Goal: Task Accomplishment & Management: Manage account settings

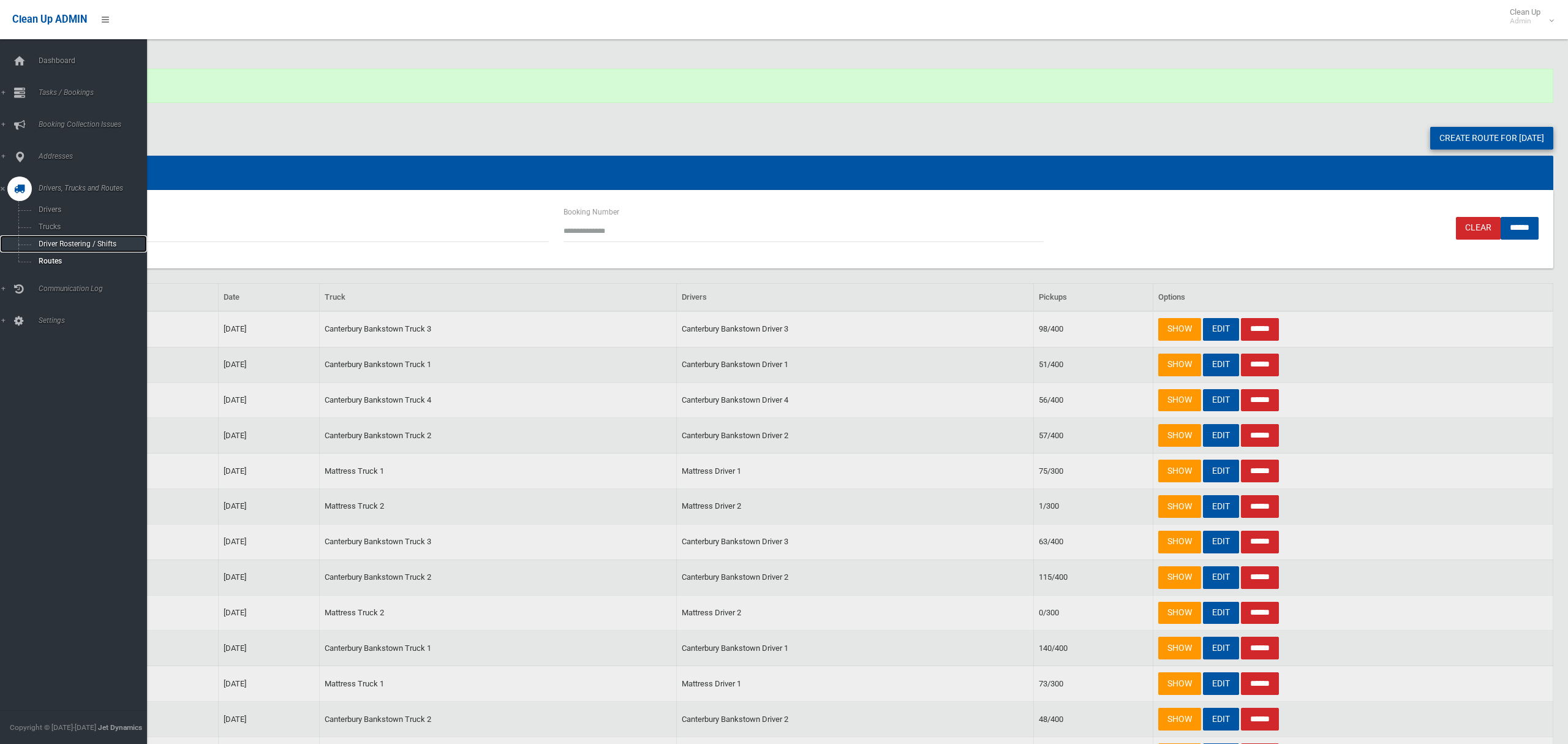
click at [62, 241] on span "Driver Rostering / Shifts" at bounding box center [85, 243] width 102 height 8
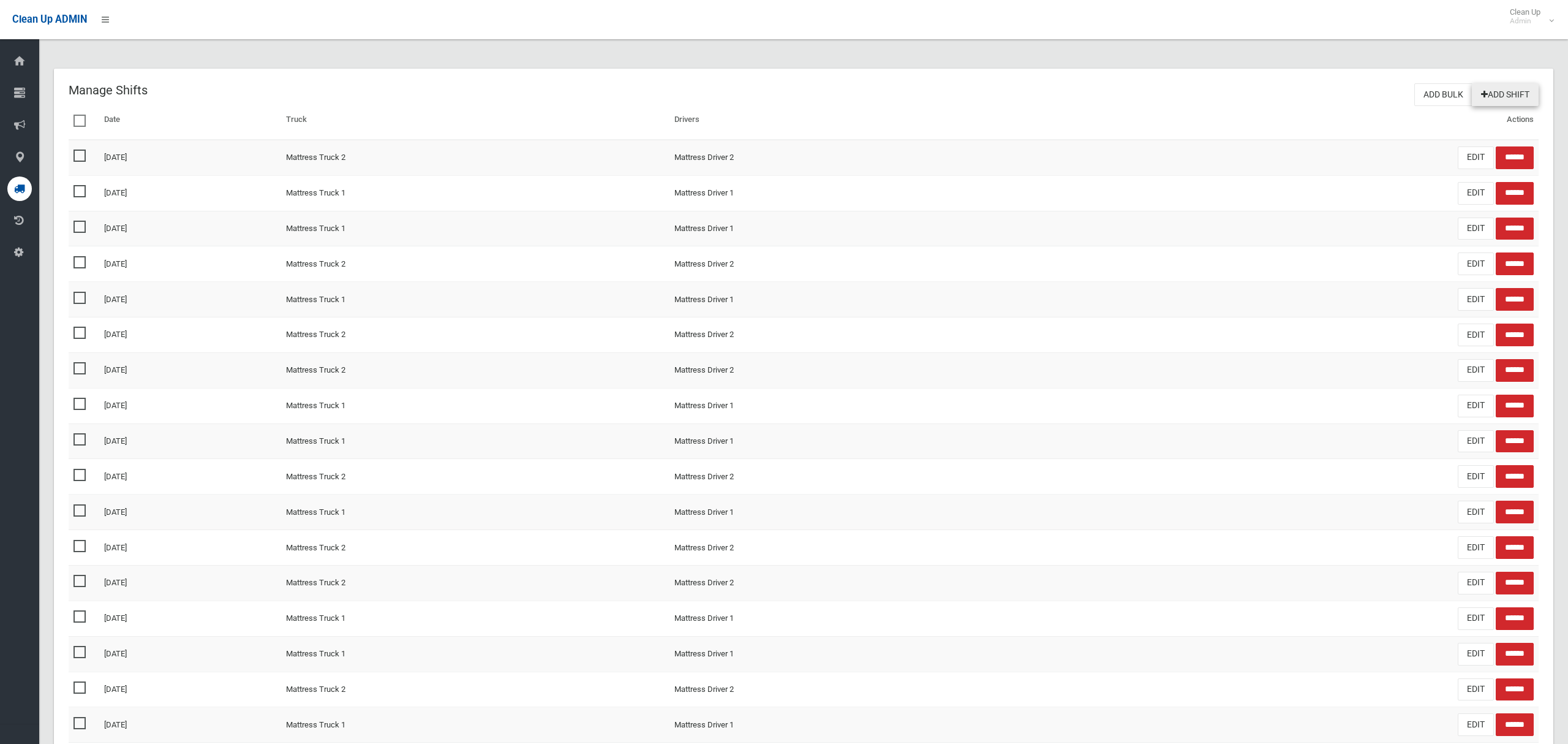
click at [1501, 89] on link "Add Shift" at bounding box center [1505, 94] width 67 height 23
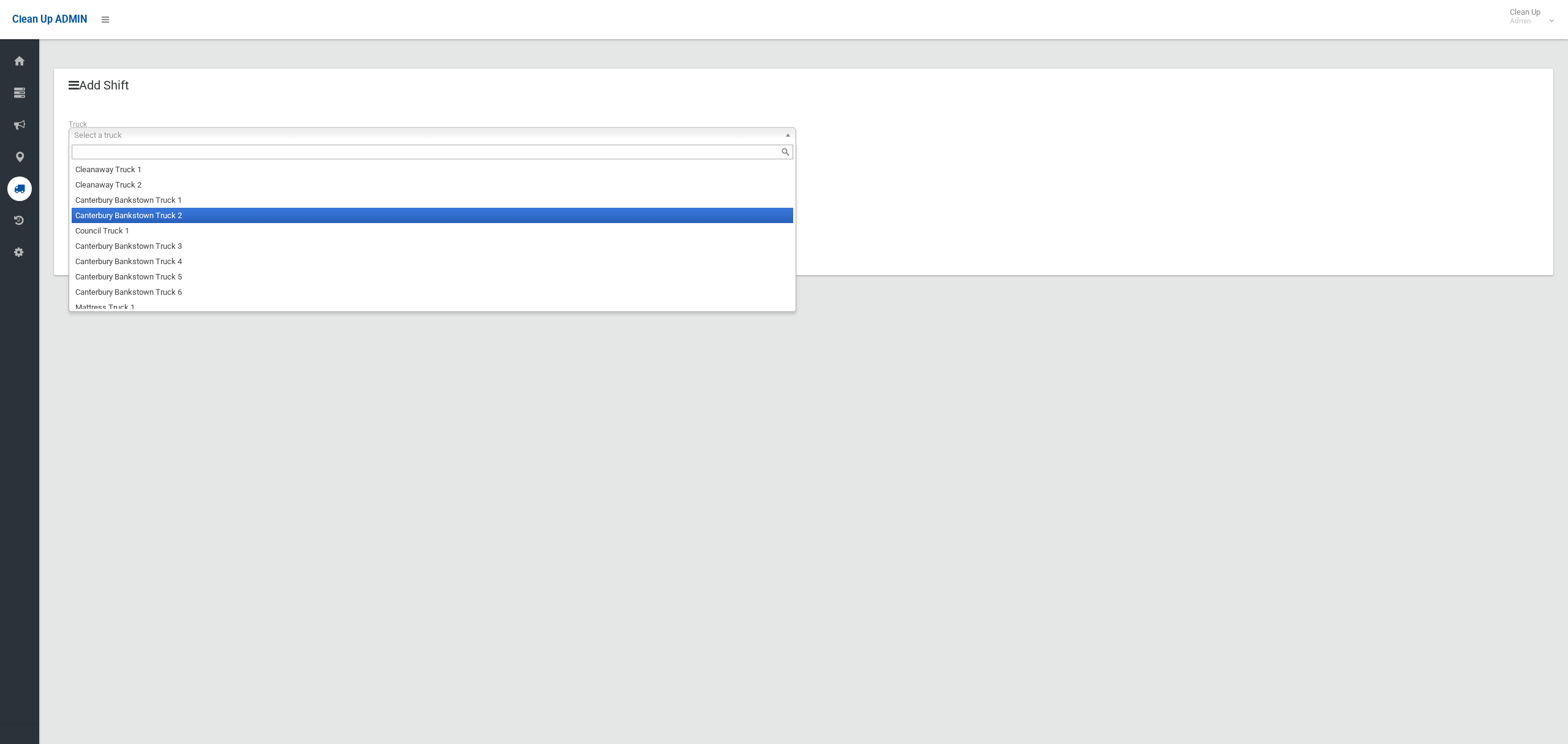
click at [260, 221] on li "Canterbury Bankstown Truck 2" at bounding box center [432, 215] width 722 height 16
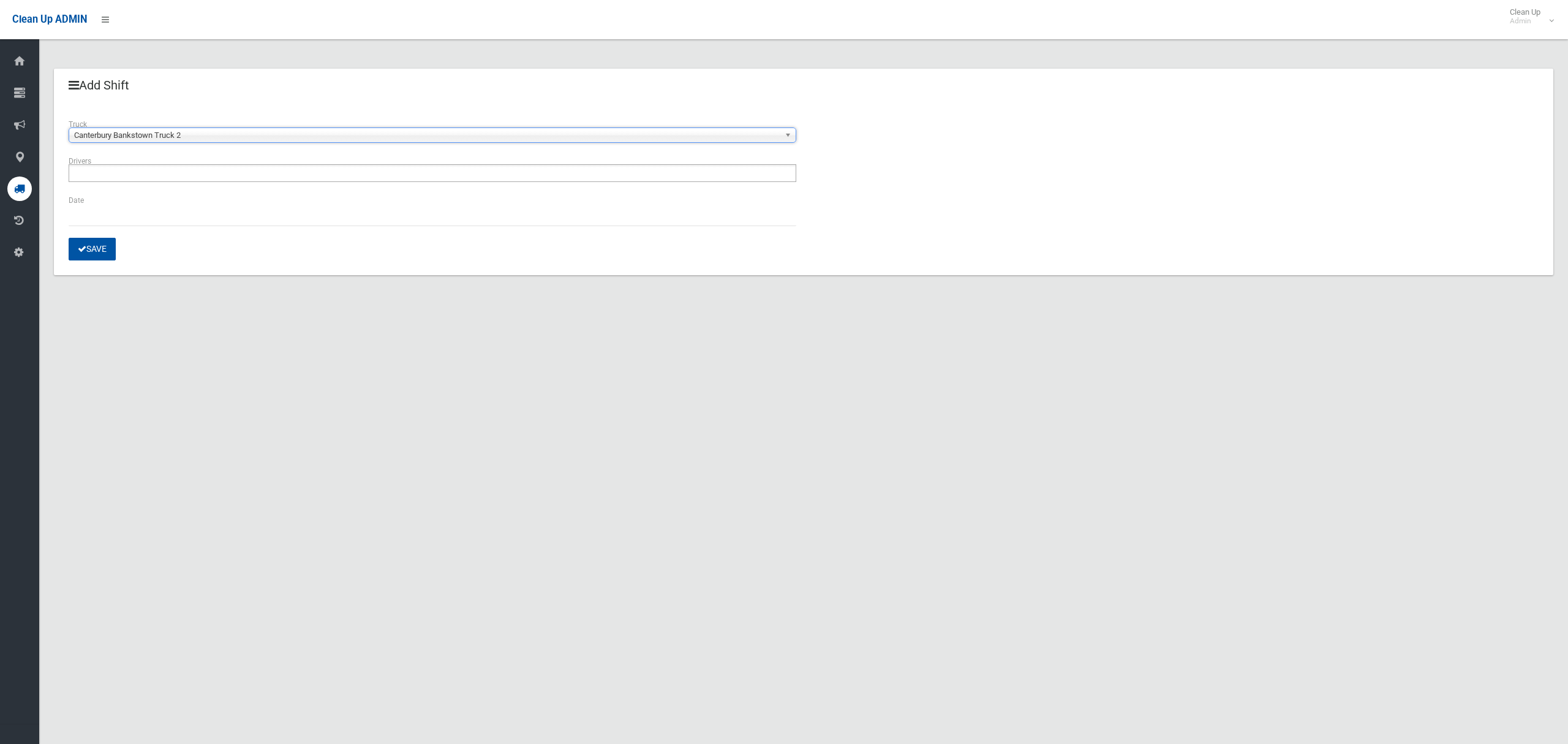
click at [238, 180] on ul at bounding box center [432, 172] width 727 height 17
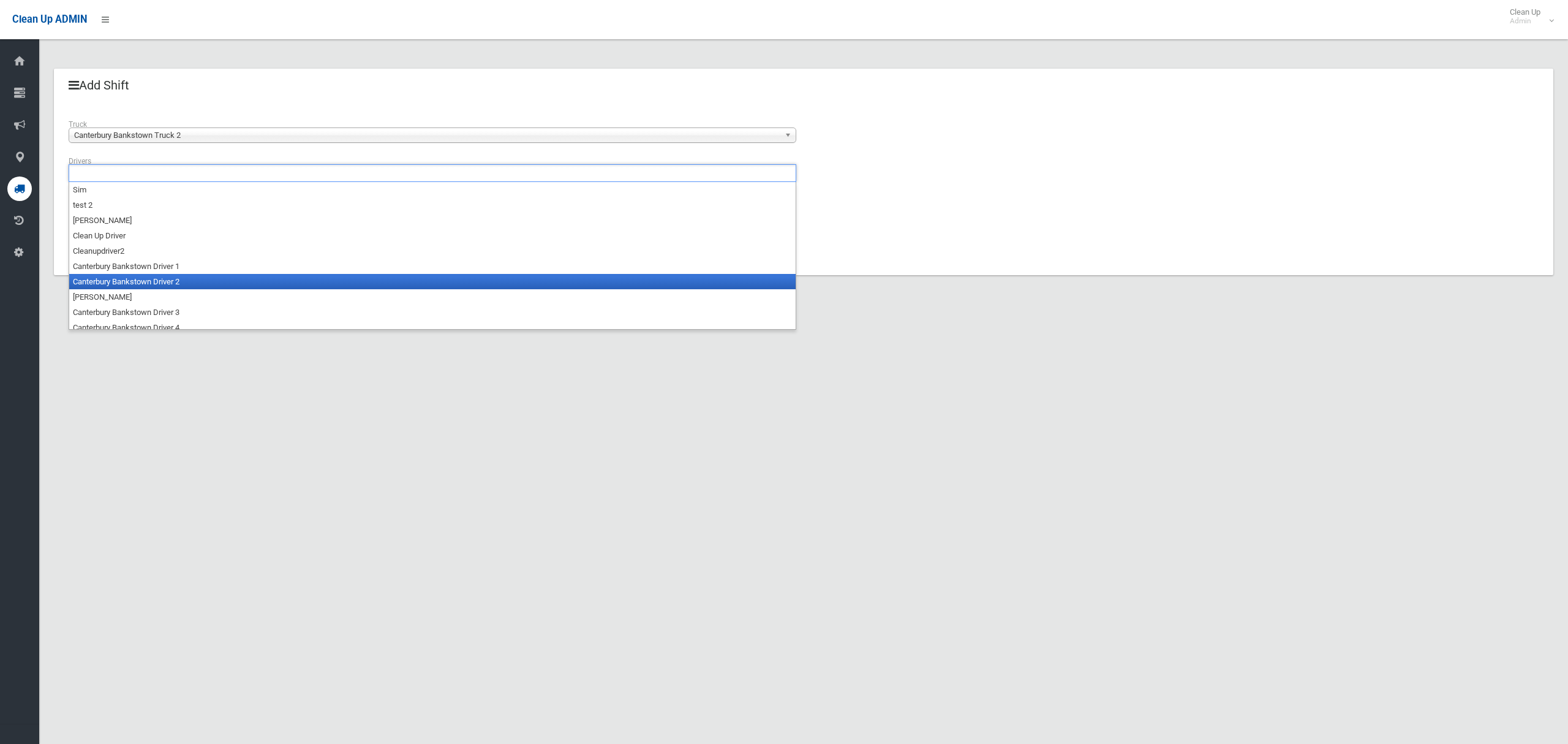
click at [205, 286] on li "Canterbury Bankstown Driver 2" at bounding box center [433, 281] width 726 height 16
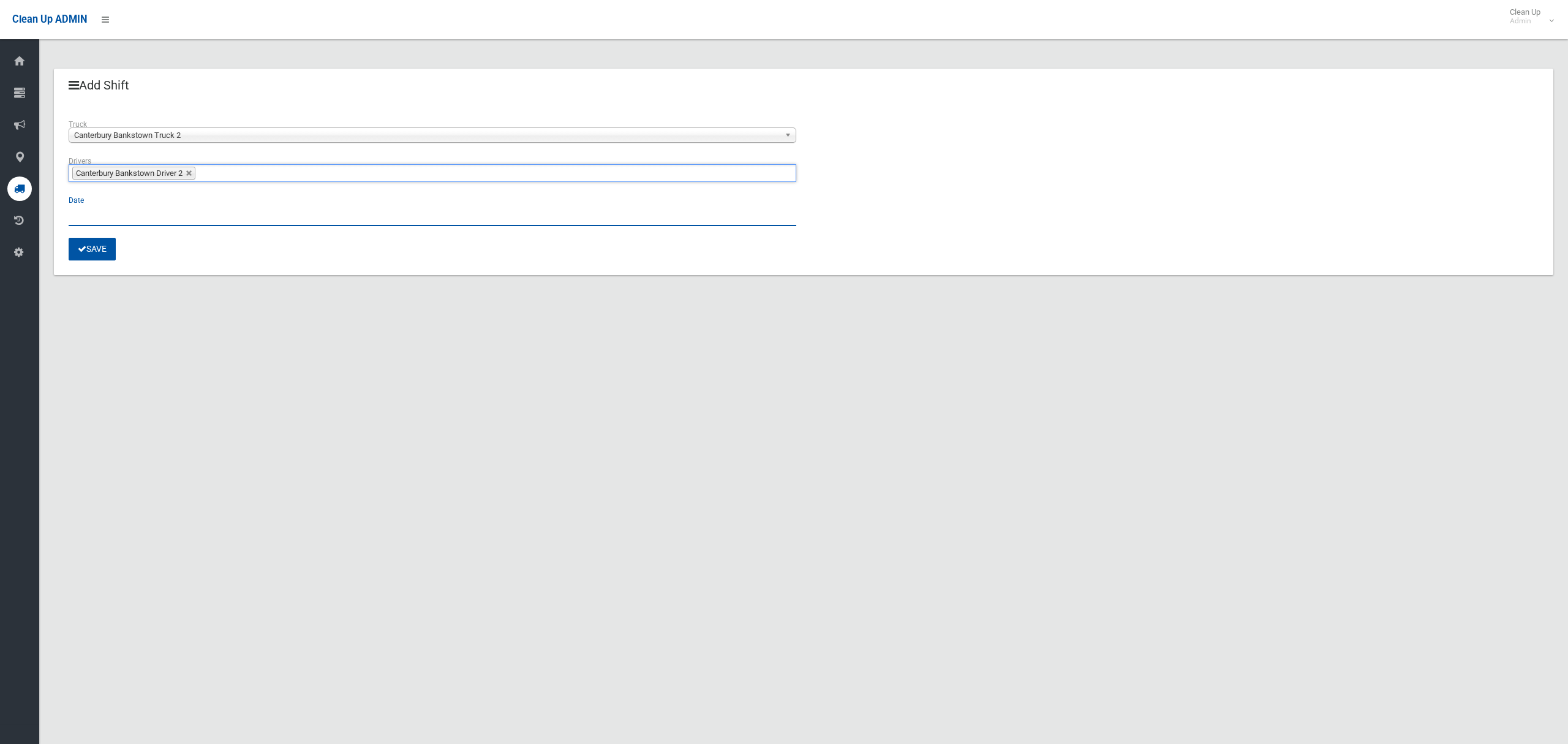
click at [86, 212] on input "text" at bounding box center [432, 214] width 727 height 23
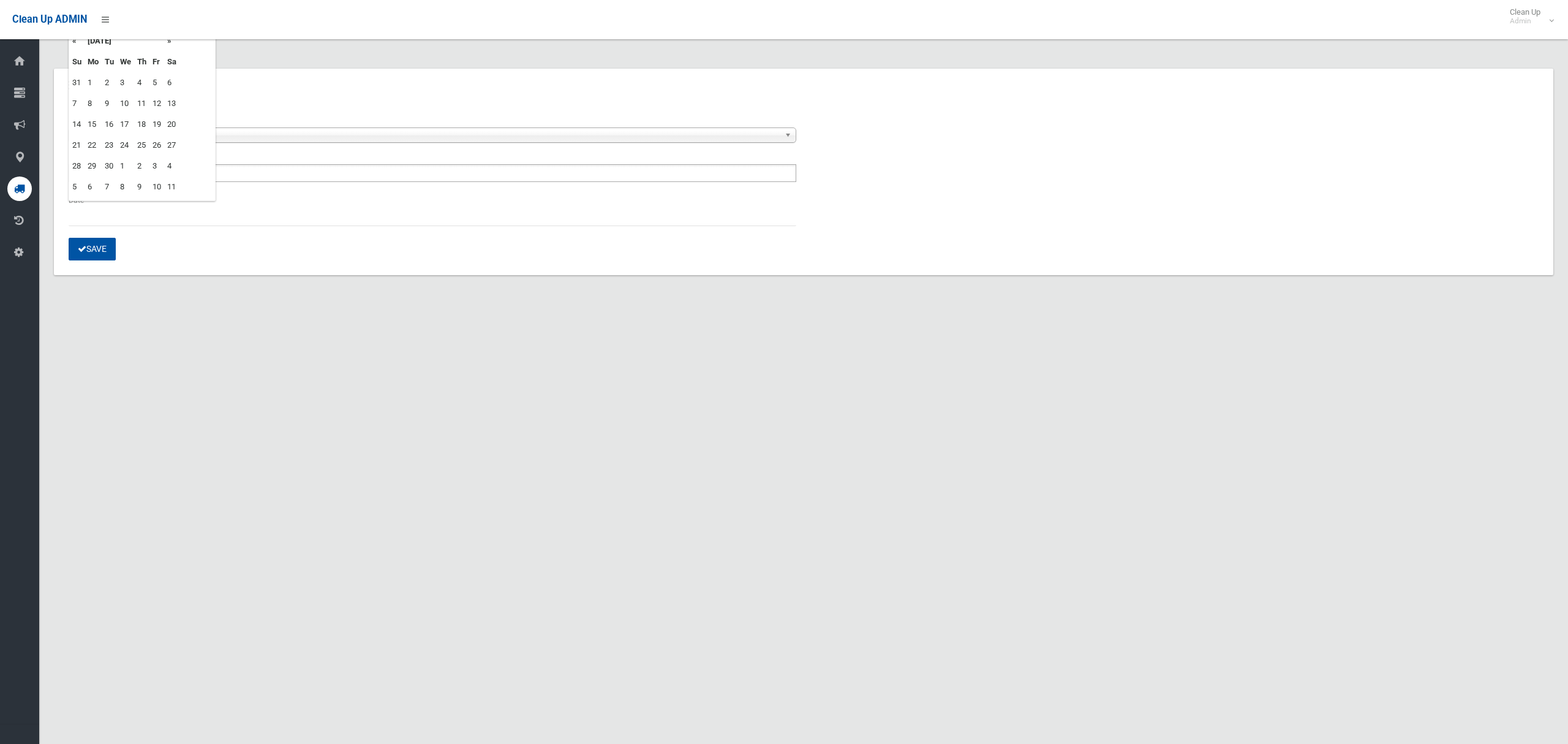
click at [160, 122] on td "19" at bounding box center [156, 124] width 15 height 21
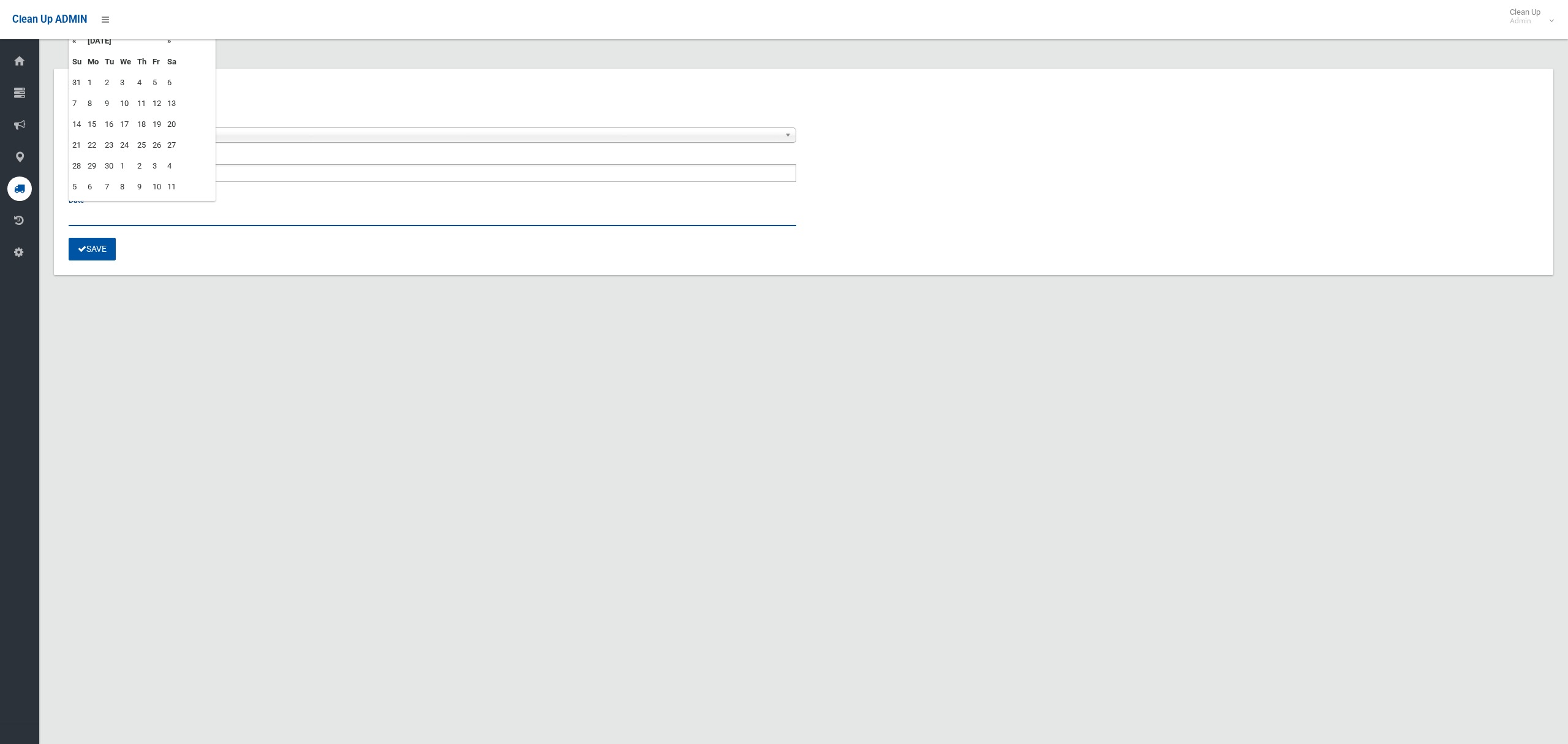
type input "**********"
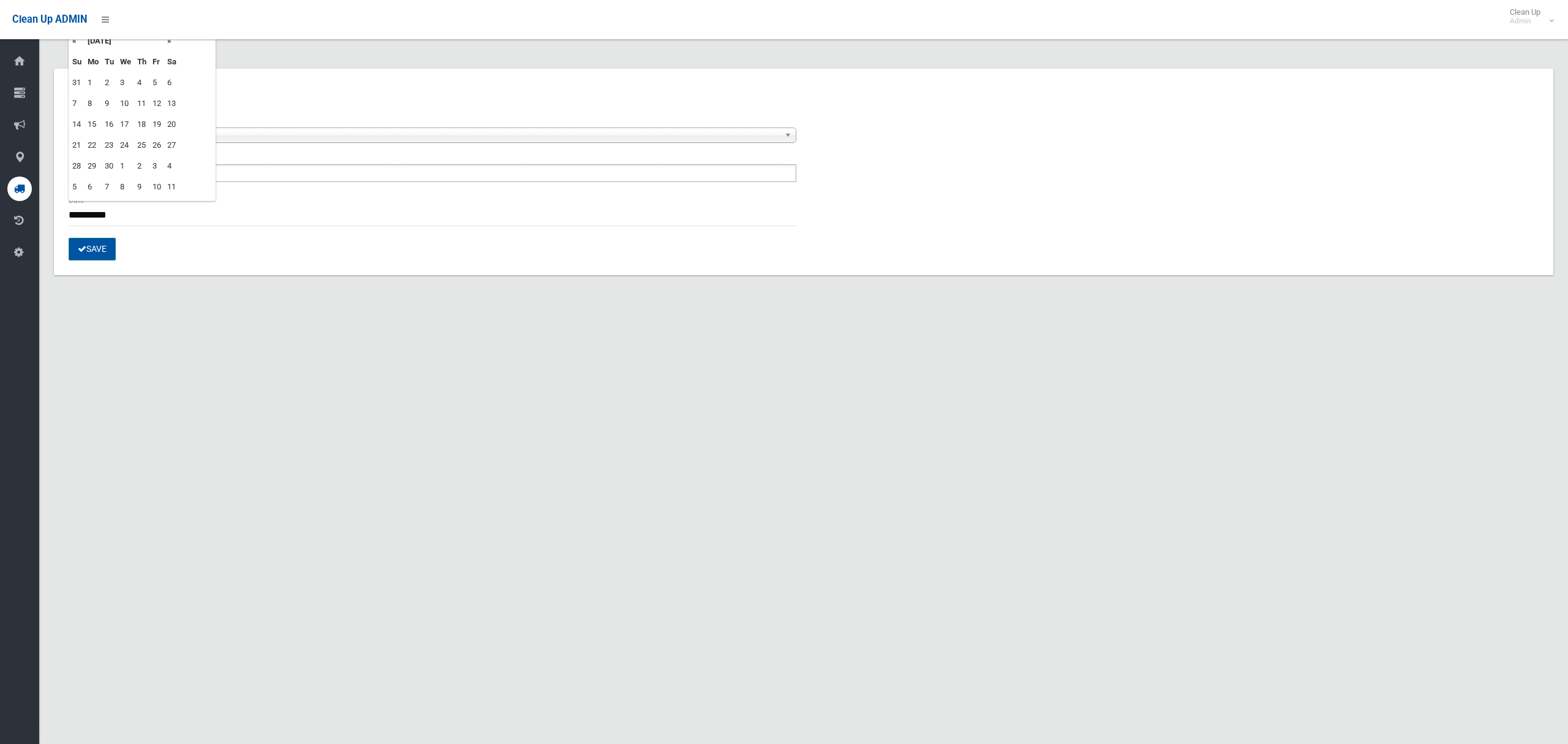
click at [99, 255] on button "Save" at bounding box center [92, 249] width 48 height 23
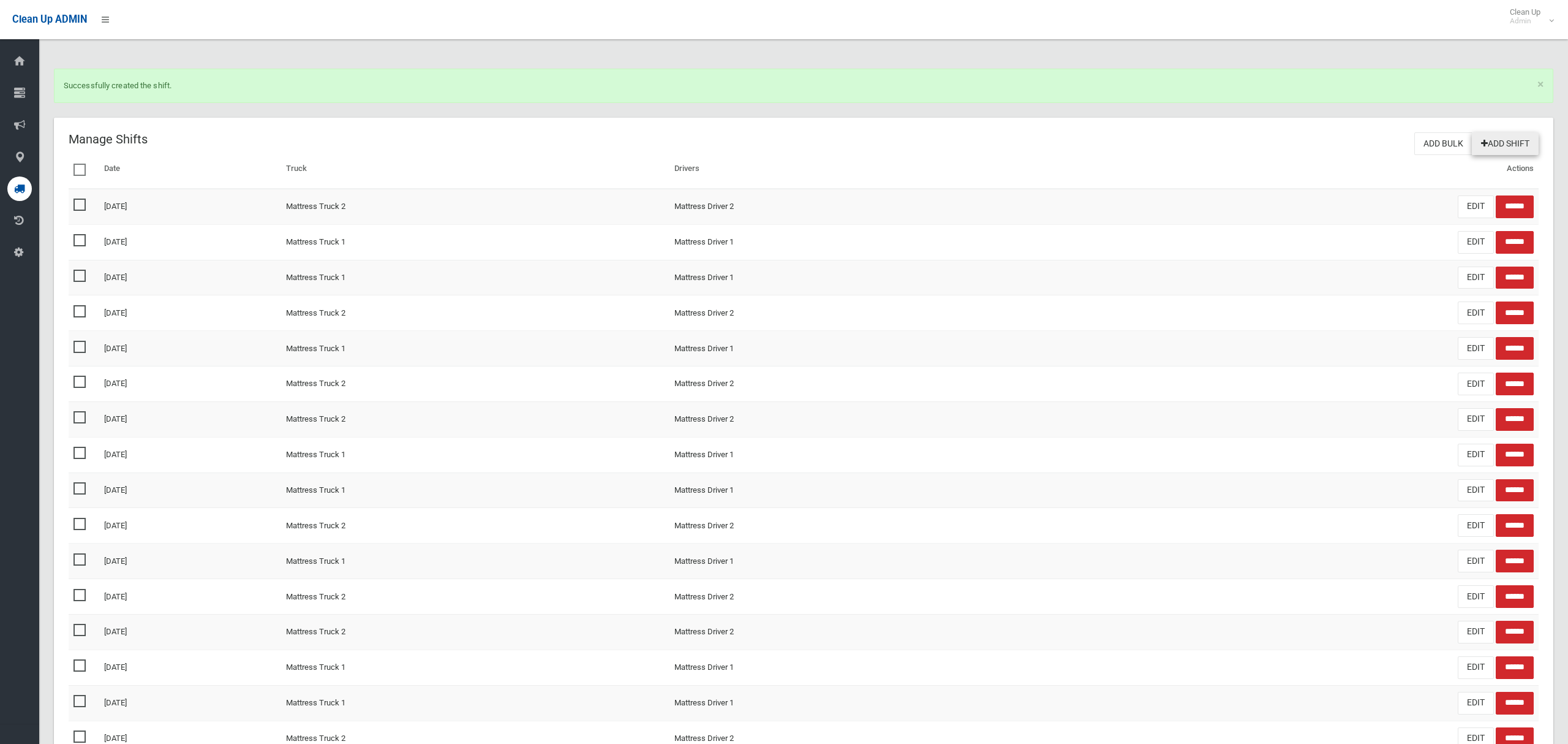
click at [1500, 142] on link "Add Shift" at bounding box center [1505, 144] width 67 height 23
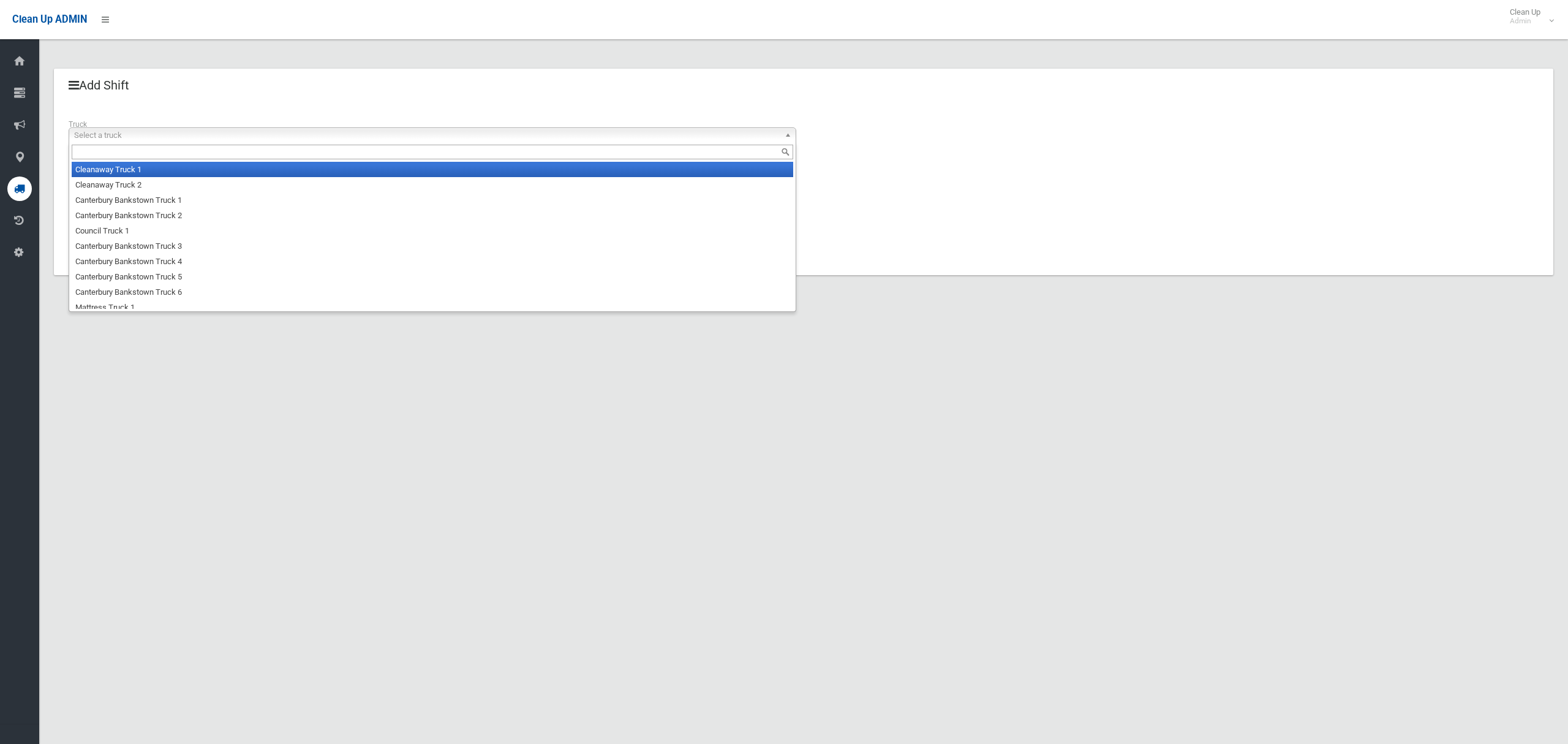
click at [161, 136] on span "Select a truck" at bounding box center [426, 135] width 705 height 15
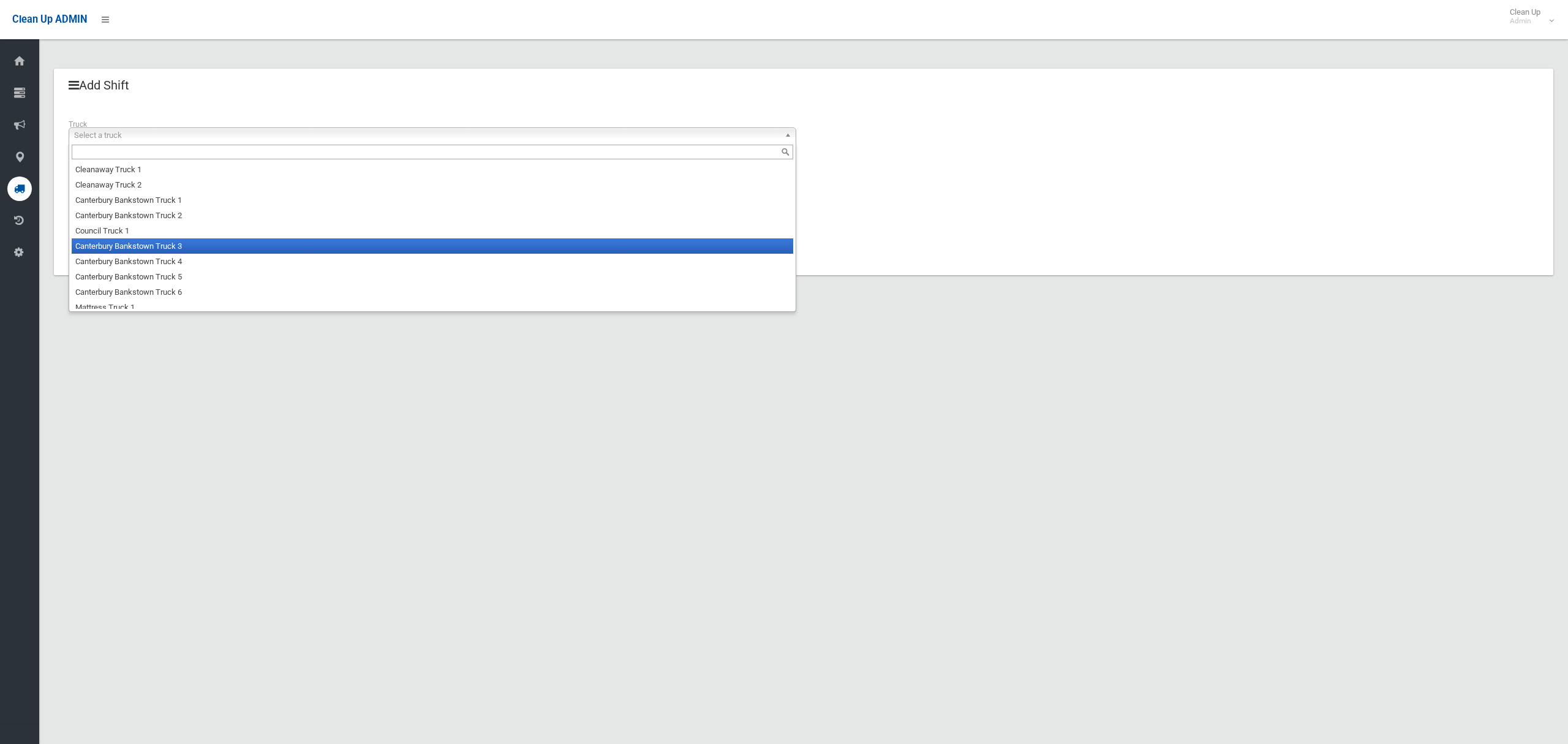
click at [170, 245] on li "Canterbury Bankstown Truck 3" at bounding box center [432, 245] width 722 height 16
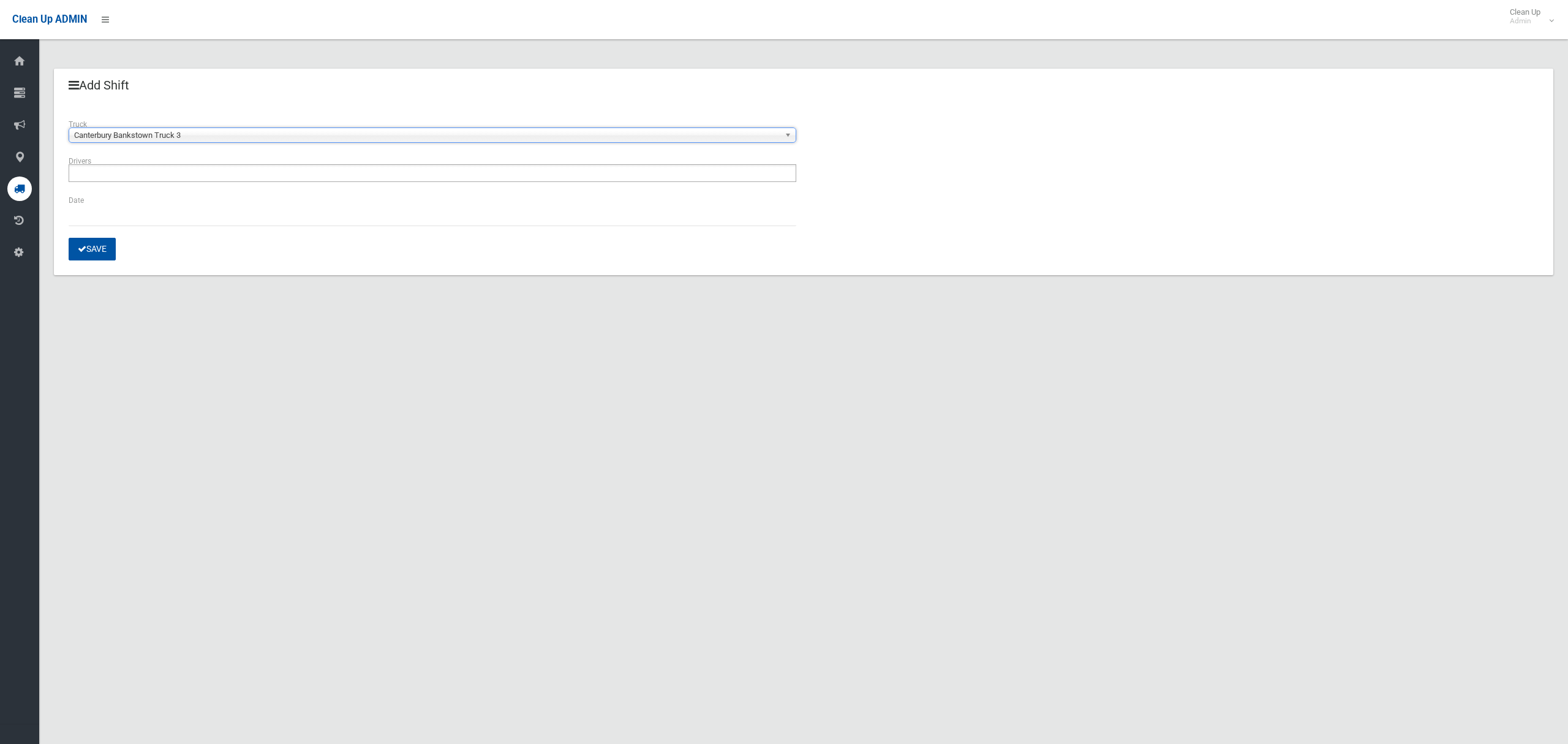
click at [142, 178] on ul at bounding box center [432, 172] width 727 height 17
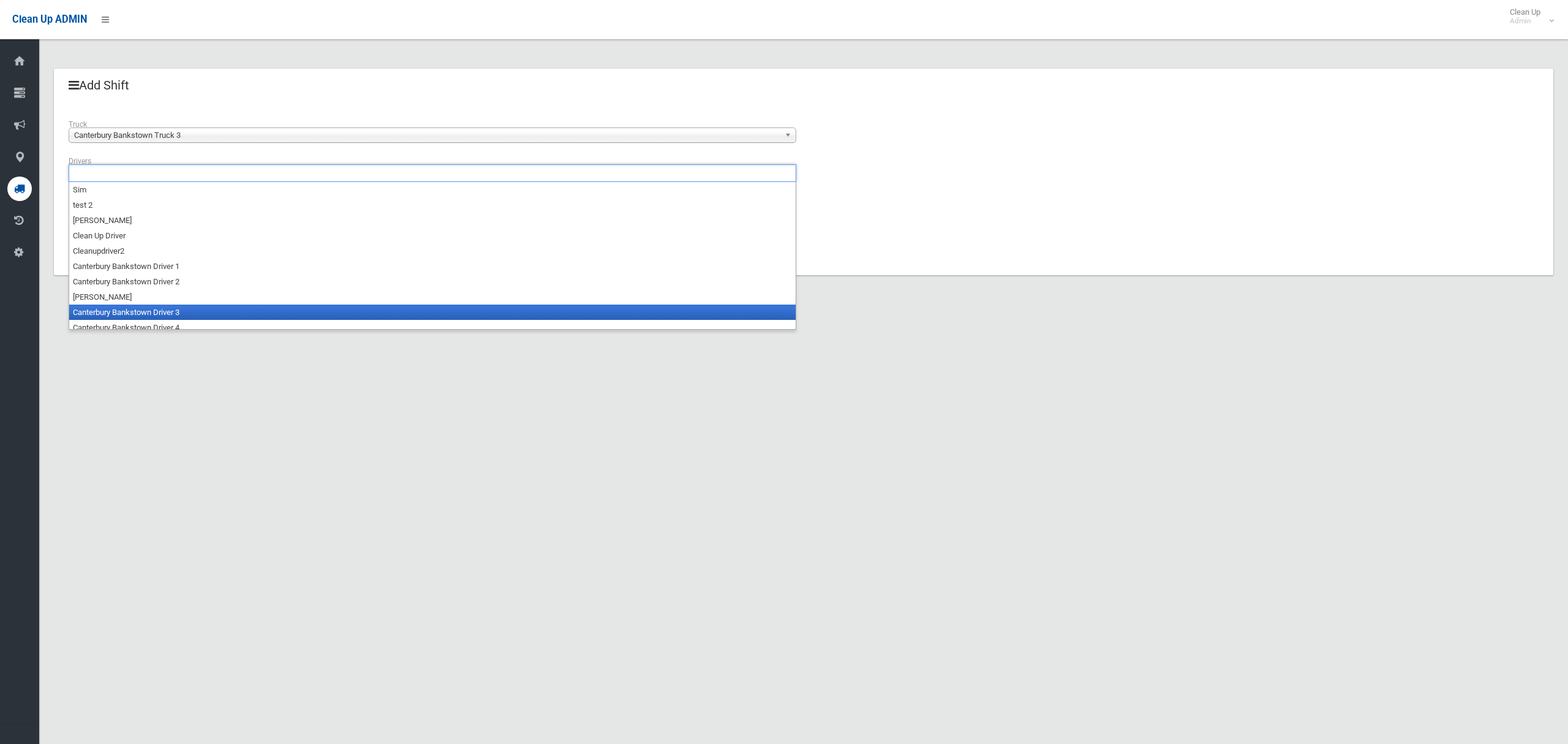
click at [148, 314] on li "Canterbury Bankstown Driver 3" at bounding box center [433, 312] width 726 height 16
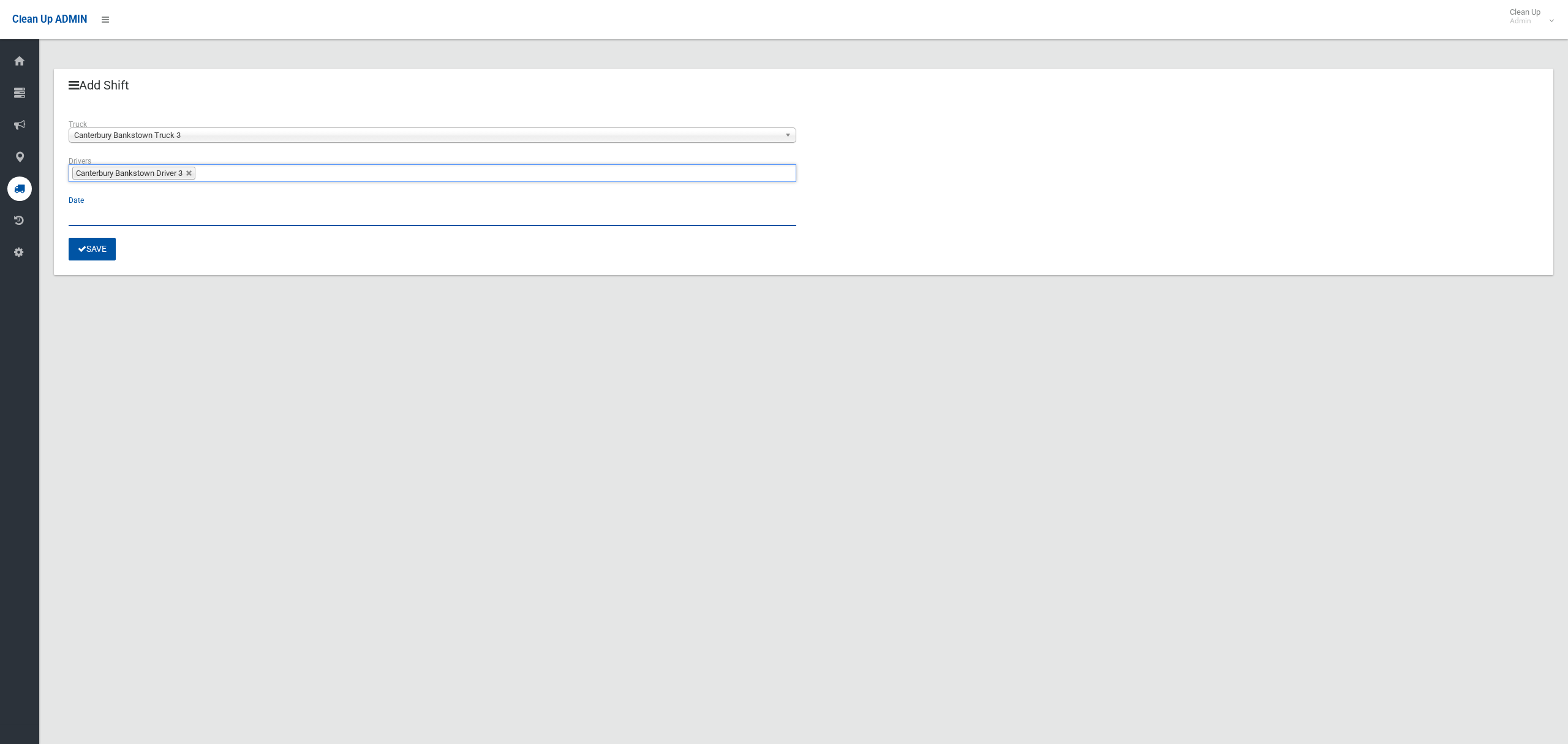
click at [90, 213] on input "text" at bounding box center [432, 214] width 727 height 23
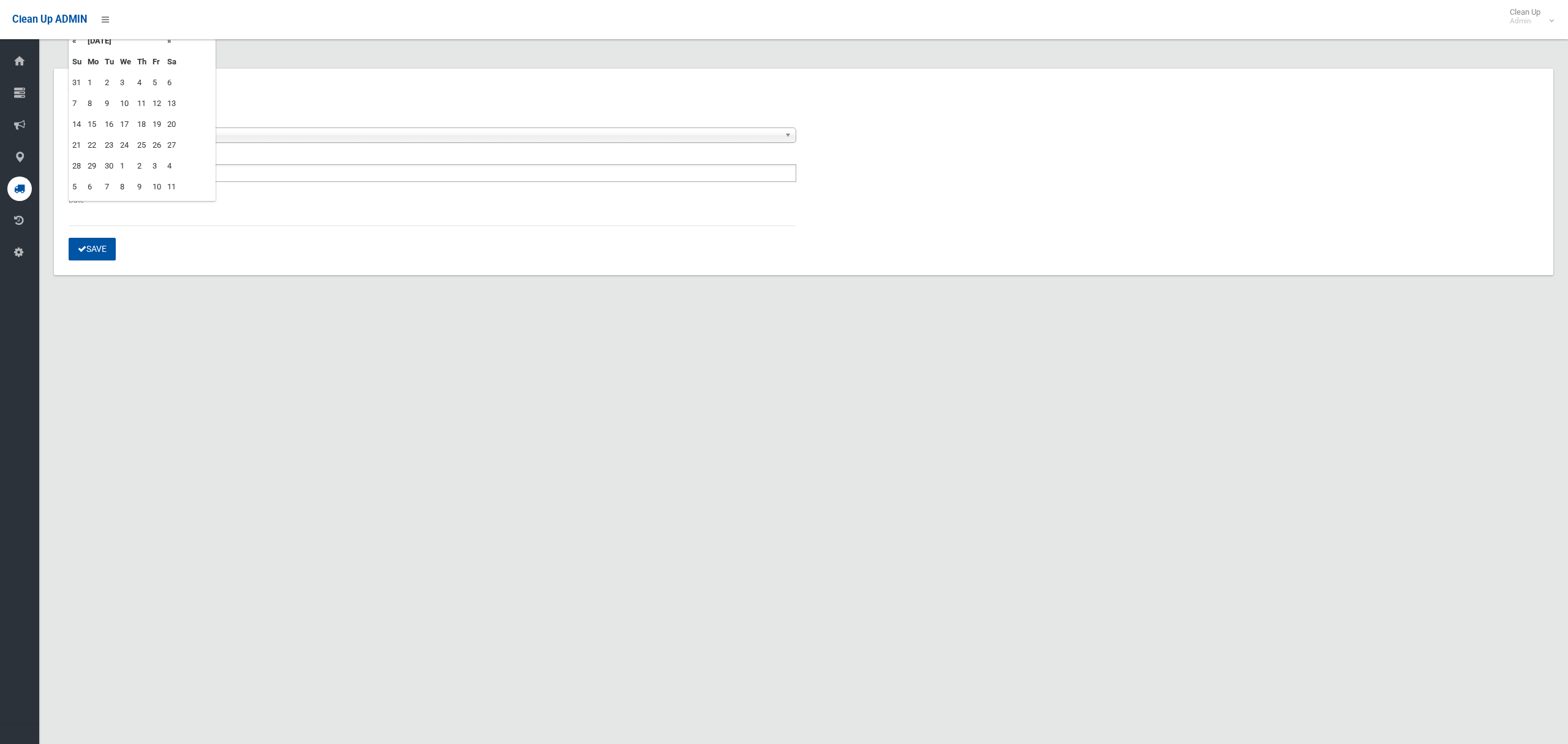
click at [157, 124] on td "19" at bounding box center [156, 124] width 15 height 21
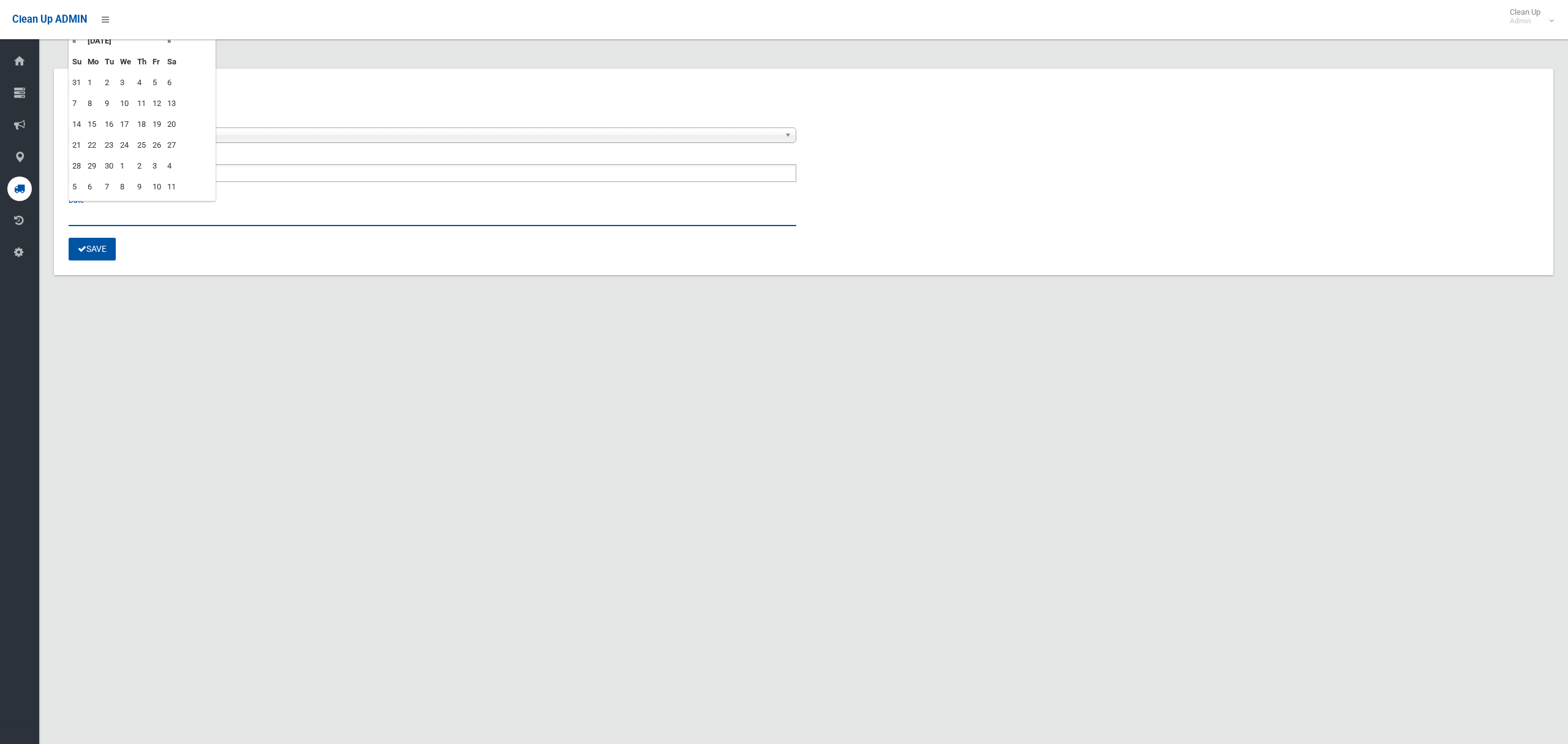
type input "**********"
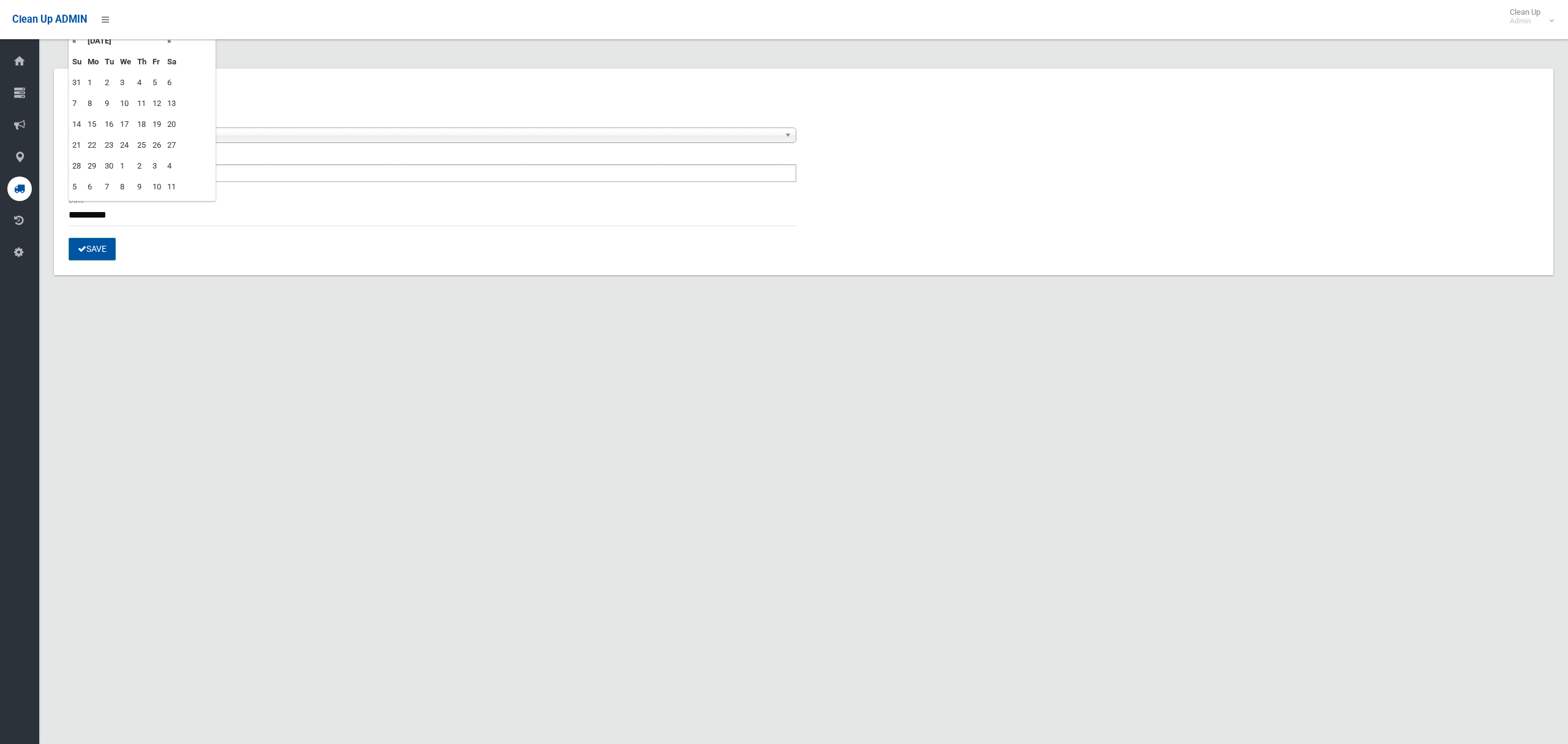
click at [97, 253] on button "Save" at bounding box center [92, 249] width 48 height 23
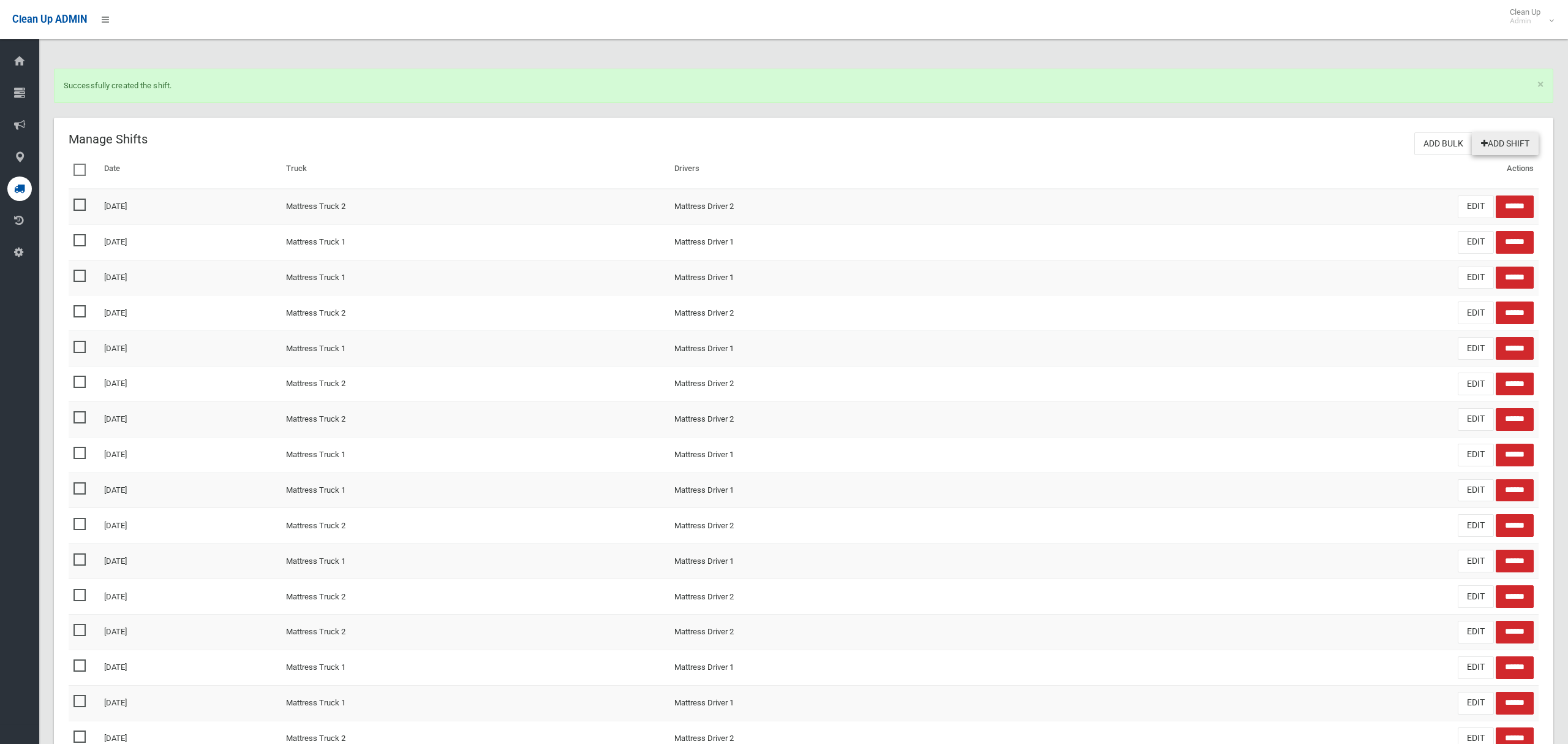
click at [1503, 147] on link "Add Shift" at bounding box center [1505, 144] width 67 height 23
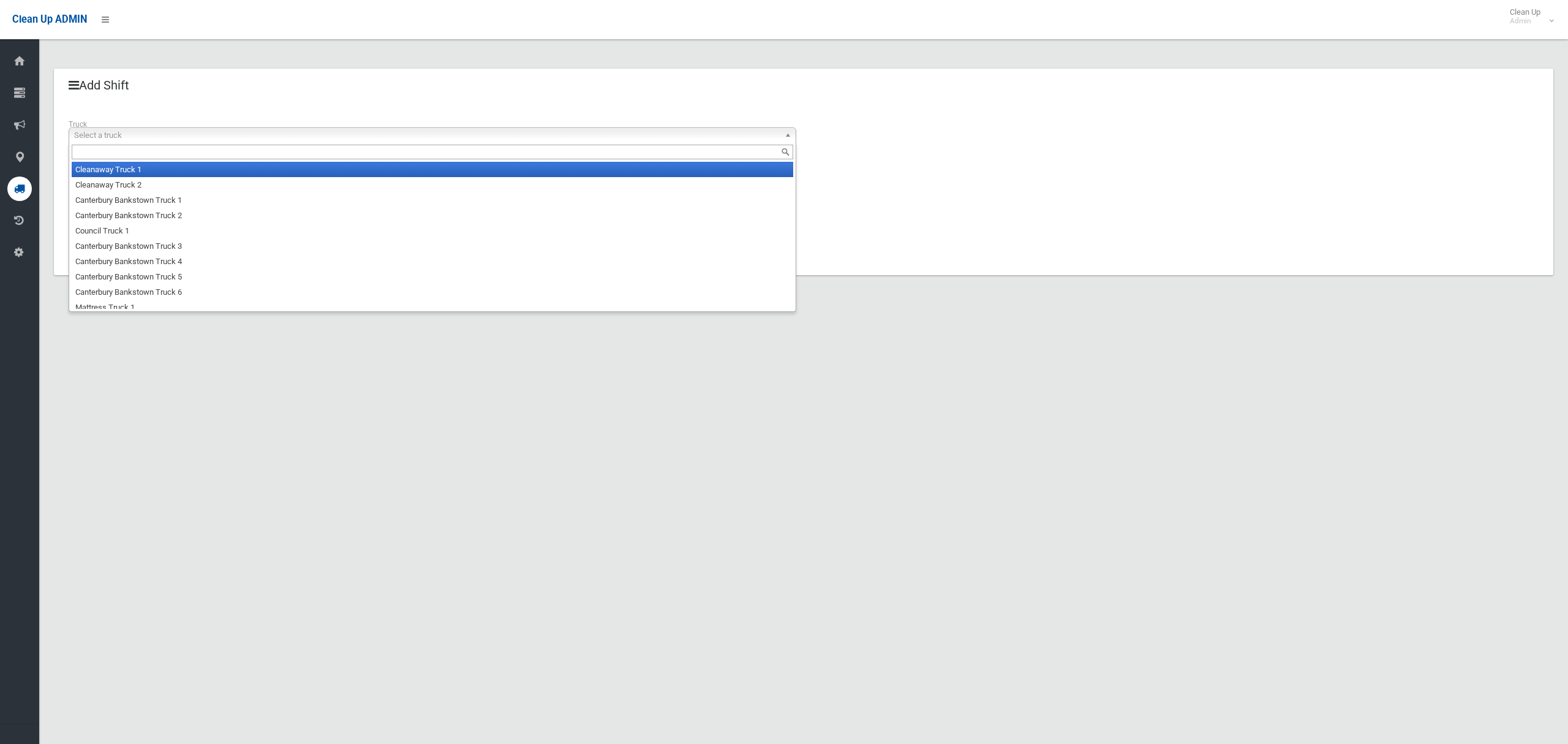
click at [124, 138] on span "Select a truck" at bounding box center [426, 135] width 705 height 15
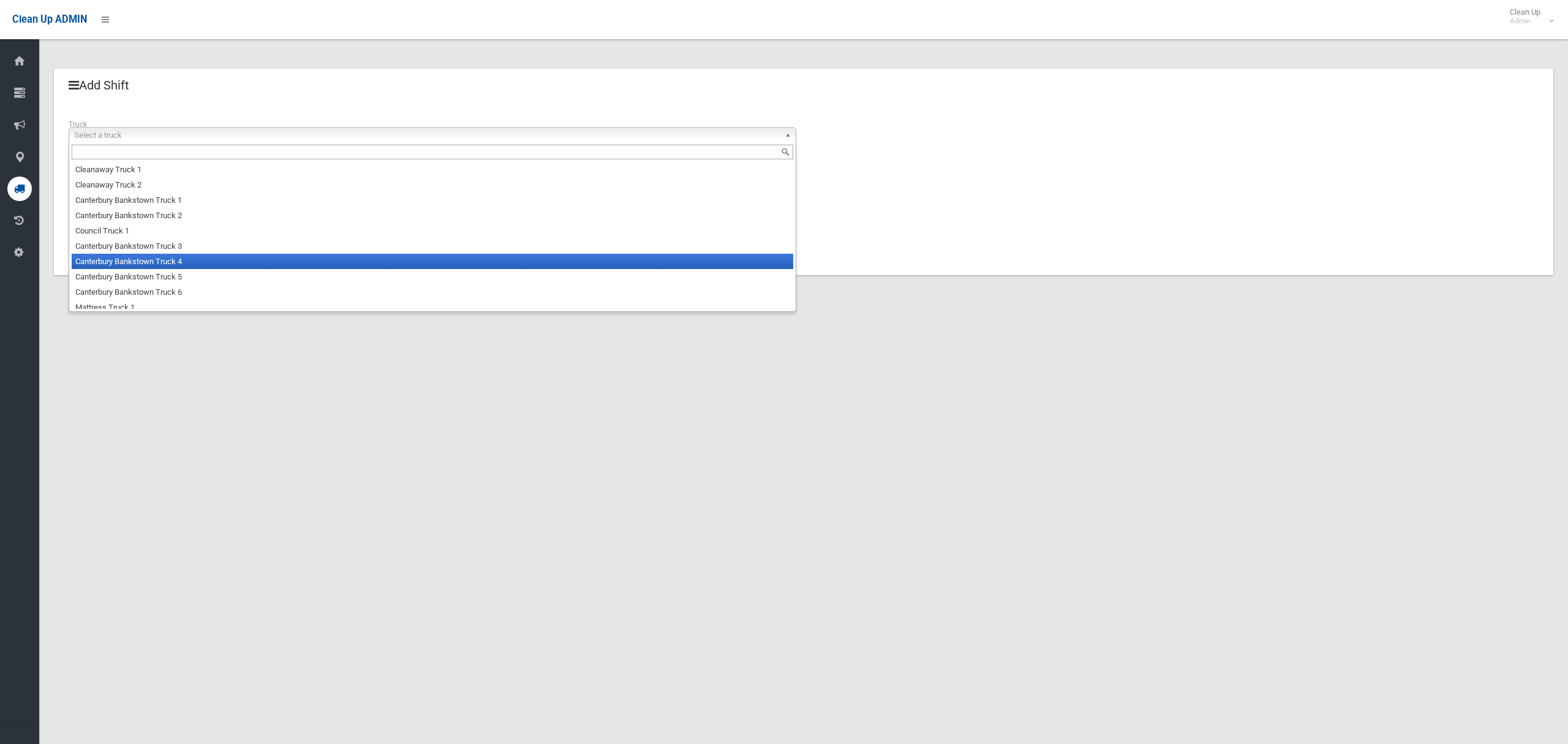
click at [133, 264] on li "Canterbury Bankstown Truck 4" at bounding box center [432, 261] width 722 height 16
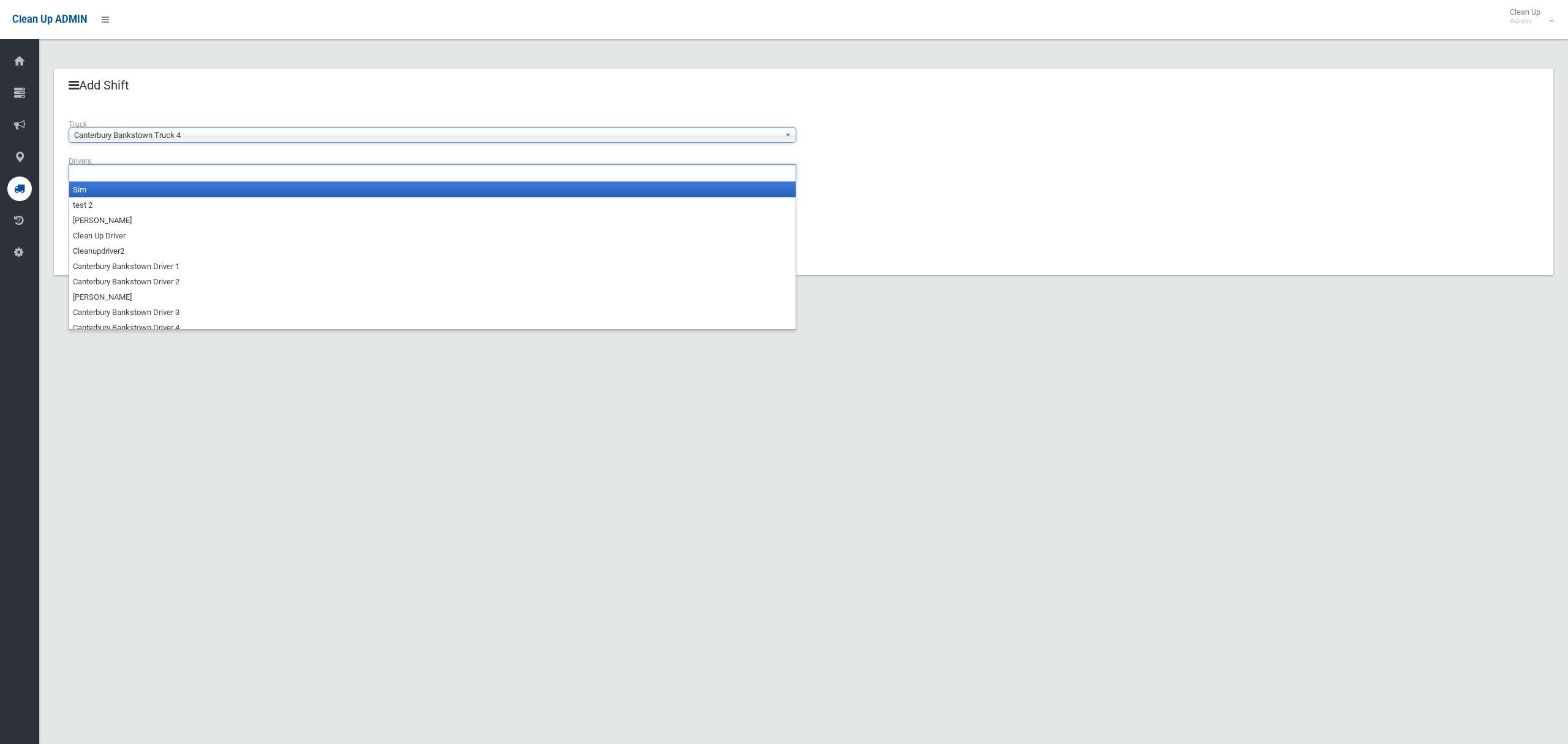
click at [121, 175] on input "text" at bounding box center [104, 173] width 65 height 16
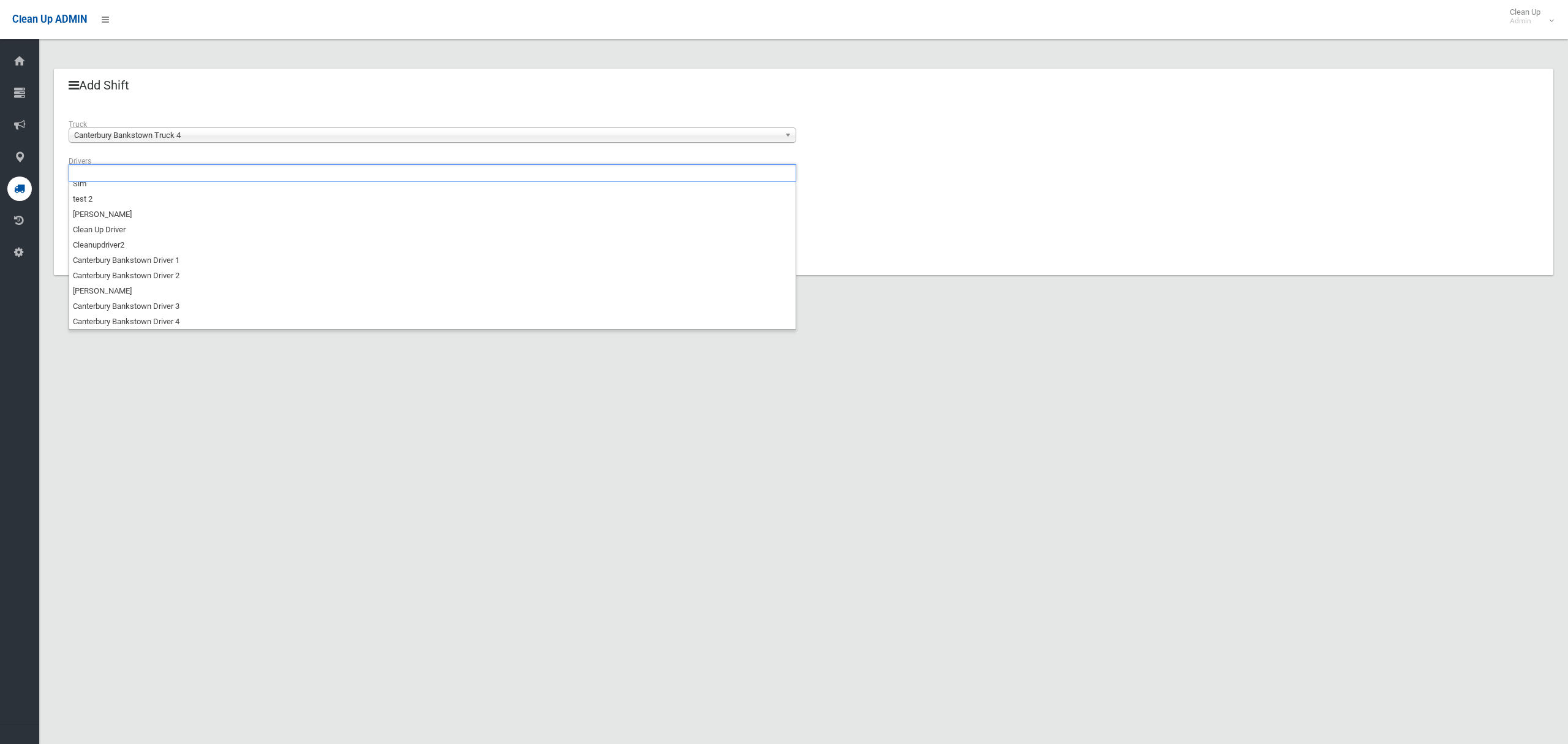
scroll to position [21, 0]
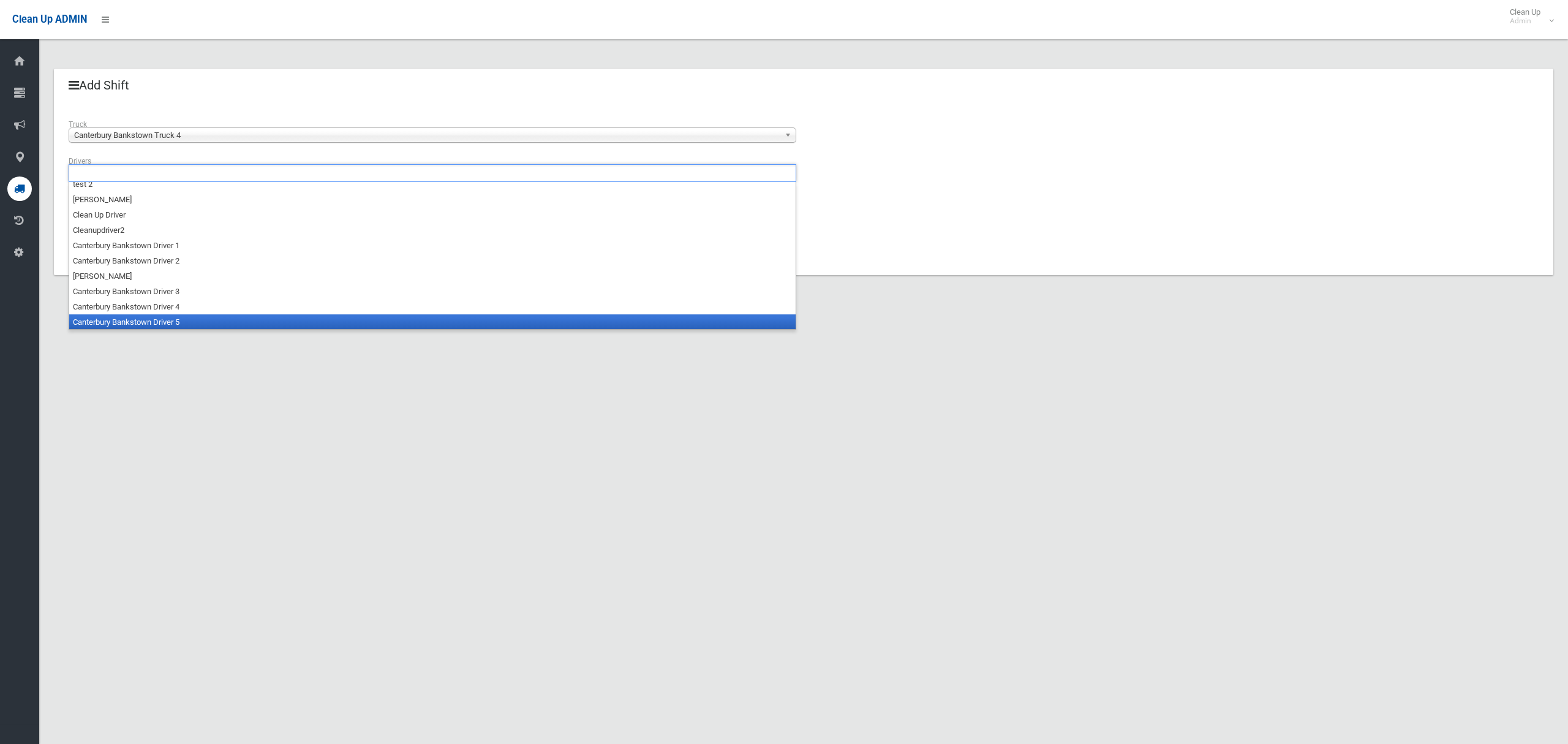
click at [134, 323] on li "Canterbury Bankstown Driver 5" at bounding box center [433, 321] width 726 height 16
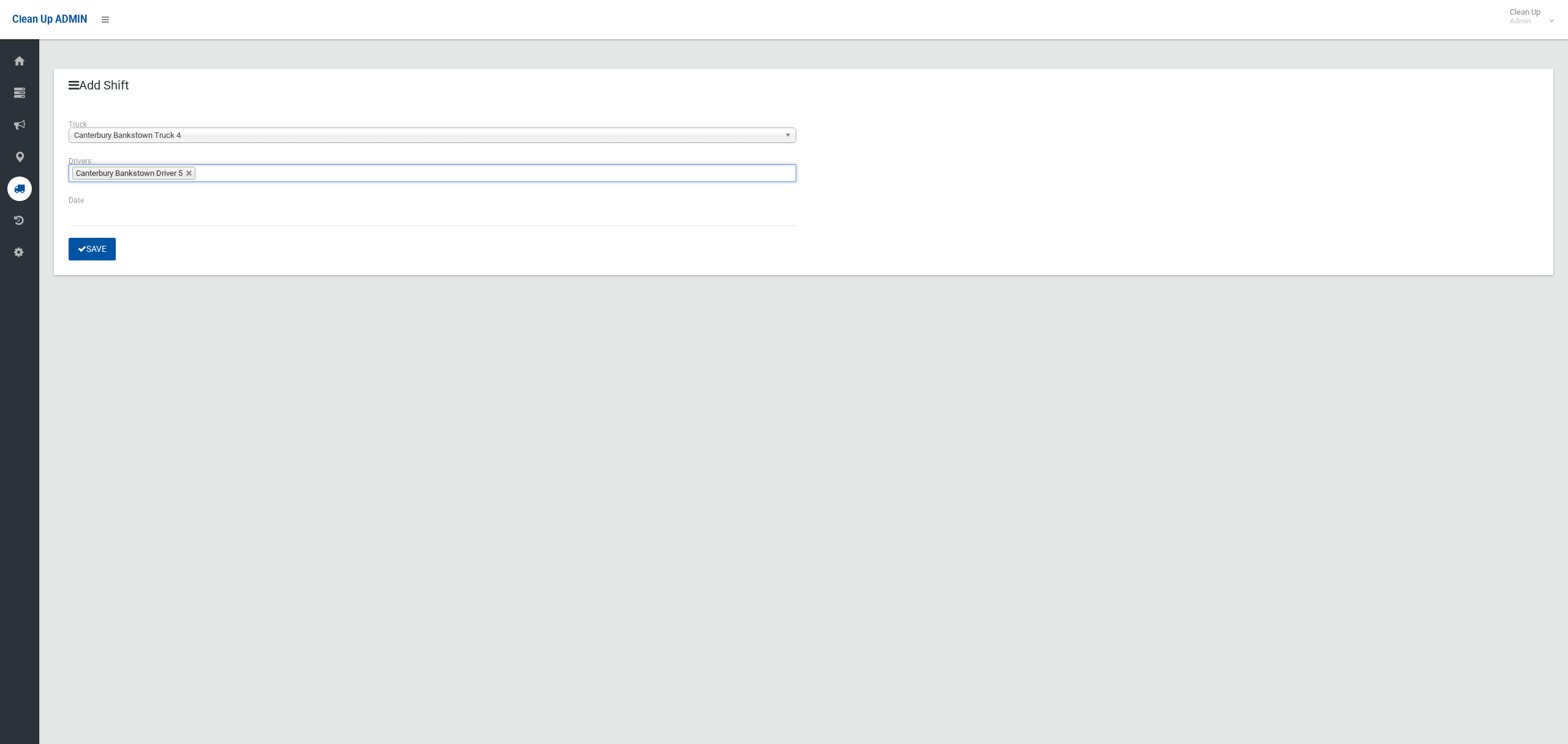
click at [180, 175] on span "Canterbury Bankstown Driver 5" at bounding box center [129, 173] width 106 height 9
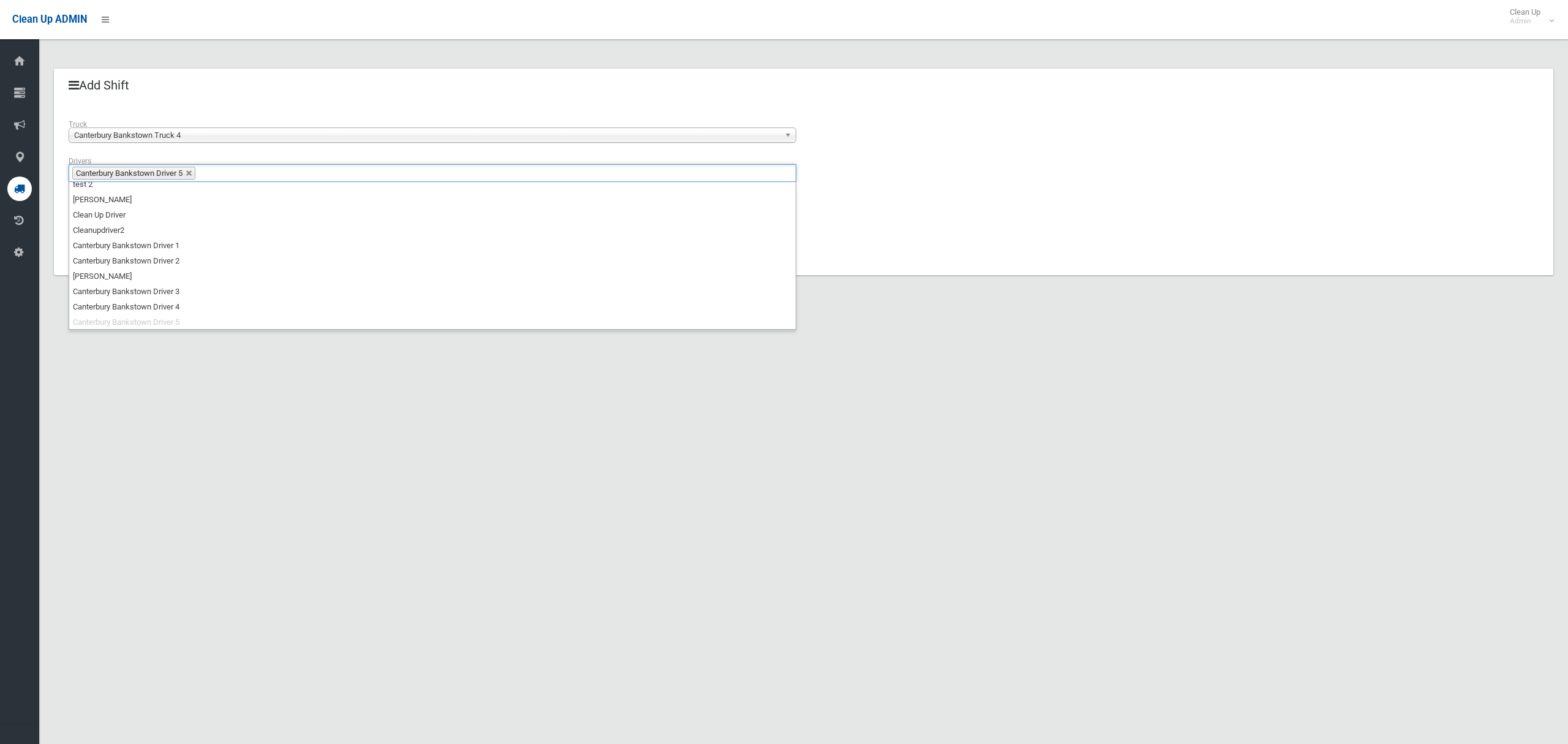
scroll to position [0, 0]
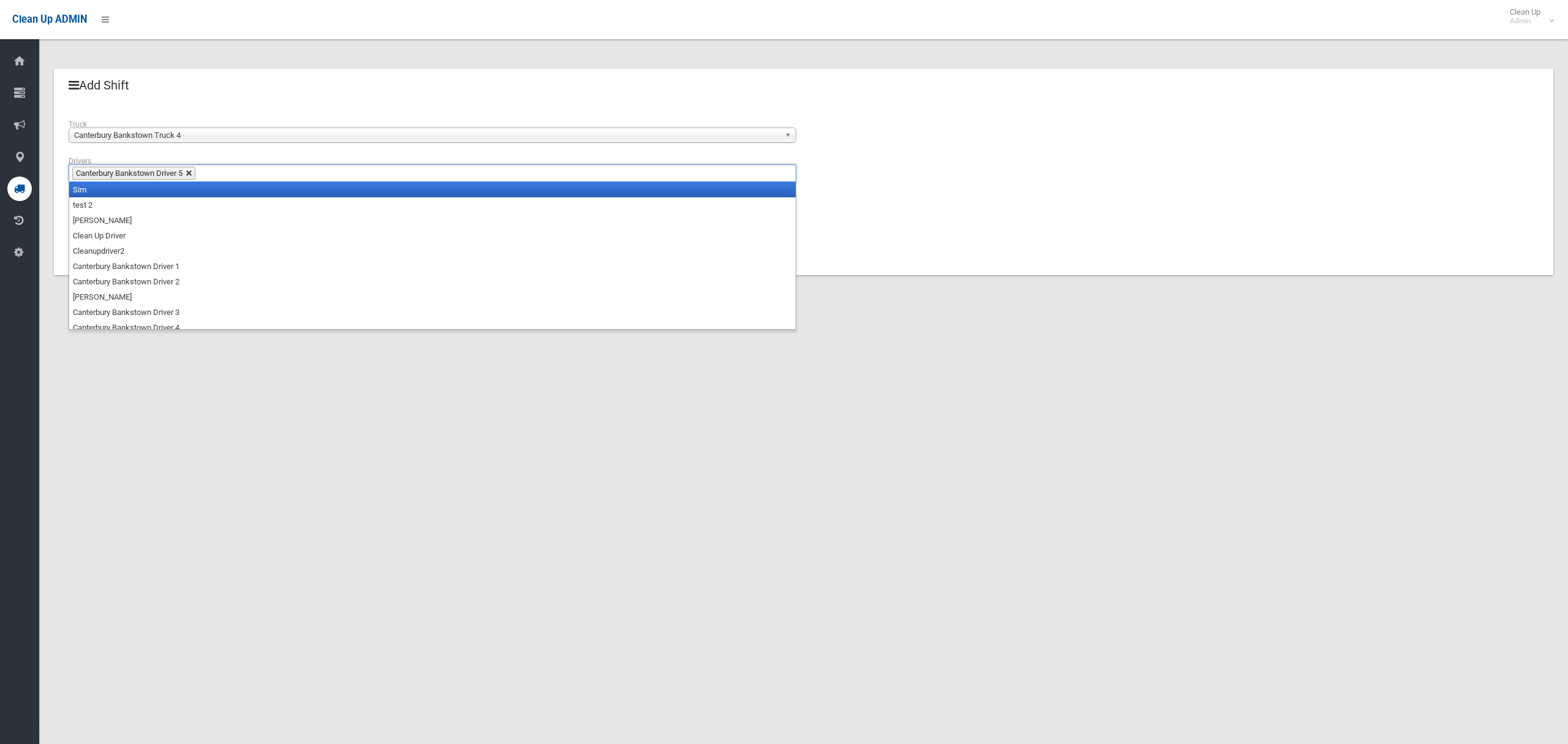
click at [193, 172] on link at bounding box center [189, 173] width 7 height 7
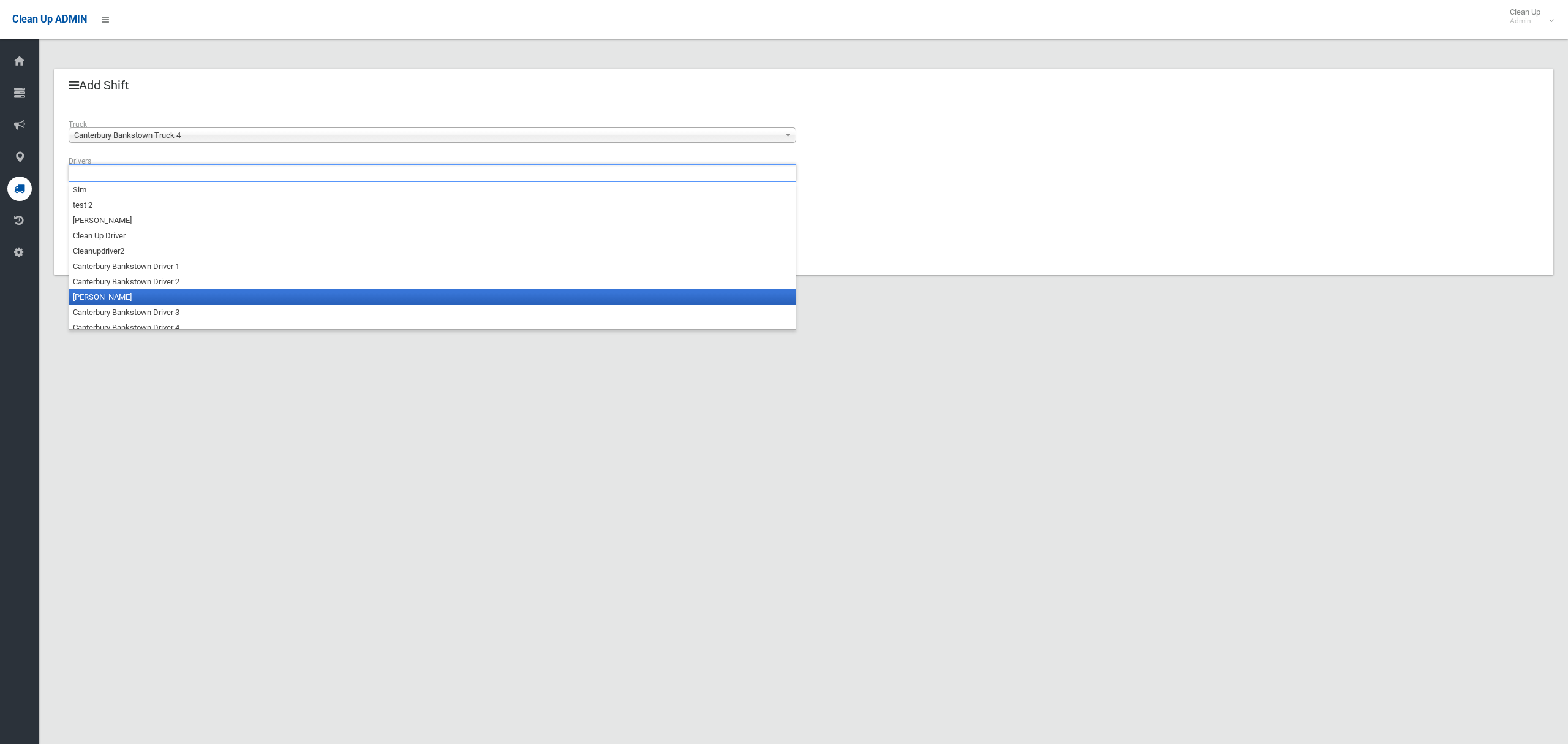
scroll to position [6, 0]
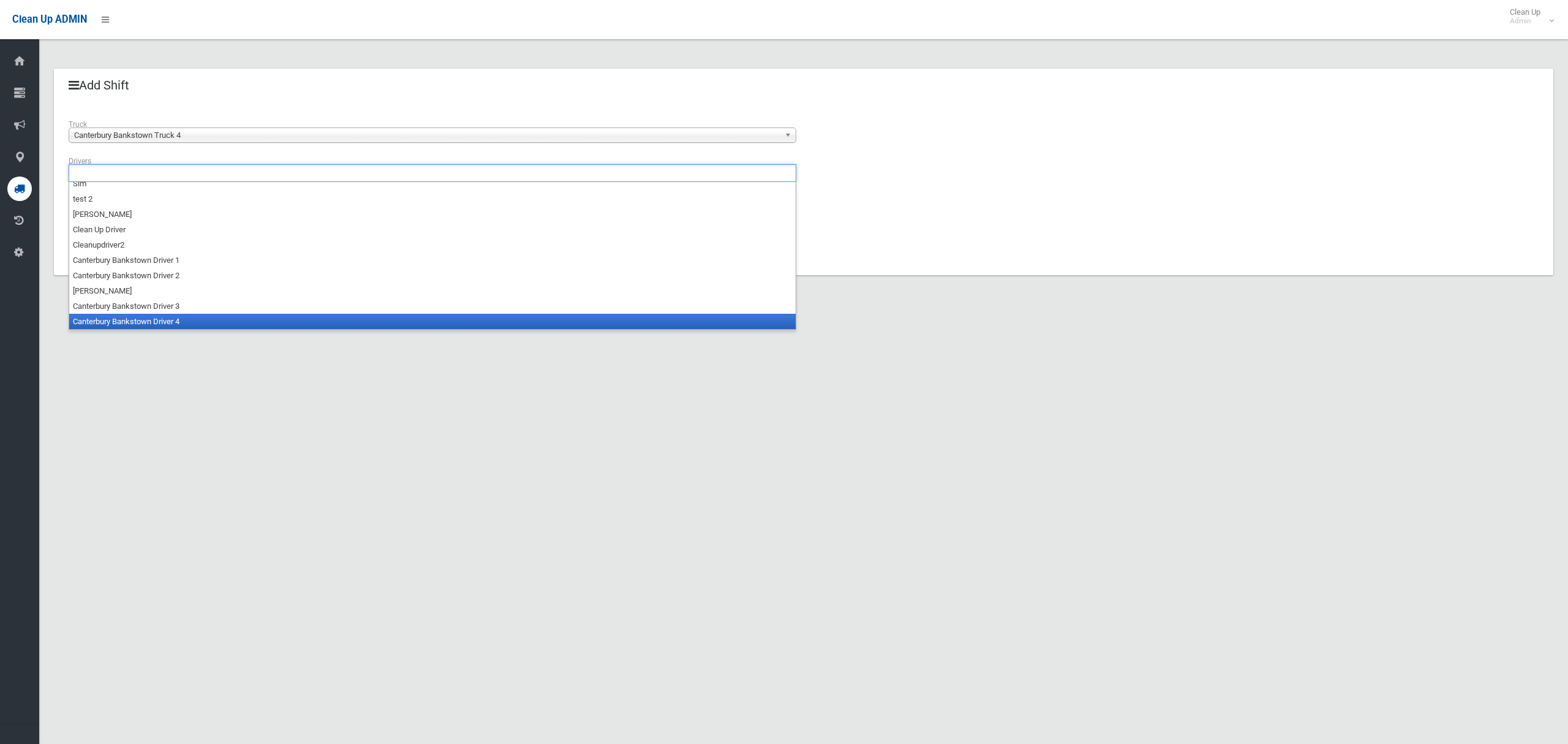
click at [155, 318] on li "Canterbury Bankstown Driver 4" at bounding box center [433, 321] width 726 height 16
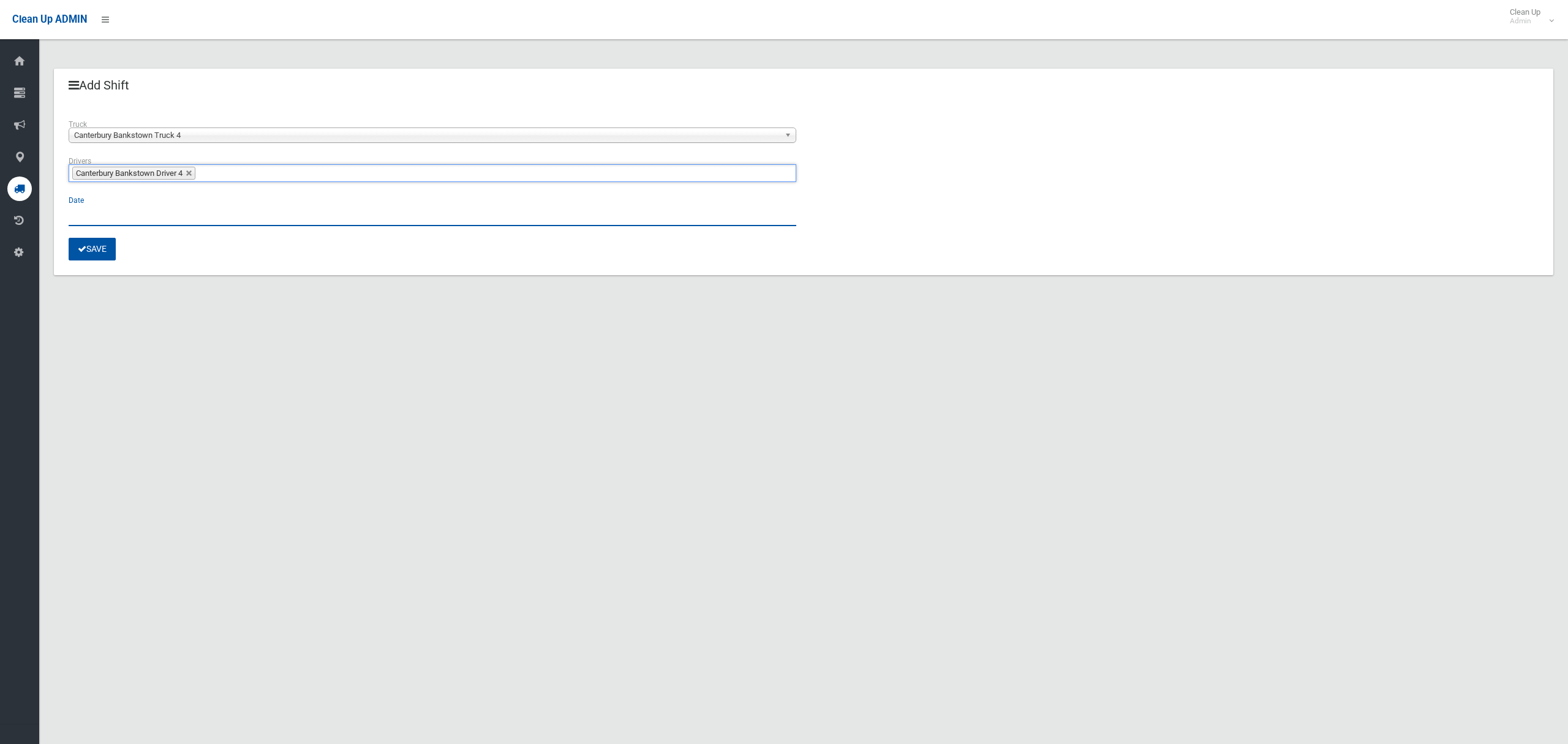
click at [94, 216] on input "text" at bounding box center [432, 214] width 727 height 23
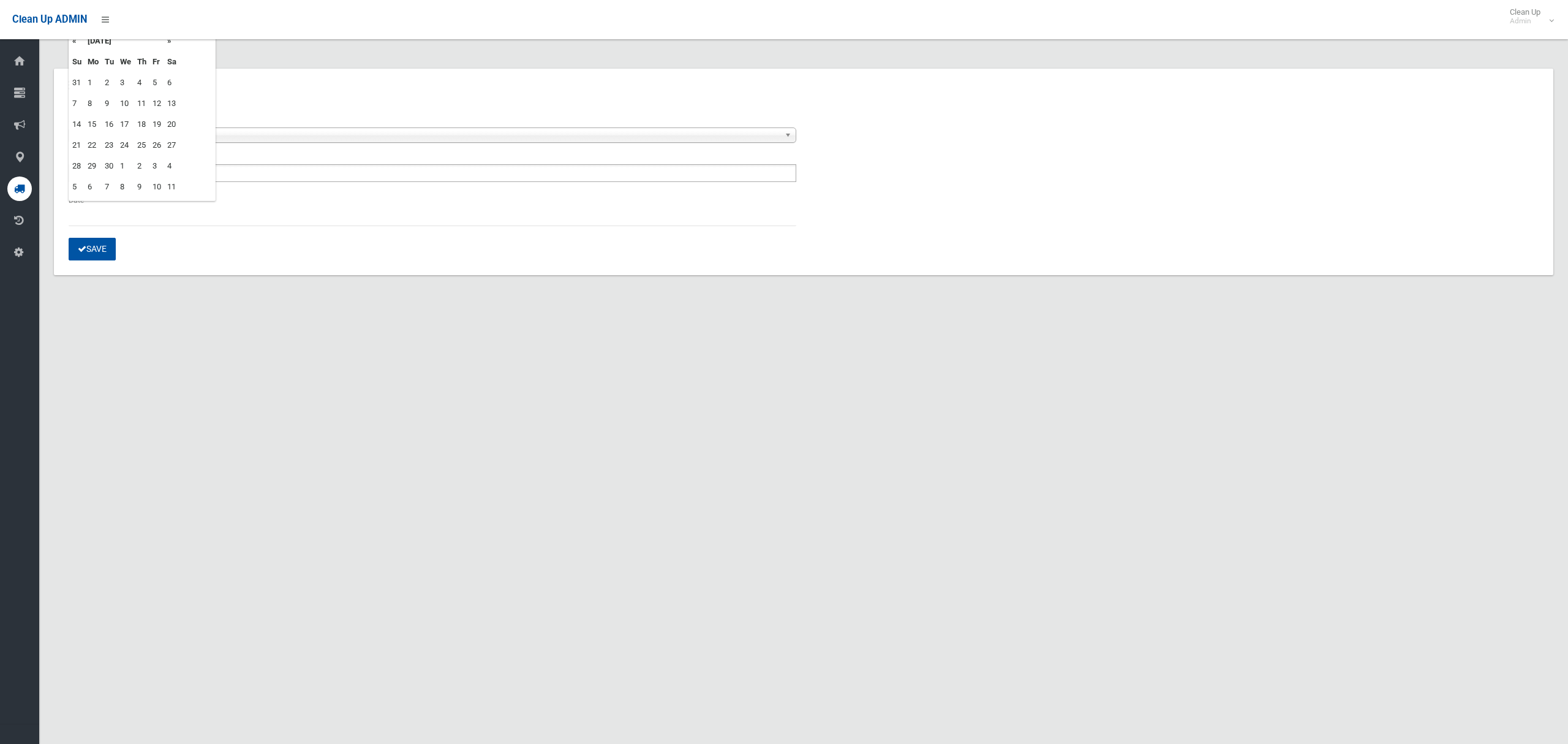
click at [156, 124] on td "19" at bounding box center [156, 124] width 15 height 21
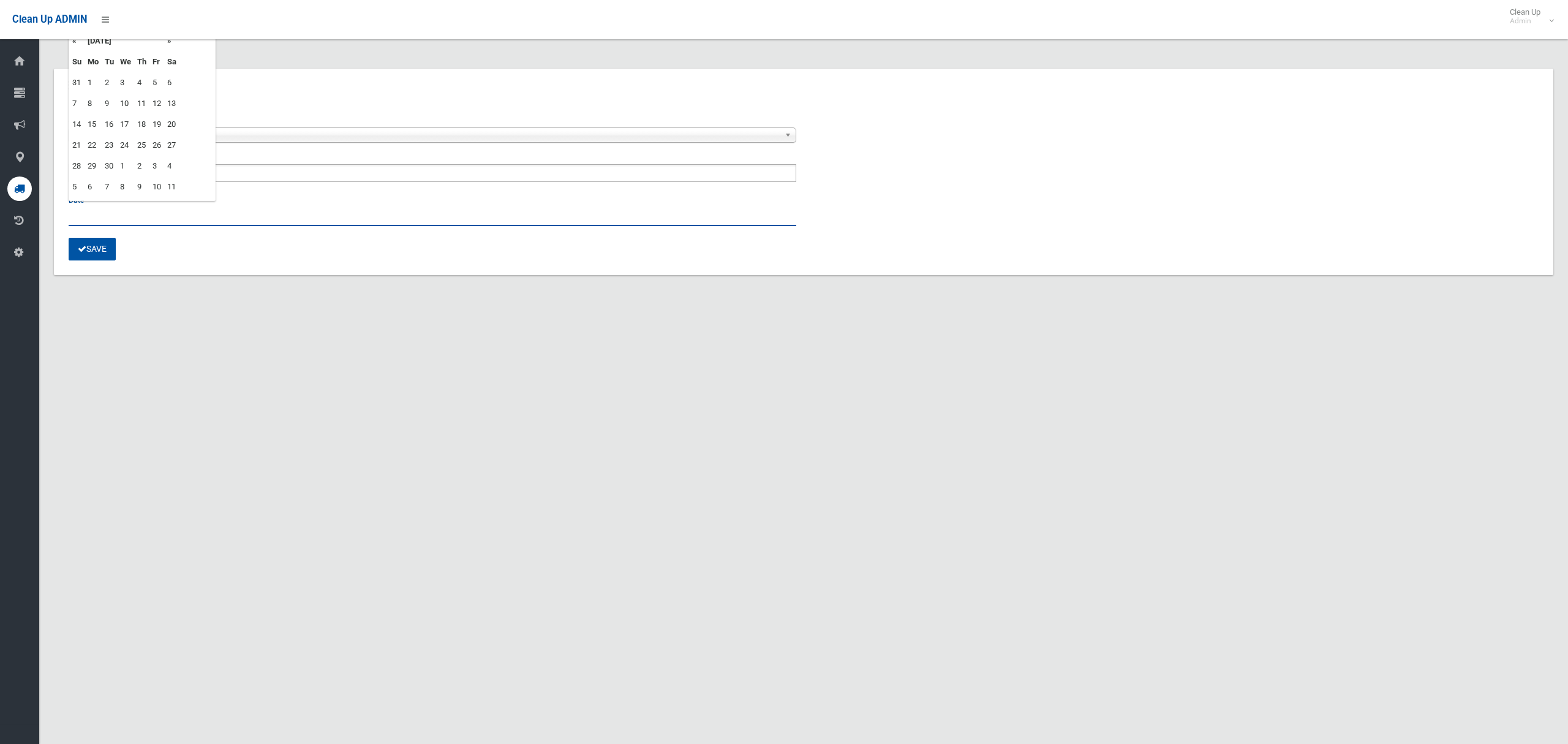
type input "**********"
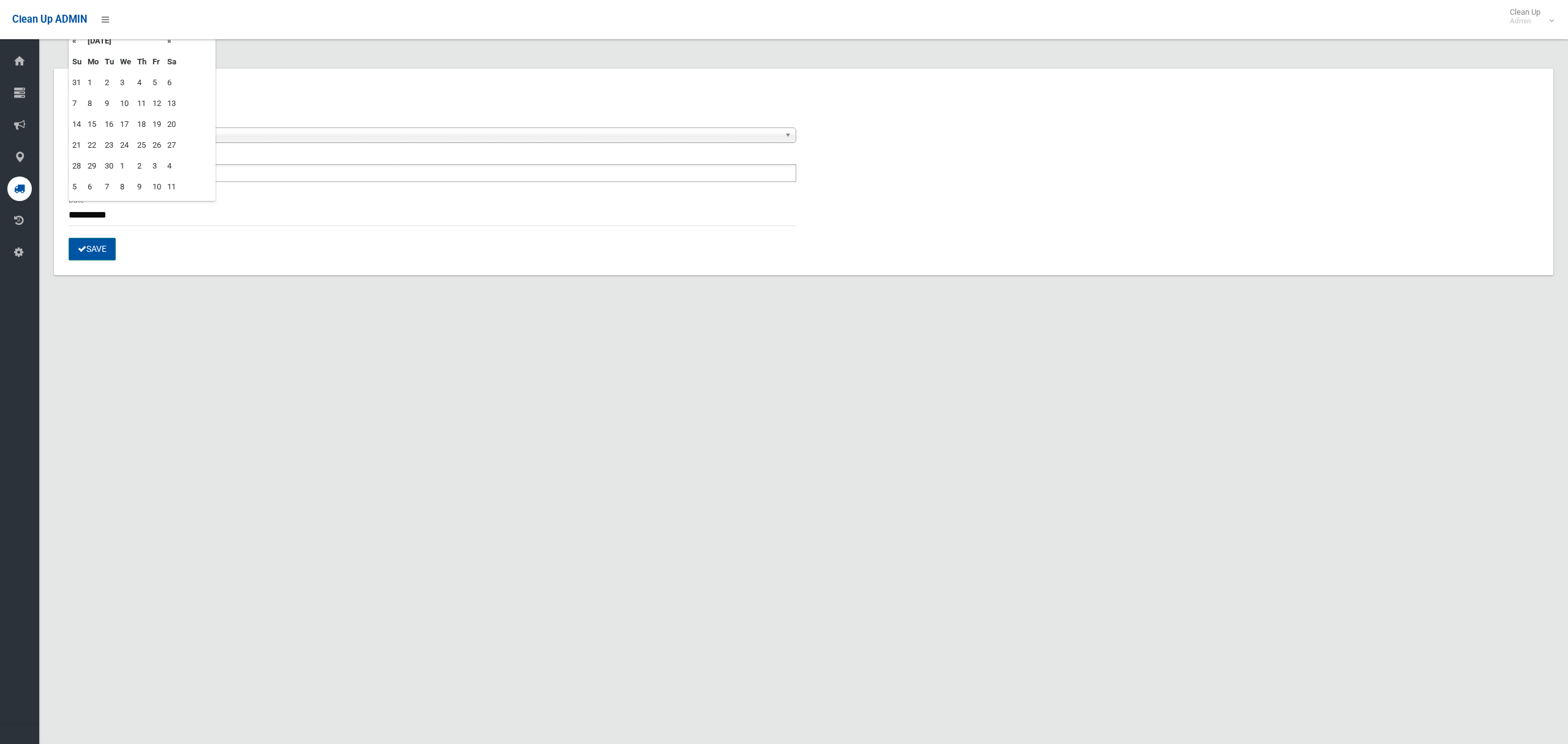
click at [89, 247] on button "Save" at bounding box center [92, 249] width 48 height 23
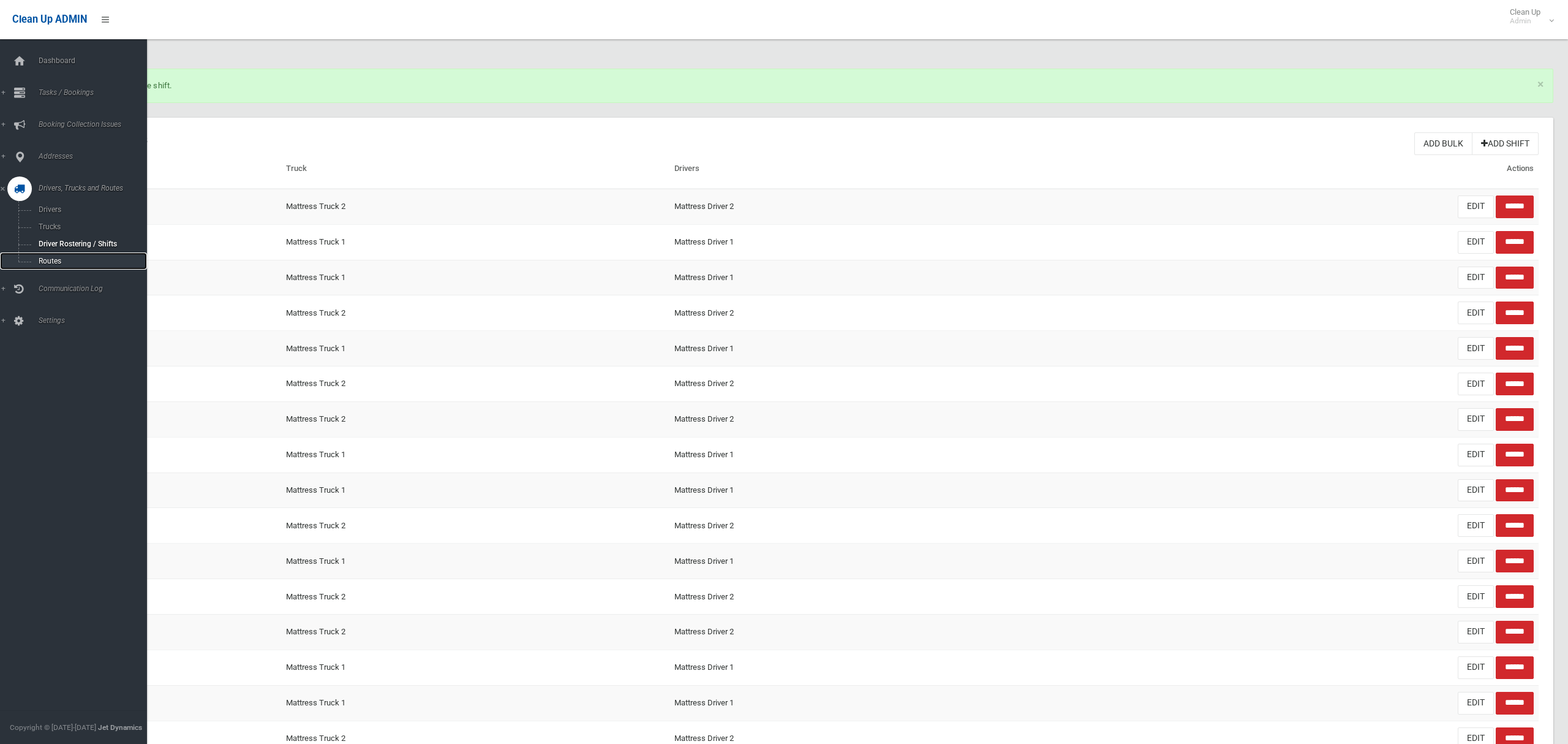
click at [50, 258] on span "Routes" at bounding box center [85, 261] width 102 height 8
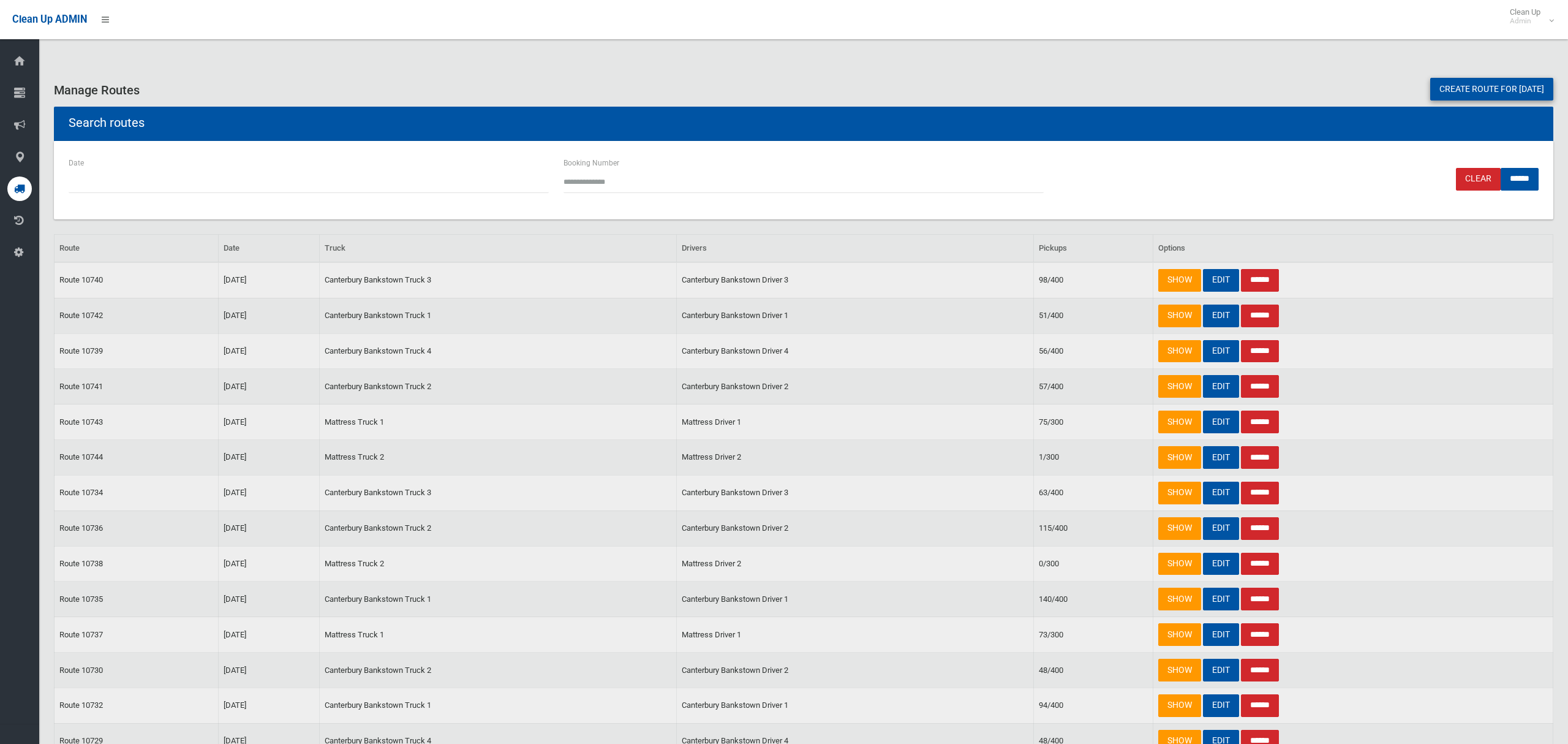
click at [1438, 91] on link "Create route for tomorrow" at bounding box center [1491, 89] width 124 height 23
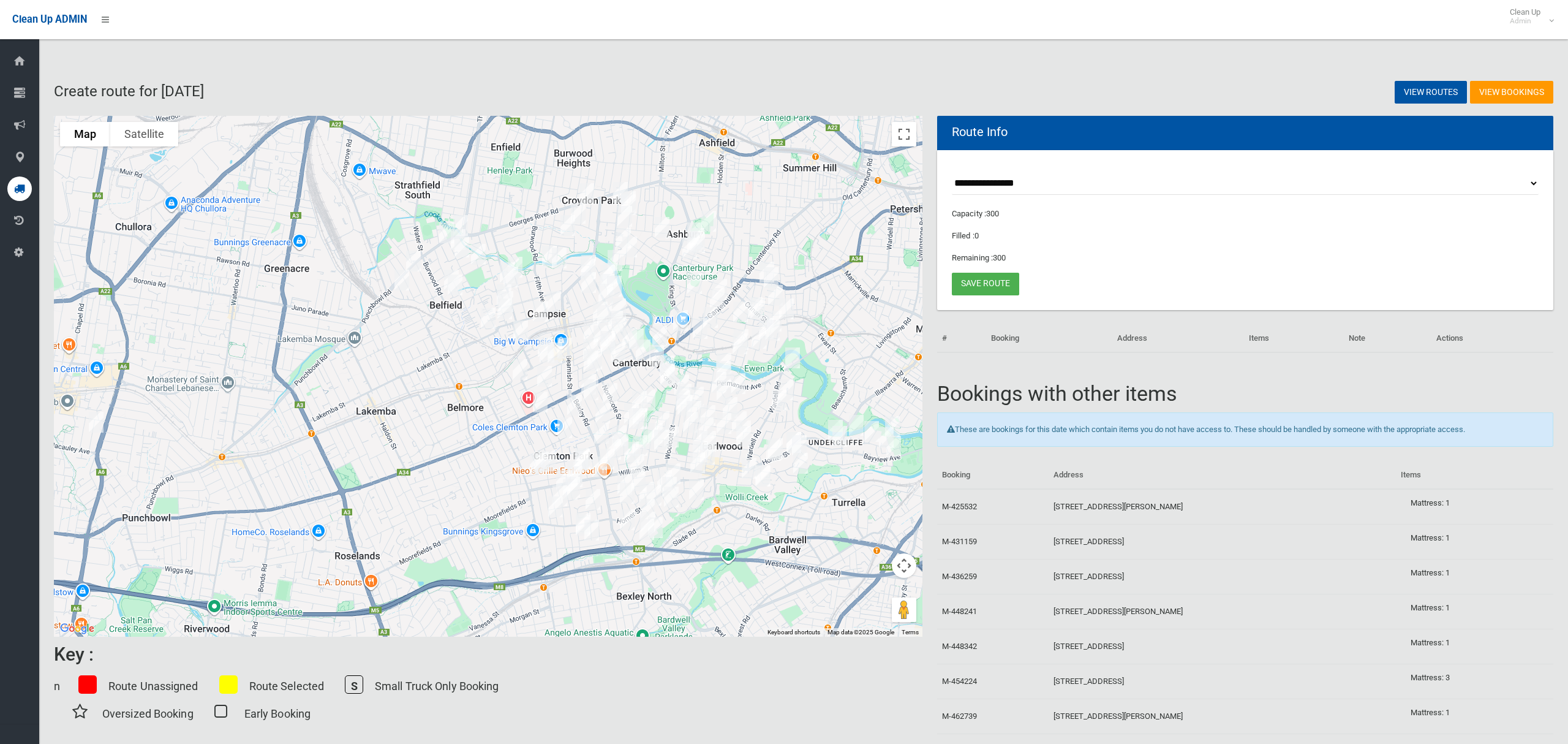
click at [1029, 182] on select "**********" at bounding box center [1244, 183] width 586 height 23
select select "*****"
click at [951, 172] on select "**********" at bounding box center [1244, 183] width 586 height 23
click at [910, 140] on button "Toggle fullscreen view" at bounding box center [904, 134] width 25 height 25
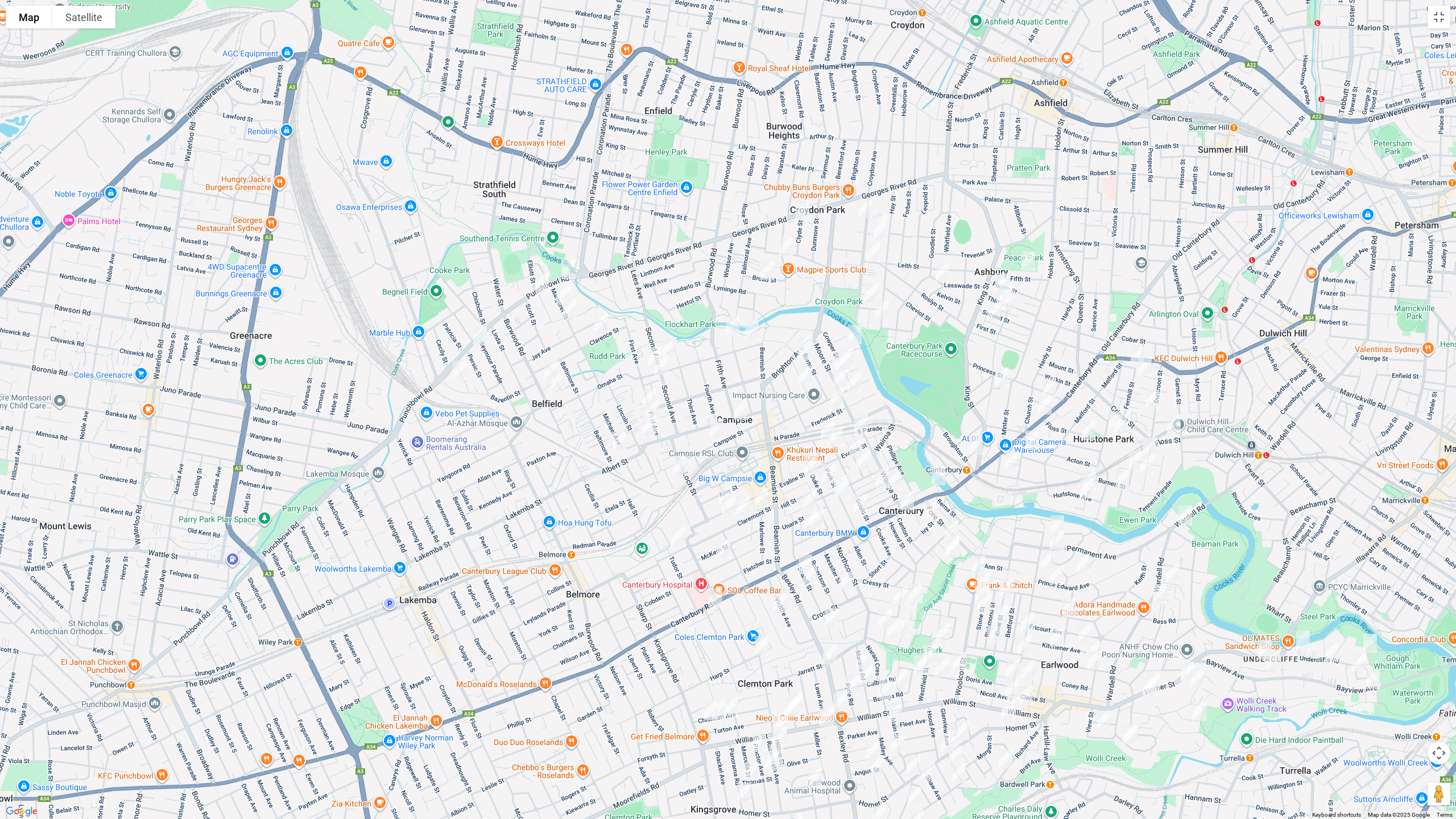
click at [567, 269] on img "242 Punchbowl Road, BELFIELD NSW 2191" at bounding box center [567, 269] width 23 height 28
click at [538, 281] on img "270 Punchbowl Road, BELFIELD NSW 2191" at bounding box center [542, 282] width 23 height 28
click at [480, 331] on img "368A Punchbowl Road, BELFIELD NSW 2191" at bounding box center [480, 335] width 23 height 28
click at [545, 360] on img "89 Burwood Road, BELFIELD NSW 2191" at bounding box center [550, 370] width 23 height 28
click at [672, 342] on img "43 Second Avenue, CAMPSIE NSW 2194" at bounding box center [669, 347] width 23 height 28
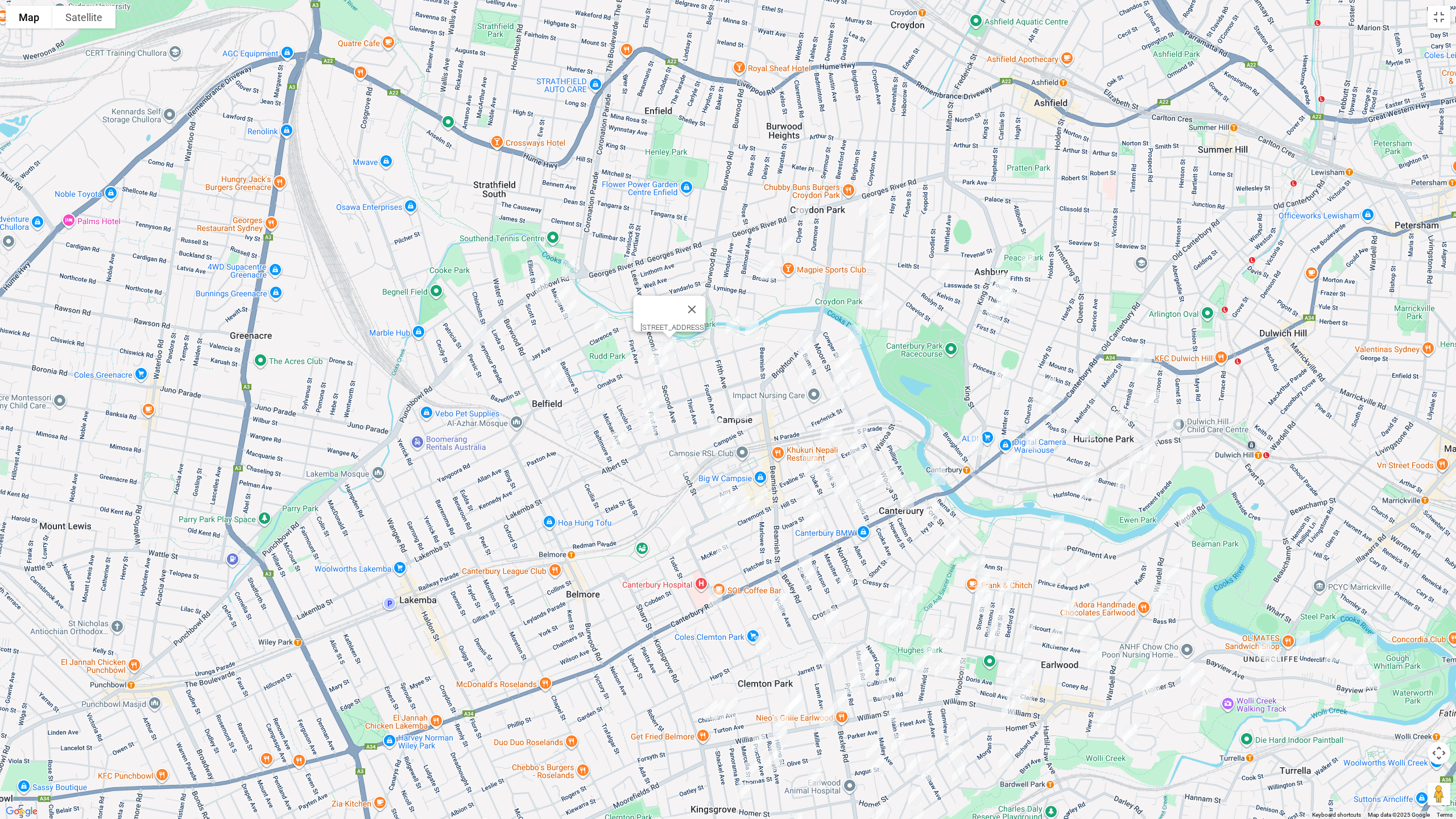
click at [742, 405] on img "44 Ninth Avenue, CAMPSIE NSW 2194" at bounding box center [740, 410] width 23 height 28
click at [560, 288] on img "21 Margaret Street, BELFIELD NSW 2191" at bounding box center [562, 295] width 23 height 28
click at [571, 309] on img "51 Saxon Street, BELFIELD NSW 2191" at bounding box center [569, 308] width 23 height 28
click at [464, 369] on img "2/23 Bazentin Street, BELFIELD NSW 2191" at bounding box center [460, 370] width 23 height 28
click at [464, 372] on img "2/23 Bazentin Street, BELFIELD NSW 2191" at bounding box center [460, 370] width 23 height 28
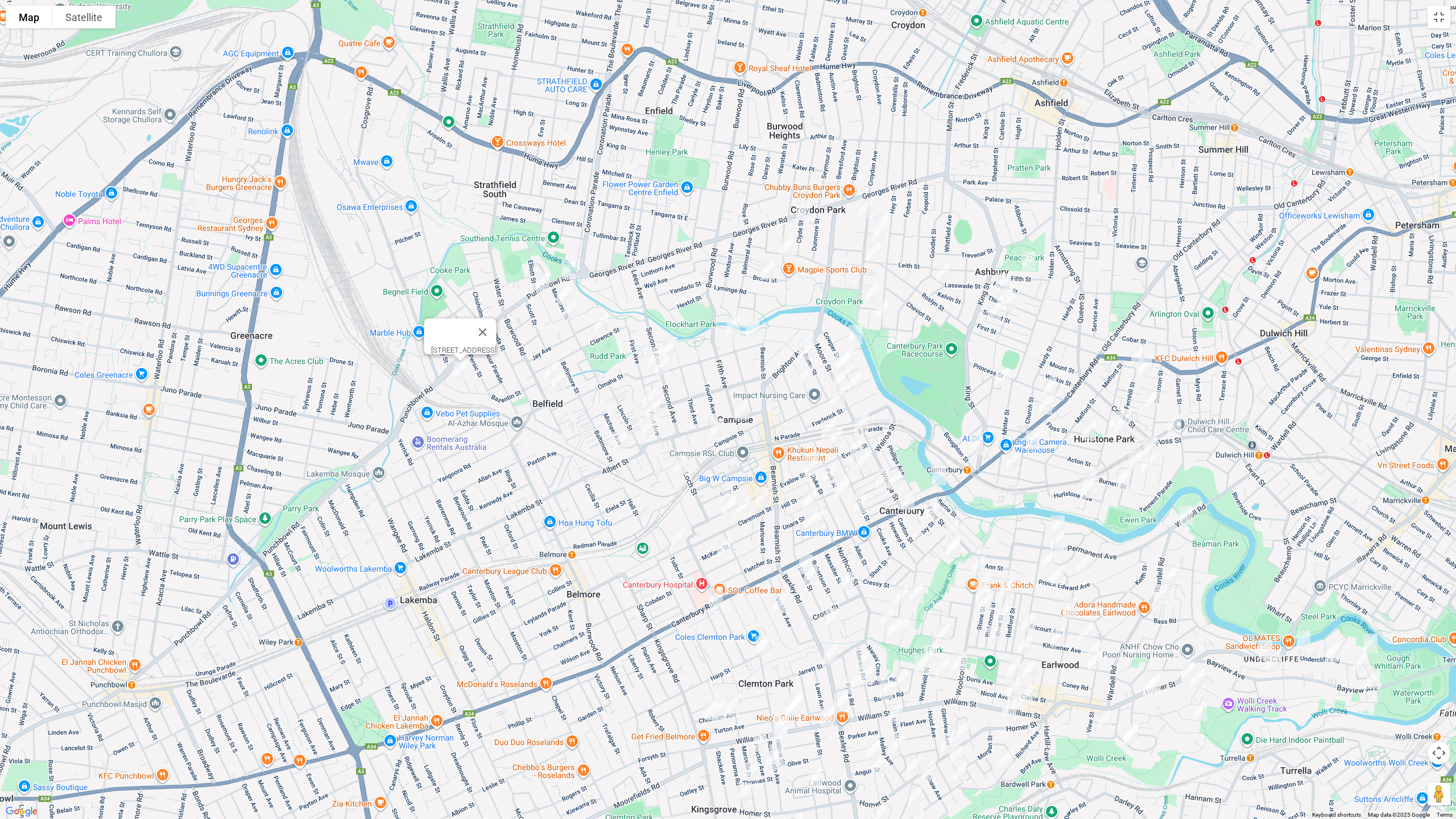
click at [556, 382] on img "5 Robyn Avenue, BELFIELD NSW 2191" at bounding box center [558, 379] width 23 height 28
click at [601, 311] on img "17 Clarence Street, BELFIELD NSW 2191" at bounding box center [601, 323] width 23 height 28
click at [646, 347] on img "101 Seventh Avenue, CAMPSIE NSW 2194" at bounding box center [655, 357] width 23 height 28
click at [665, 370] on img "80 Seventh Avenue, CAMPSIE NSW 2194" at bounding box center [662, 364] width 23 height 28
click at [646, 387] on img "2/24 First Avenue, BELFIELD NSW 2191" at bounding box center [649, 398] width 23 height 28
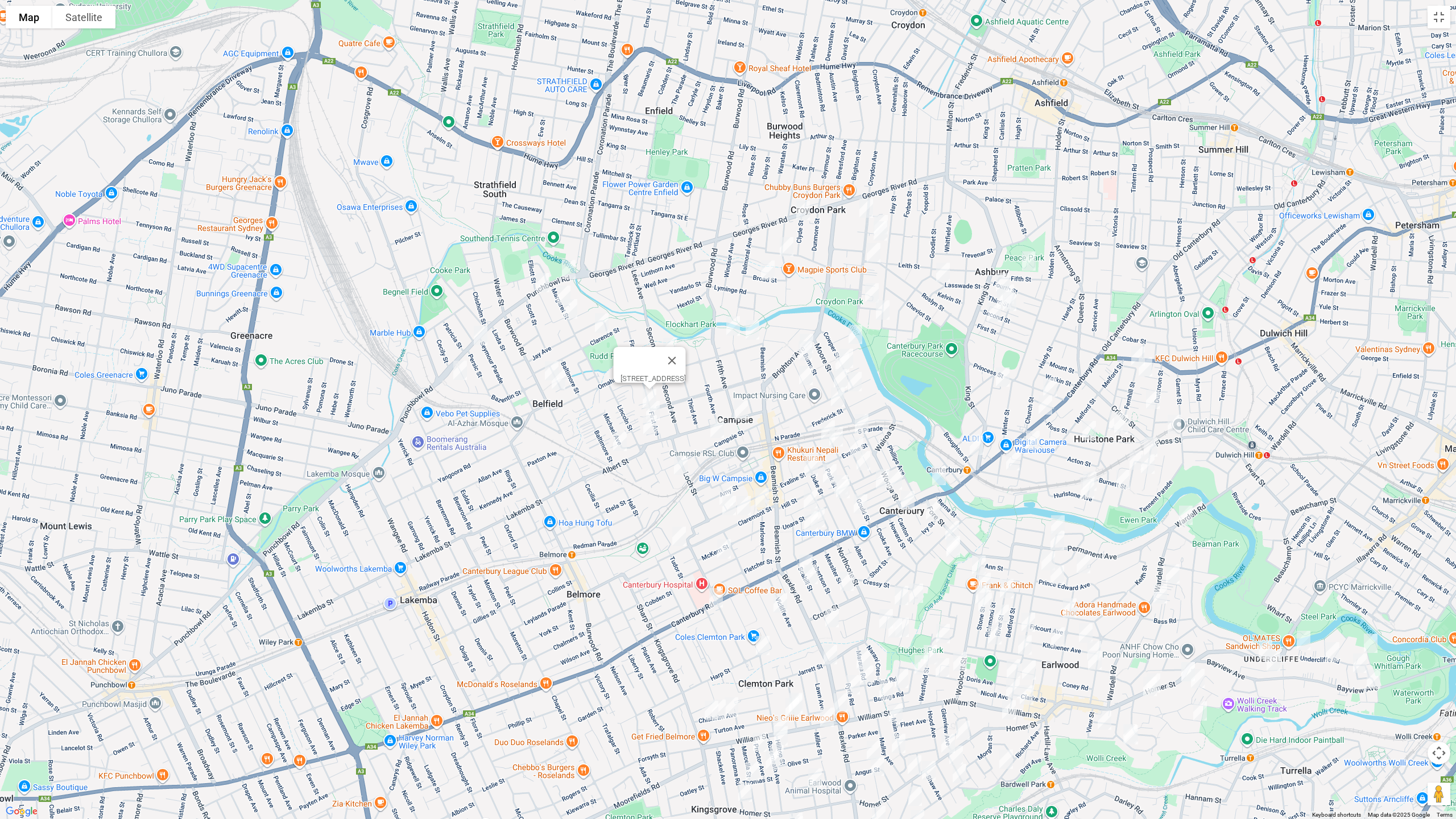
click at [658, 405] on img "4/10 First Avenue, BELFIELD NSW 2191" at bounding box center [652, 410] width 23 height 28
click at [650, 426] on img "139A Ninth Avenue, BELFIELD NSW 2191" at bounding box center [650, 424] width 23 height 28
click at [620, 443] on img "5 Baltimore Street, BELFIELD NSW 2191" at bounding box center [619, 441] width 23 height 28
drag, startPoint x: 717, startPoint y: 429, endPoint x: 697, endPoint y: 434, distance: 20.6
click at [715, 428] on img "71 Campsie Street, CAMPSIE NSW 2194" at bounding box center [717, 427] width 23 height 28
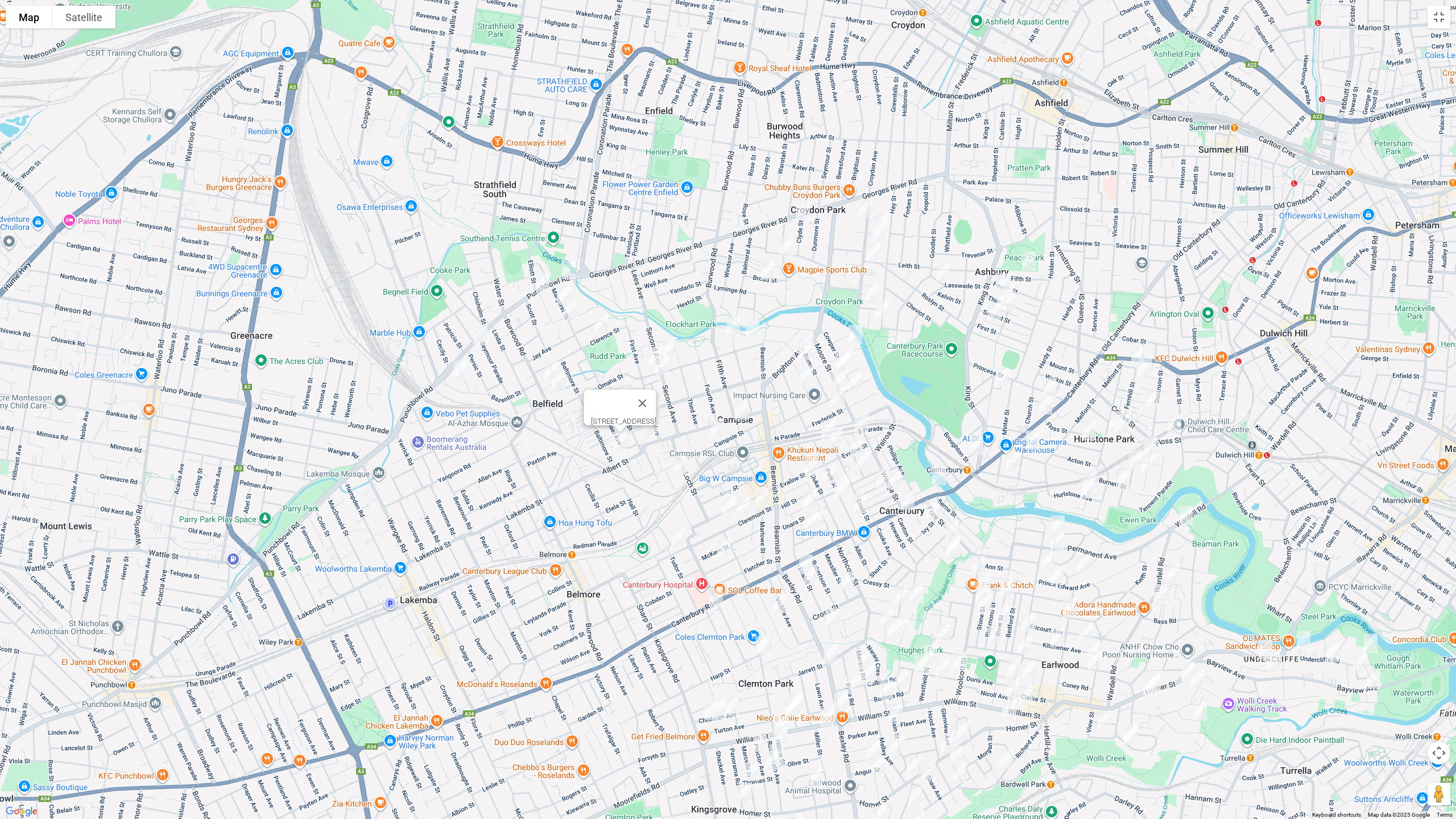
click at [680, 464] on img "6 Loftus Street, CAMPSIE NSW 2194" at bounding box center [680, 465] width 23 height 28
click at [735, 424] on button "Close" at bounding box center [731, 427] width 27 height 27
click at [719, 428] on img "71 Campsie Street, CAMPSIE NSW 2194" at bounding box center [717, 427] width 23 height 28
click at [729, 318] on img "52 Sixth Avenue, CAMPSIE NSW 2194" at bounding box center [733, 325] width 23 height 28
click at [753, 330] on img "1/11 Seventh Avenue, CAMPSIE NSW 2194" at bounding box center [752, 330] width 23 height 28
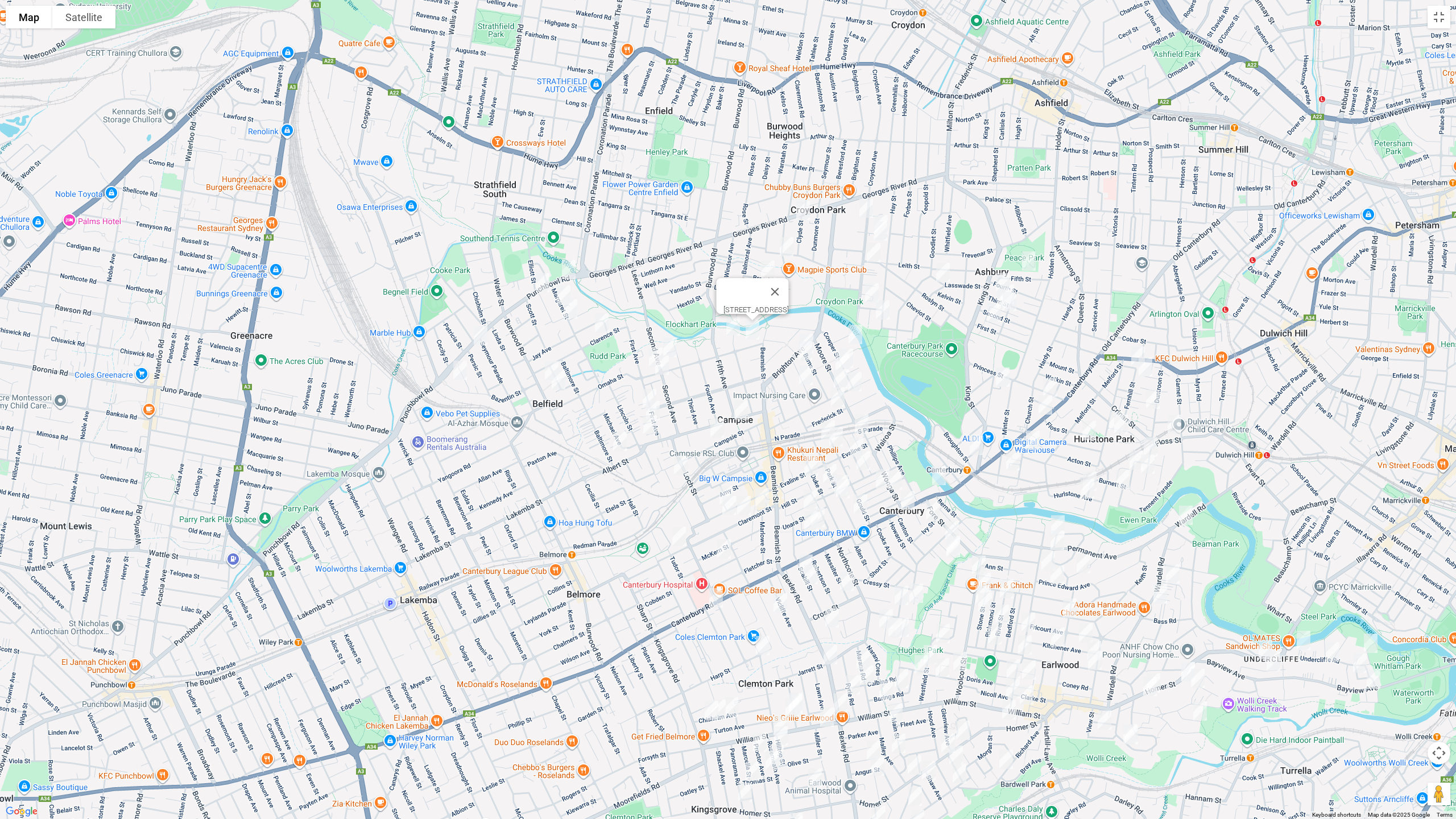
click at [805, 207] on img "1 Clyde Street, CROYDON PARK NSW 2133" at bounding box center [803, 210] width 23 height 28
click at [866, 202] on img "145 Croydon Avenue, CROYDON PARK NSW 2133" at bounding box center [866, 207] width 23 height 28
click at [890, 213] on img "154 Croydon Avenue, CROYDON PARK NSW 2133" at bounding box center [881, 224] width 23 height 28
click at [887, 235] on img "158-160 Croydon Avenue, CROYDON PARK NSW 2133" at bounding box center [880, 230] width 23 height 28
click at [878, 258] on img "178 Croydon Avenue, CROYDON PARK NSW 2133" at bounding box center [873, 252] width 23 height 28
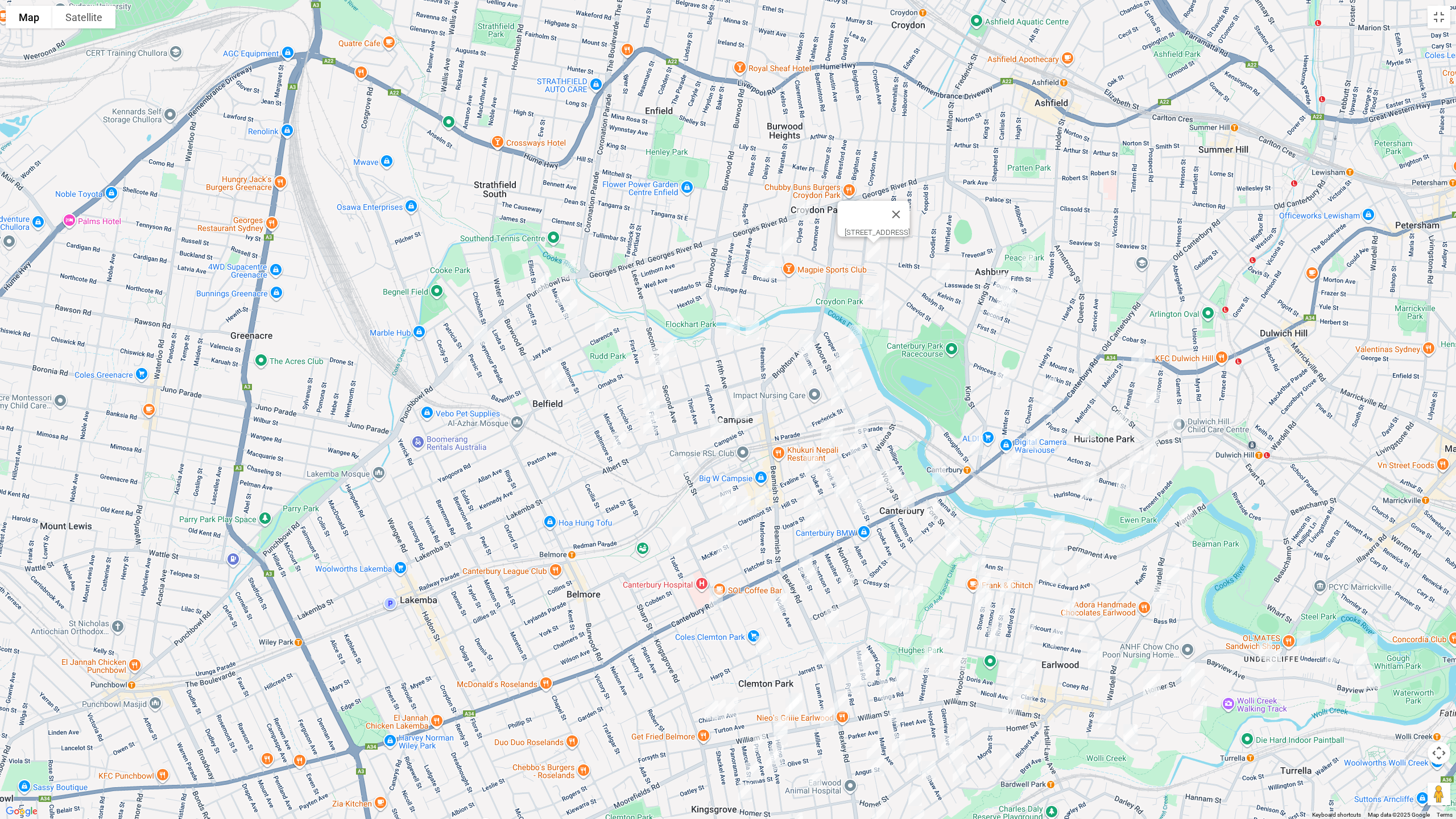
click at [789, 256] on img "31 Hampton Street, CROYDON PARK NSW 2133" at bounding box center [786, 246] width 23 height 28
click at [766, 275] on img "30 Broad Street, CROYDON PARK NSW 2133" at bounding box center [767, 269] width 23 height 28
click at [872, 291] on img "10 Dunstan Street, CROYDON PARK NSW 2133" at bounding box center [872, 292] width 23 height 28
click at [940, 281] on img "3 Ayr Street, ASHBURY NSW 2193" at bounding box center [943, 272] width 23 height 28
click at [883, 311] on img "109 Hay Street, ASHBURY NSW 2193" at bounding box center [883, 309] width 23 height 28
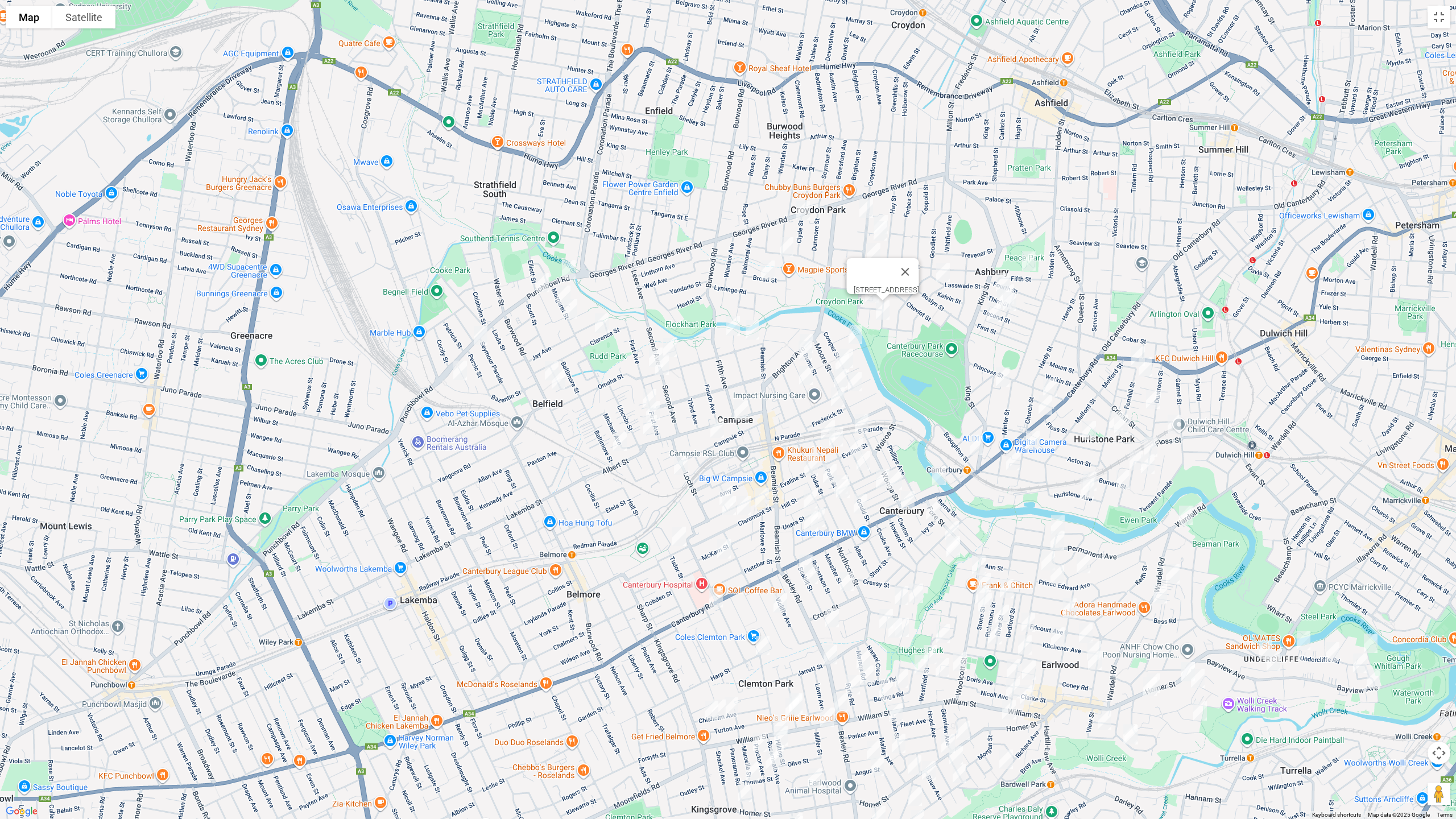
click at [1028, 259] on img "29 Fifth Street, ASHBURY NSW 2193" at bounding box center [1029, 261] width 23 height 28
click at [1002, 274] on img "57 Third Street, ASHBURY NSW 2193" at bounding box center [1002, 282] width 23 height 28
click at [1015, 282] on img "46 Third Street, ASHBURY NSW 2193" at bounding box center [1007, 293] width 23 height 28
click at [996, 291] on img "55 Second Street, ASHBURY NSW 2193" at bounding box center [1003, 298] width 23 height 28
click at [1014, 308] on img "47 Second Street, ASHBURY NSW 2193" at bounding box center [1009, 301] width 23 height 28
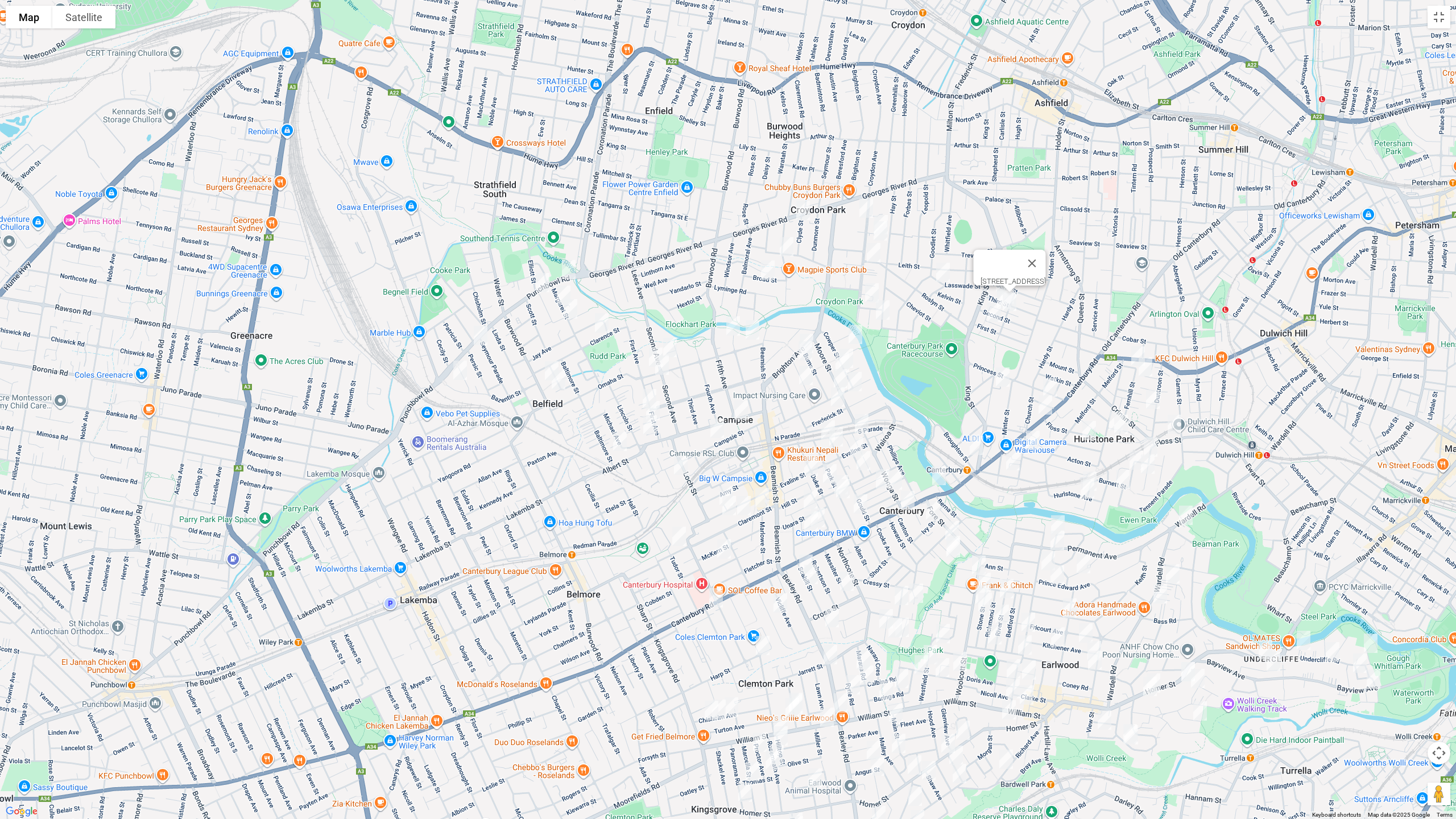
click at [991, 315] on img "53 First Street, ASHBURY NSW 2193" at bounding box center [994, 312] width 23 height 28
click at [1002, 372] on img "7-9 Jeffrey Street, CANTERBURY NSW 2193" at bounding box center [1002, 376] width 23 height 28
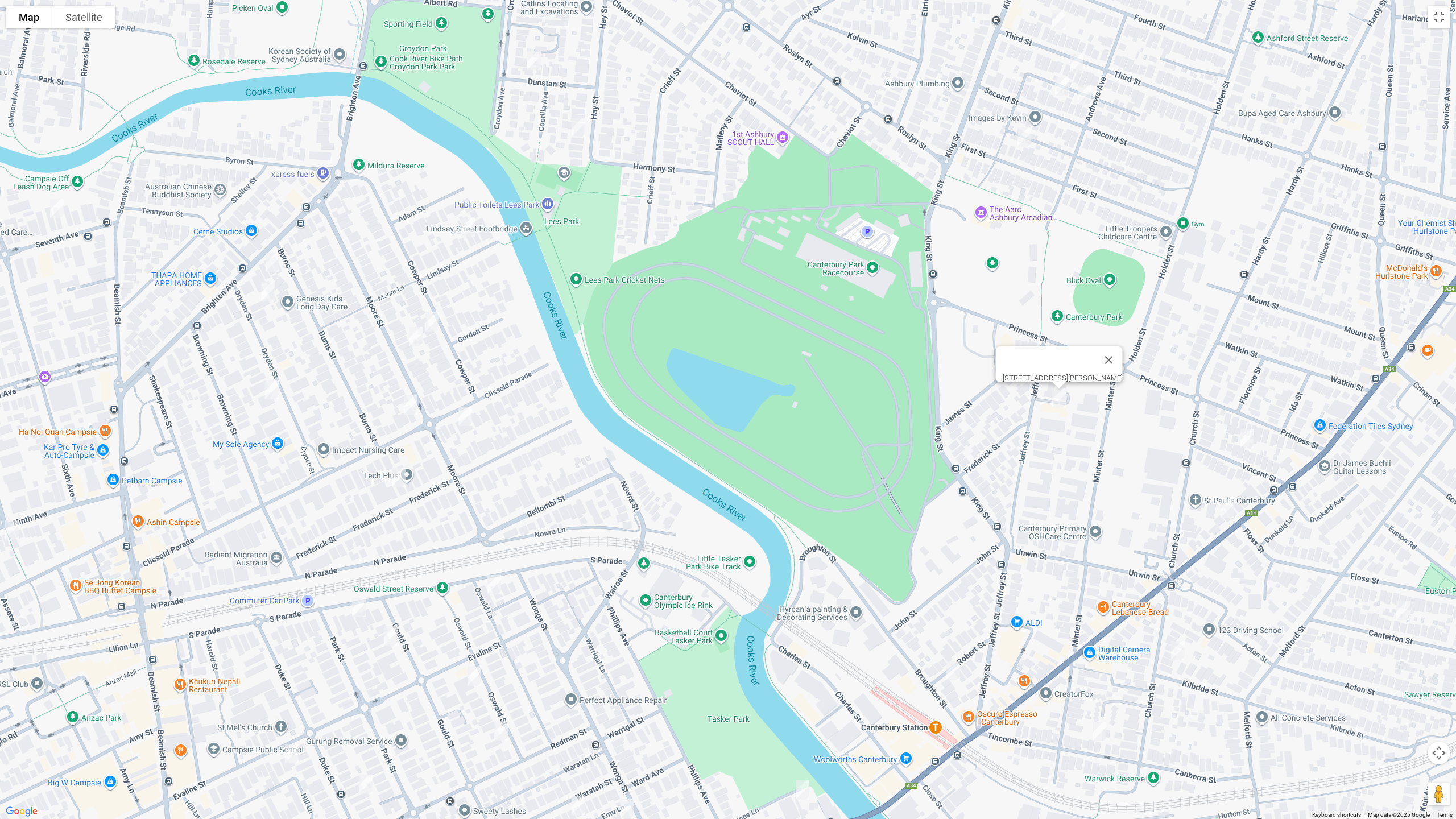
click at [1248, 439] on img "13 Vincent Street, CANTERBURY NSW 2193" at bounding box center [1247, 438] width 23 height 28
click at [1227, 510] on img "3/43-45 Canterbury Road, CANTERBURY NSW 2193" at bounding box center [1227, 508] width 23 height 28
click at [956, 667] on img "11 Broughton Street, CANTERBURY NSW 2193" at bounding box center [953, 670] width 23 height 28
click at [268, 262] on img "115 Brighton Avenue, CAMPSIE NSW 2194" at bounding box center [272, 262] width 23 height 28
click at [467, 233] on img "16 Lindsay Street, CAMPSIE NSW 2194" at bounding box center [468, 226] width 23 height 28
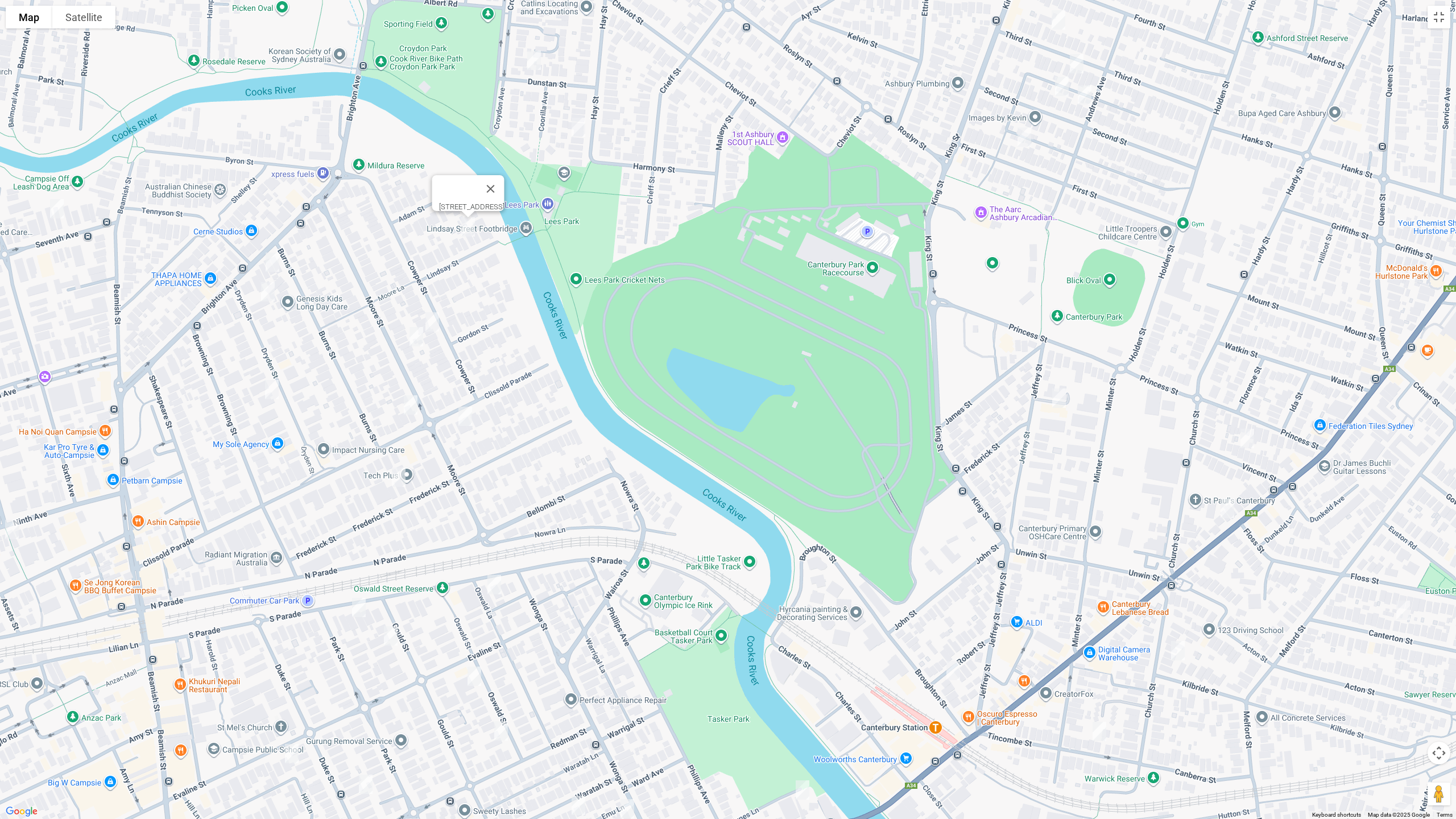
click at [264, 287] on img "1/2 Dryden Street, CAMPSIE NSW 2194" at bounding box center [268, 291] width 23 height 28
drag, startPoint x: 431, startPoint y: 321, endPoint x: 425, endPoint y: 331, distance: 11.7
click at [431, 321] on img "63 Cowper Street, CAMPSIE NSW 2194" at bounding box center [432, 321] width 23 height 28
click at [408, 338] on img "54 Moore Street, CAMPSIE NSW 2194" at bounding box center [416, 336] width 23 height 28
click at [1441, 24] on button "Toggle fullscreen view" at bounding box center [1438, 17] width 23 height 23
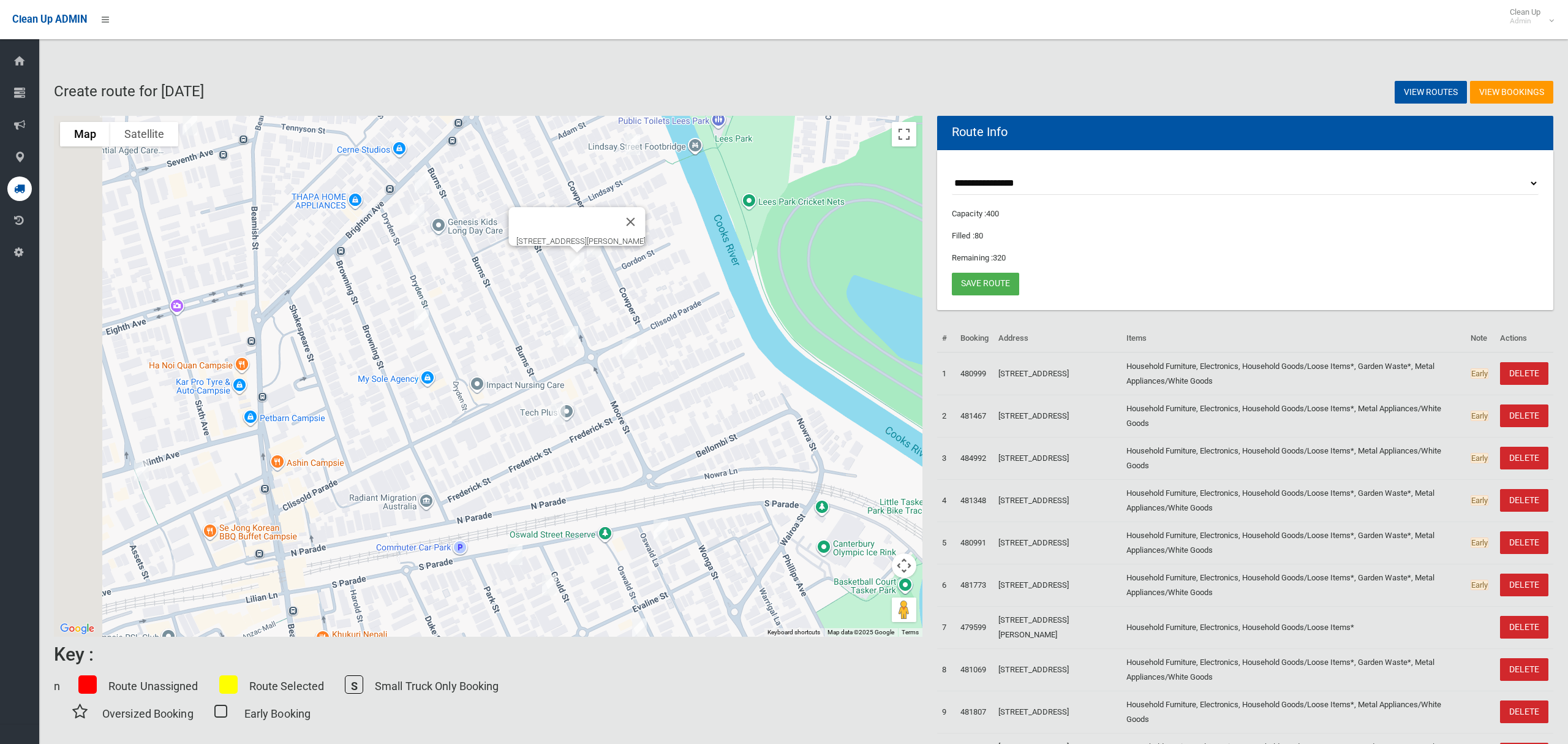
drag, startPoint x: 400, startPoint y: 388, endPoint x: 651, endPoint y: 356, distance: 253.0
click at [651, 356] on div "54 Moore Street, CAMPSIE NSW 2194" at bounding box center [488, 376] width 868 height 521
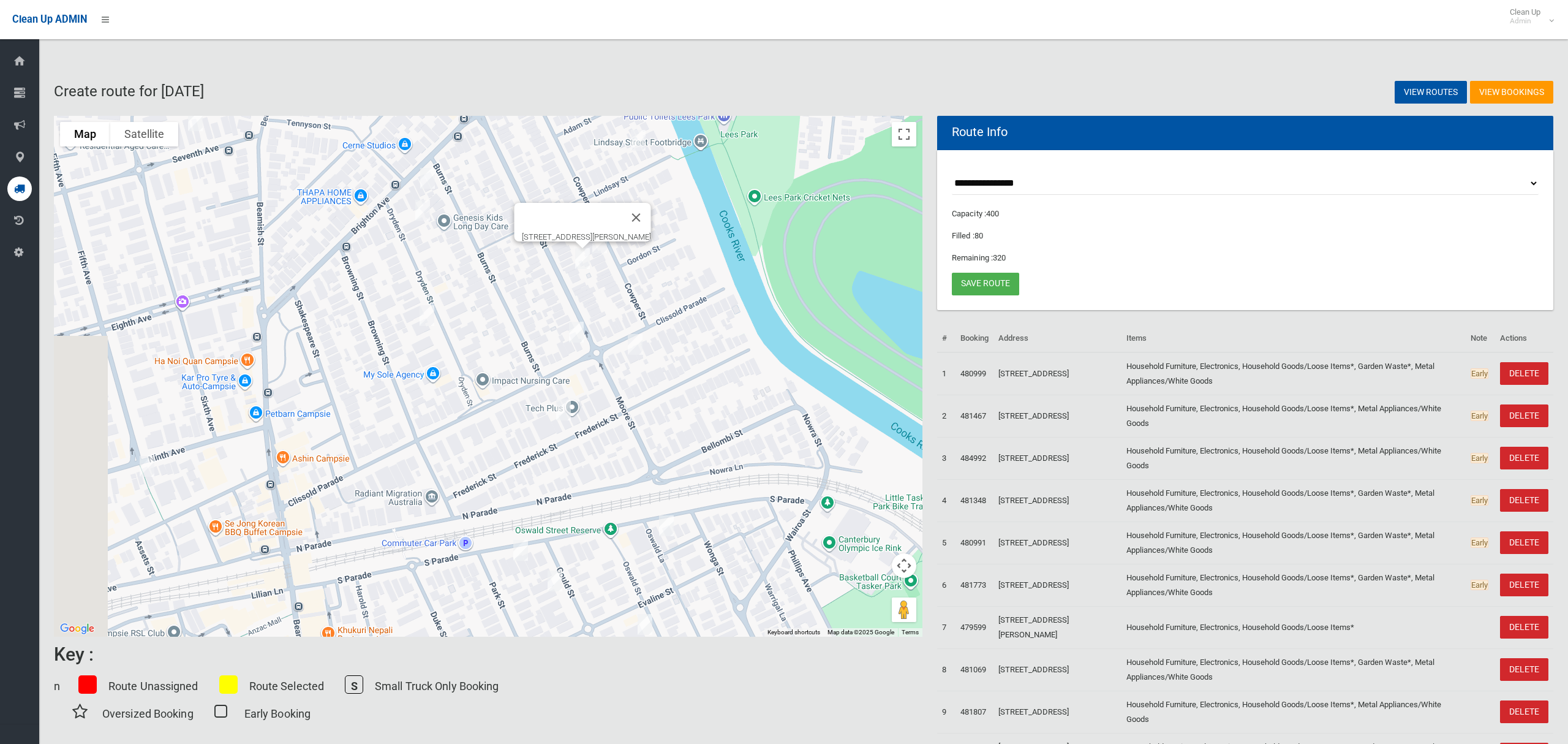
click at [428, 318] on img "23-25 Dryden Street, CAMPSIE NSW 2194" at bounding box center [426, 315] width 25 height 30
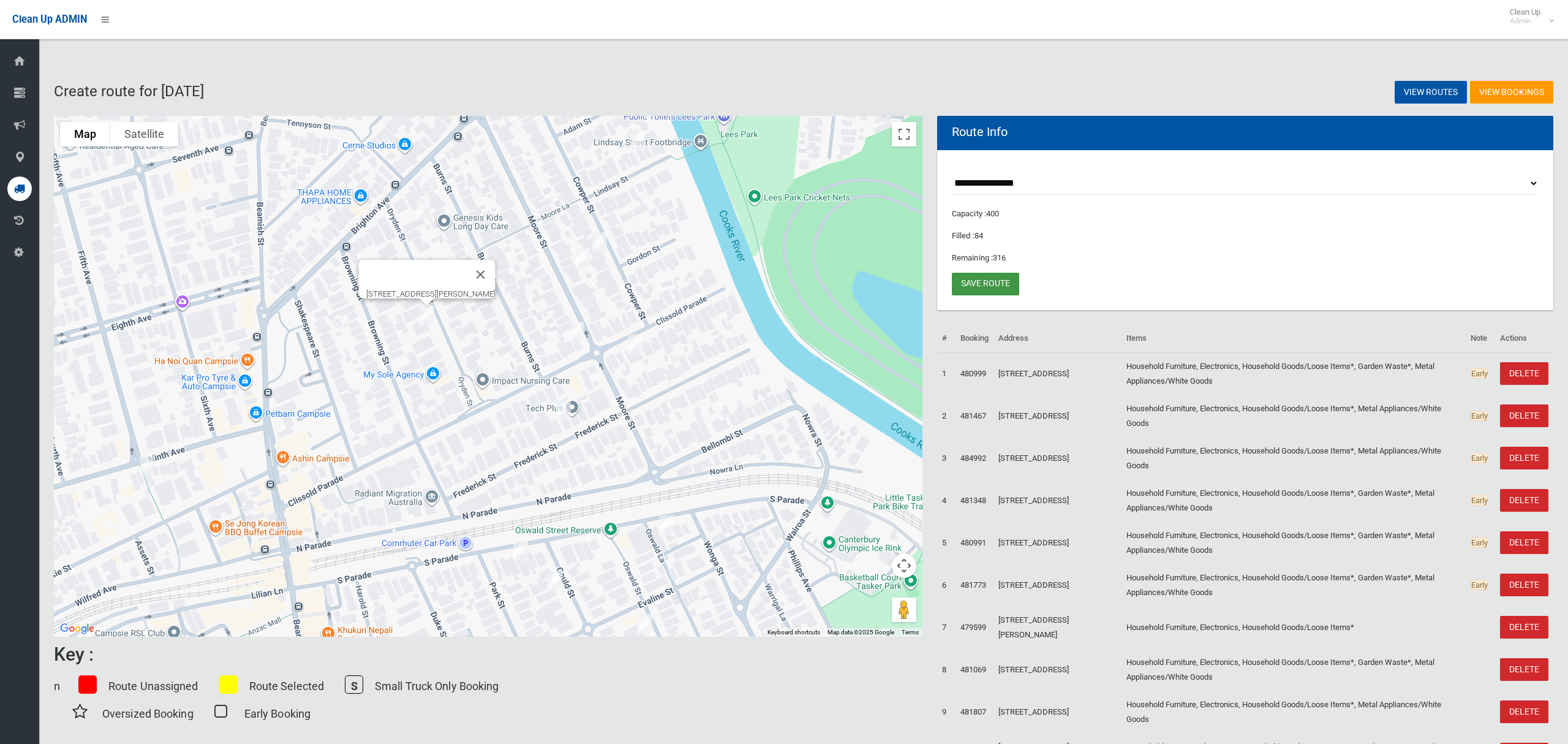
click at [991, 289] on link "Save route" at bounding box center [985, 284] width 68 height 23
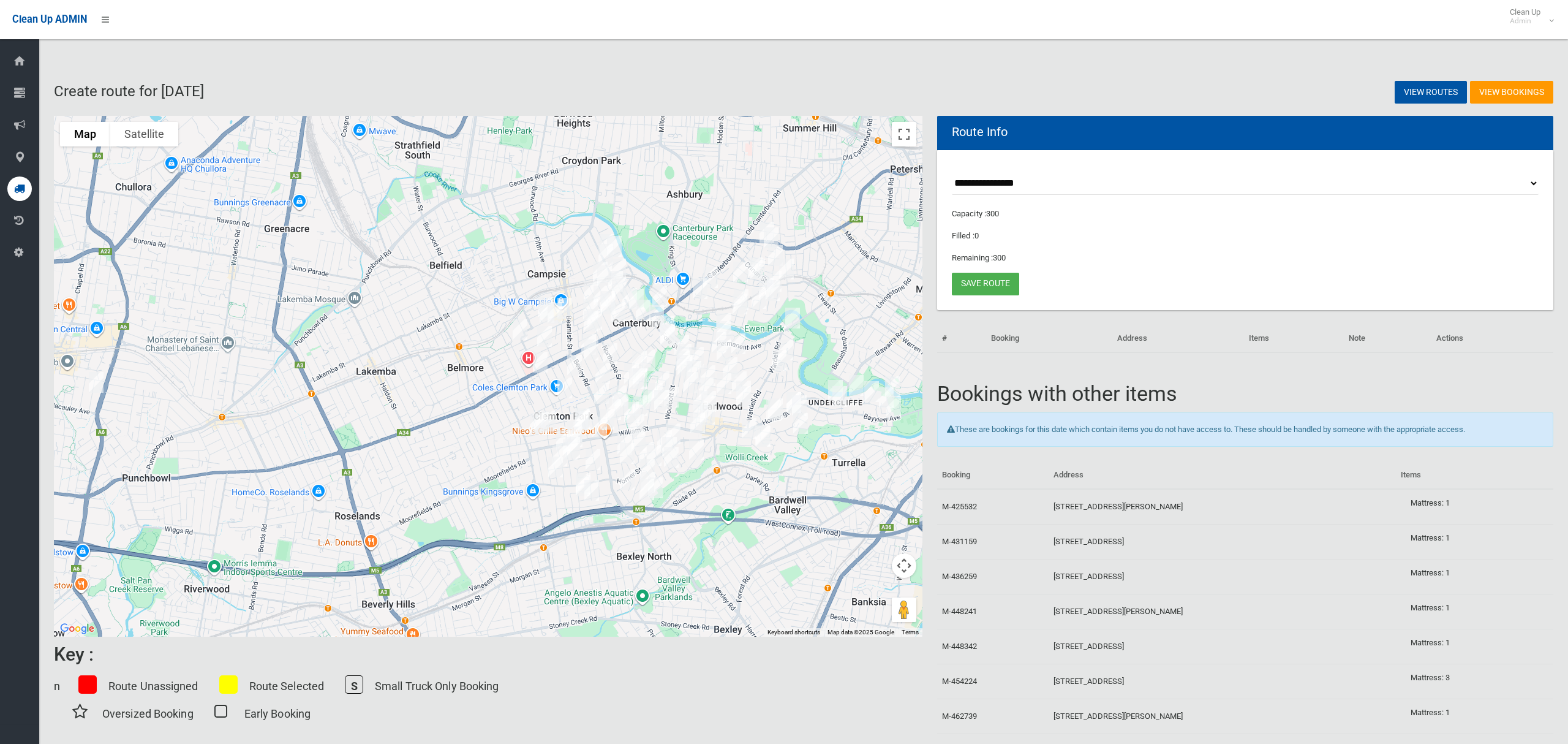
click at [986, 183] on select "**********" at bounding box center [1244, 183] width 586 height 23
select select "*****"
click at [951, 172] on select "**********" at bounding box center [1244, 183] width 586 height 23
click at [904, 143] on button "Toggle fullscreen view" at bounding box center [904, 134] width 25 height 25
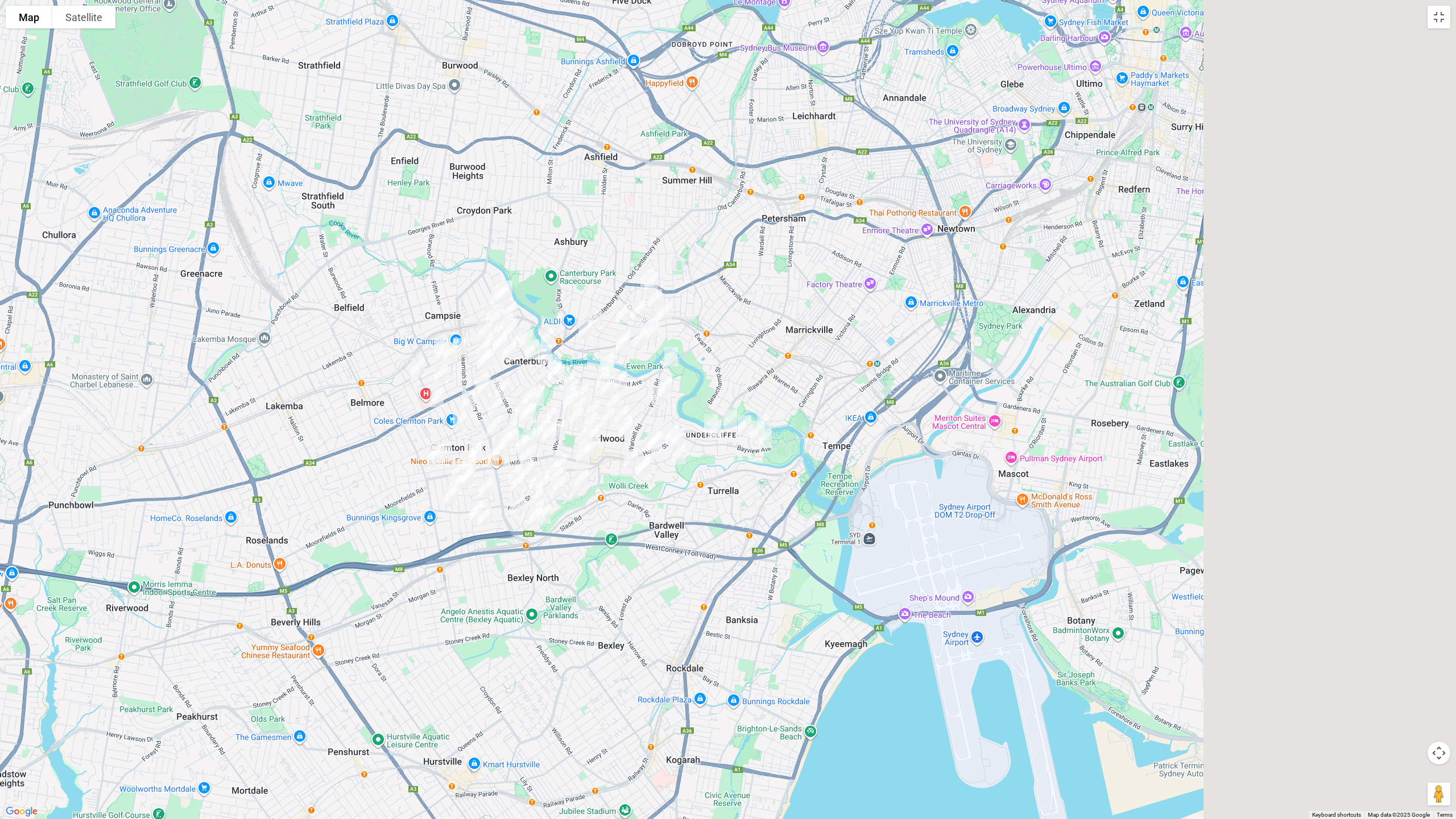
drag, startPoint x: 974, startPoint y: 459, endPoint x: 609, endPoint y: 456, distance: 365.0
click at [609, 410] on div "To navigate, press the arrow keys." at bounding box center [1116, 410] width 1456 height 0
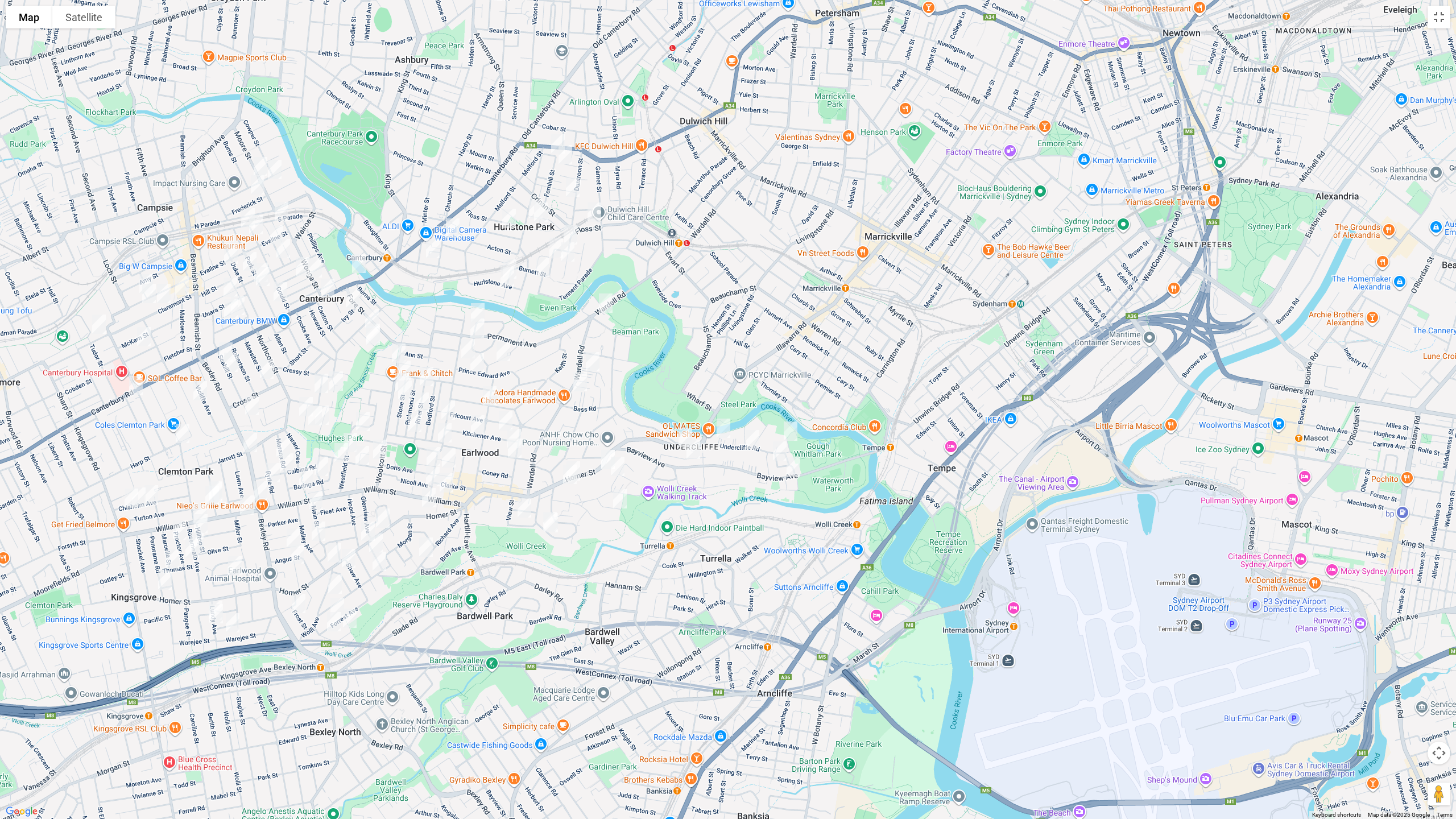
click at [789, 467] on img "12 Bayview Avenue, EARLWOOD NSW 2206" at bounding box center [793, 466] width 23 height 28
click at [679, 431] on img "48 Homer Street, EARLWOOD NSW 2206" at bounding box center [685, 437] width 23 height 28
click at [696, 459] on img "117 Bayview Avenue, EARLWOOD NSW 2206" at bounding box center [693, 449] width 23 height 28
click at [601, 452] on img "132 Homer Street, EARLWOOD NSW 2206" at bounding box center [607, 459] width 23 height 28
click at [584, 460] on img "164 Homer Street, EARLWOOD NSW 2206" at bounding box center [573, 471] width 23 height 28
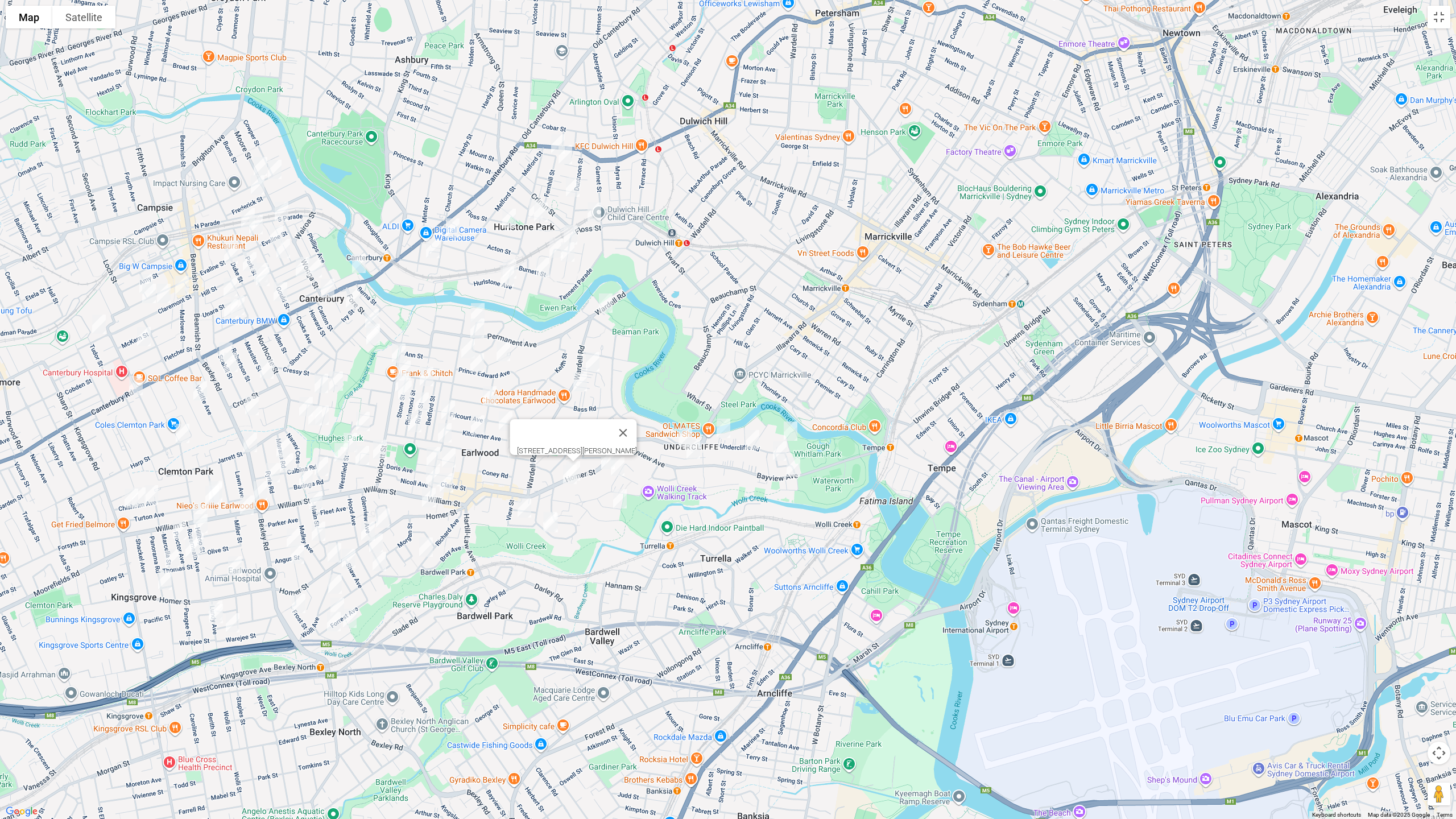
click at [605, 297] on img "24A Wardell Road, EARLWOOD NSW 2206" at bounding box center [606, 302] width 23 height 28
click at [601, 359] on img "76-80 Wardell Road, EARLWOOD NSW 2206" at bounding box center [592, 361] width 23 height 28
click at [577, 385] on img "102 Wardell Road, EARLWOOD NSW 2206" at bounding box center [579, 381] width 23 height 28
drag, startPoint x: 792, startPoint y: 426, endPoint x: 736, endPoint y: 426, distance: 56.0
click at [792, 426] on img "1 Pine Avenue, EARLWOOD NSW 2206" at bounding box center [790, 431] width 23 height 28
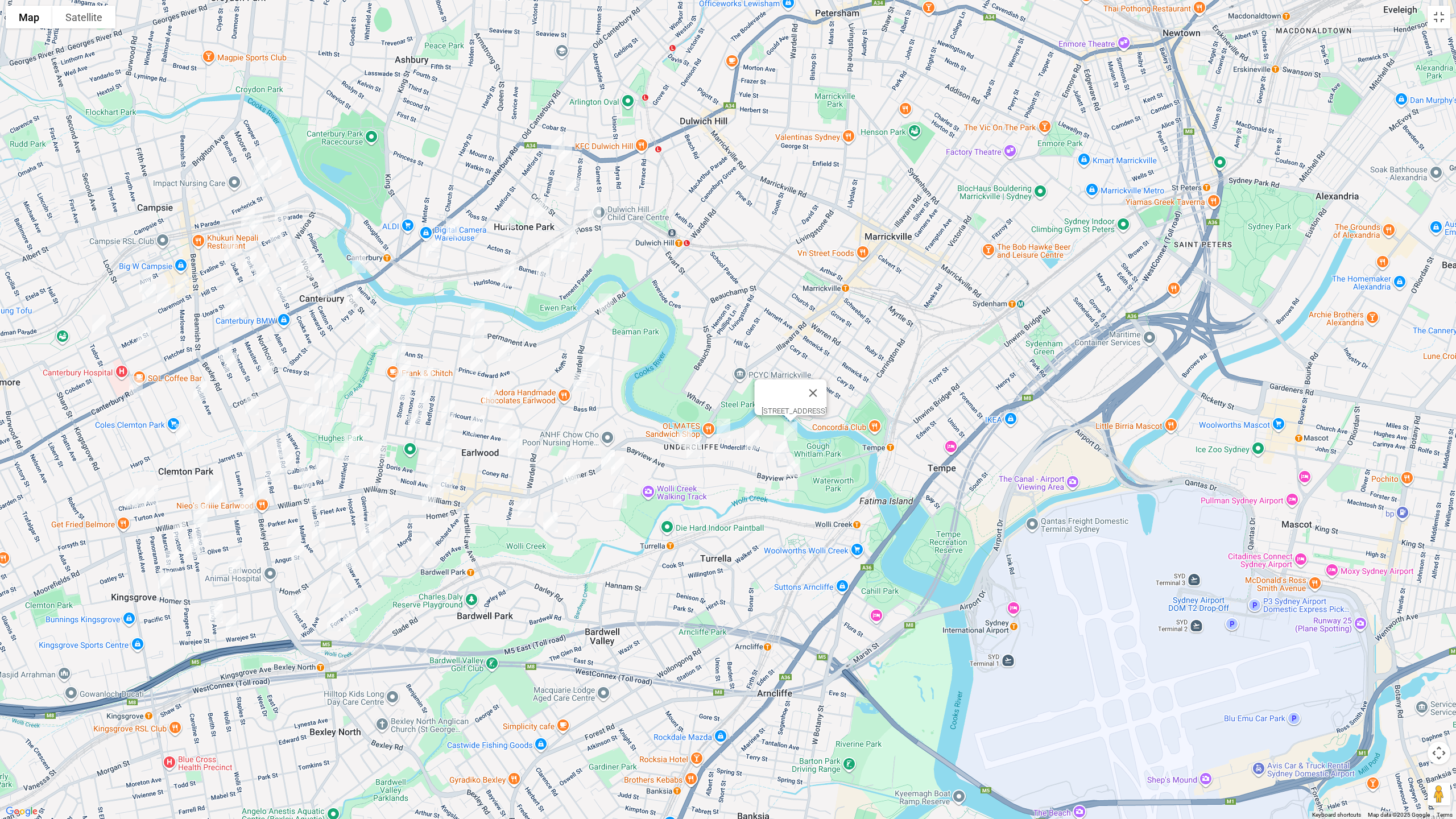
click at [722, 425] on img "89 Undercliffe Road, EARLWOOD NSW 2206" at bounding box center [723, 427] width 23 height 28
click at [748, 436] on img "44 Undercliffe Road, EARLWOOD NSW 2206" at bounding box center [752, 439] width 23 height 28
click at [775, 449] on img "6 Carboona Avenue, EARLWOOD NSW 2206" at bounding box center [779, 450] width 23 height 28
drag, startPoint x: 617, startPoint y: 466, endPoint x: 619, endPoint y: 474, distance: 8.2
click at [618, 466] on img "14 Highland Crescent, EARLWOOD NSW 2206" at bounding box center [618, 466] width 23 height 28
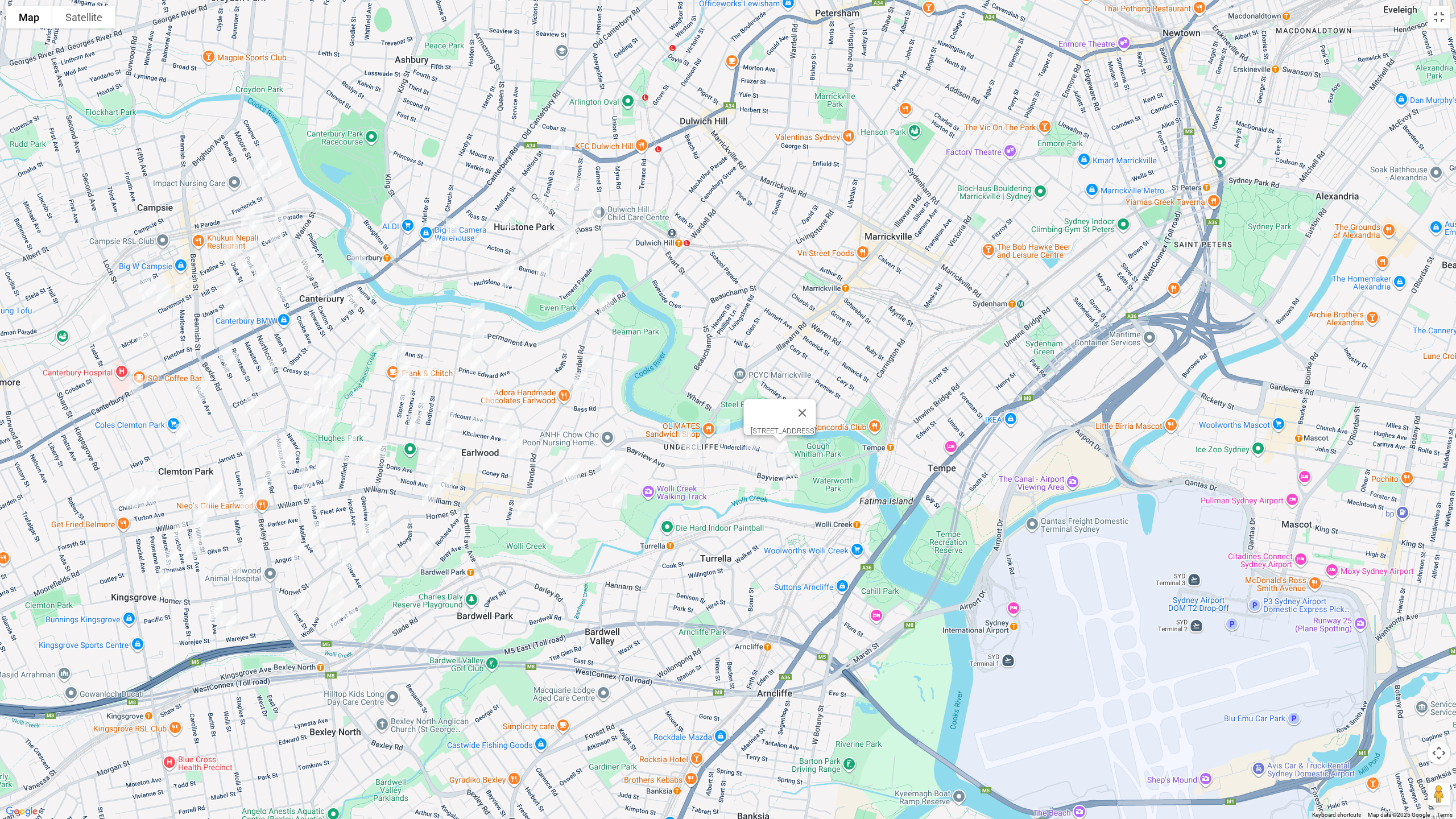
click at [622, 471] on img "14 Highland Crescent, EARLWOOD NSW 2206" at bounding box center [618, 466] width 23 height 28
click at [624, 505] on img "25 Arncliffe Road, EARLWOOD NSW 2206" at bounding box center [619, 498] width 23 height 28
click at [568, 489] on div "[STREET_ADDRESS]" at bounding box center [728, 410] width 1456 height 819
click at [657, 457] on button "Close" at bounding box center [642, 460] width 27 height 27
click at [569, 476] on img "168 Homer Street, EARLWOOD NSW 2206" at bounding box center [569, 474] width 23 height 28
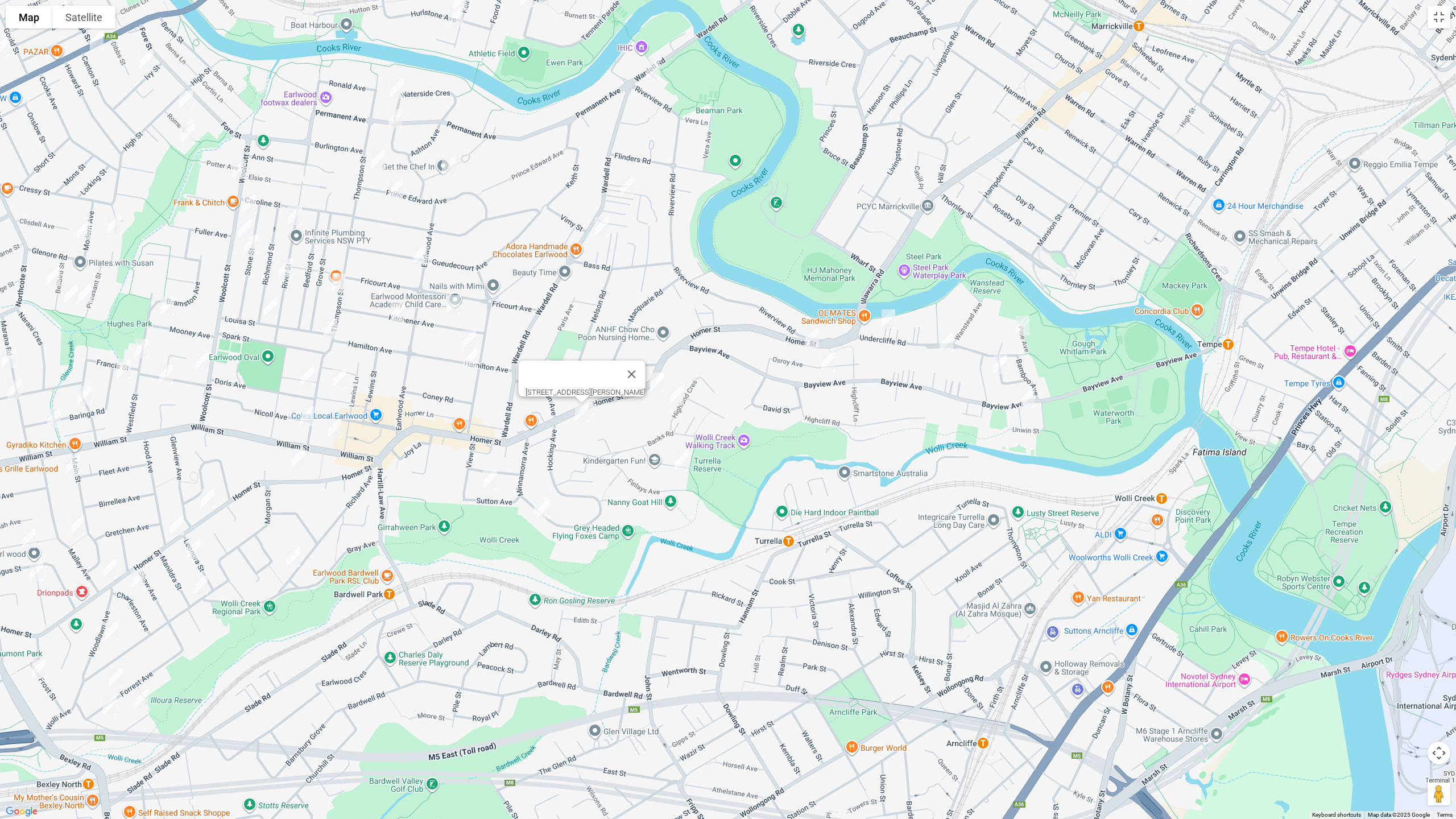
click at [530, 501] on img "82 Minnamorra Avenue, EARLWOOD NSW 2206" at bounding box center [540, 506] width 23 height 28
click at [545, 514] on img "80 Minnamorra Avenue, EARLWOOD NSW 2206" at bounding box center [544, 508] width 23 height 28
click at [580, 467] on button "Close" at bounding box center [567, 471] width 27 height 27
click at [488, 483] on img "9 Sutton Avenue, EARLWOOD NSW 2206" at bounding box center [490, 479] width 23 height 28
click at [492, 475] on img "9 Sutton Avenue, EARLWOOD NSW 2206" at bounding box center [490, 479] width 23 height 28
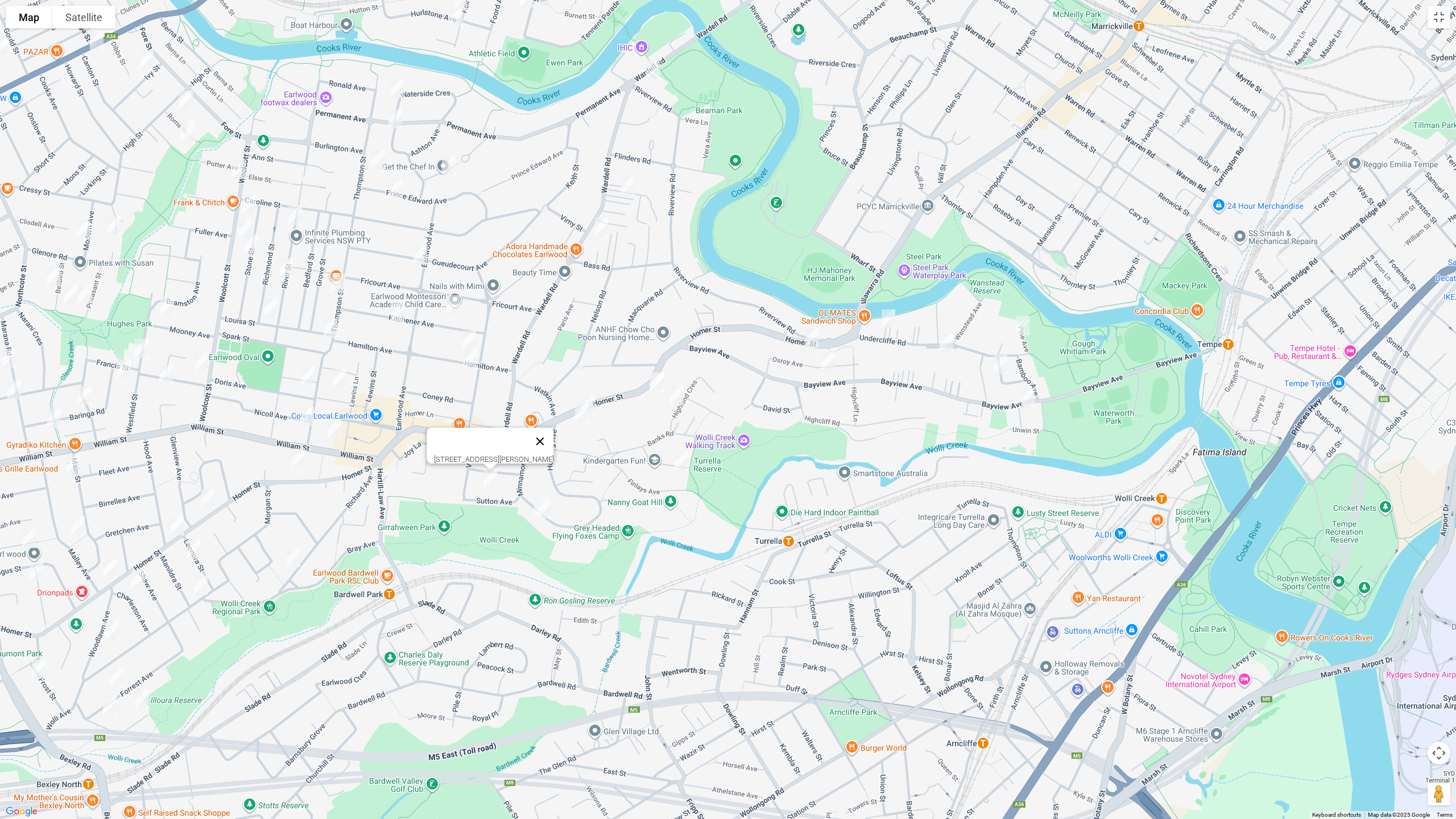
drag, startPoint x: 610, startPoint y: 296, endPoint x: 556, endPoint y: 426, distance: 140.8
click at [554, 436] on div "[STREET_ADDRESS][PERSON_NAME]" at bounding box center [728, 410] width 1456 height 819
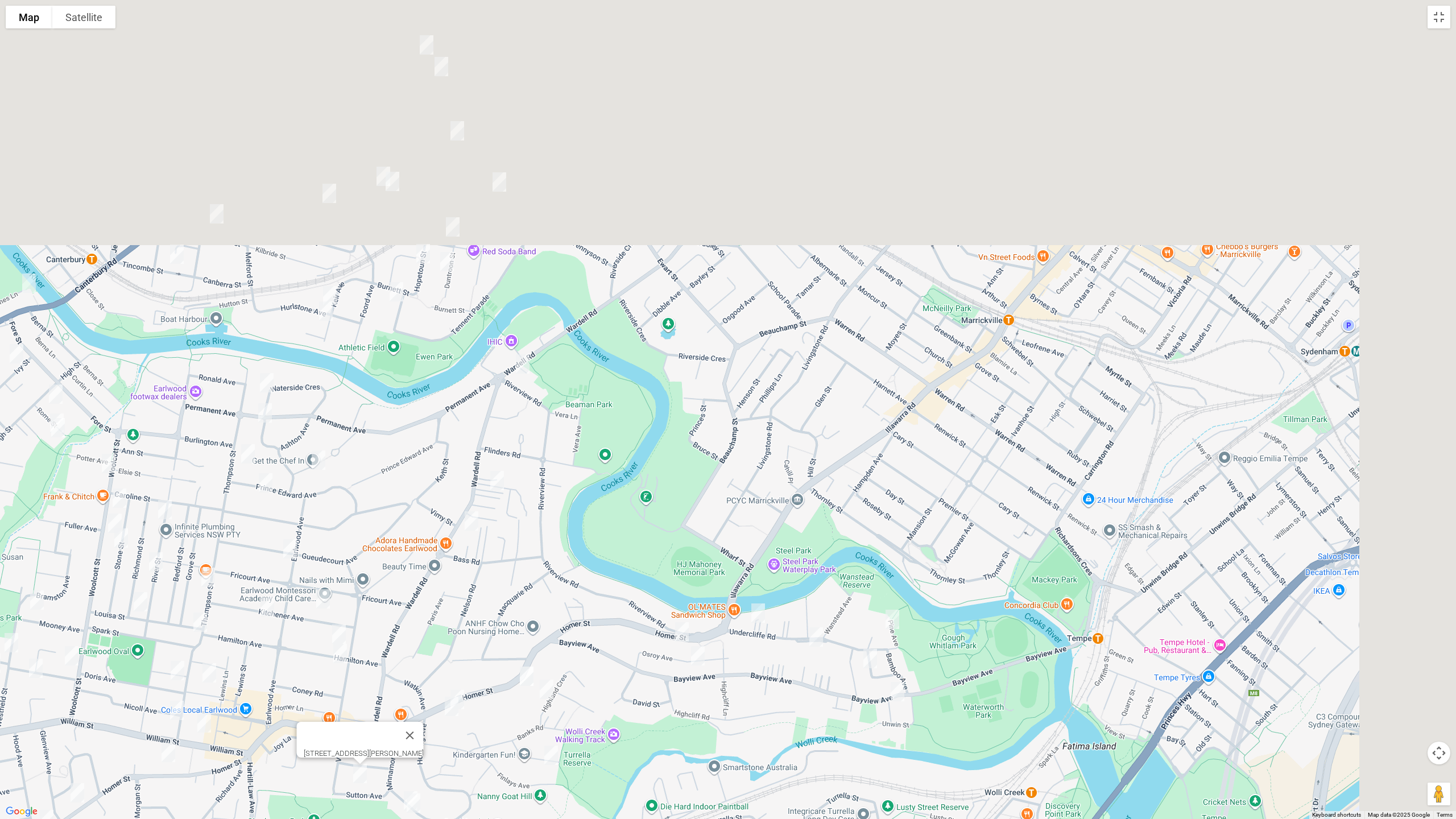
drag, startPoint x: 629, startPoint y: 274, endPoint x: 499, endPoint y: 577, distance: 329.7
click at [499, 577] on div "[STREET_ADDRESS][PERSON_NAME]" at bounding box center [728, 410] width 1456 height 819
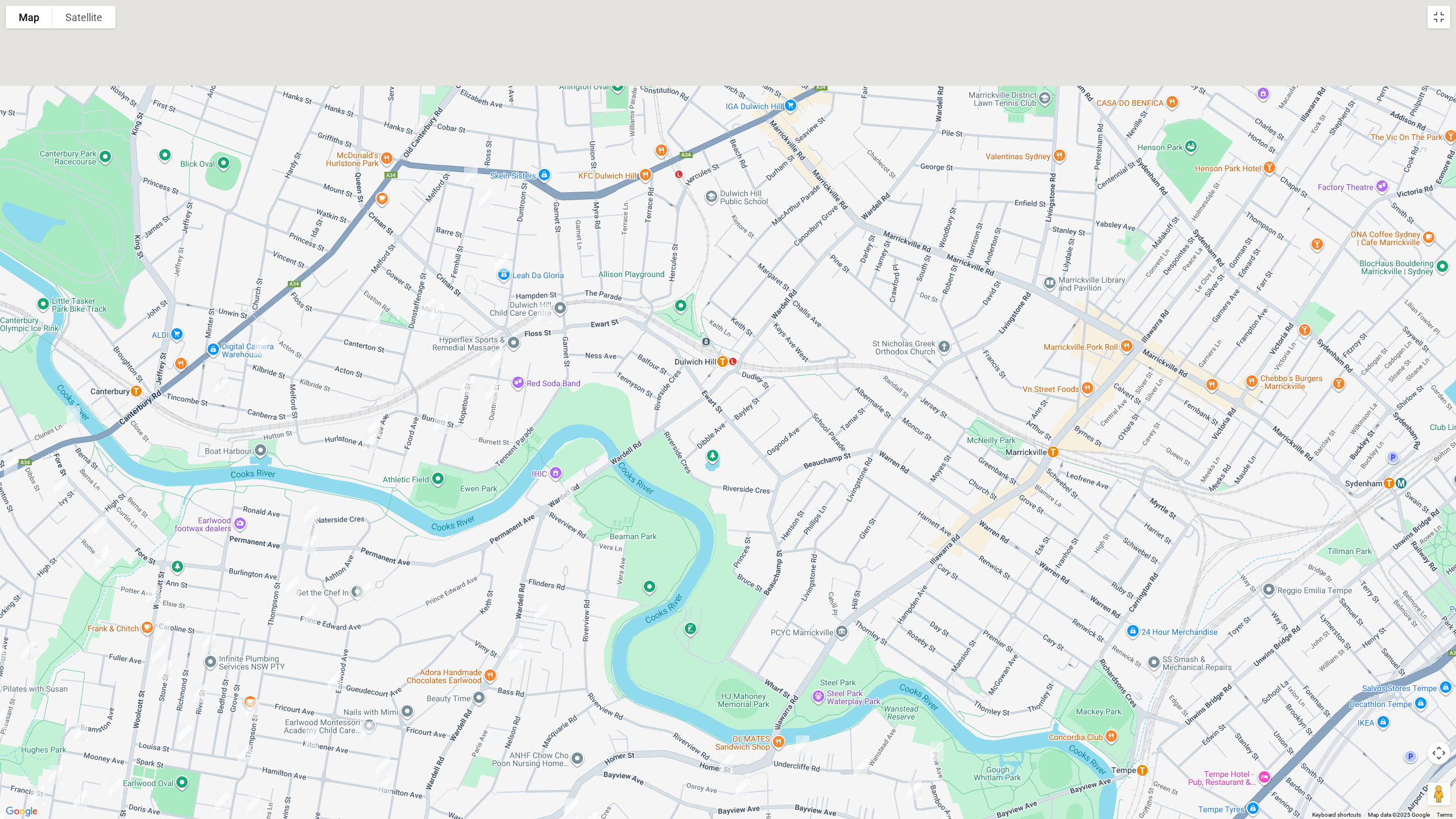
drag, startPoint x: 592, startPoint y: 542, endPoint x: 602, endPoint y: 572, distance: 31.6
click at [602, 572] on div "[STREET_ADDRESS][PERSON_NAME]" at bounding box center [728, 410] width 1456 height 819
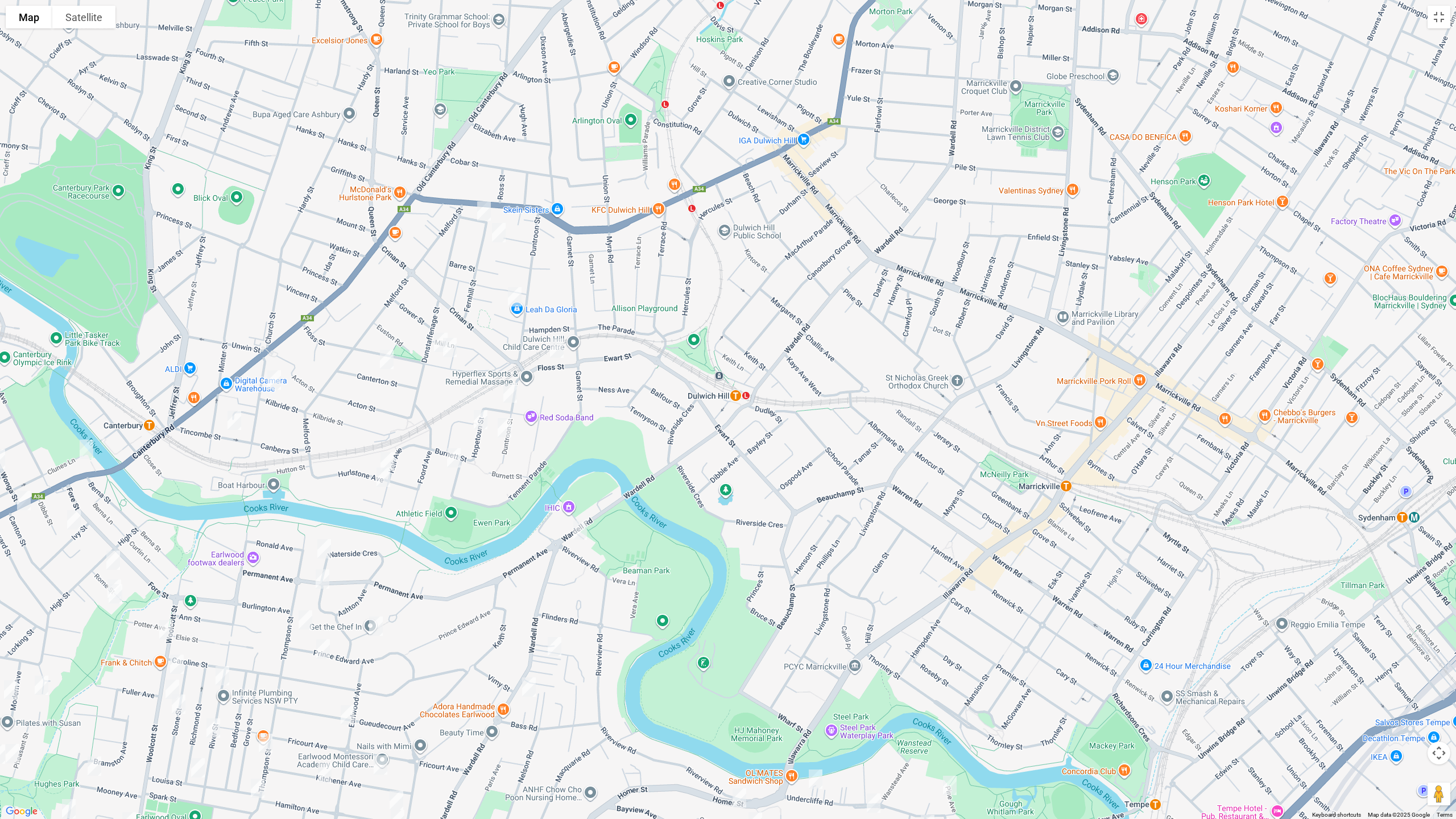
click at [484, 207] on img "2 Fernhill Street, HURLSTONE PARK NSW 2193" at bounding box center [483, 211] width 23 height 28
click at [501, 232] on img "15 Fernhill Street, HURLSTONE PARK NSW 2193" at bounding box center [499, 232] width 23 height 28
click at [516, 295] on img "3 Marcia Street, HURLSTONE PARK NSW 2193" at bounding box center [514, 297] width 23 height 28
click at [556, 348] on img "1/11 Floss Street, HURLSTONE PARK NSW 2193" at bounding box center [556, 347] width 23 height 28
click at [432, 335] on img "63 Dunstaffenage Street, HURLSTONE PARK NSW 2193" at bounding box center [440, 342] width 23 height 28
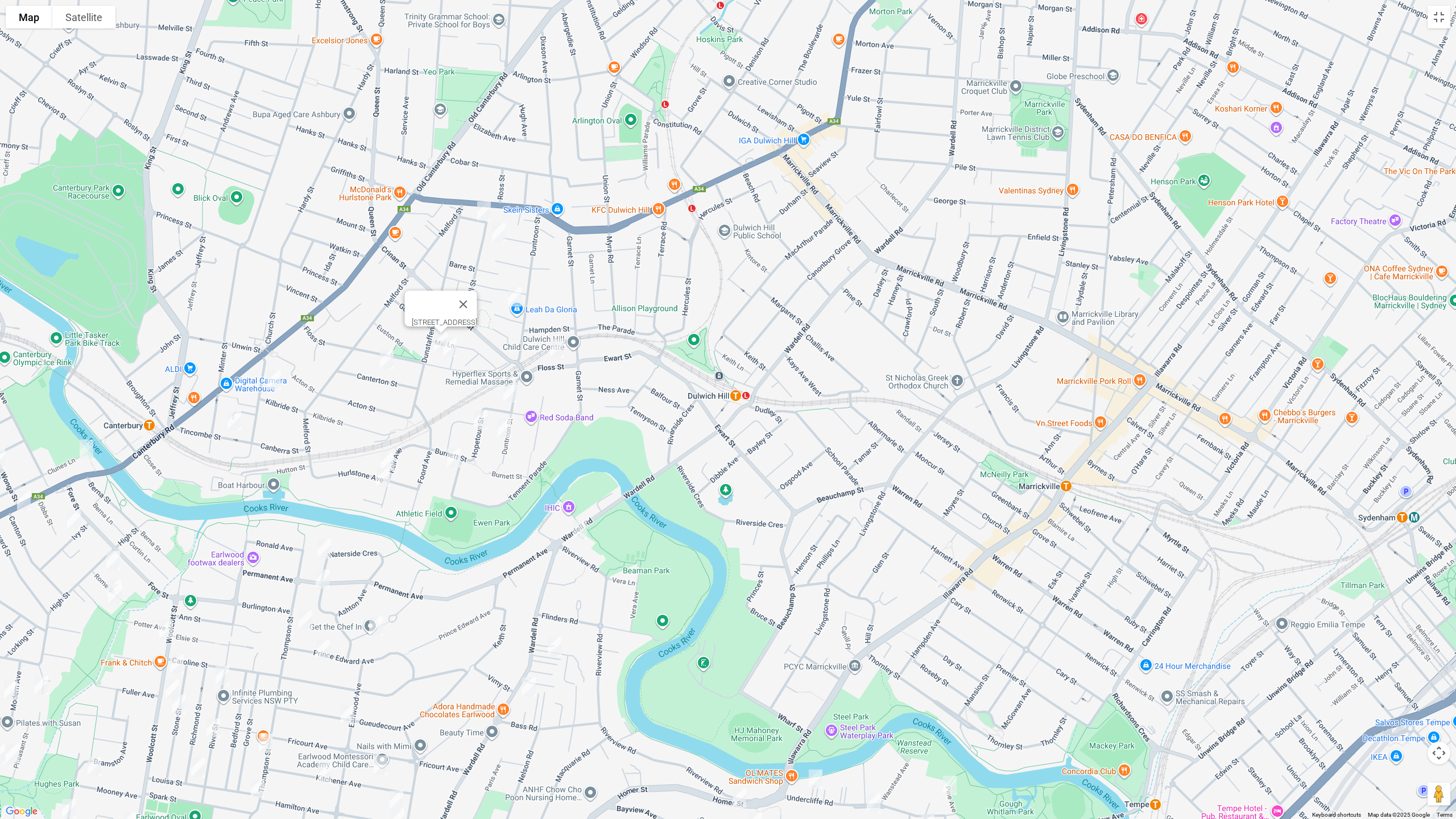
click at [452, 348] on img "12 Mill Street, HURLSTONE PARK NSW 2193" at bounding box center [449, 347] width 23 height 28
click at [390, 363] on img "17 Canterton Street, HURLSTONE PARK NSW 2193" at bounding box center [387, 359] width 23 height 28
click at [269, 379] on img "57 Church Street, HURLSTONE PARK NSW 2193" at bounding box center [274, 379] width 23 height 28
click at [234, 421] on img "7 Tincombe Street, CANTERBURY NSW 2193" at bounding box center [234, 420] width 23 height 28
click at [384, 455] on img "14 Keir Avenue, HURLSTONE PARK NSW 2193" at bounding box center [387, 461] width 23 height 28
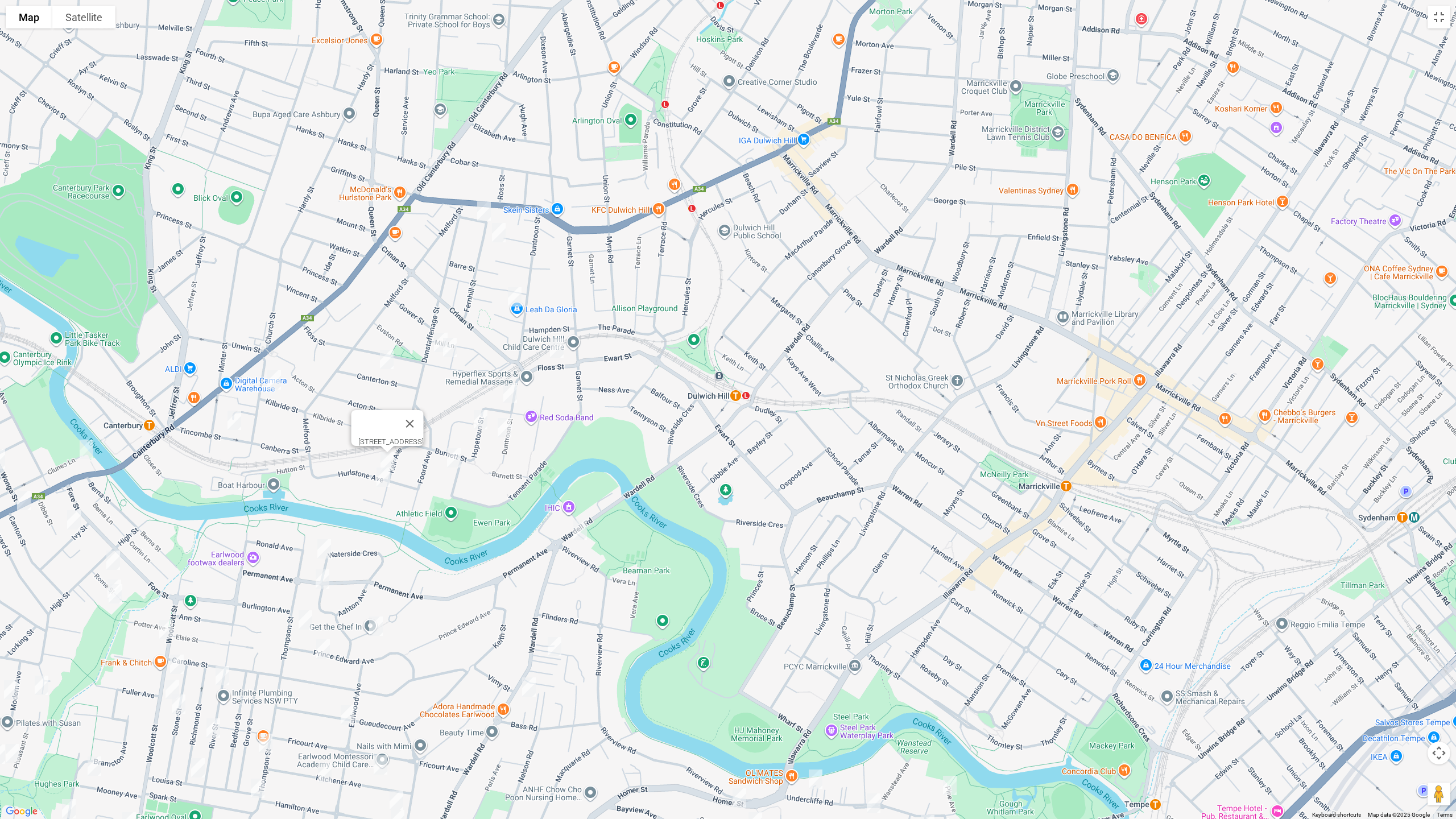
drag, startPoint x: 383, startPoint y: 477, endPoint x: 403, endPoint y: 477, distance: 20.0
click at [383, 477] on img "20 Keir Avenue, HURLSTONE PARK NSW 2193" at bounding box center [383, 477] width 23 height 28
click at [512, 394] on img "123 Duntroon Street, HURLSTONE PARK NSW 2193" at bounding box center [510, 393] width 23 height 28
click at [483, 417] on img "2 Railway Street, HURLSTONE PARK NSW 2193" at bounding box center [480, 419] width 23 height 28
drag, startPoint x: 507, startPoint y: 431, endPoint x: 471, endPoint y: 443, distance: 37.9
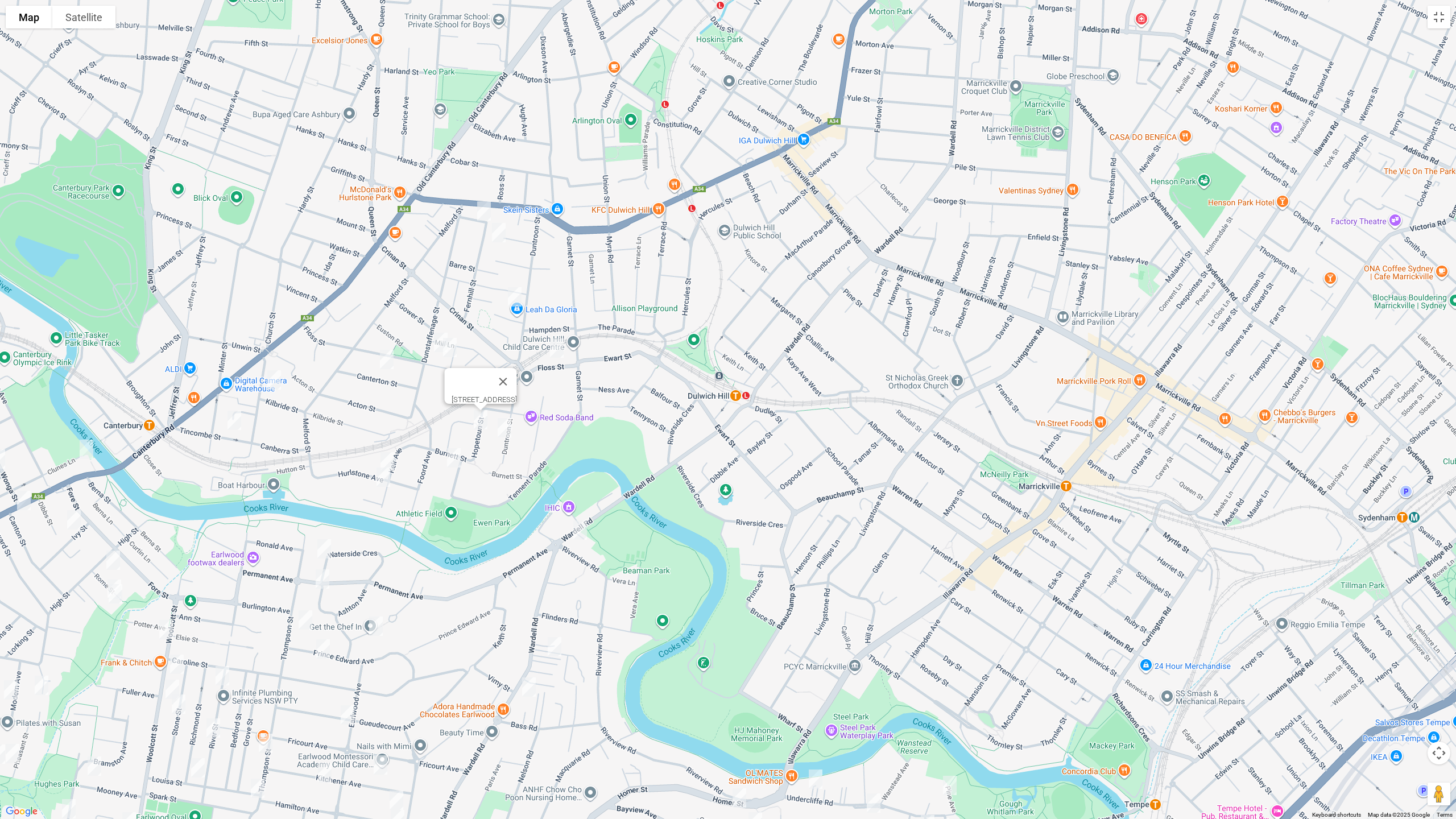
click at [506, 431] on img "145 Duntroon Street, HURLSTONE PARK NSW 2193" at bounding box center [504, 427] width 23 height 28
click at [456, 453] on img "15 Smith Avenue, HURLSTONE PARK NSW 2193" at bounding box center [454, 457] width 23 height 28
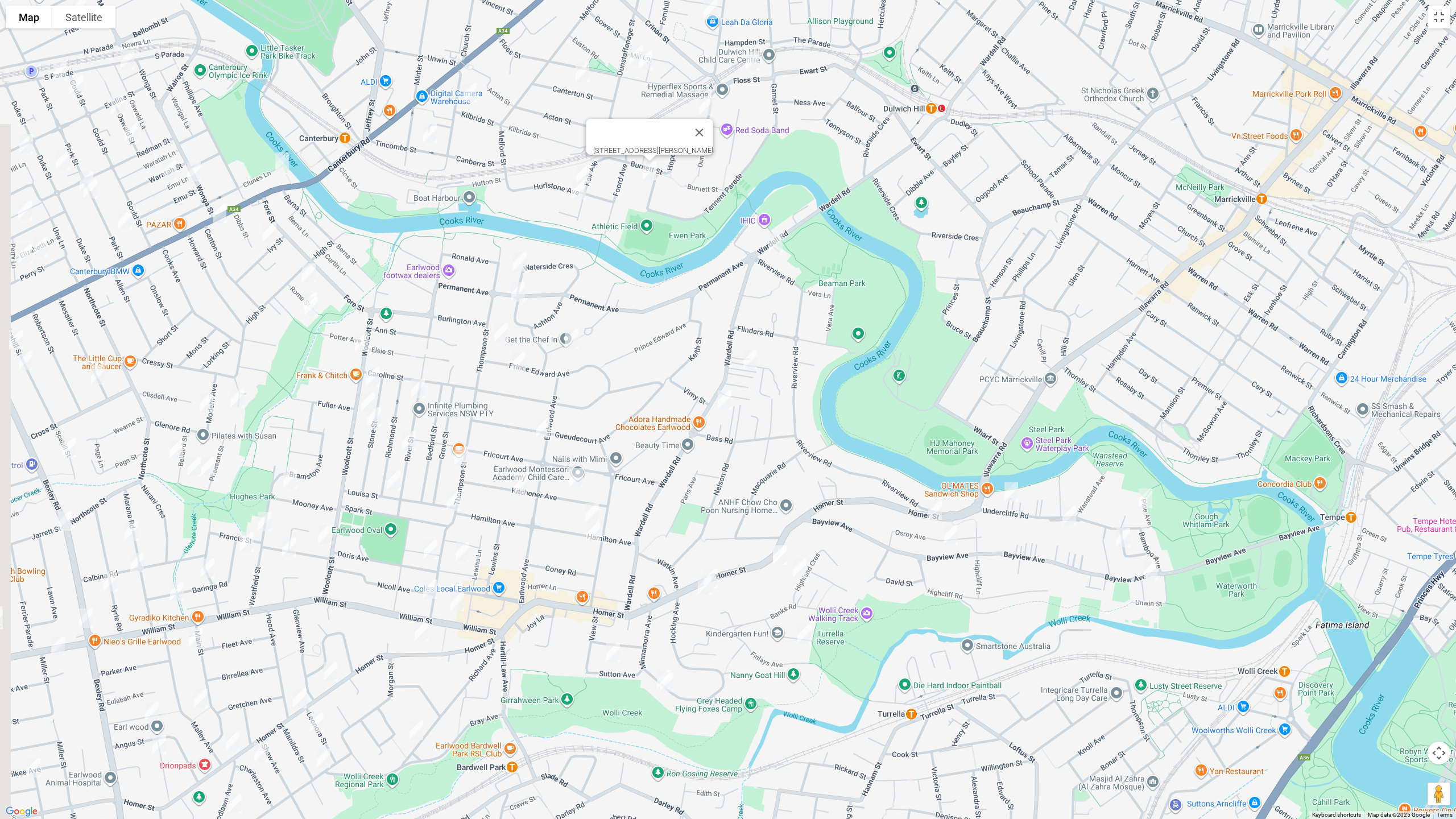
drag, startPoint x: 491, startPoint y: 503, endPoint x: 605, endPoint y: 291, distance: 240.7
click at [694, 196] on div "[STREET_ADDRESS][PERSON_NAME]" at bounding box center [728, 410] width 1456 height 819
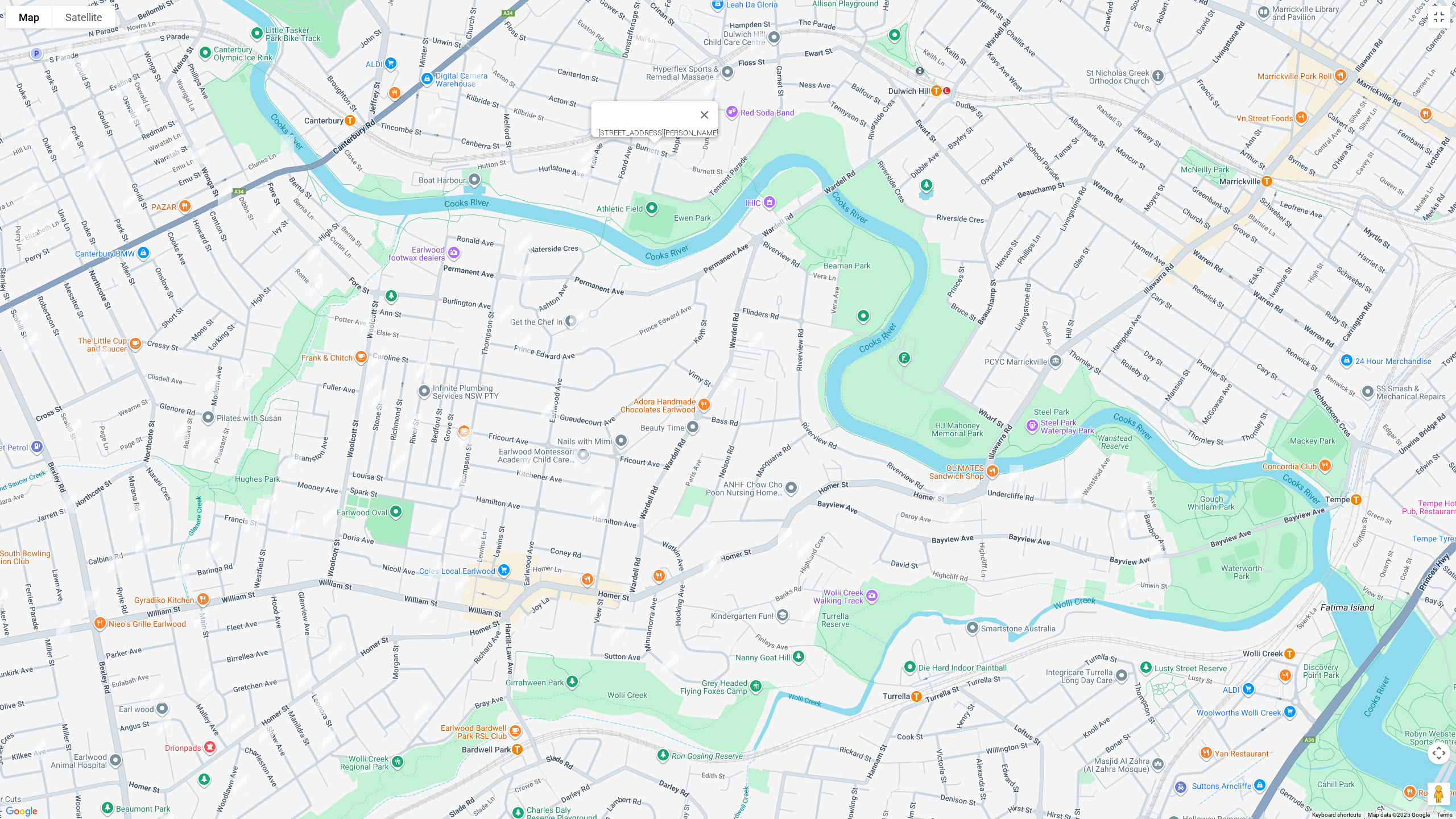
click at [525, 244] on img "59 Waterside Crescent, EARLWOOD NSW 2206" at bounding box center [525, 243] width 23 height 28
click at [524, 268] on img "96 Permanent Avenue, EARLWOOD NSW 2206" at bounding box center [523, 274] width 23 height 28
click at [578, 323] on img "7 Trewilga Avenue, EARLWOOD NSW 2206" at bounding box center [576, 321] width 23 height 28
click at [508, 314] on img "30 Thompson Street, EARLWOOD NSW 2206" at bounding box center [505, 314] width 23 height 28
click at [522, 341] on img "120 Prince Edward Avenue, EARLWOOD NSW 2206" at bounding box center [523, 343] width 23 height 28
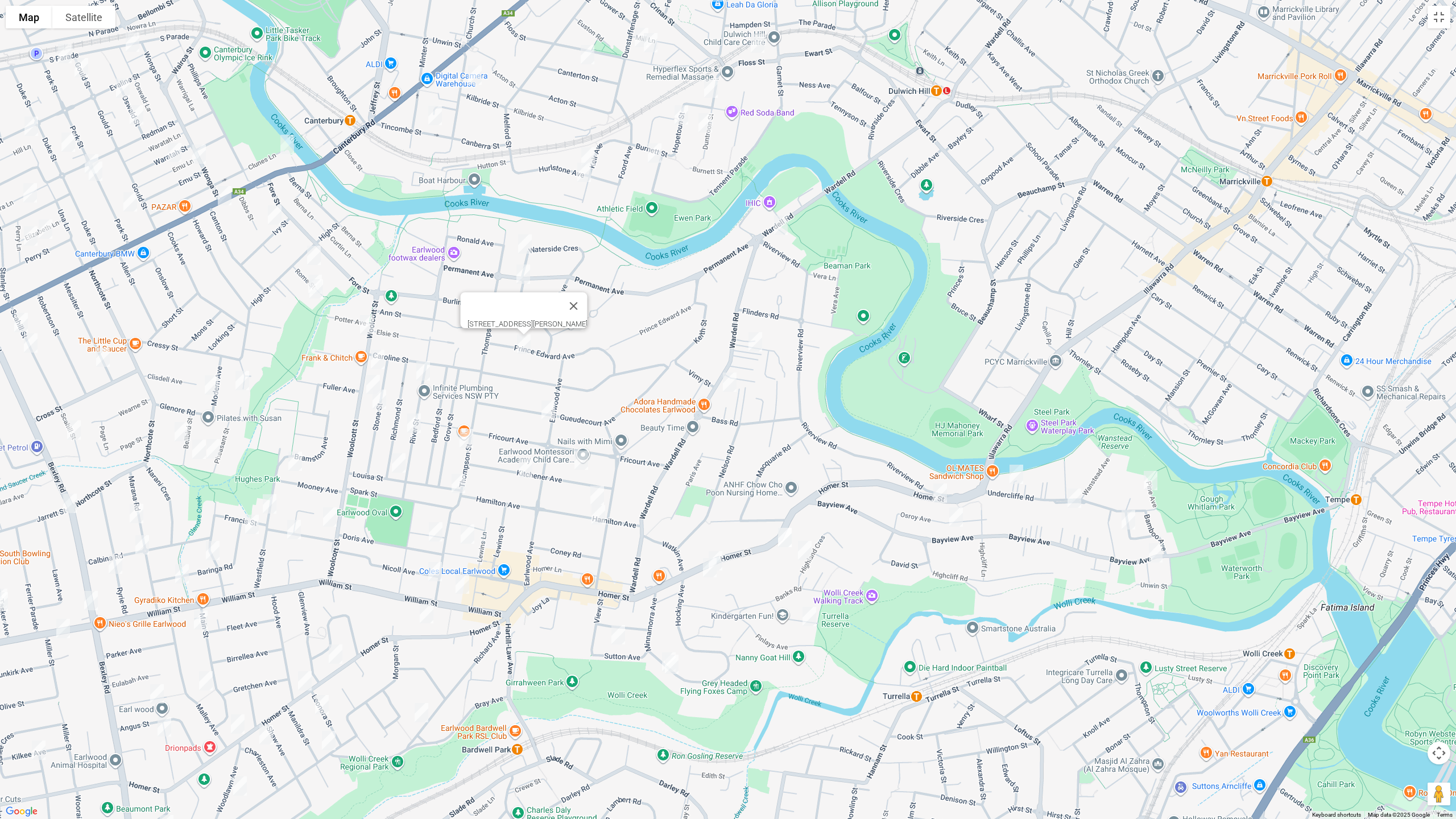
click at [554, 410] on img "21 Earlwood Avenue, EARLWOOD NSW 2206" at bounding box center [548, 410] width 23 height 28
click at [581, 457] on img "11 Kitchener Avenue, EARLWOOD NSW 2206" at bounding box center [581, 460] width 23 height 28
click at [600, 494] on img "1 Hamilton Avenue, EARLWOOD NSW 2206" at bounding box center [597, 494] width 23 height 28
click at [599, 517] on img "22 Hamilton Avenue, EARLWOOD NSW 2206" at bounding box center [598, 514] width 23 height 28
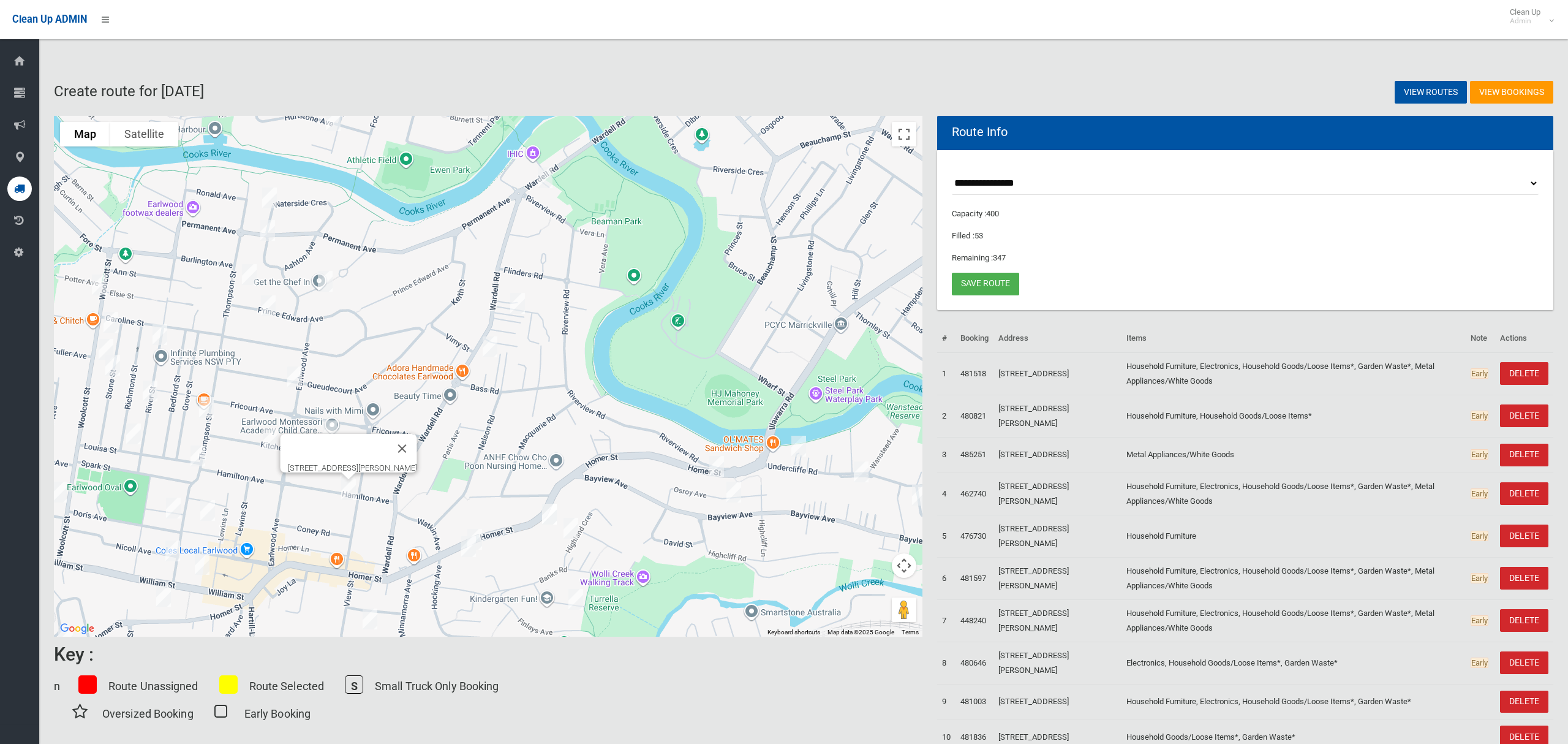
click at [917, 136] on div "22 Hamilton Avenue, EARLWOOD NSW 2206" at bounding box center [488, 376] width 868 height 521
click at [910, 134] on button "Toggle fullscreen view" at bounding box center [904, 134] width 25 height 25
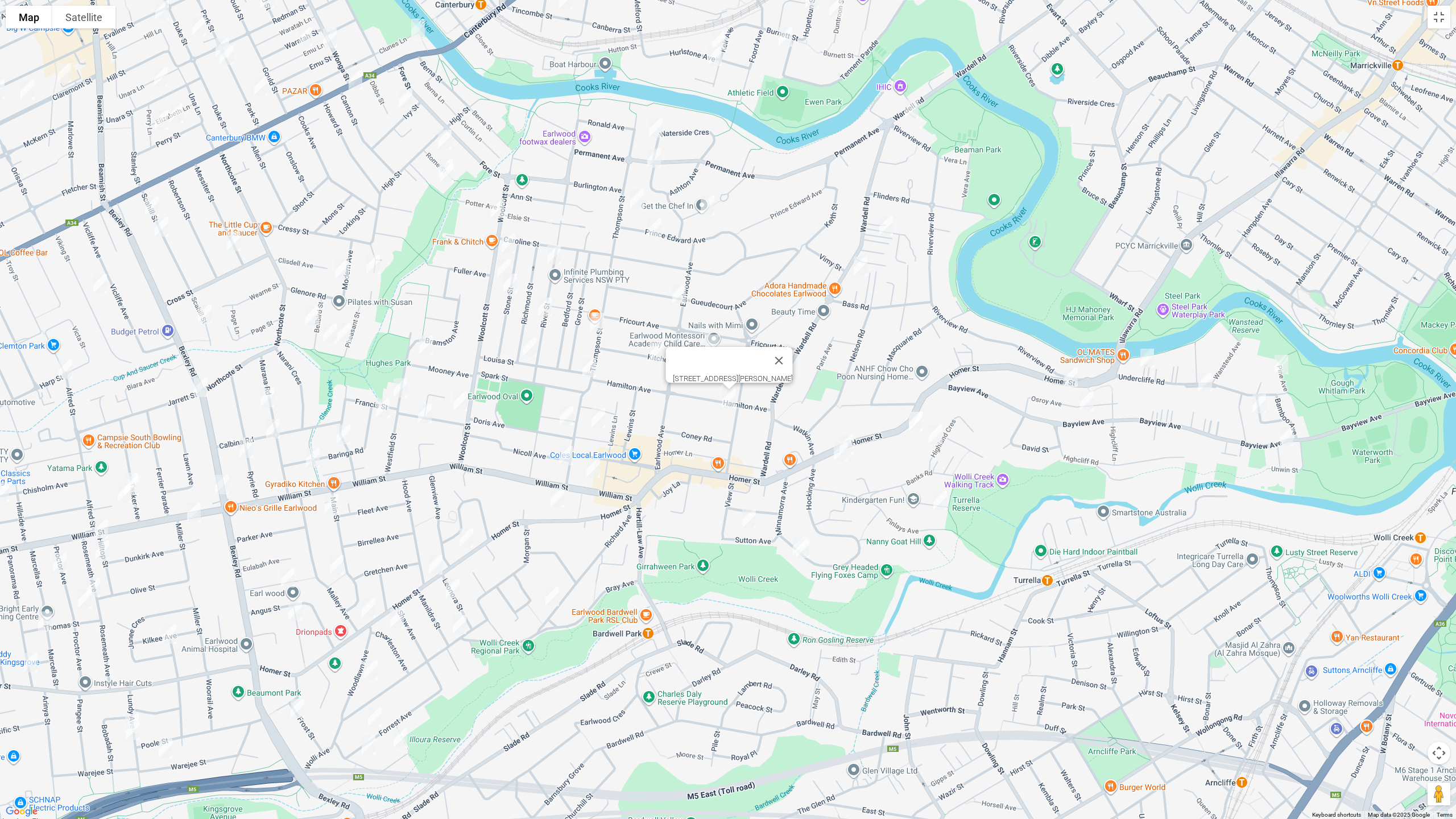
drag, startPoint x: 642, startPoint y: 340, endPoint x: 691, endPoint y: 273, distance: 83.0
click at [691, 274] on div "22 Hamilton Avenue, EARLWOOD NSW 2206" at bounding box center [728, 410] width 1456 height 819
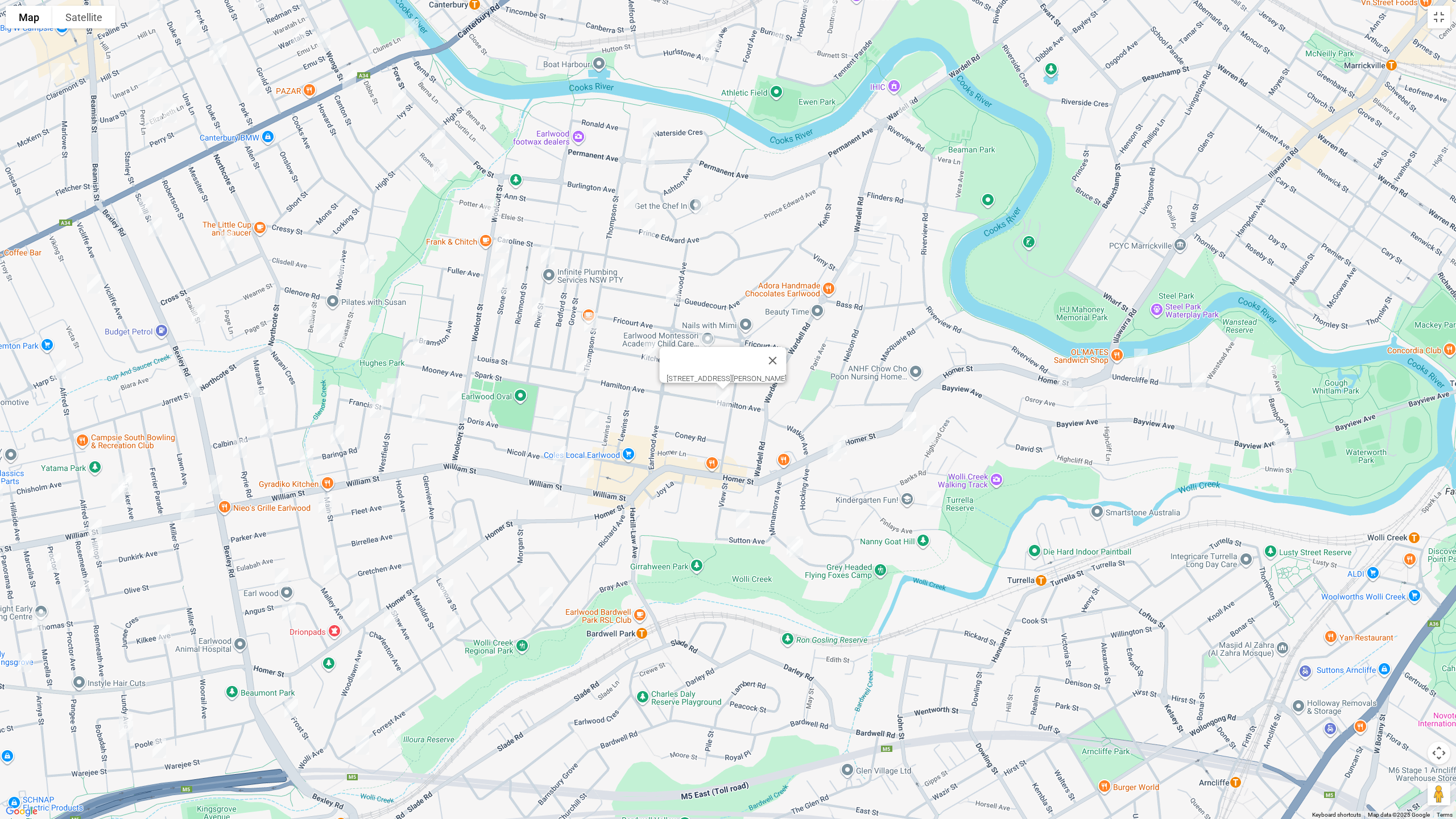
click at [501, 242] on img "50 Woolcott Street, EARLWOOD NSW 2206" at bounding box center [502, 243] width 23 height 28
click at [553, 254] on img "23A River Street, EARLWOOD NSW 2206" at bounding box center [547, 254] width 23 height 28
click at [648, 347] on img "34 Kitchener Avenue, EARLWOOD NSW 2206" at bounding box center [650, 352] width 23 height 28
click at [686, 305] on button "Close" at bounding box center [673, 313] width 27 height 27
click at [586, 324] on img "87 Thompson Street, EARLWOOD NSW 2206" at bounding box center [590, 322] width 23 height 28
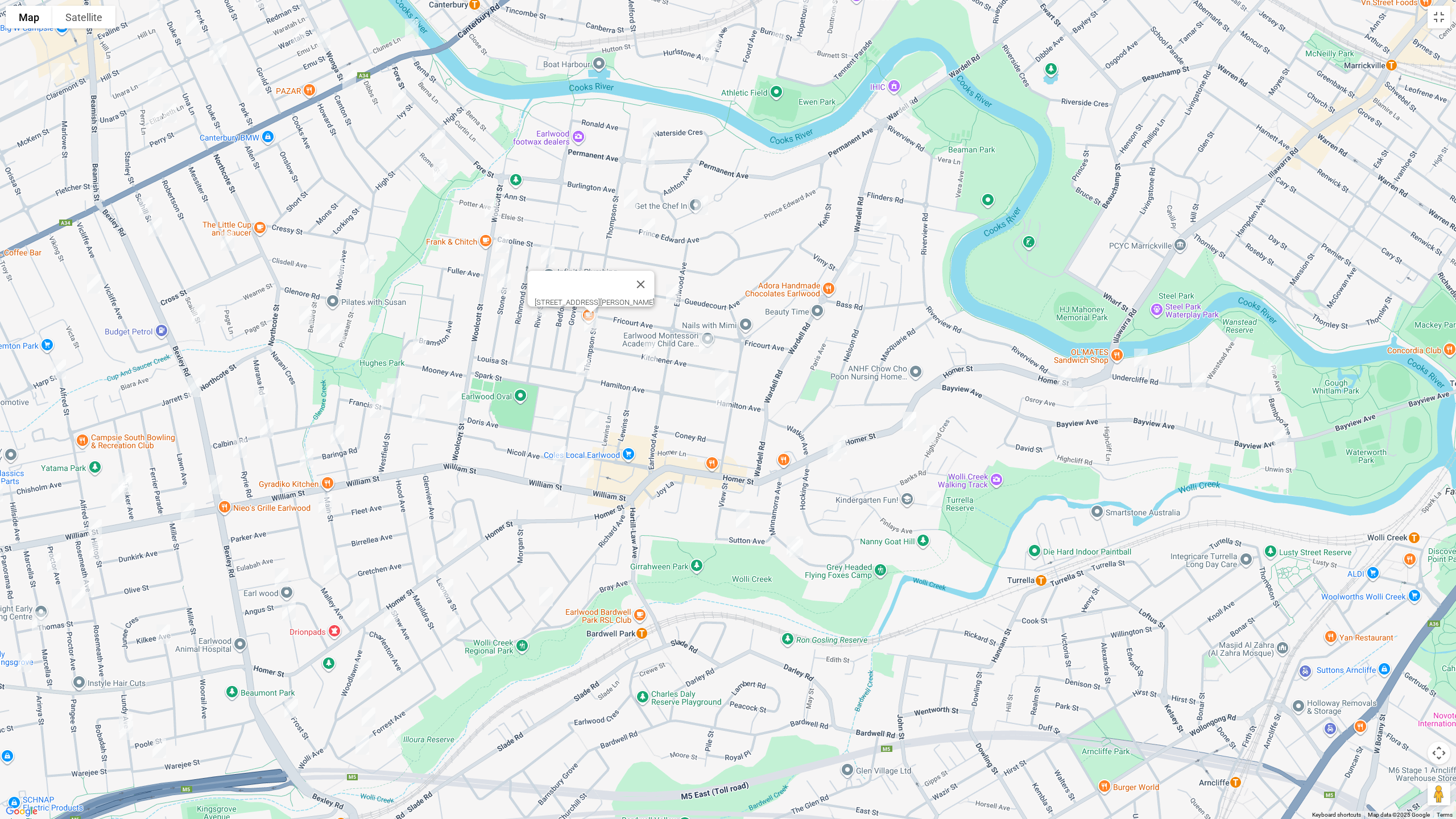
click at [581, 360] on img "113 Thompson Street, EARLWOOD NSW 2206" at bounding box center [583, 367] width 23 height 28
click at [1431, 25] on button "Toggle fullscreen view" at bounding box center [1438, 17] width 23 height 23
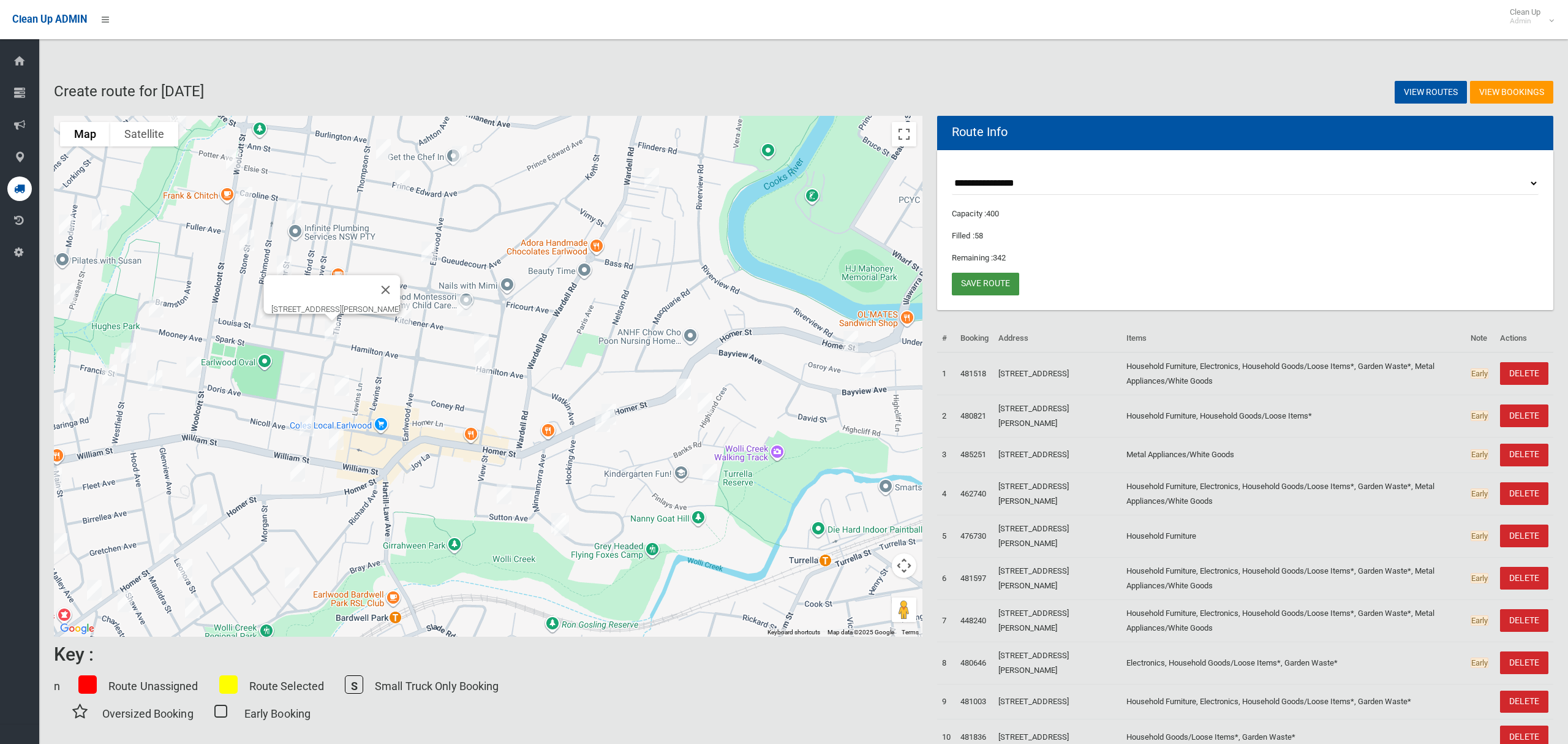
click at [987, 284] on link "Save route" at bounding box center [985, 284] width 68 height 23
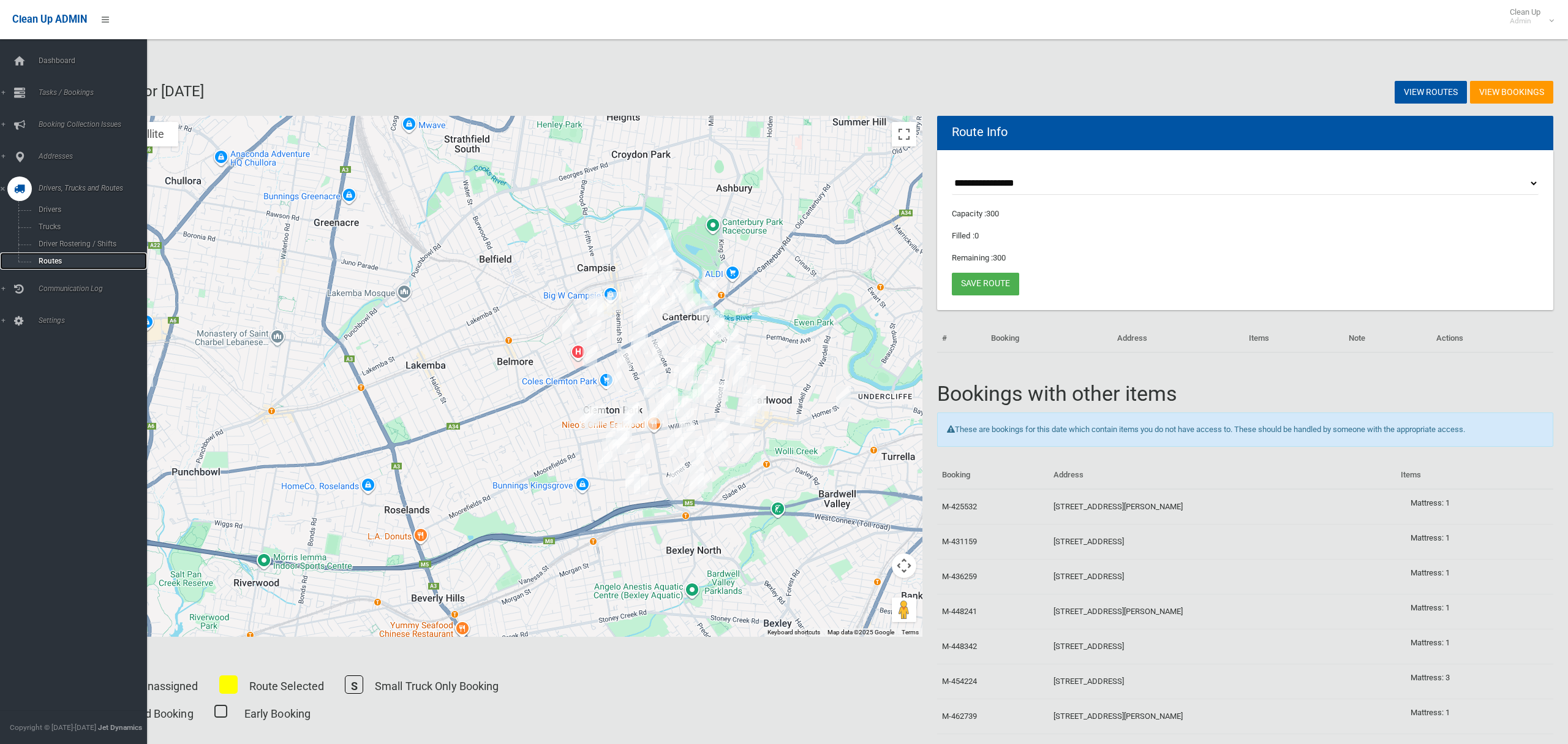
click at [44, 253] on link "Routes" at bounding box center [73, 261] width 147 height 17
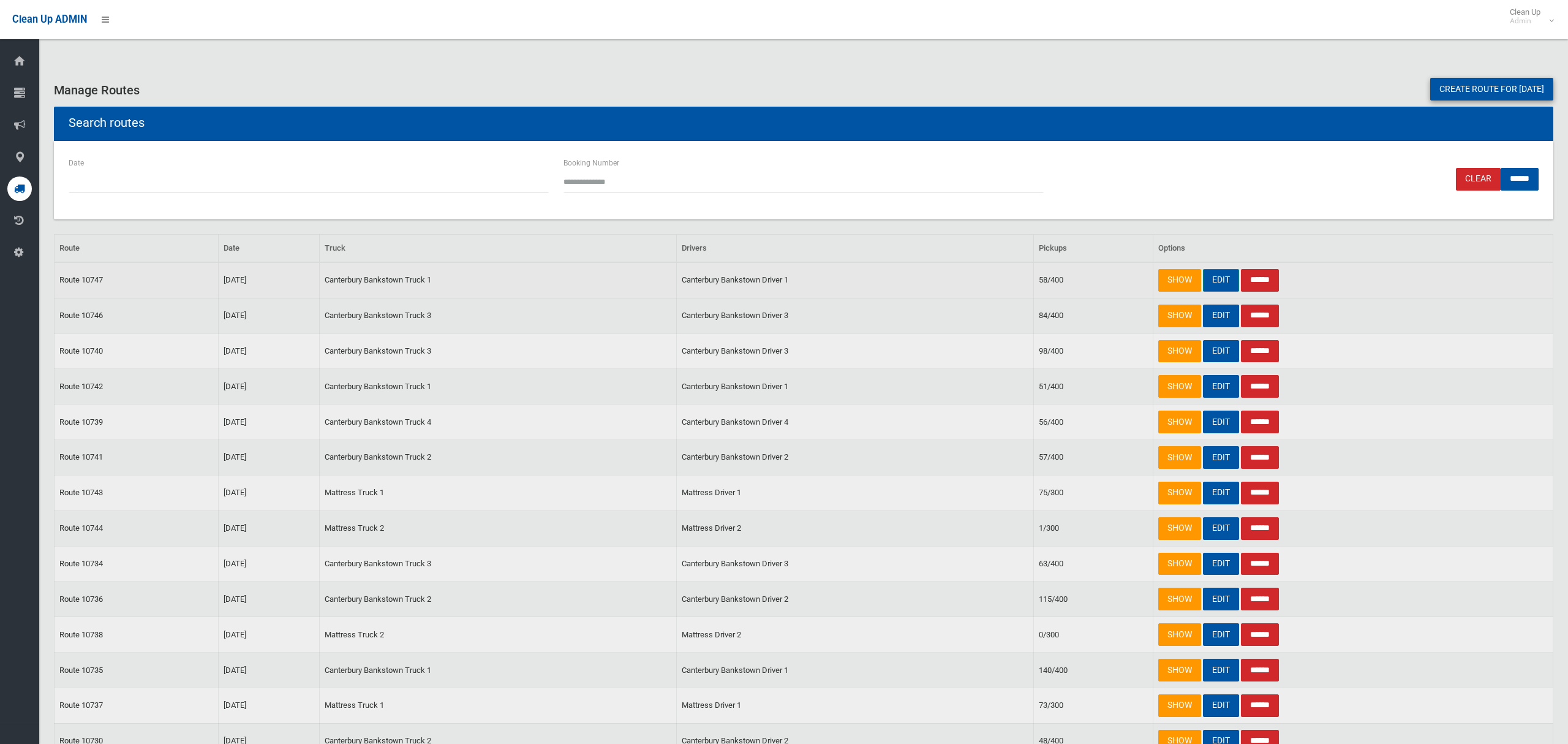
click at [1215, 278] on link "EDIT" at bounding box center [1220, 280] width 36 height 23
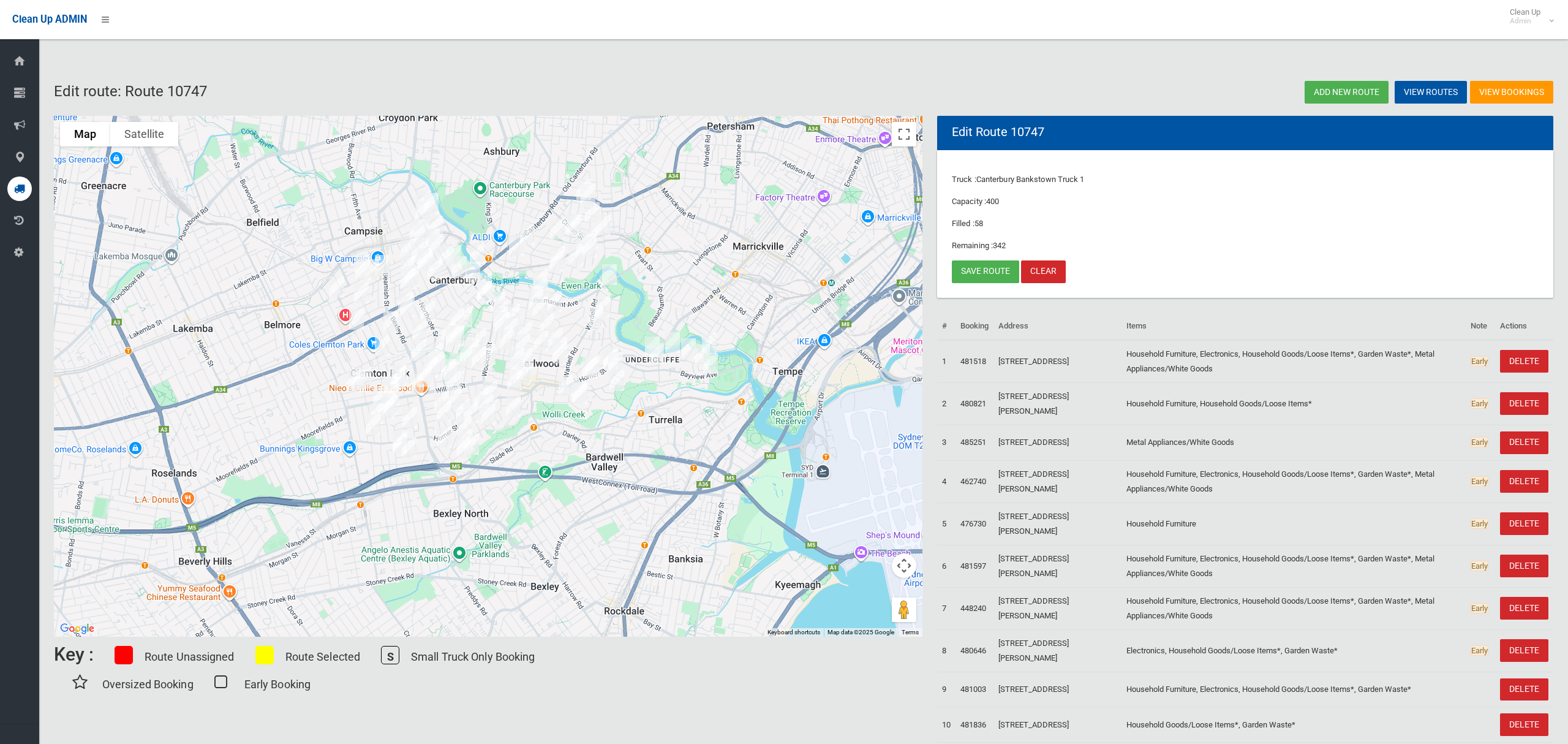
drag, startPoint x: 805, startPoint y: 372, endPoint x: 632, endPoint y: 327, distance: 178.8
click at [640, 331] on img "48 Homer Street, EARLWOOD NSW 2206" at bounding box center [652, 346] width 25 height 30
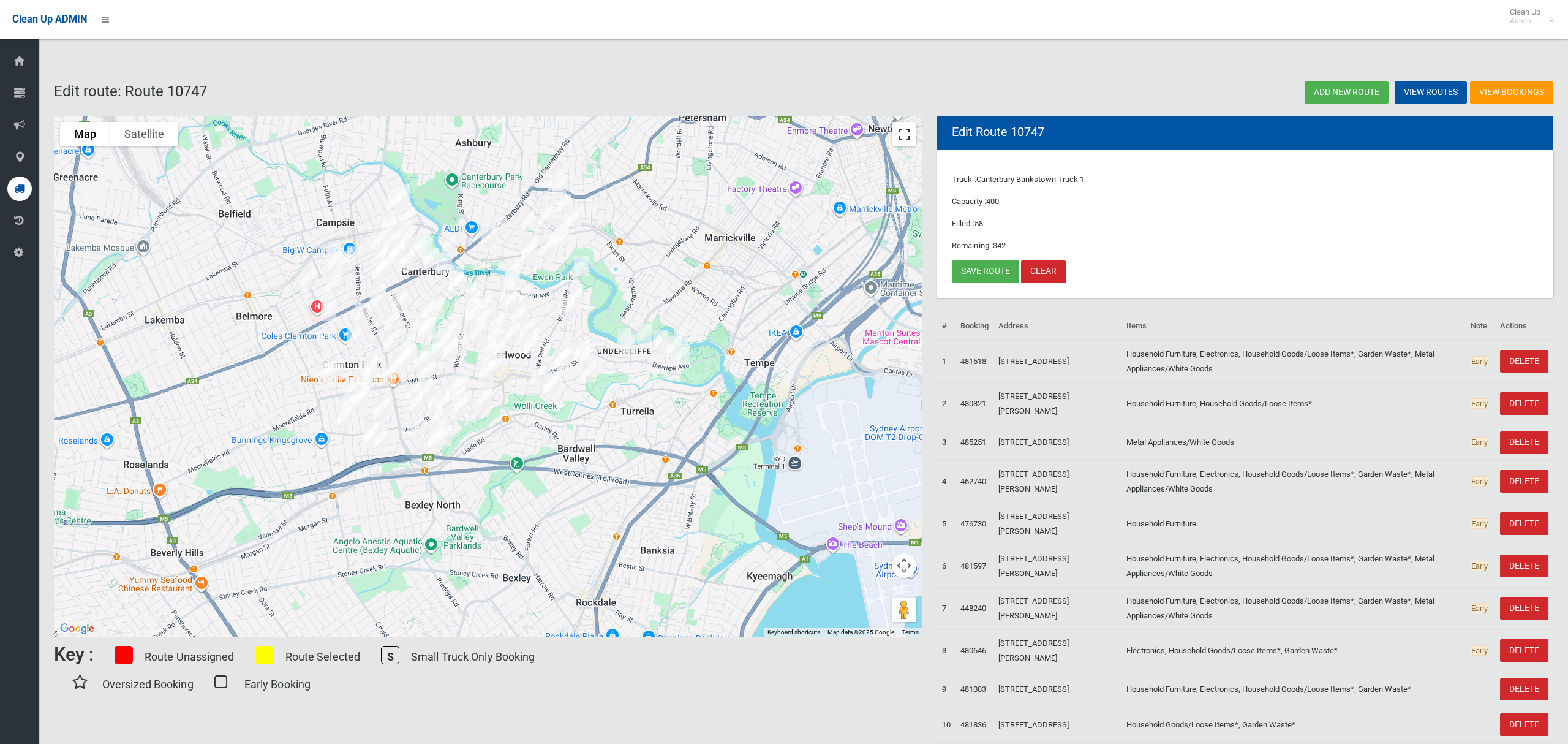
click at [905, 133] on button "Toggle fullscreen view" at bounding box center [904, 134] width 25 height 25
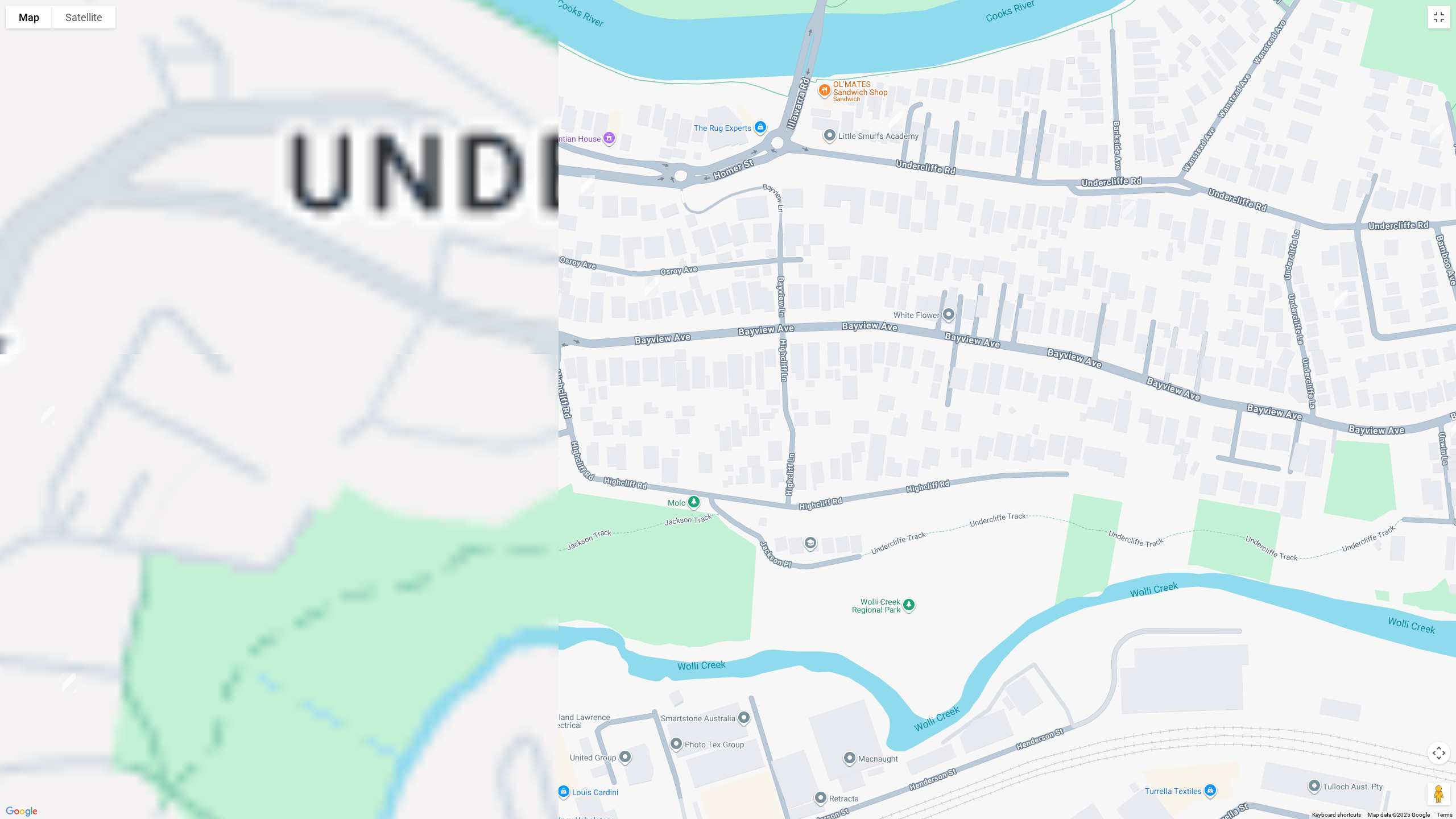
drag, startPoint x: 485, startPoint y: 367, endPoint x: 1081, endPoint y: 415, distance: 597.9
click at [1173, 415] on div at bounding box center [728, 410] width 1456 height 819
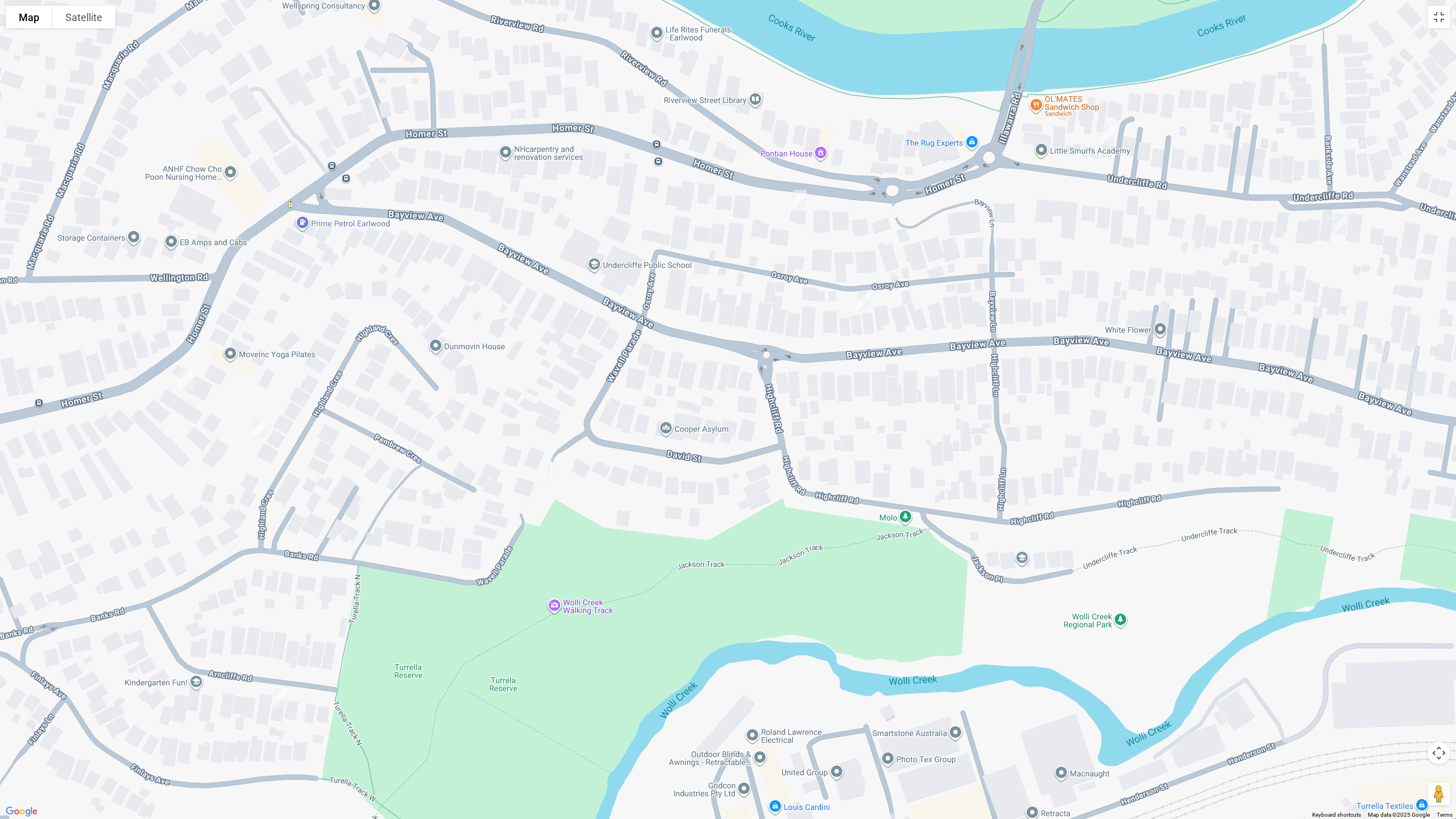
click at [189, 387] on img "132 Homer Street, EARLWOOD NSW 2206" at bounding box center [187, 381] width 23 height 28
click at [1441, 17] on button "Toggle fullscreen view" at bounding box center [1438, 17] width 23 height 23
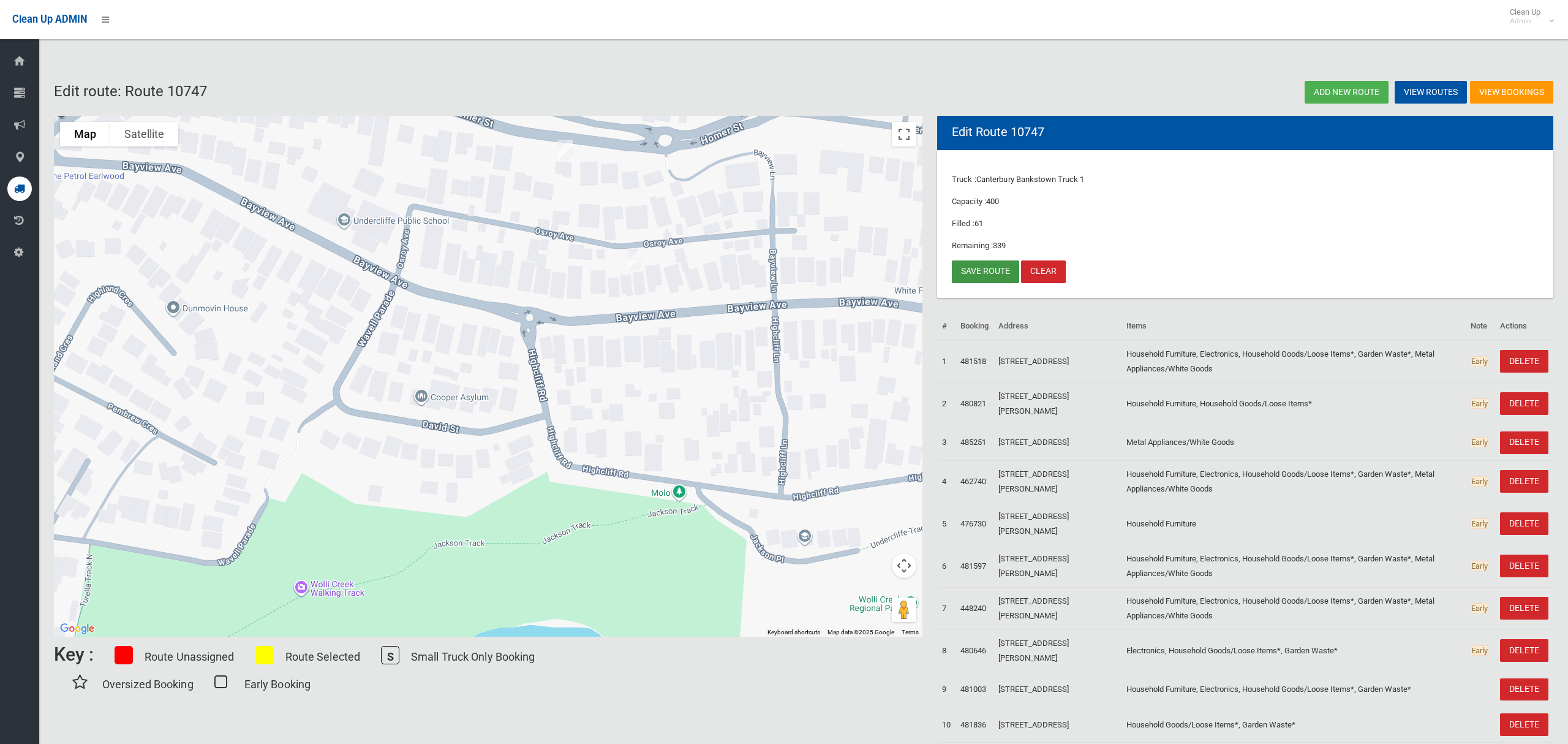
click at [964, 270] on link "Save route" at bounding box center [985, 272] width 68 height 23
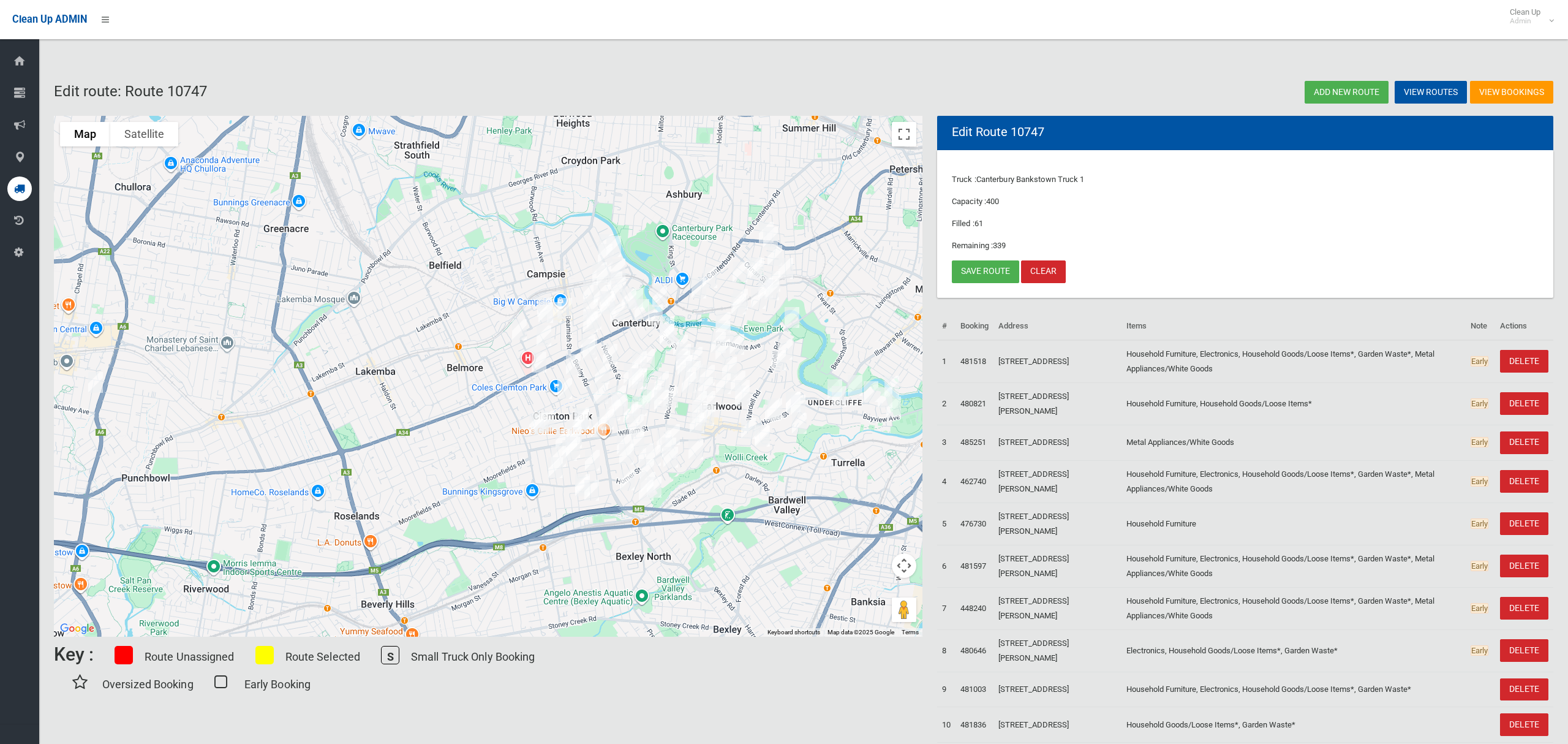
click at [1014, 180] on span "Canterbury Bankstown Truck 1" at bounding box center [1030, 179] width 108 height 9
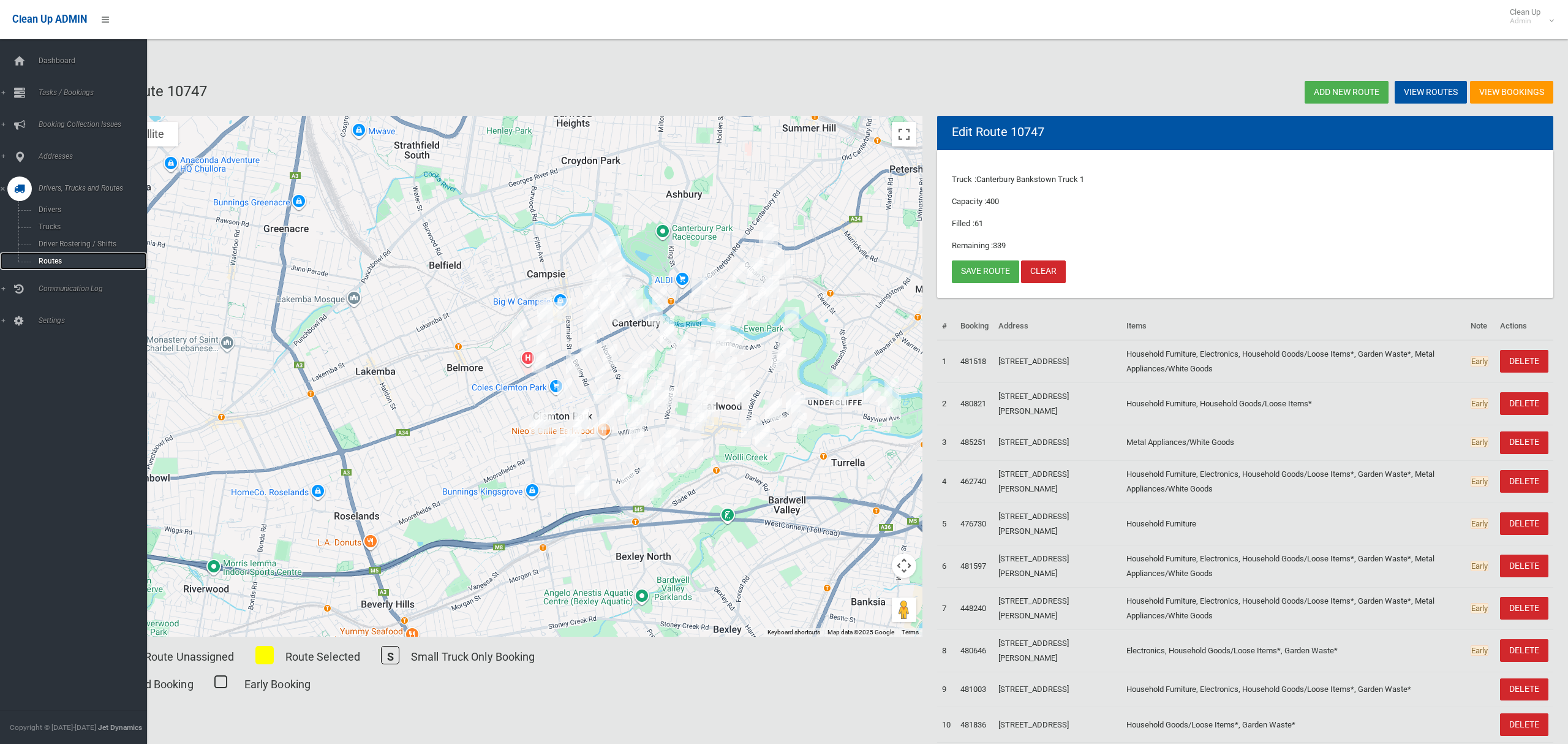
click at [46, 264] on link "Routes" at bounding box center [73, 261] width 147 height 17
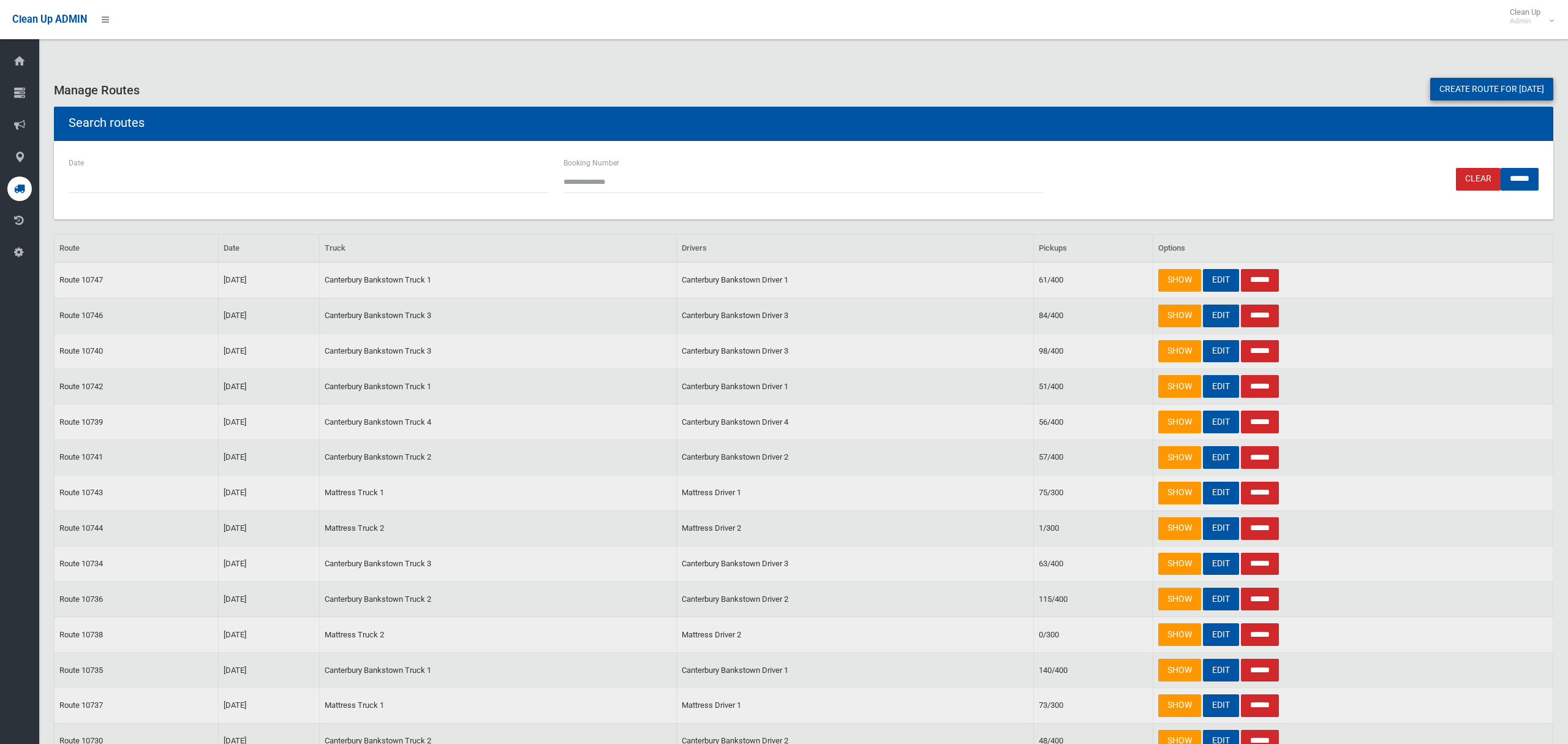
click at [1475, 95] on link "Create route for [DATE]" at bounding box center [1491, 89] width 124 height 23
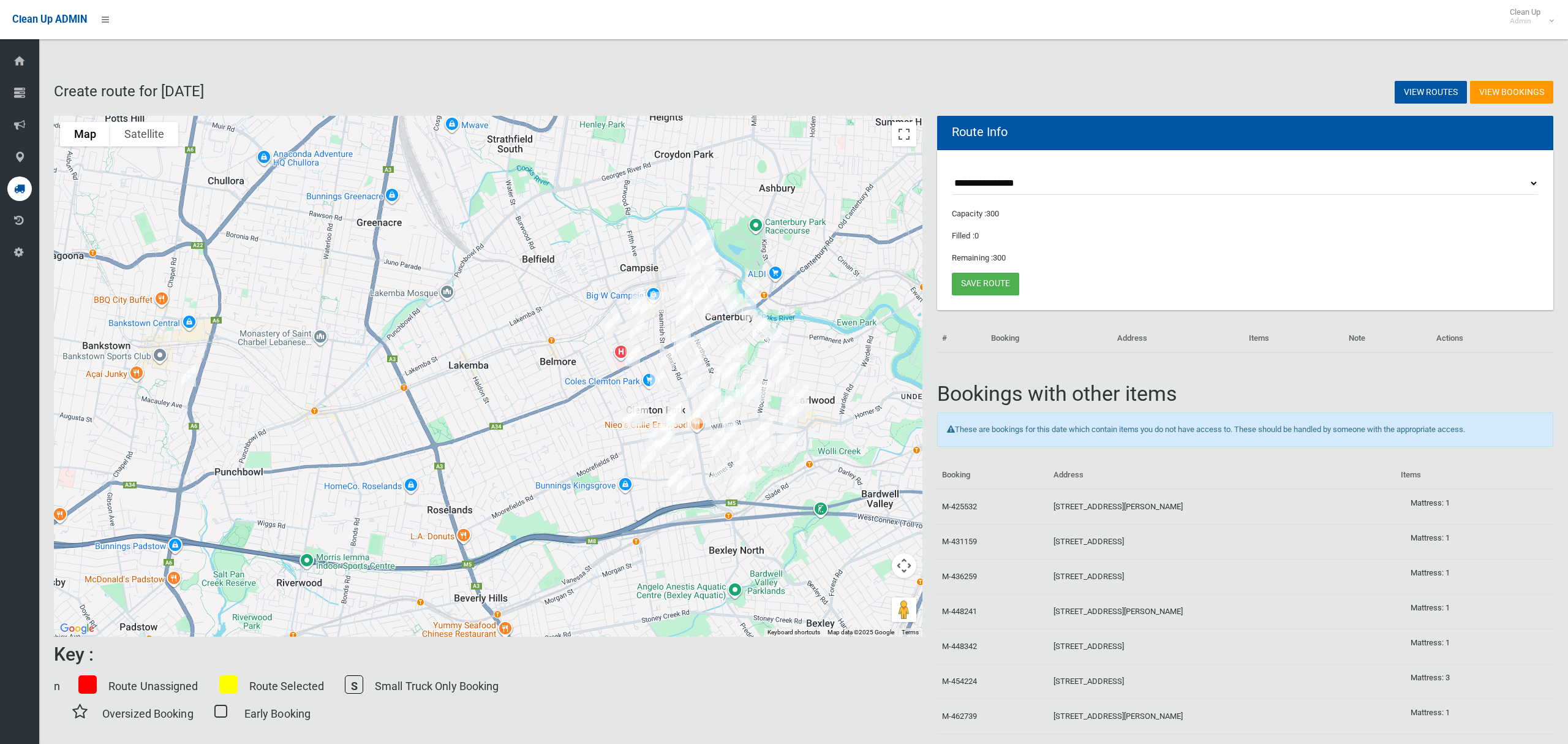
click at [1014, 185] on select "**********" at bounding box center [1244, 183] width 586 height 23
select select "*****"
click at [951, 172] on select "**********" at bounding box center [1244, 183] width 586 height 23
click at [1031, 182] on select "**********" at bounding box center [1244, 183] width 586 height 23
click at [951, 172] on select "**********" at bounding box center [1244, 183] width 586 height 23
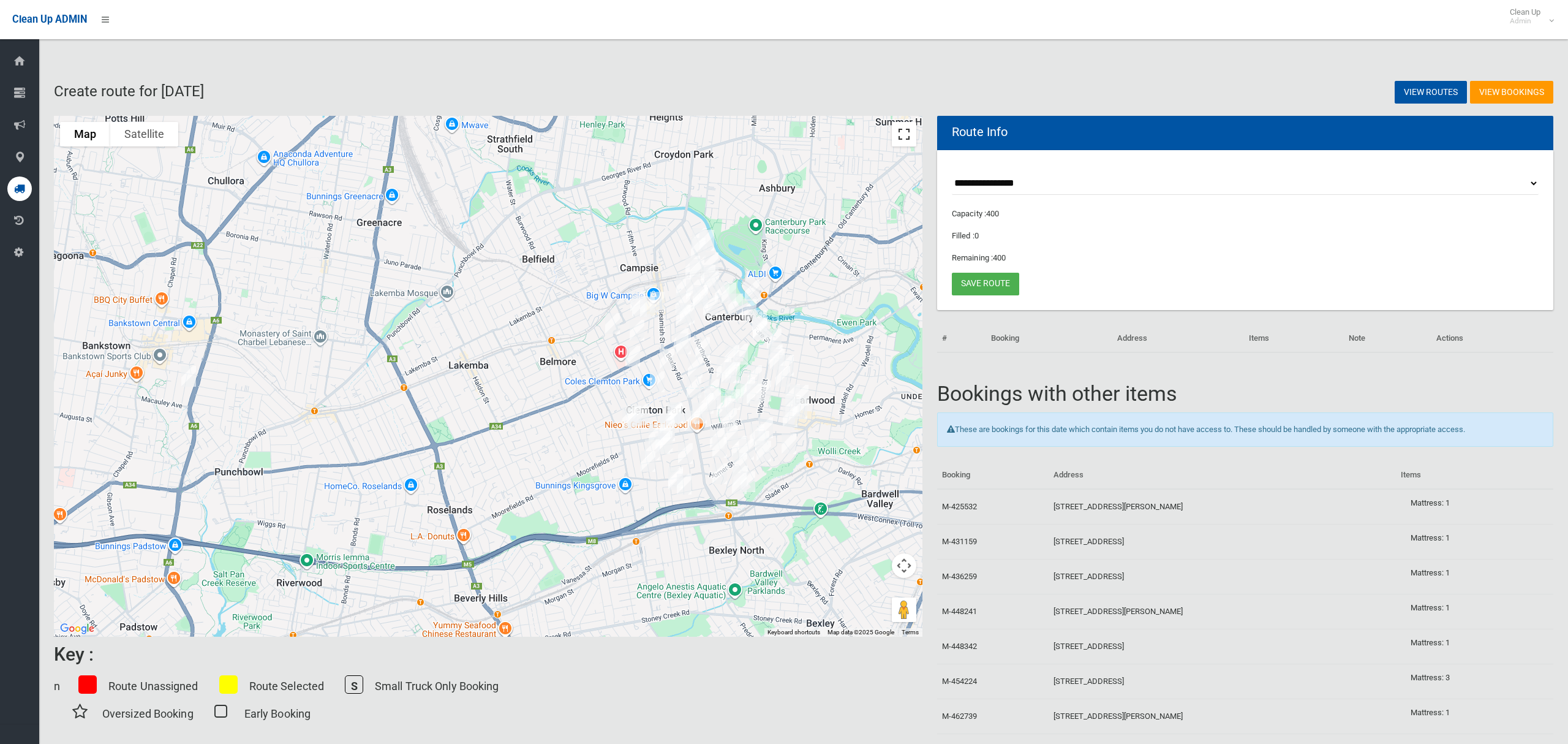
click at [904, 132] on button "Toggle fullscreen view" at bounding box center [904, 134] width 25 height 25
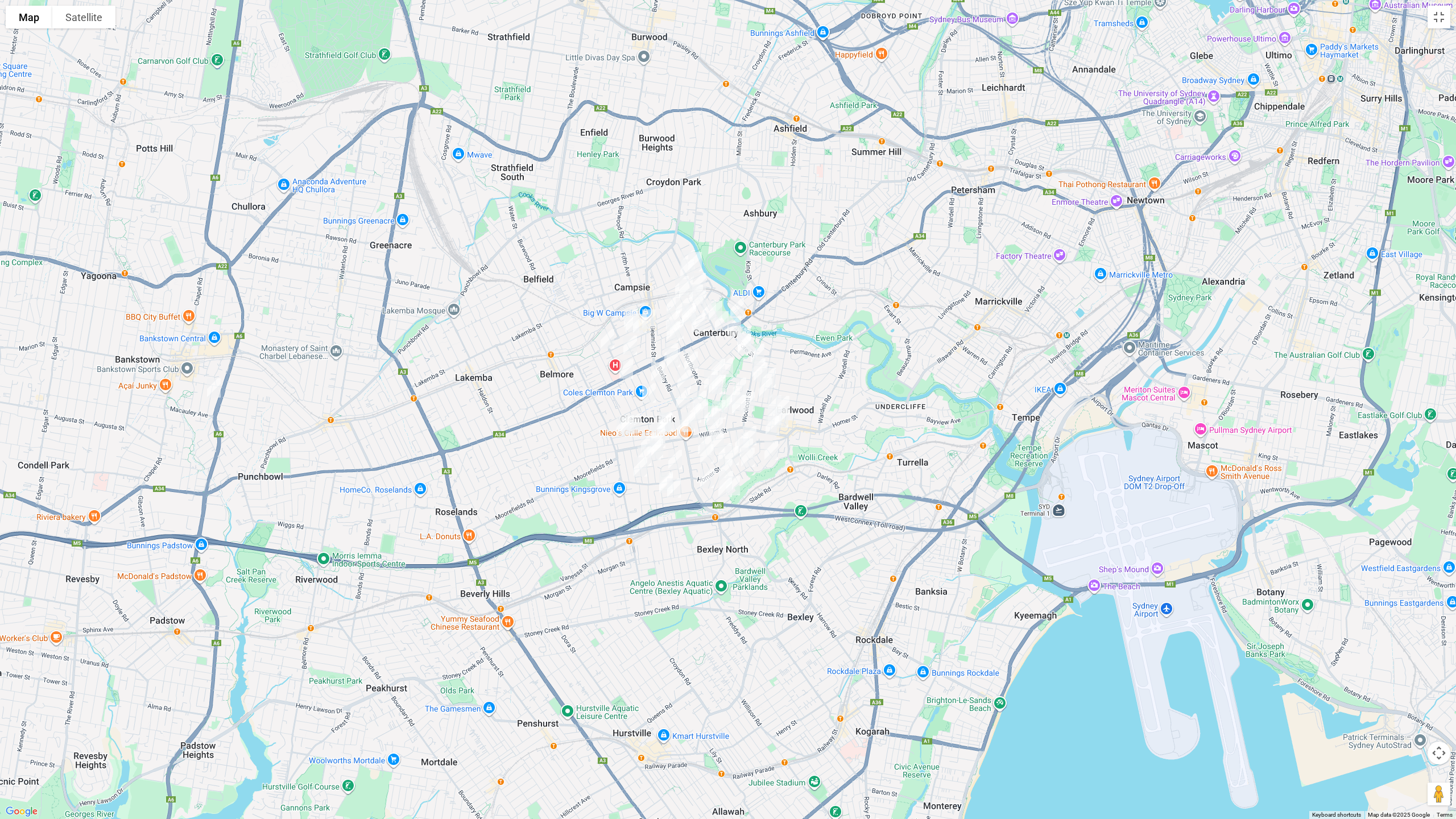
drag, startPoint x: 875, startPoint y: 494, endPoint x: 748, endPoint y: 462, distance: 131.0
click at [787, 472] on div at bounding box center [728, 410] width 1456 height 819
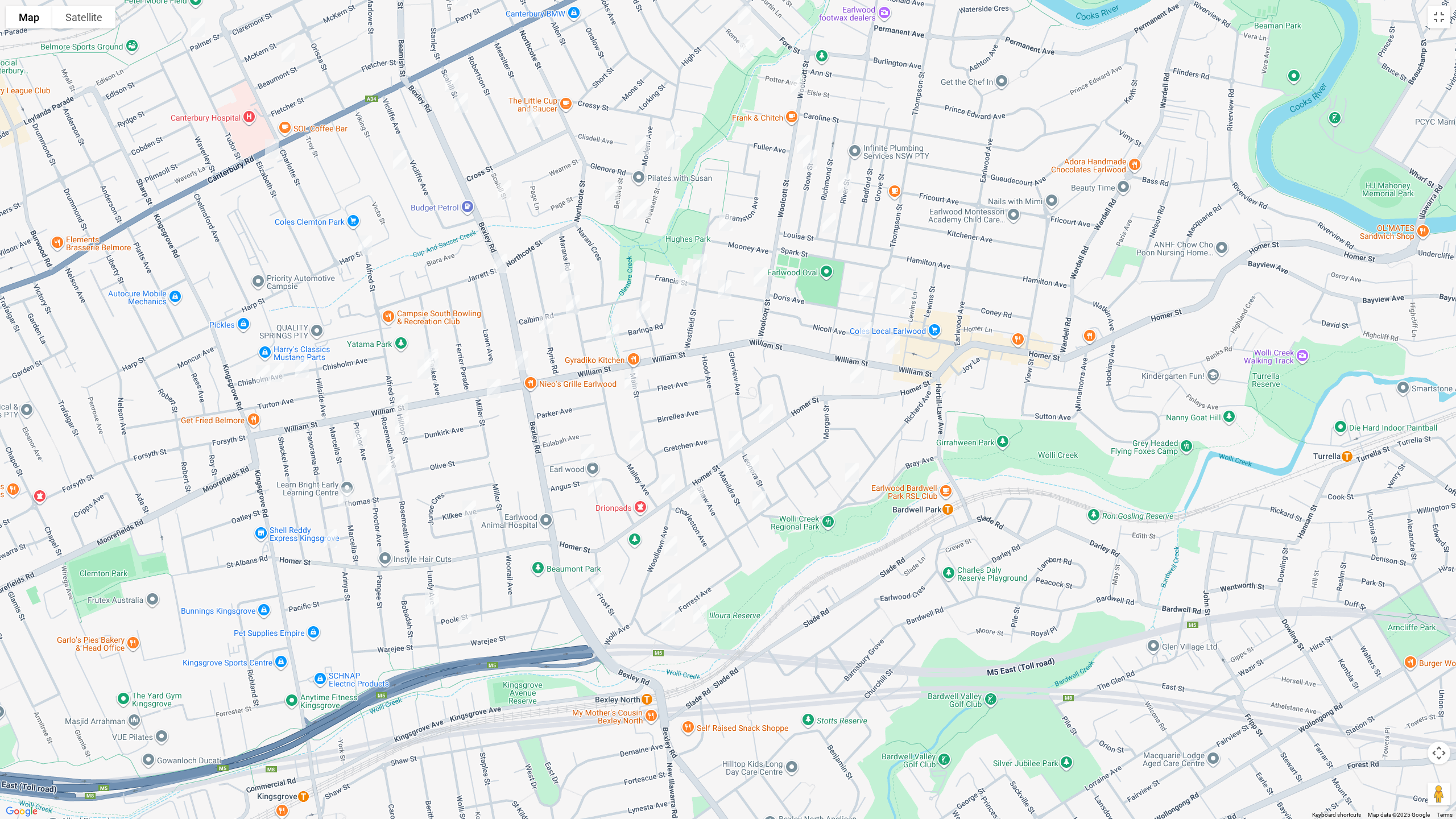
click at [669, 484] on img "523 Homer Street, EARLWOOD NSW 2206" at bounding box center [668, 483] width 23 height 28
click at [764, 415] on img "475 Homer Street, EARLWOOD NSW 2206" at bounding box center [765, 414] width 23 height 28
click at [862, 374] on img "427 Homer Street, EARLWOOD NSW 2206" at bounding box center [856, 373] width 23 height 28
click at [399, 393] on img "274 William Street, KINGSGROVE NSW 2208" at bounding box center [401, 404] width 23 height 28
click at [494, 386] on img "234 William Street, KINGSGROVE NSW 2208" at bounding box center [494, 387] width 23 height 28
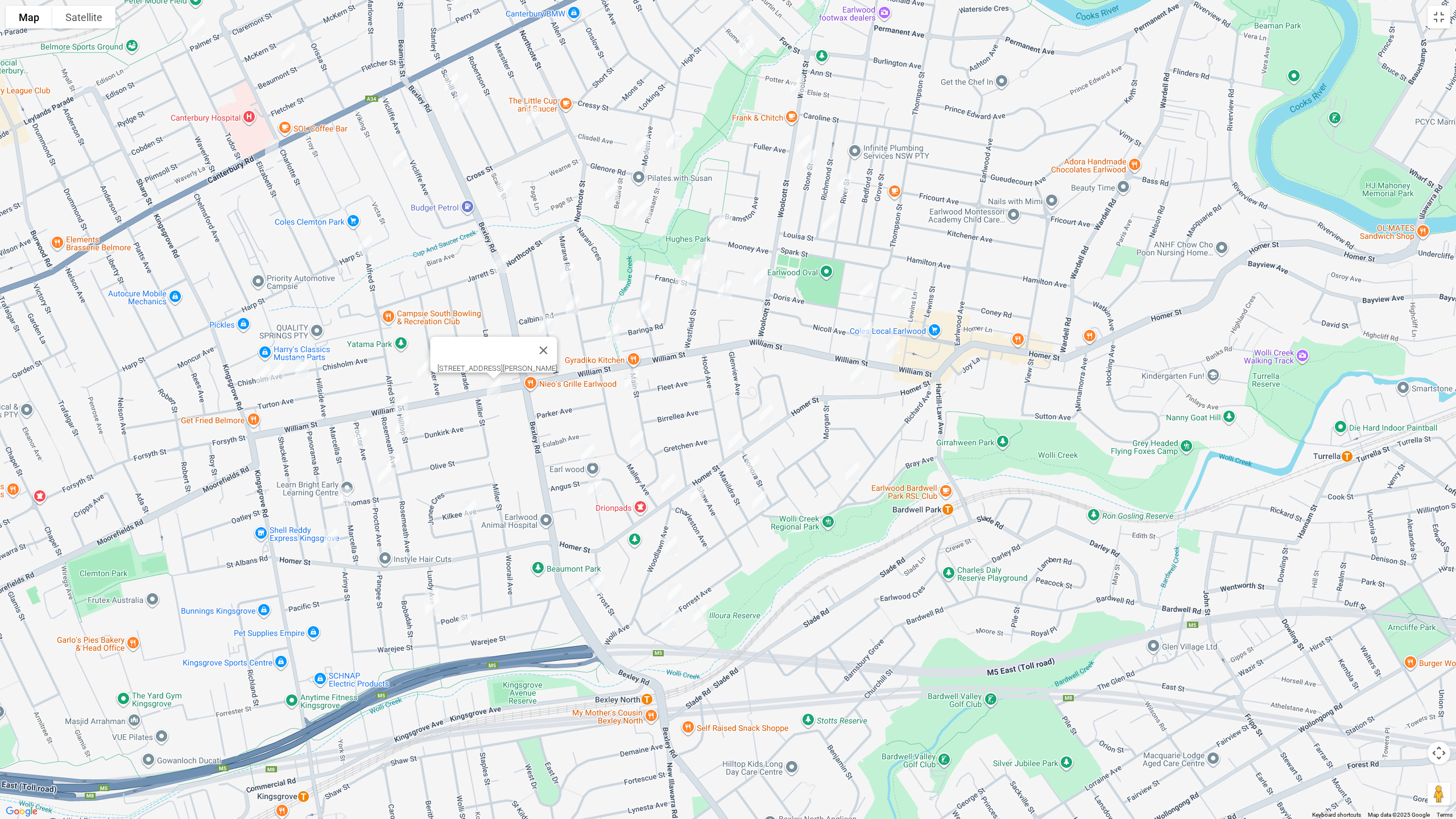
click at [502, 268] on img "101 Bexley Road, EARLWOOD NSW 2206" at bounding box center [500, 263] width 23 height 28
click at [504, 263] on img "101 Bexley Road, EARLWOOD NSW 2206" at bounding box center [500, 263] width 23 height 28
click at [527, 361] on img "153 Bexley Road, EARLWOOD NSW 2206" at bounding box center [521, 360] width 23 height 28
click at [365, 240] on img "1 Alfred Street, CLEMTON PARK NSW 2206" at bounding box center [364, 245] width 23 height 28
click at [365, 249] on img "1 Alfred Street, CLEMTON PARK NSW 2206" at bounding box center [364, 245] width 23 height 28
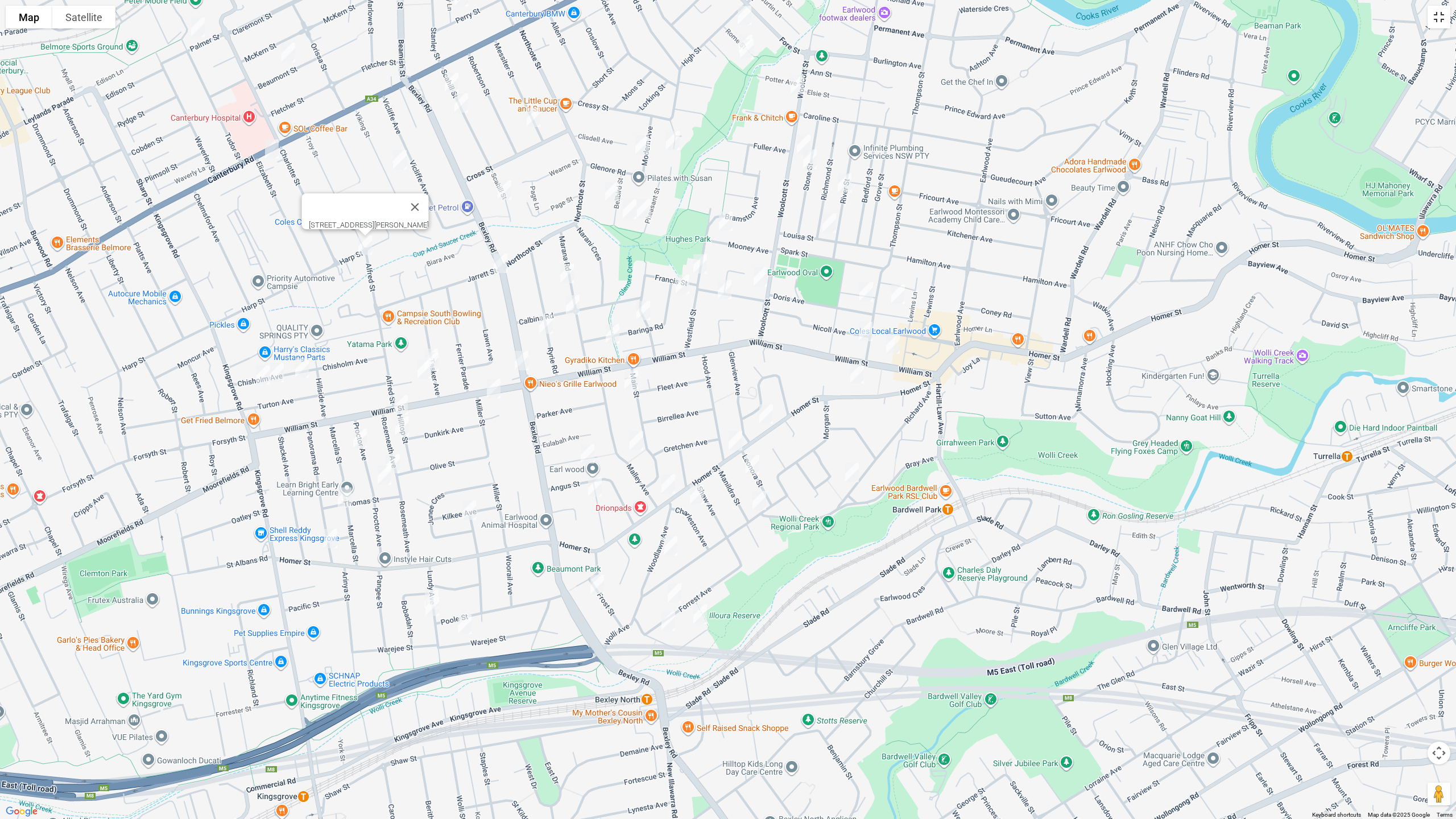
drag, startPoint x: 1441, startPoint y: 20, endPoint x: 904, endPoint y: 80, distance: 540.3
click at [1440, 20] on button "Toggle fullscreen view" at bounding box center [1438, 17] width 23 height 23
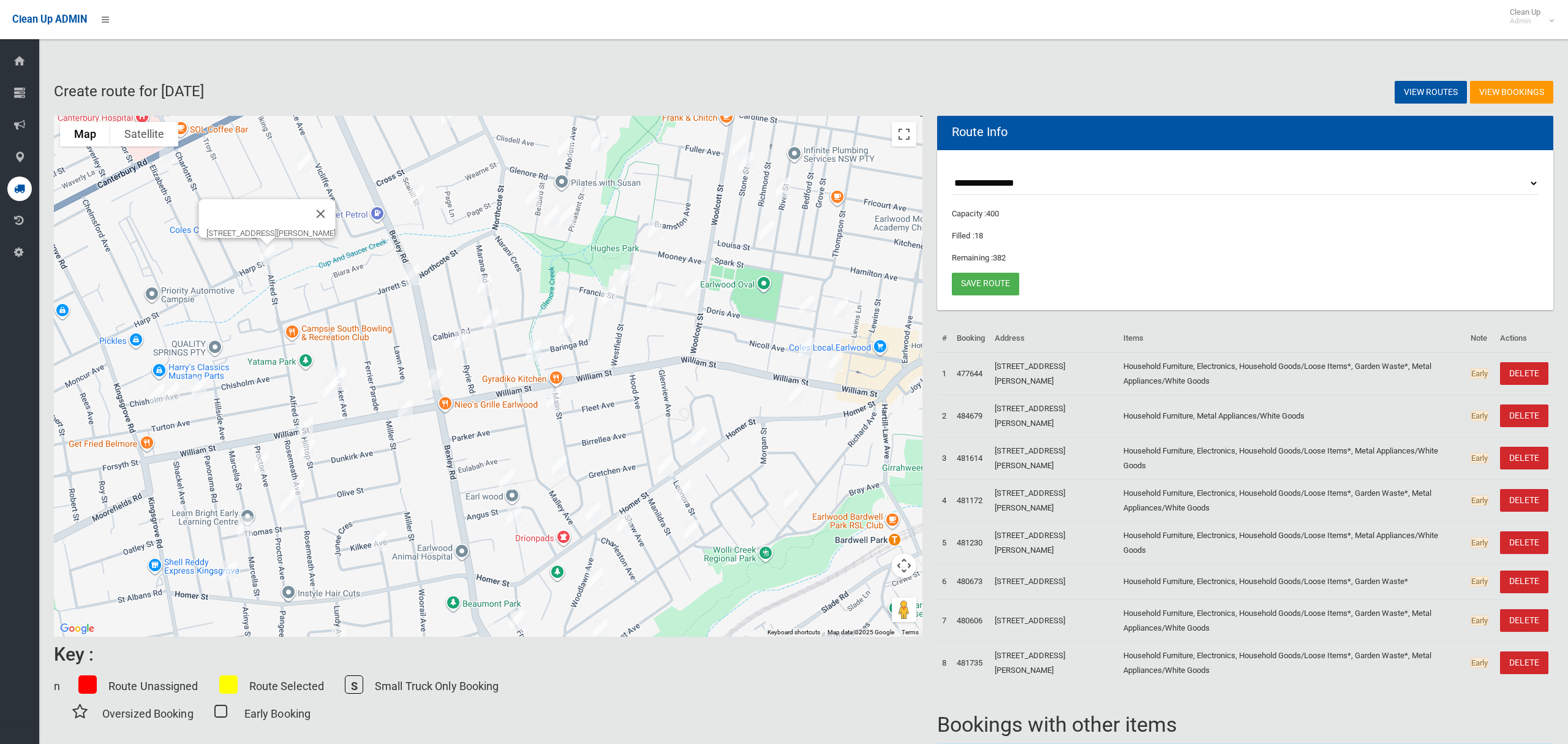
drag, startPoint x: 276, startPoint y: 280, endPoint x: 323, endPoint y: 290, distance: 48.1
click at [323, 290] on div "[STREET_ADDRESS][PERSON_NAME]" at bounding box center [488, 376] width 868 height 521
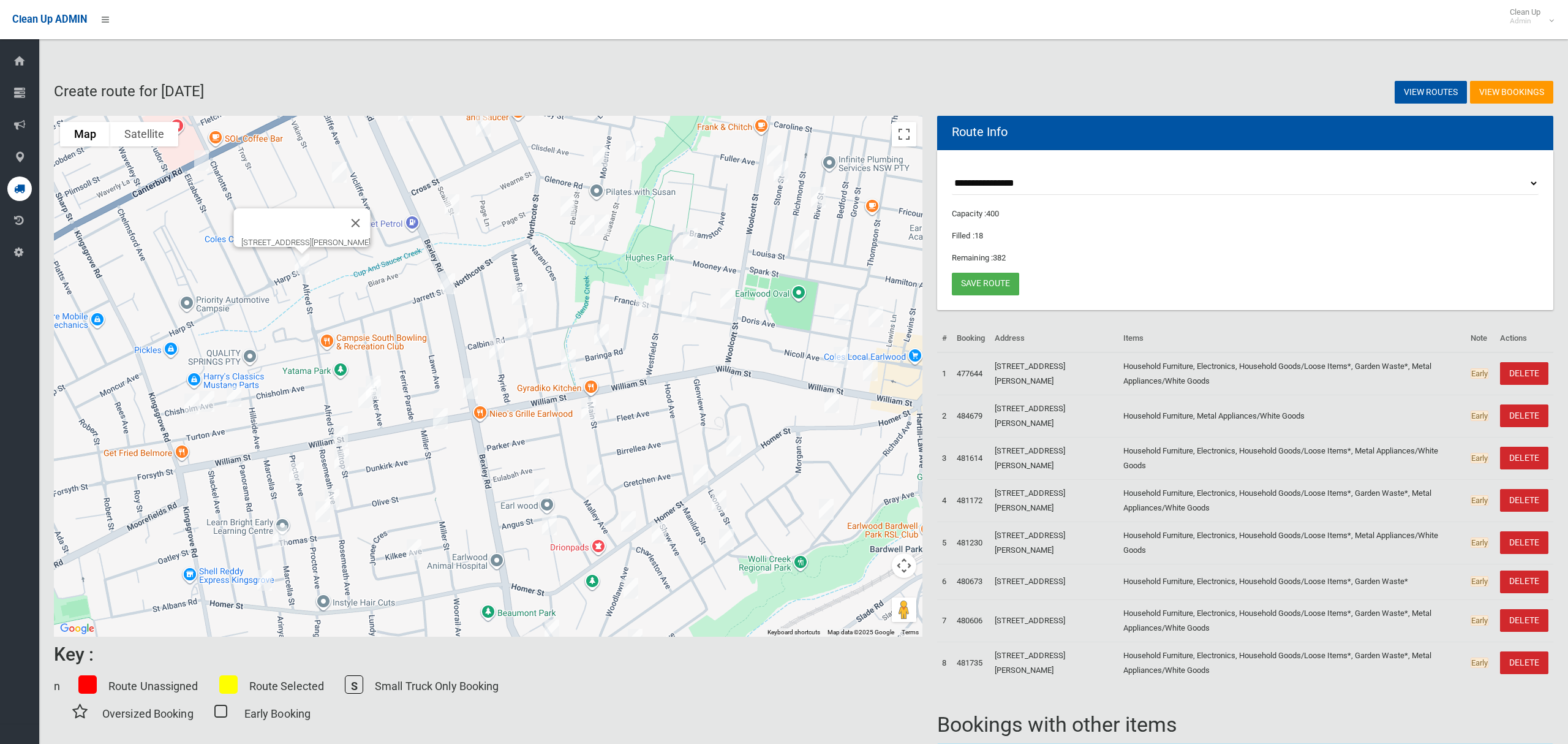
click at [303, 268] on img "1 Alfred Street, CLEMTON PARK NSW 2206" at bounding box center [302, 264] width 25 height 30
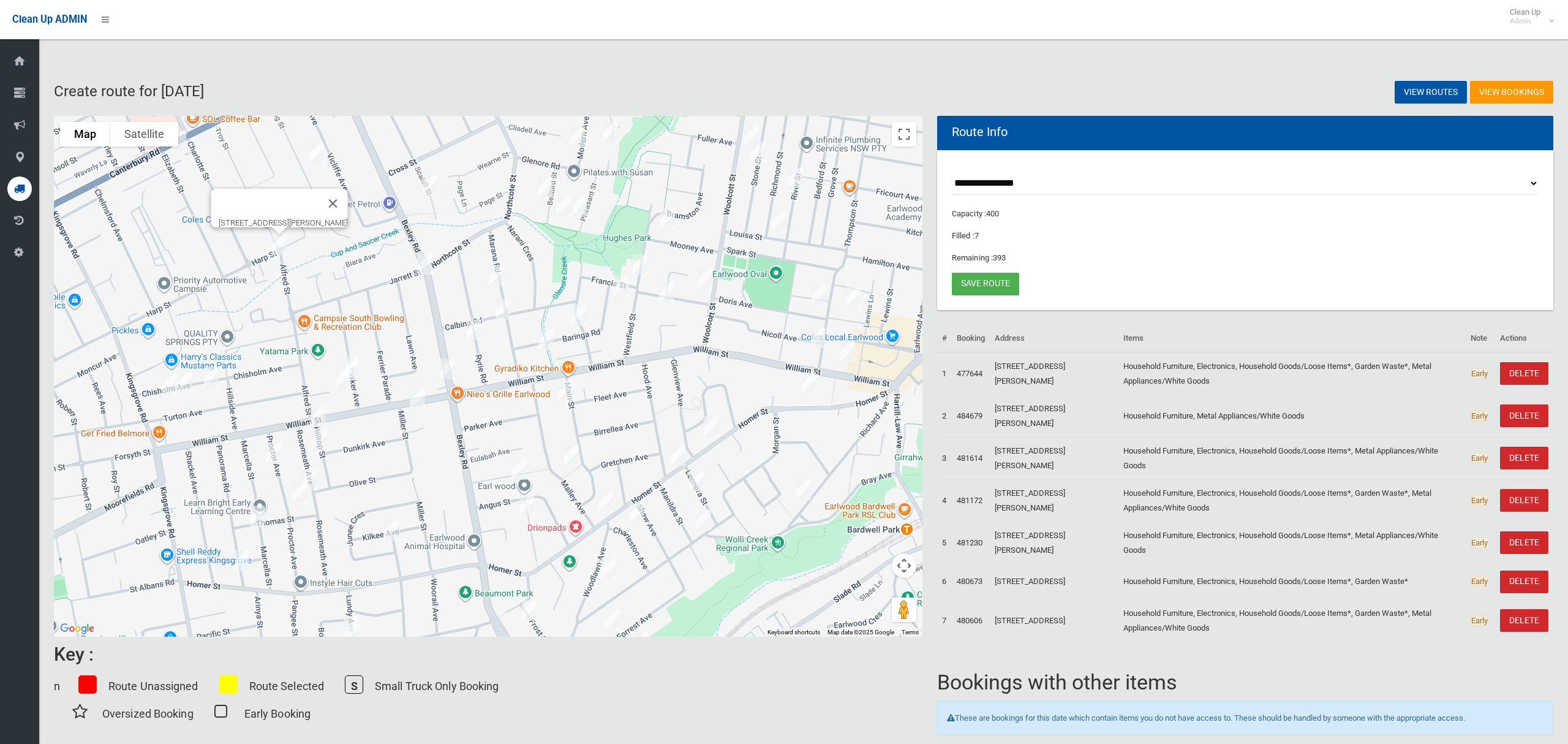
drag, startPoint x: 390, startPoint y: 253, endPoint x: 356, endPoint y: 229, distance: 41.6
click at [356, 229] on div "[STREET_ADDRESS][PERSON_NAME]" at bounding box center [488, 376] width 868 height 521
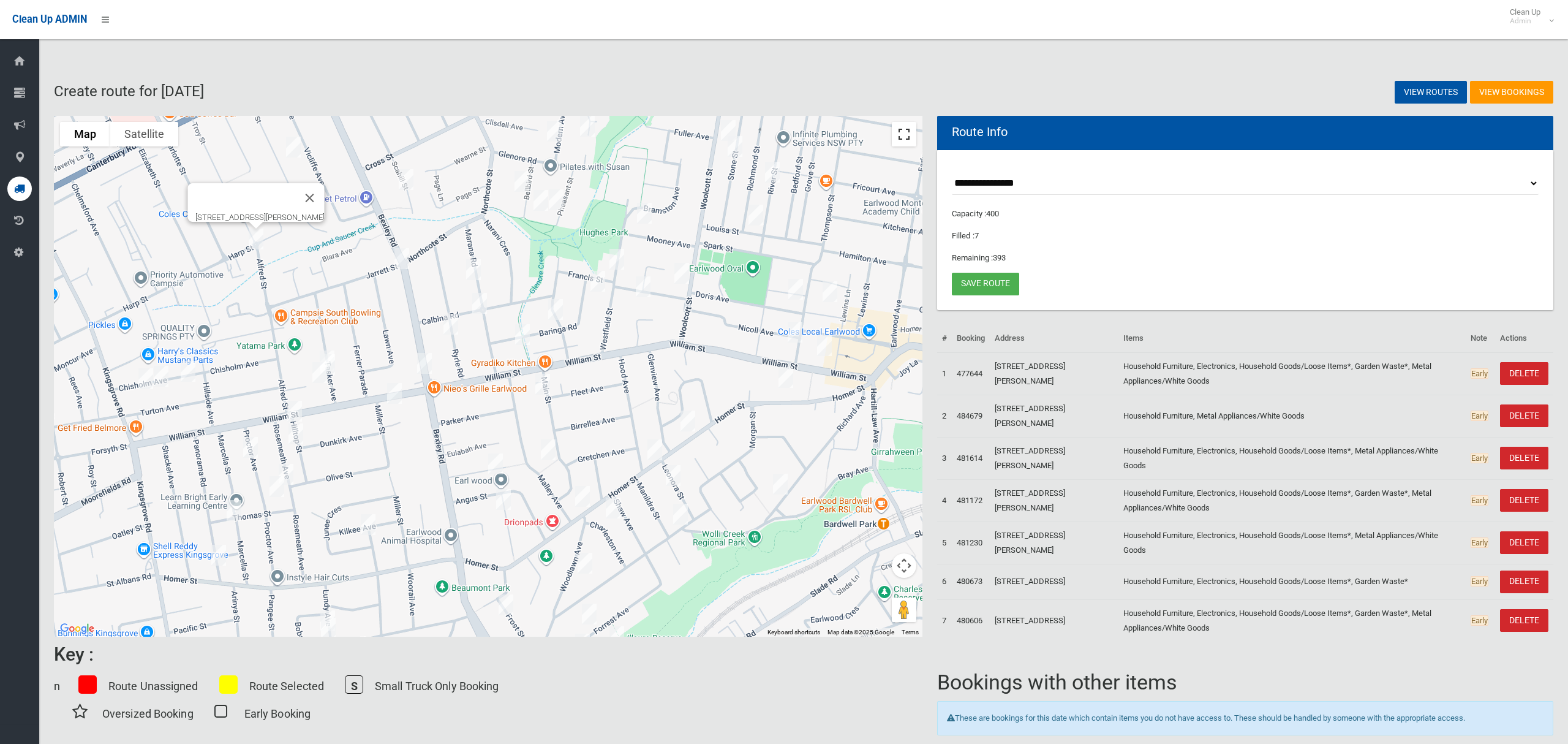
click at [910, 138] on button "Toggle fullscreen view" at bounding box center [904, 134] width 25 height 25
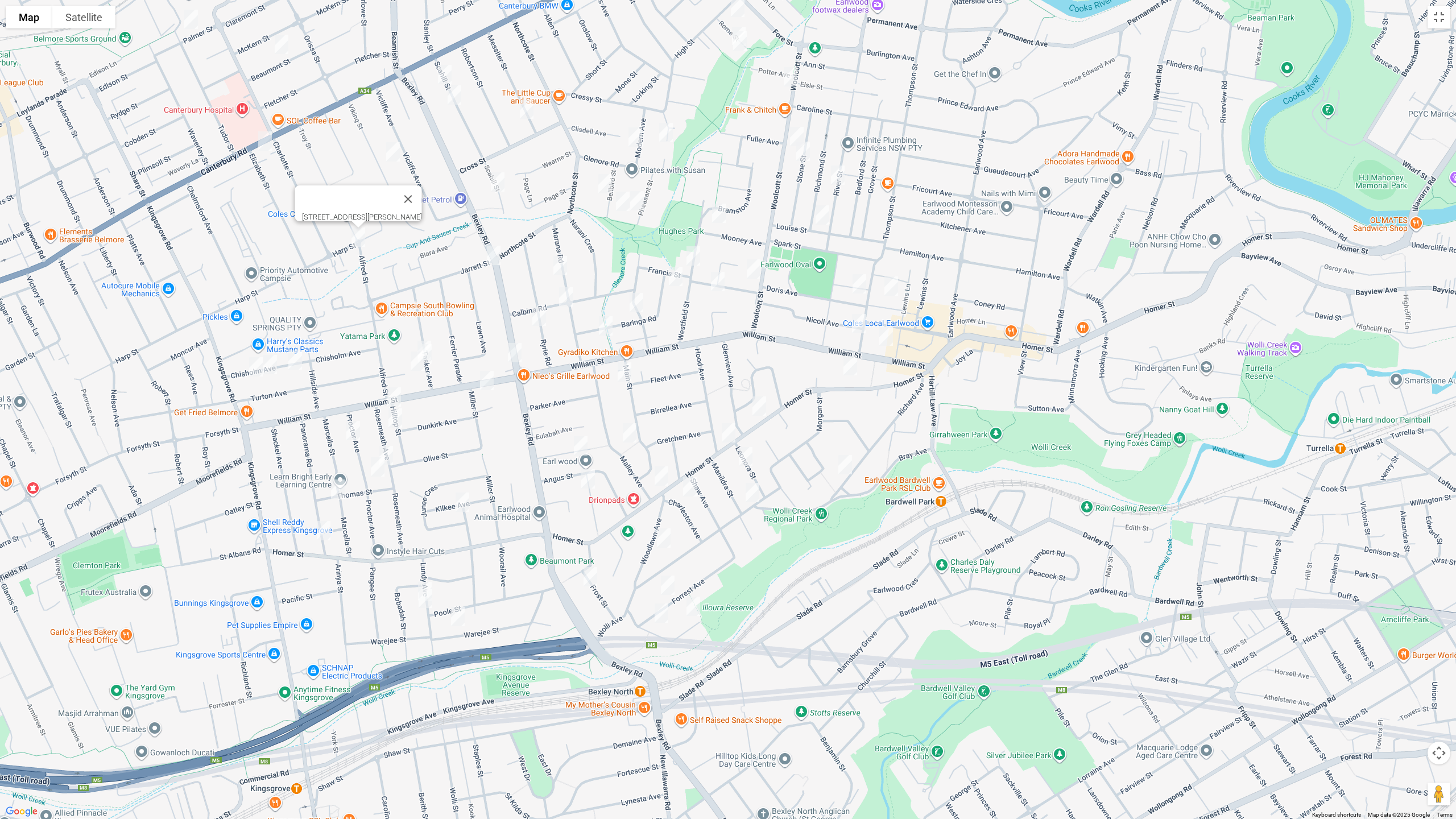
drag, startPoint x: 888, startPoint y: 402, endPoint x: 740, endPoint y: 359, distance: 154.1
click at [740, 359] on div "1 Alfred Street, CLEMTON PARK NSW 2206" at bounding box center [728, 410] width 1456 height 819
click at [1438, 23] on button "Toggle fullscreen view" at bounding box center [1438, 17] width 23 height 23
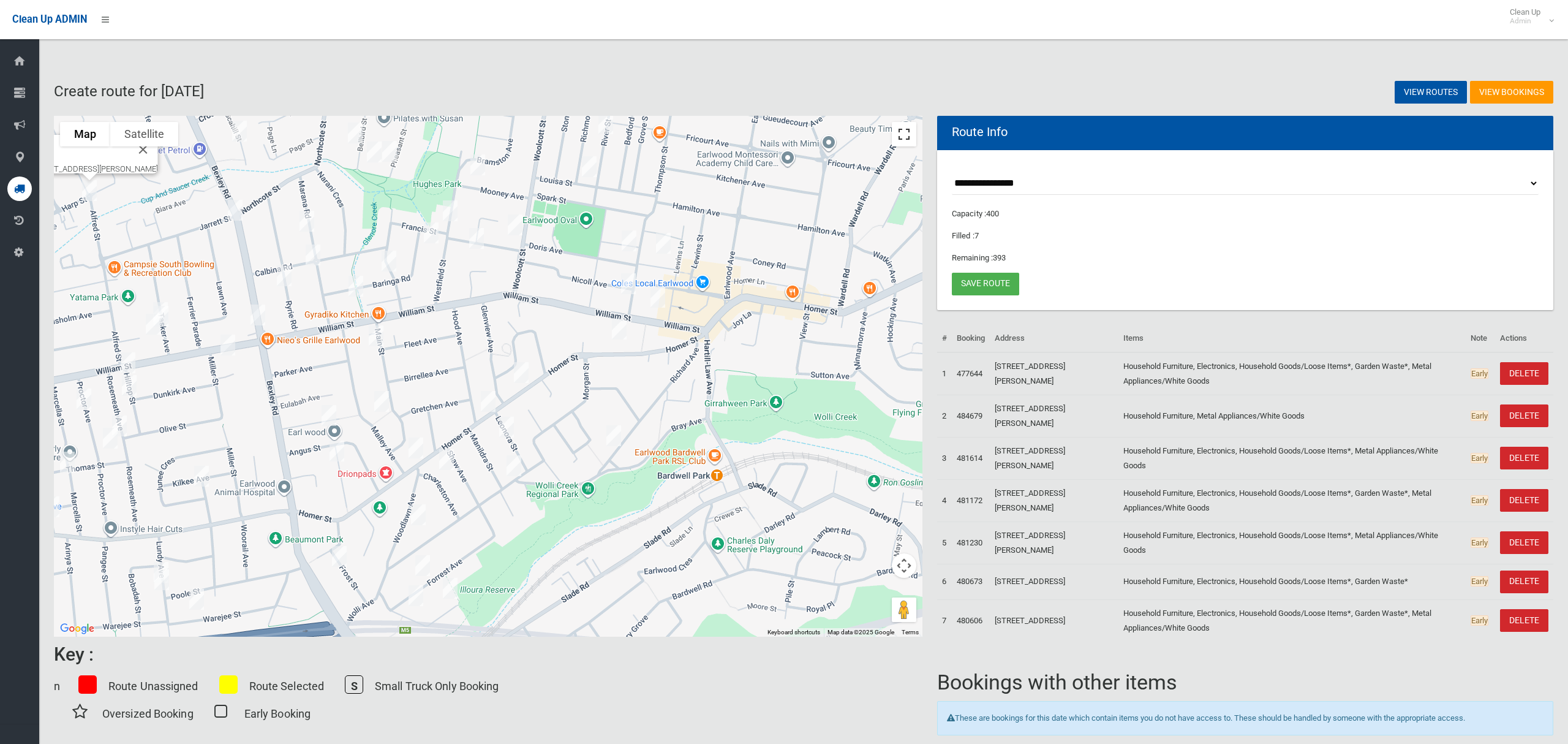
click at [899, 132] on button "Toggle fullscreen view" at bounding box center [904, 134] width 25 height 25
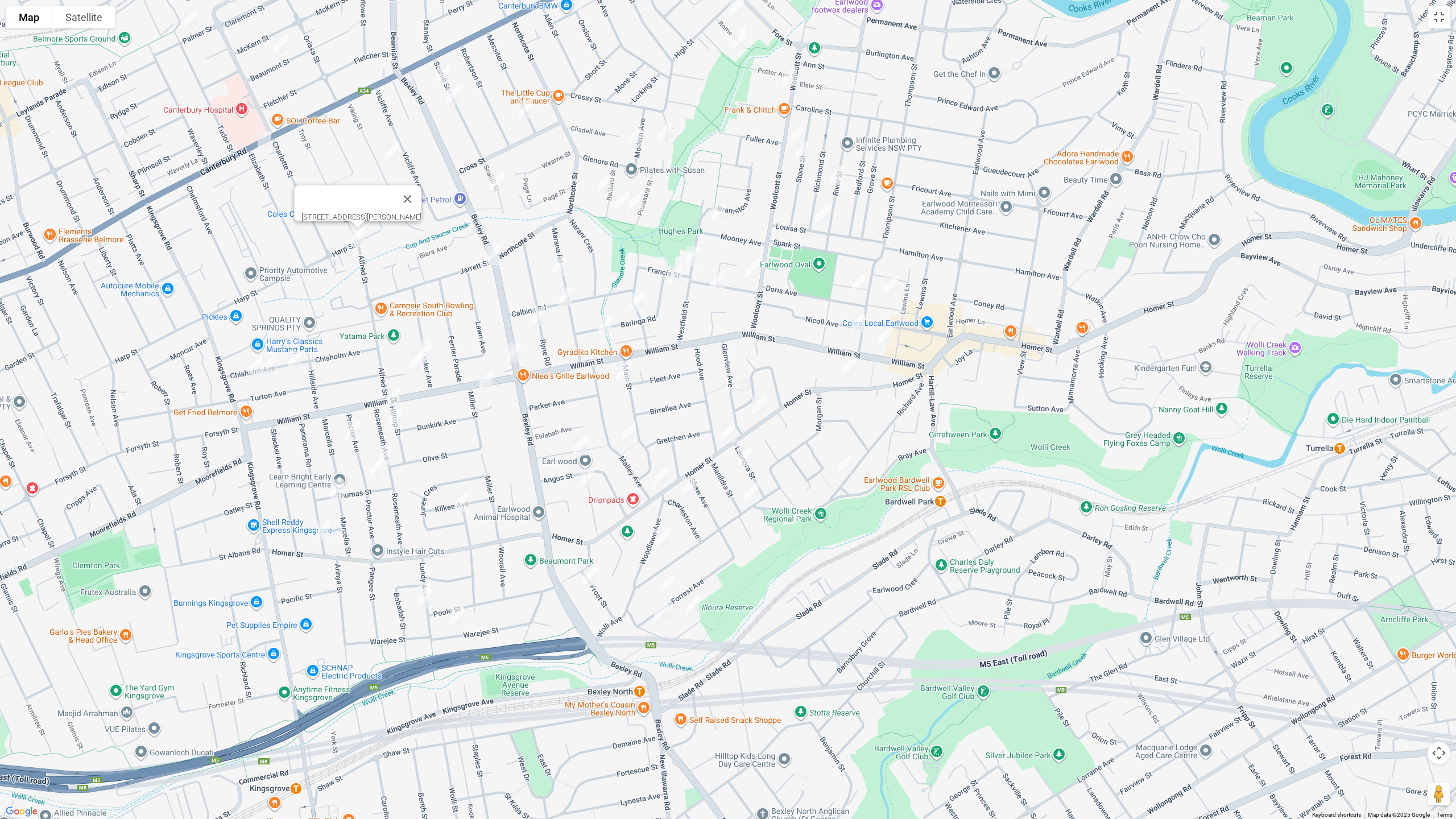
click at [392, 424] on img "10 Rosemeath Avenue, KINGSGROVE NSW 2208" at bounding box center [394, 417] width 23 height 28
click at [355, 429] on img "9 Proctor Avenue, KINGSGROVE NSW 2208" at bounding box center [353, 430] width 23 height 28
click at [338, 487] on img "27 Marcella Street, KINGSGROVE NSW 2208" at bounding box center [337, 489] width 23 height 28
click at [320, 527] on img "53 Panorama Road, KINGSGROVE NSW 2208" at bounding box center [323, 530] width 23 height 28
click at [390, 446] on img "29 Rosemeath Avenue, KINGSGROVE NSW 2208" at bounding box center [385, 455] width 23 height 28
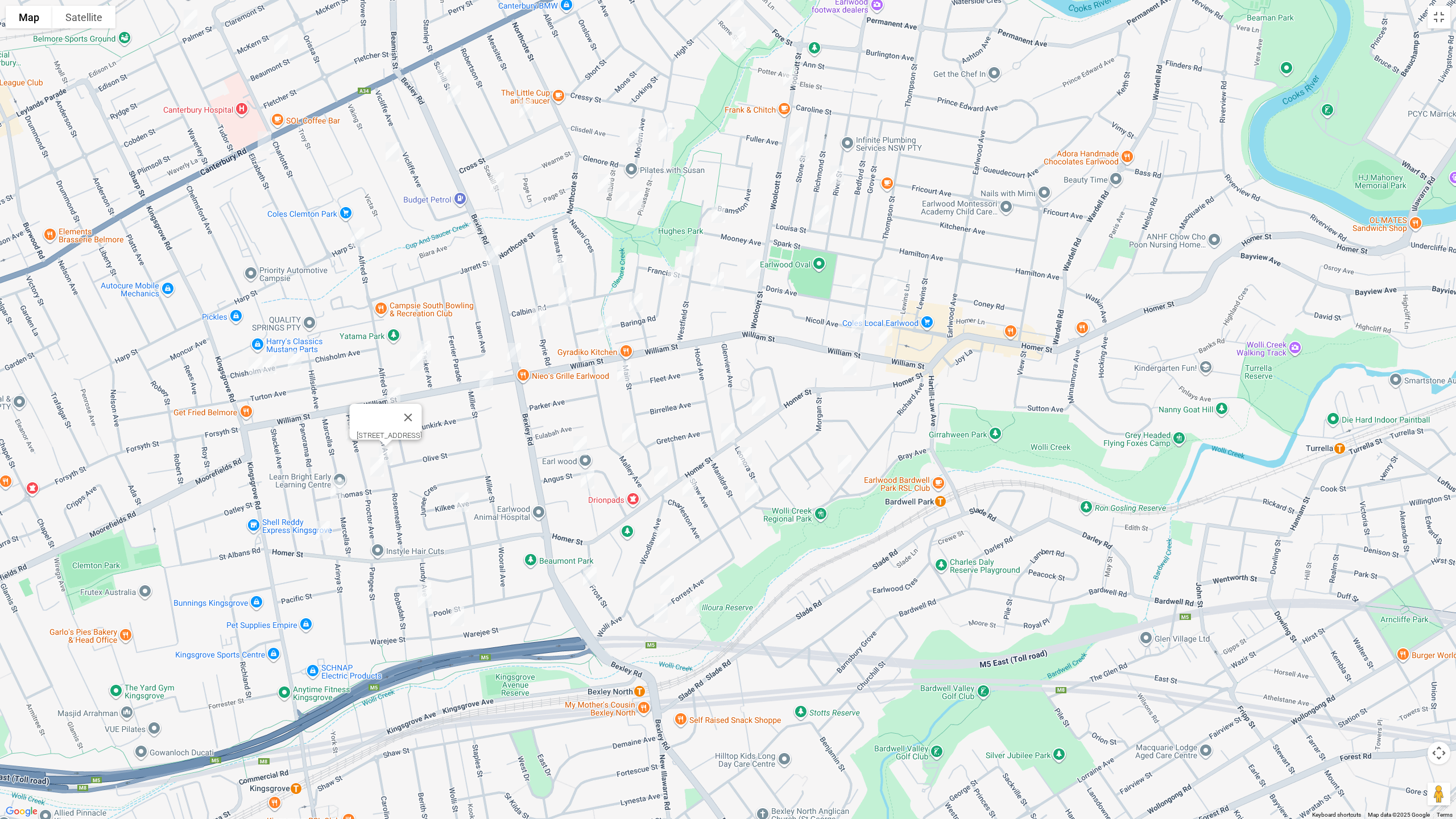
click at [374, 472] on img "34 Proctor Avenue, KINGSGROVE NSW 2208" at bounding box center [376, 466] width 23 height 28
click at [460, 500] on img "4 Killara Avenue, KINGSGROVE NSW 2208" at bounding box center [461, 501] width 23 height 28
click at [420, 575] on div "4 Killara Avenue, KINGSGROVE NSW 2208" at bounding box center [728, 410] width 1456 height 819
click at [420, 577] on img "7 Lundy Avenue, KINGSGROVE NSW 2208" at bounding box center [424, 590] width 23 height 28
click at [422, 602] on img "11 Lundy Avenue, KINGSGROVE NSW 2208" at bounding box center [425, 598] width 23 height 28
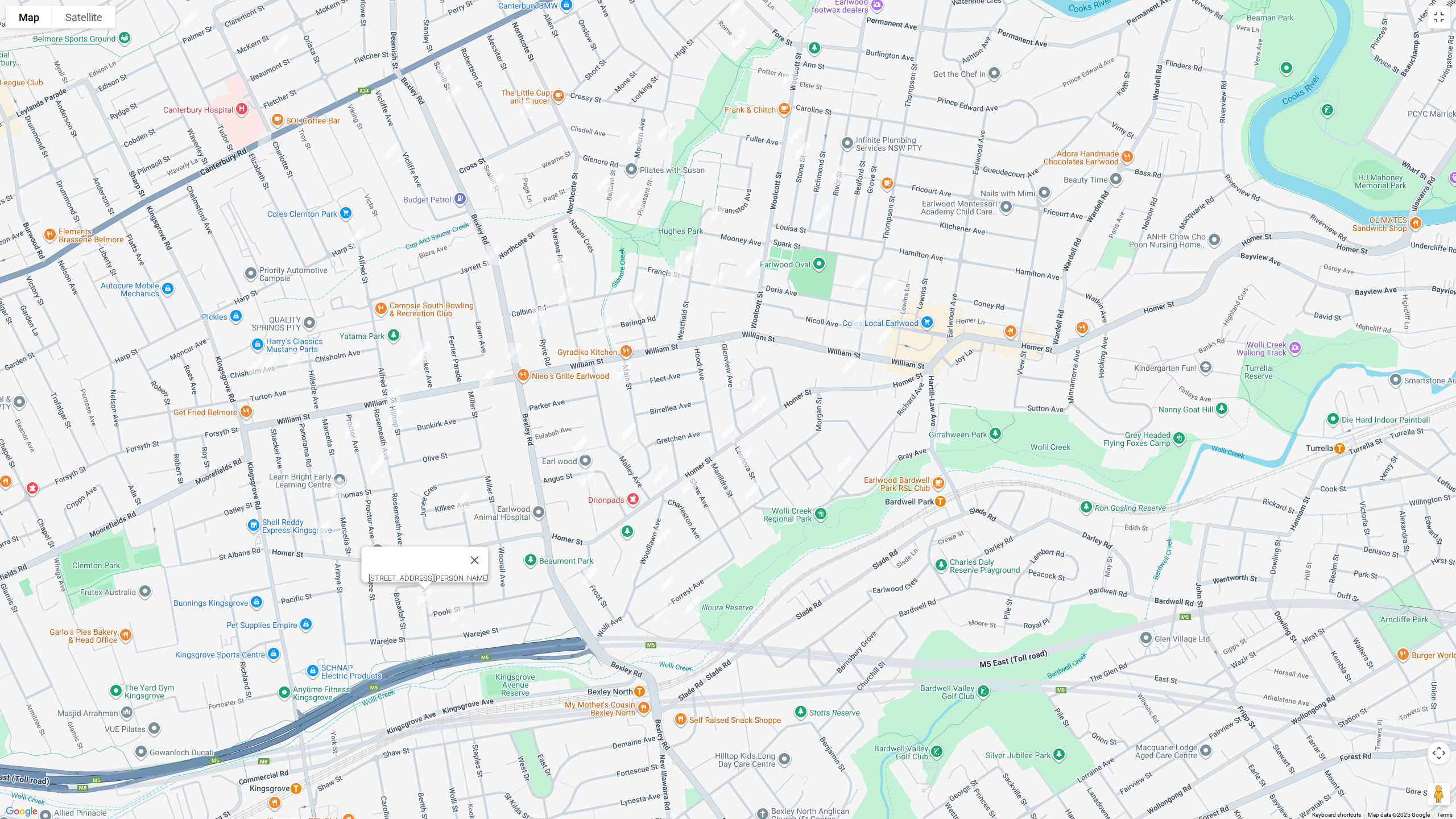
drag, startPoint x: 461, startPoint y: 615, endPoint x: 476, endPoint y: 601, distance: 20.5
click at [461, 615] on img "31 Warejee Street, KINGSGROVE NSW 2208" at bounding box center [457, 616] width 23 height 28
click at [586, 442] on img "15 Clemton Avenue, EARLWOOD NSW 2206" at bounding box center [579, 445] width 23 height 28
click at [593, 473] on img "20 Willunga Avenue, EARLWOOD NSW 2206" at bounding box center [587, 478] width 23 height 28
click at [588, 579] on img "9 Frost Street, EARLWOOD NSW 2206" at bounding box center [590, 576] width 23 height 28
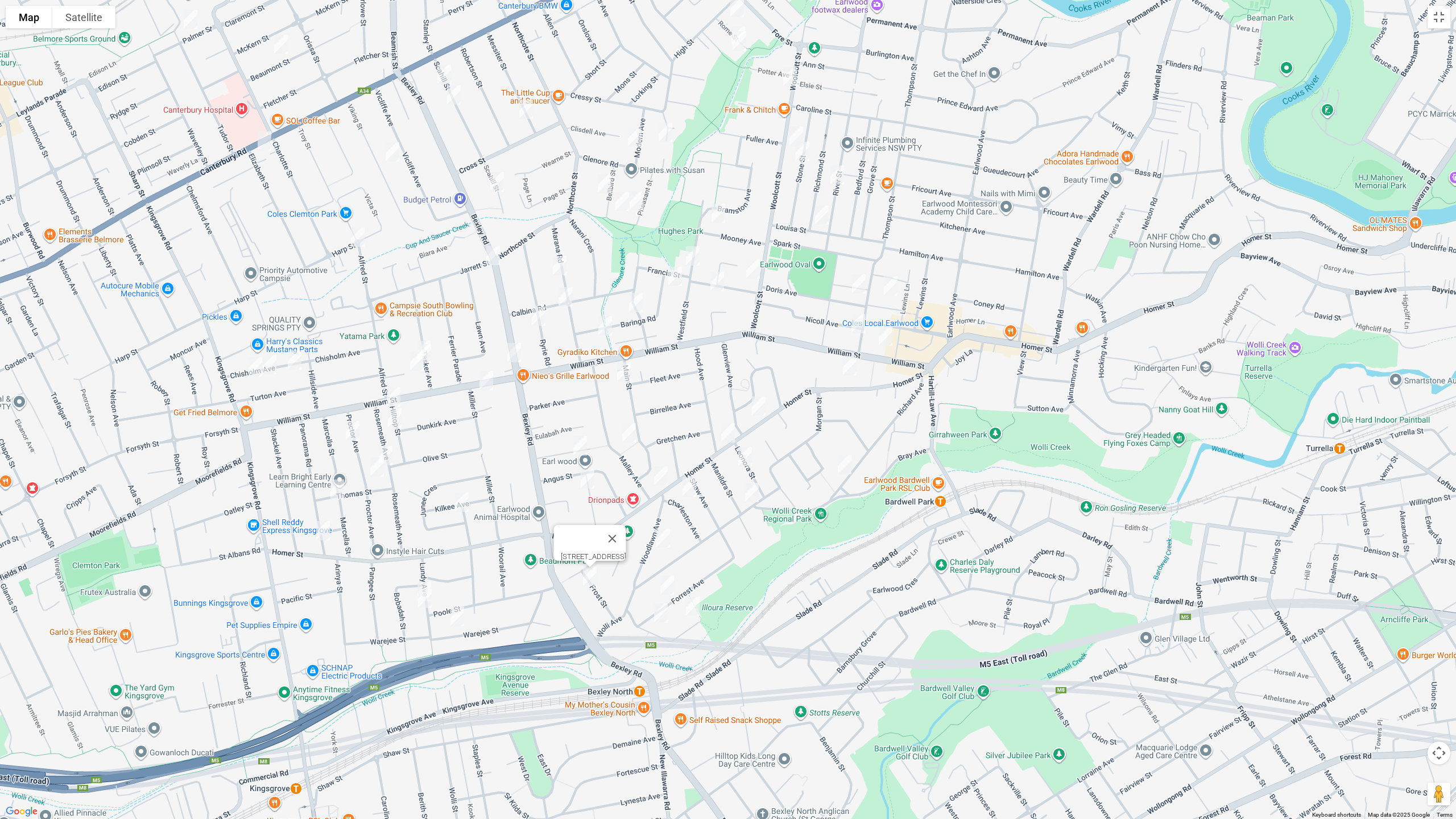
click at [629, 372] on img "7 Main Street, EARLWOOD NSW 2206" at bounding box center [624, 371] width 23 height 28
click at [630, 432] on img "13 Malley Avenue, EARLWOOD NSW 2206" at bounding box center [629, 432] width 23 height 28
click at [725, 435] on img "50 Hood Avenue, EARLWOOD NSW 2206" at bounding box center [728, 432] width 23 height 28
click at [749, 460] on img "15 Leonora Street, EARLWOOD NSW 2206" at bounding box center [745, 456] width 23 height 28
click at [753, 495] on img "36 Manildra Street, EARLWOOD NSW 2206" at bounding box center [752, 492] width 23 height 28
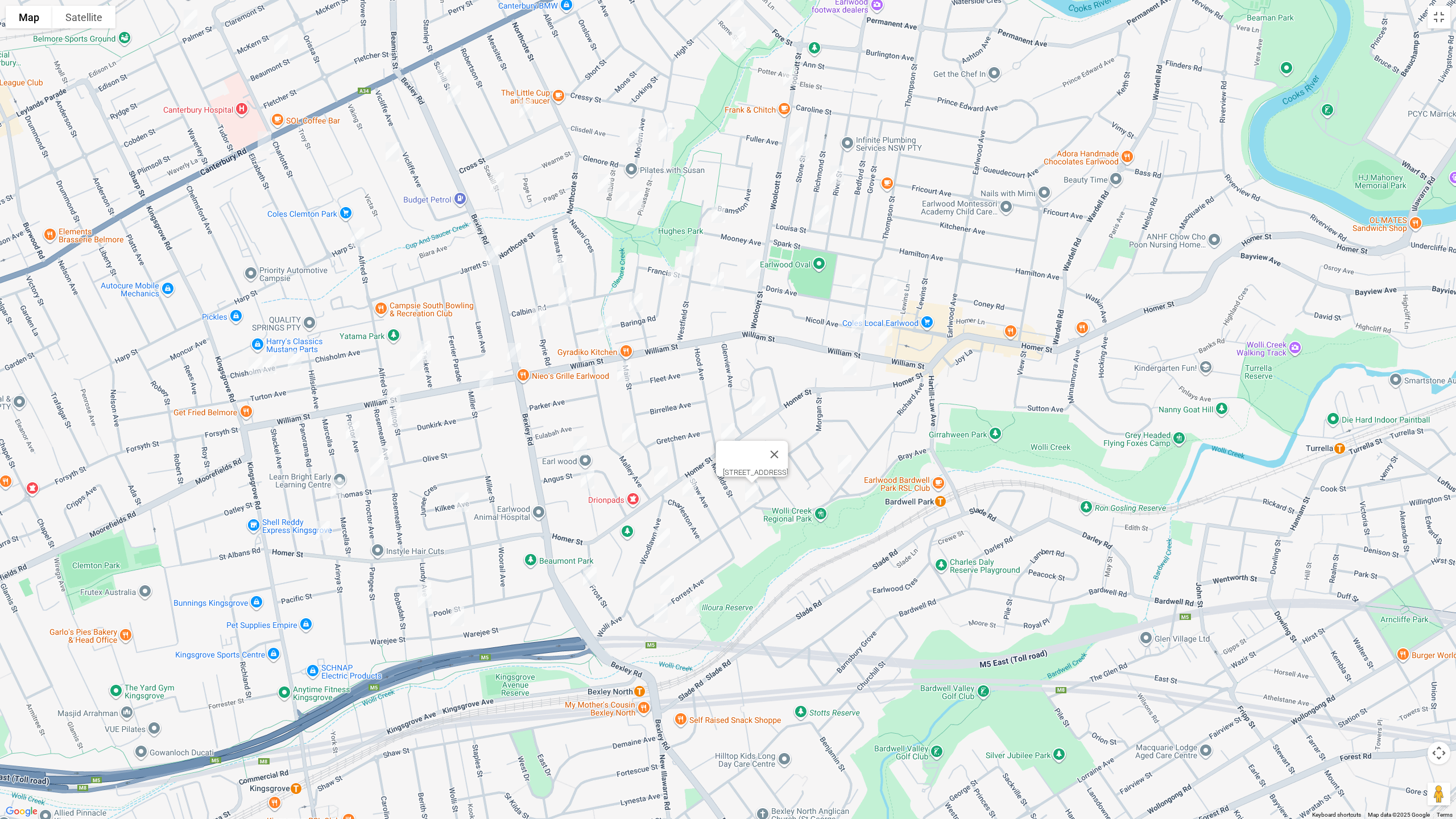
click at [686, 494] on img "4 Charleston Avenue, EARLWOOD NSW 2206" at bounding box center [689, 486] width 23 height 28
click at [660, 539] on img "28 Woodlawn Avenue, EARLWOOD NSW 2206" at bounding box center [663, 538] width 23 height 28
click at [672, 580] on img "41 Forrest Avenue, EARLWOOD NSW 2206" at bounding box center [667, 585] width 23 height 28
click at [661, 612] on img "46 Forrest Avenue, EARLWOOD NSW 2206" at bounding box center [661, 613] width 23 height 28
click at [695, 608] on img "16 Johnston Street, EARLWOOD NSW 2206" at bounding box center [692, 606] width 23 height 28
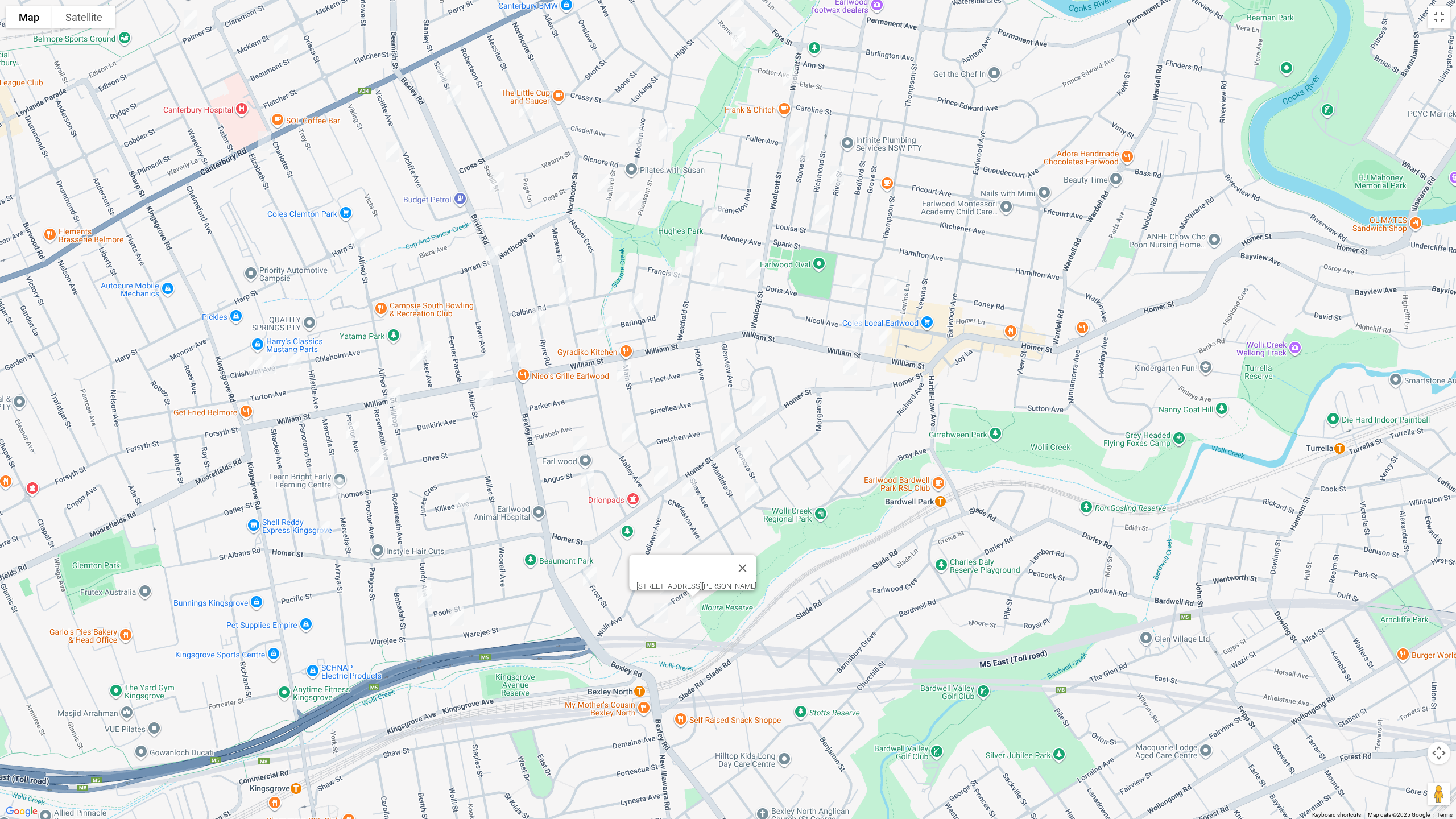
click at [843, 466] on img "33 Richard Avenue, EARLWOOD NSW 2206" at bounding box center [844, 464] width 23 height 28
click at [859, 285] on img "2 Dawson Avenue, EARLWOOD NSW 2206" at bounding box center [858, 283] width 23 height 28
click at [895, 286] on img "6 Larkhall Avenue, EARLWOOD NSW 2206" at bounding box center [890, 285] width 23 height 28
click at [889, 335] on img "39 William Street, EARLWOOD NSW 2206" at bounding box center [885, 336] width 23 height 28
click at [853, 320] on img "19 Cameron Avenue, EARLWOOD NSW 2206" at bounding box center [858, 323] width 23 height 28
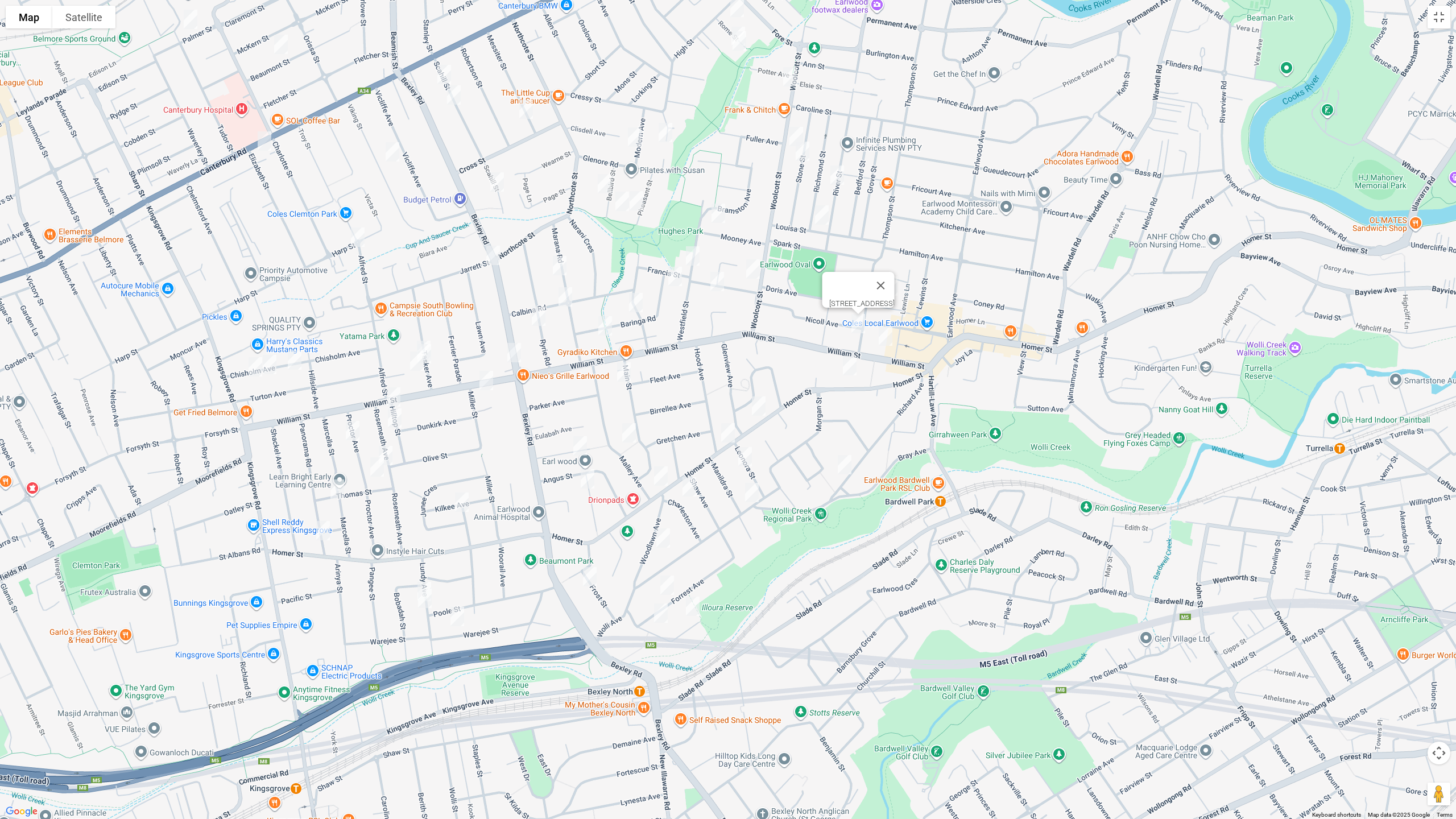
click at [886, 341] on img "39 William Street, EARLWOOD NSW 2206" at bounding box center [885, 336] width 23 height 28
drag, startPoint x: 861, startPoint y: 120, endPoint x: 823, endPoint y: 229, distance: 115.4
click at [821, 238] on div "[STREET_ADDRESS][PERSON_NAME]" at bounding box center [728, 410] width 1456 height 819
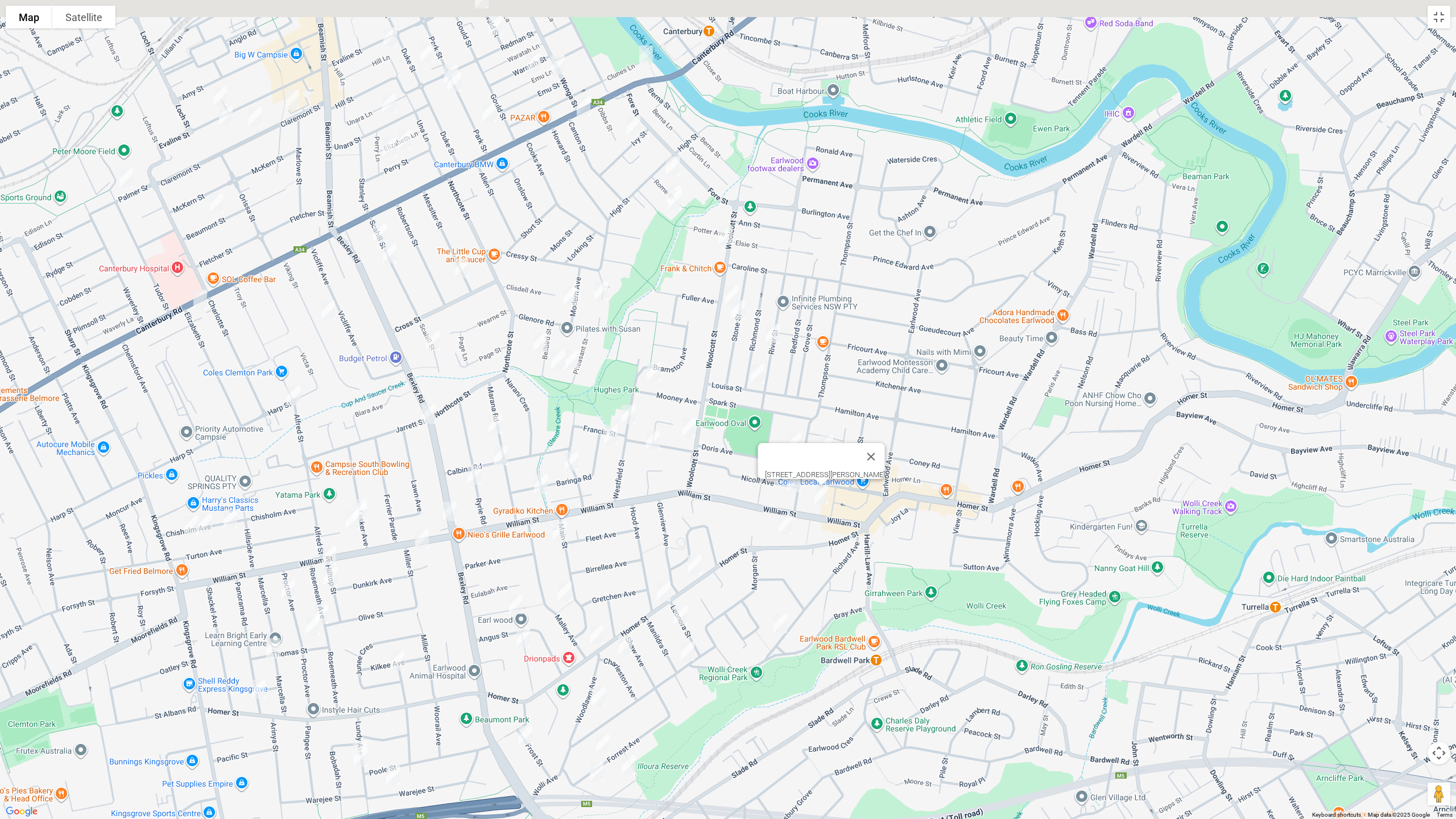
drag, startPoint x: 930, startPoint y: 138, endPoint x: 828, endPoint y: 273, distance: 169.2
click at [863, 302] on div "[STREET_ADDRESS][PERSON_NAME]" at bounding box center [728, 410] width 1456 height 819
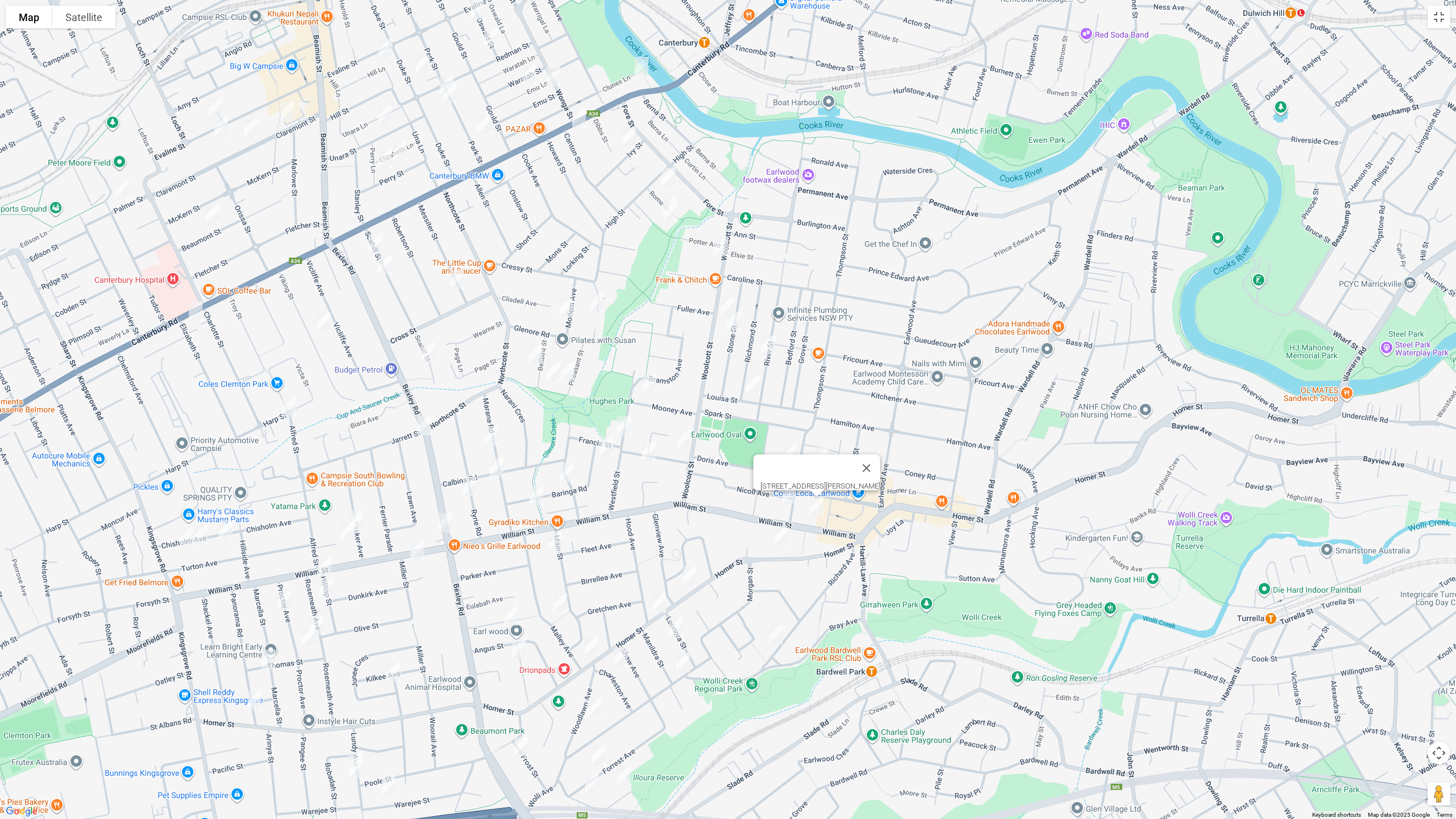
click at [720, 249] on img "33 Woolcott Street, EARLWOOD NSW 2206" at bounding box center [720, 246] width 23 height 28
click at [724, 300] on img "82 Woolcott Street, EARLWOOD NSW 2206" at bounding box center [727, 306] width 23 height 28
click at [736, 326] on img "41 Stone Street, EARLWOOD NSW 2206" at bounding box center [733, 321] width 23 height 28
click at [770, 342] on img "67 River Street, EARLWOOD NSW 2206" at bounding box center [768, 345] width 23 height 28
click at [753, 385] on img "90 Richmond Street, EARLWOOD NSW 2206" at bounding box center [753, 384] width 23 height 28
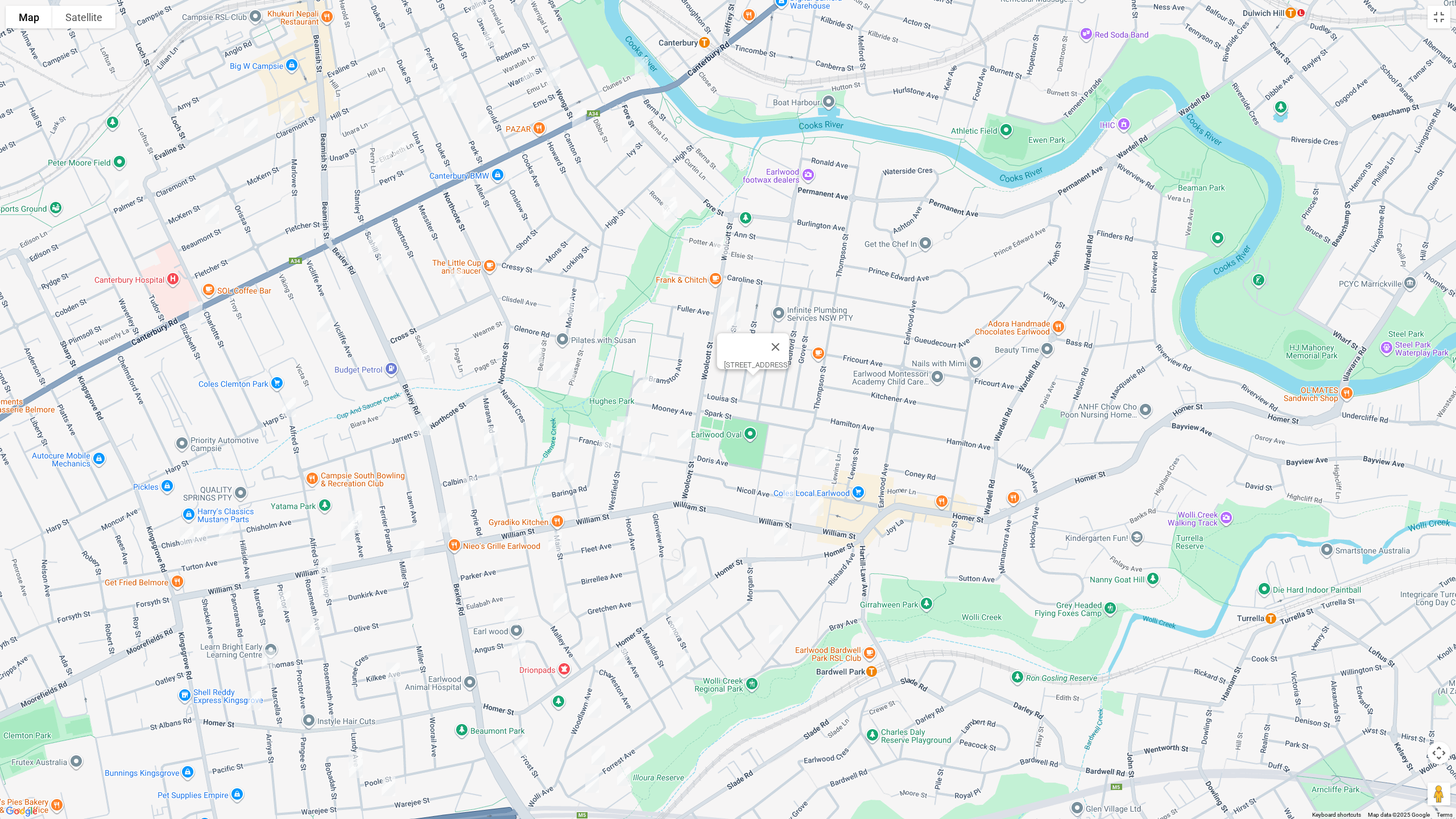
click at [653, 383] on img "23 Mooney Avenue, EARLWOOD NSW 2206" at bounding box center [649, 382] width 23 height 28
click at [680, 435] on img "1 Francis Street, EARLWOOD NSW 2206" at bounding box center [684, 438] width 23 height 28
click at [627, 432] on img "35 Francis Street, EARLWOOD NSW 2206" at bounding box center [624, 426] width 23 height 28
click at [642, 453] on img "26 Francis Street, EARLWOOD NSW 2206" at bounding box center [648, 451] width 23 height 28
click at [604, 456] on img "38 Baringa Road, EARLWOOD NSW 2206" at bounding box center [606, 446] width 23 height 28
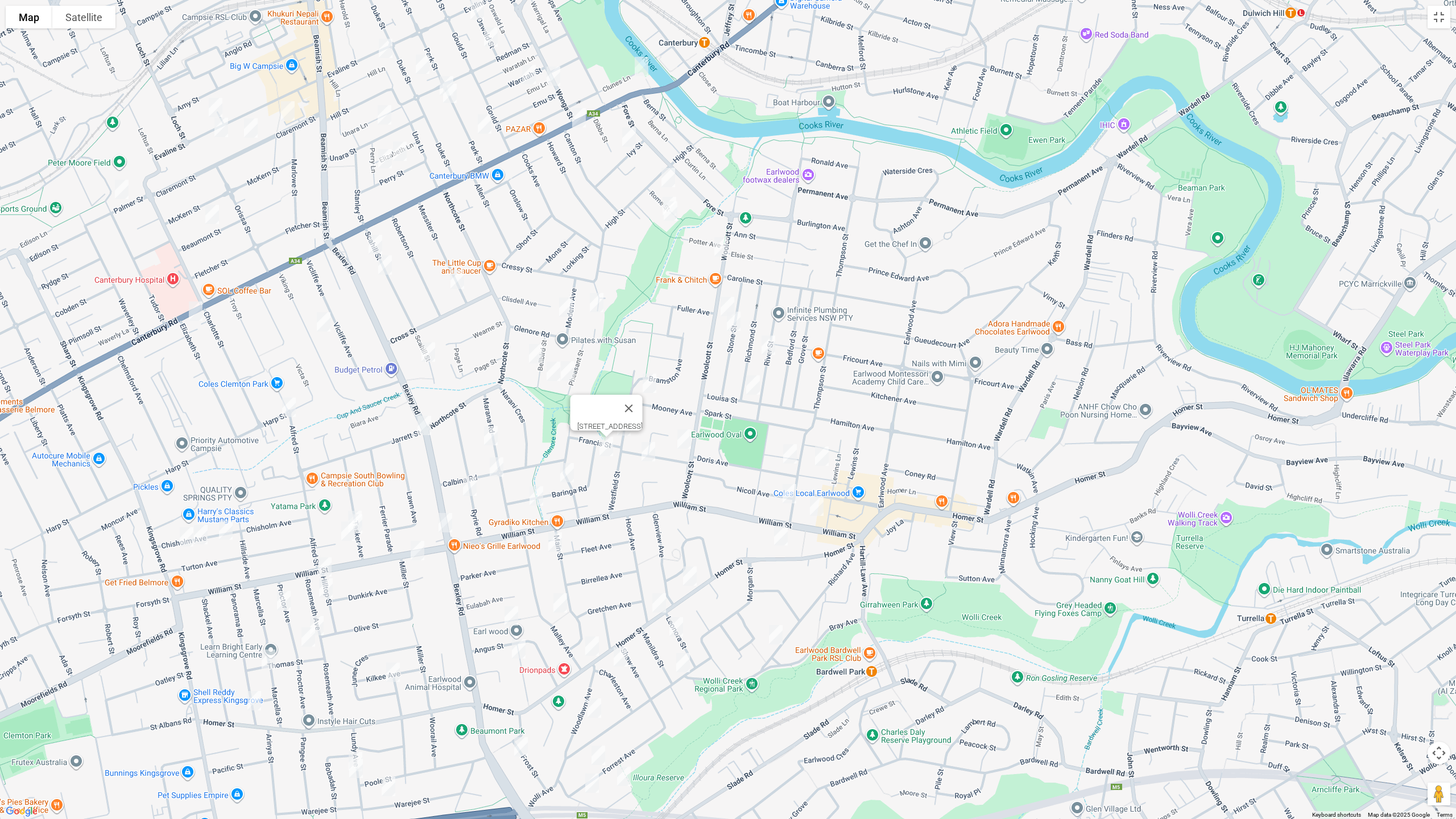
click at [573, 478] on img "19 Baringa Road, EARLWOOD NSW 2206" at bounding box center [567, 472] width 23 height 28
click at [535, 500] on img "4 Baringa Road, EARLWOOD NSW 2206" at bounding box center [536, 495] width 23 height 28
click at [357, 506] on img "35 Tasker Avenue, CLEMTON PARK NSW 2206" at bounding box center [354, 520] width 23 height 28
click at [365, 528] on img "37 Tasker Avenue, CLEMTON PARK NSW 2206" at bounding box center [355, 523] width 23 height 28
click at [341, 537] on img "5 Julie Avenue, CLEMTON PARK NSW 2206" at bounding box center [347, 531] width 23 height 28
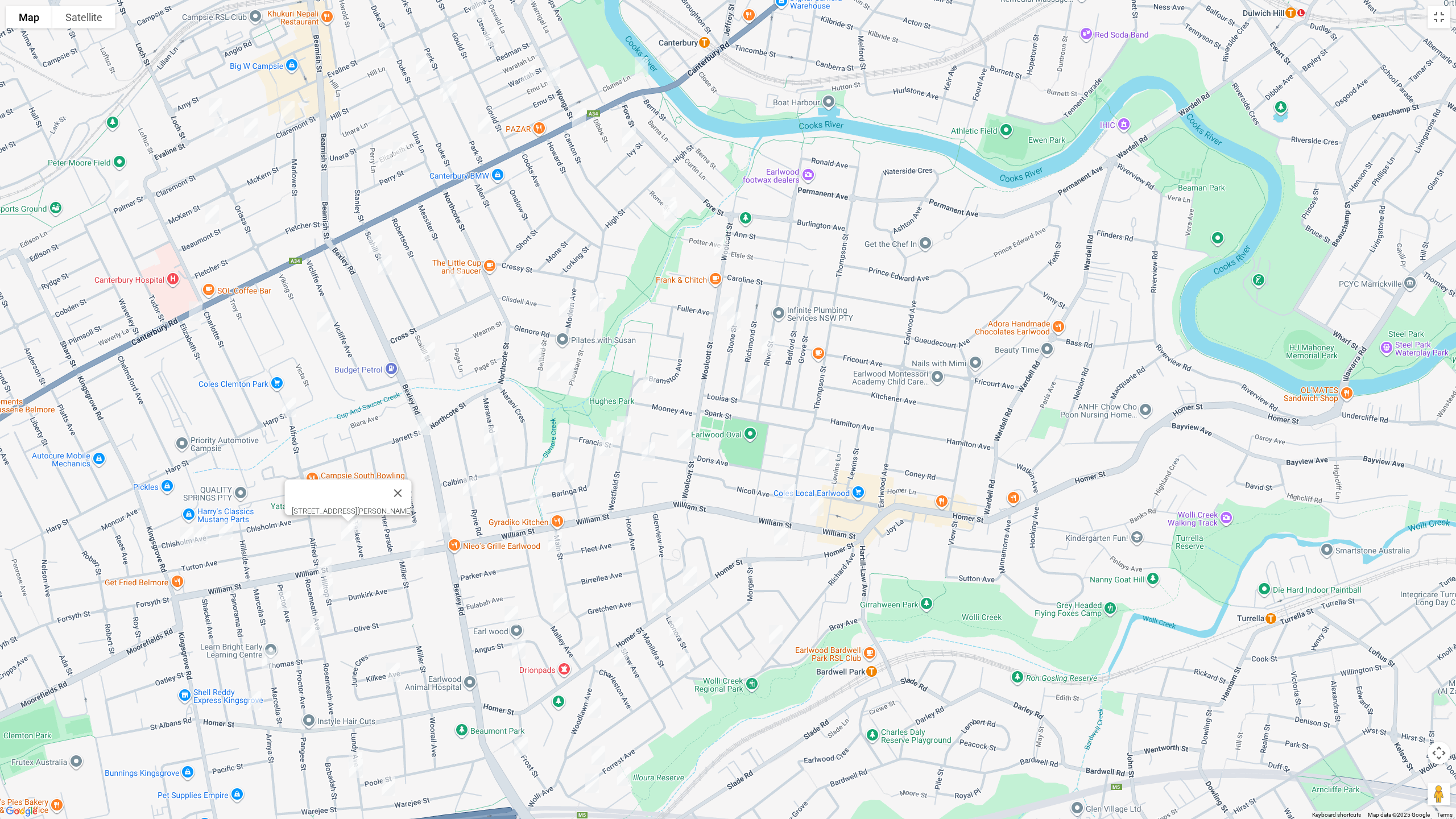
click at [487, 438] on img "17 Marana Road, EARLWOOD NSW 2206" at bounding box center [490, 435] width 23 height 28
click at [494, 467] on img "29 Marana Road, EARLWOOD NSW 2206" at bounding box center [496, 466] width 23 height 28
click at [472, 487] on img "33B Ryrie Road, EARLWOOD NSW 2206" at bounding box center [470, 486] width 23 height 28
click at [225, 531] on img "29 Chisholm Avenue, CLEMTON PARK NSW 2206" at bounding box center [225, 529] width 23 height 28
click at [205, 538] on img "15 Chisholm Avenue, CLEMTON PARK NSW 2206" at bounding box center [200, 534] width 23 height 28
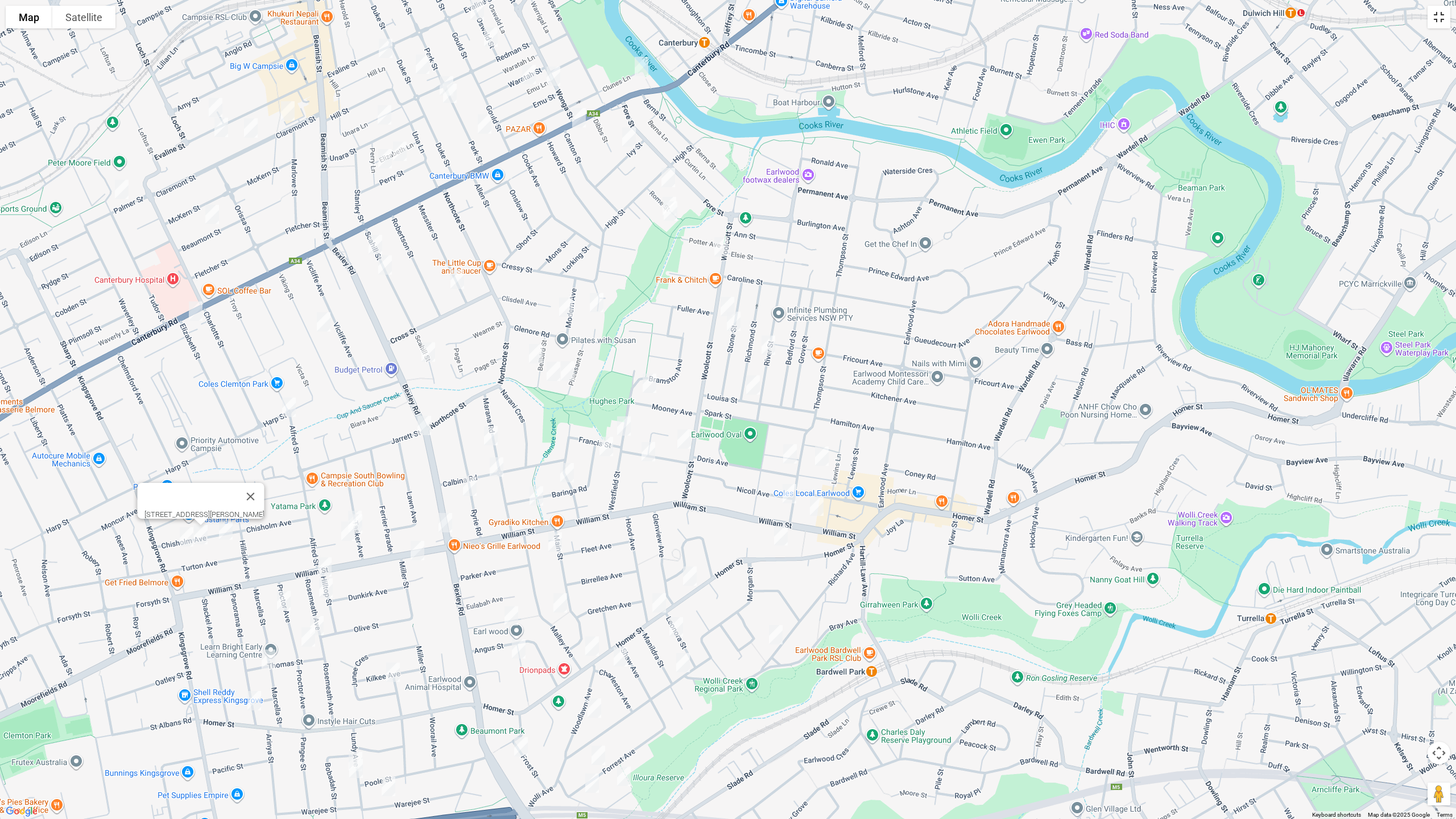
click at [1436, 20] on button "Toggle fullscreen view" at bounding box center [1438, 17] width 23 height 23
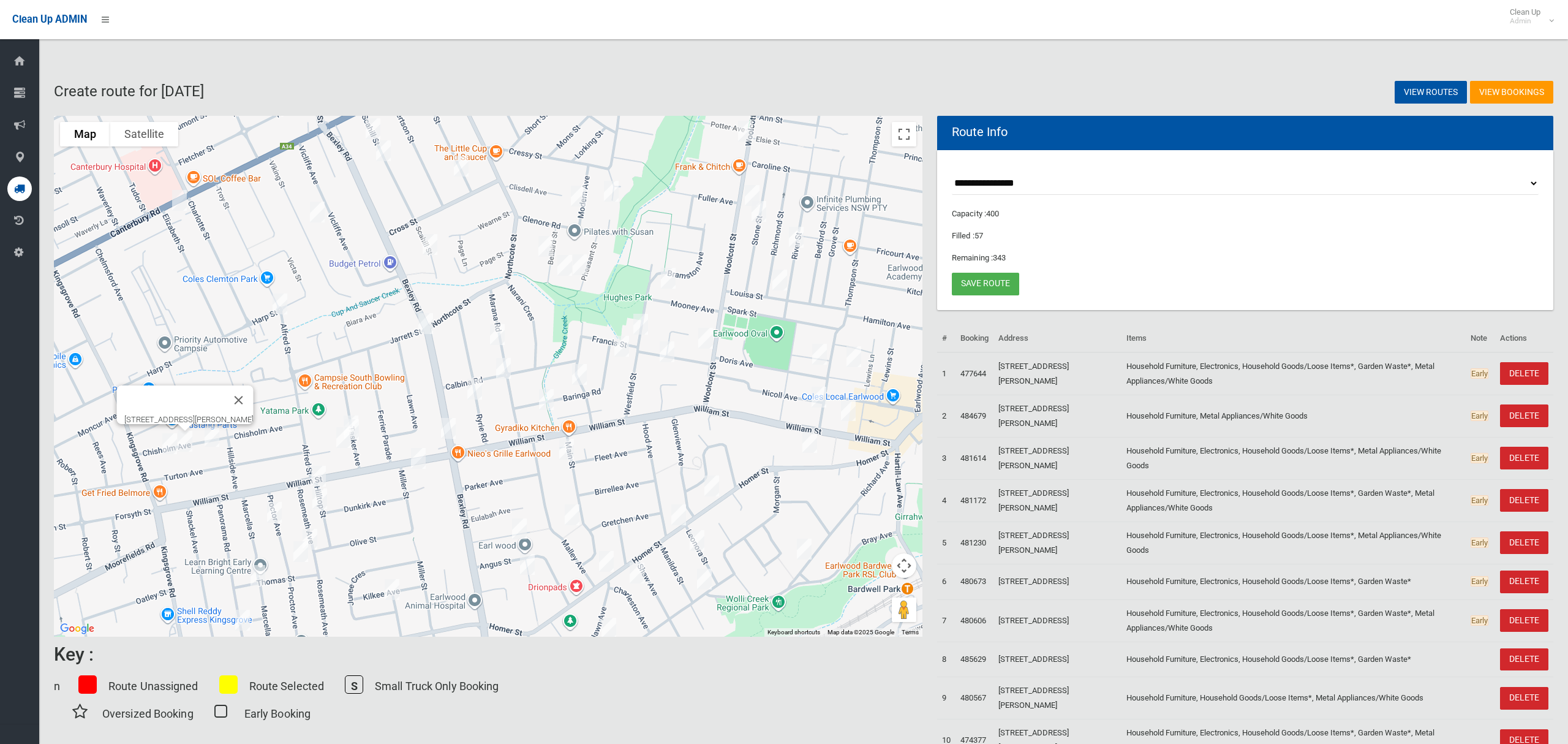
drag, startPoint x: 185, startPoint y: 360, endPoint x: 444, endPoint y: 283, distance: 270.2
click at [444, 283] on div "[STREET_ADDRESS][PERSON_NAME]" at bounding box center [488, 376] width 868 height 521
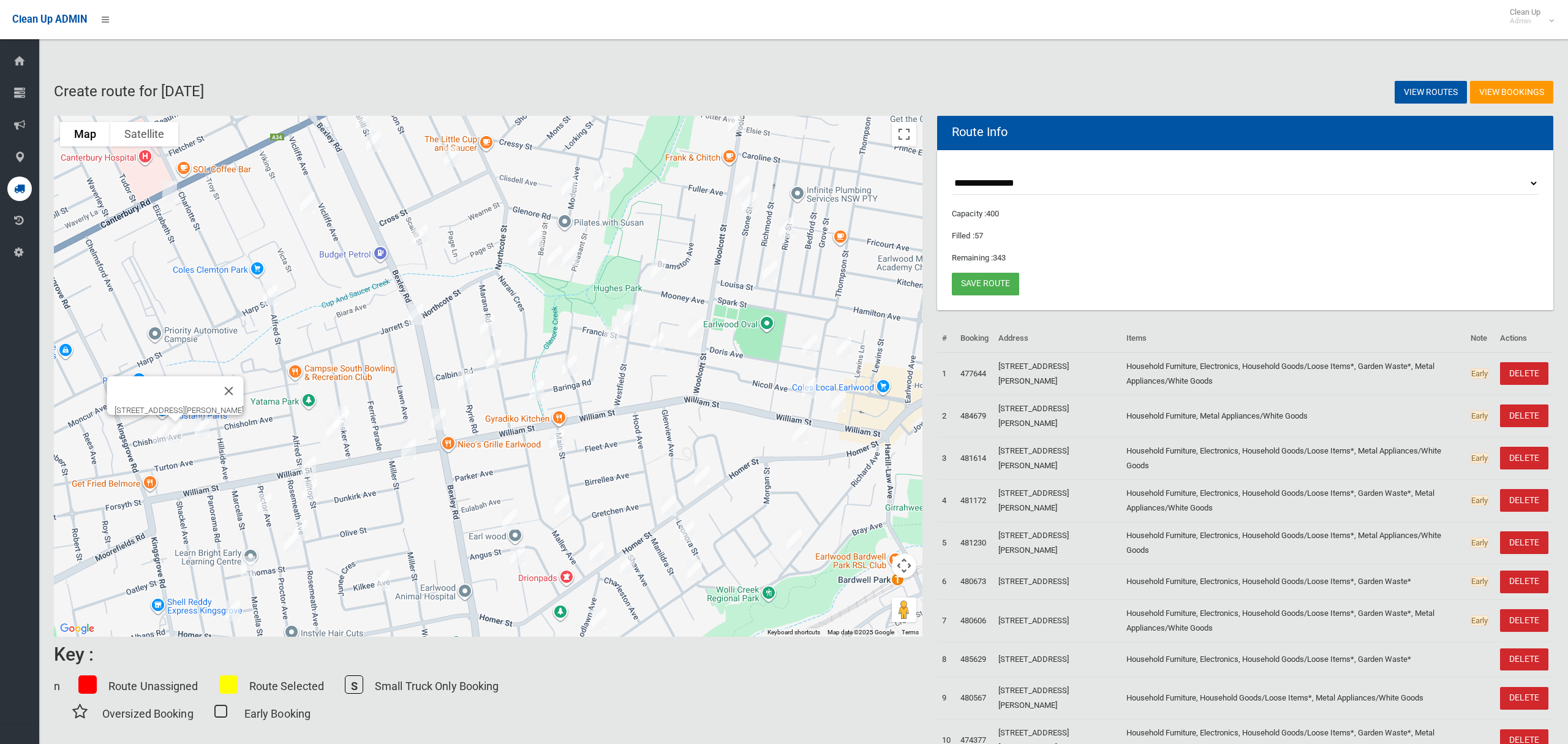
click at [177, 433] on img "15 Chisholm Avenue, CLEMTON PARK NSW 2206" at bounding box center [175, 431] width 25 height 30
click at [205, 431] on img "29 Chisholm Avenue, CLEMTON PARK NSW 2206" at bounding box center [202, 426] width 25 height 30
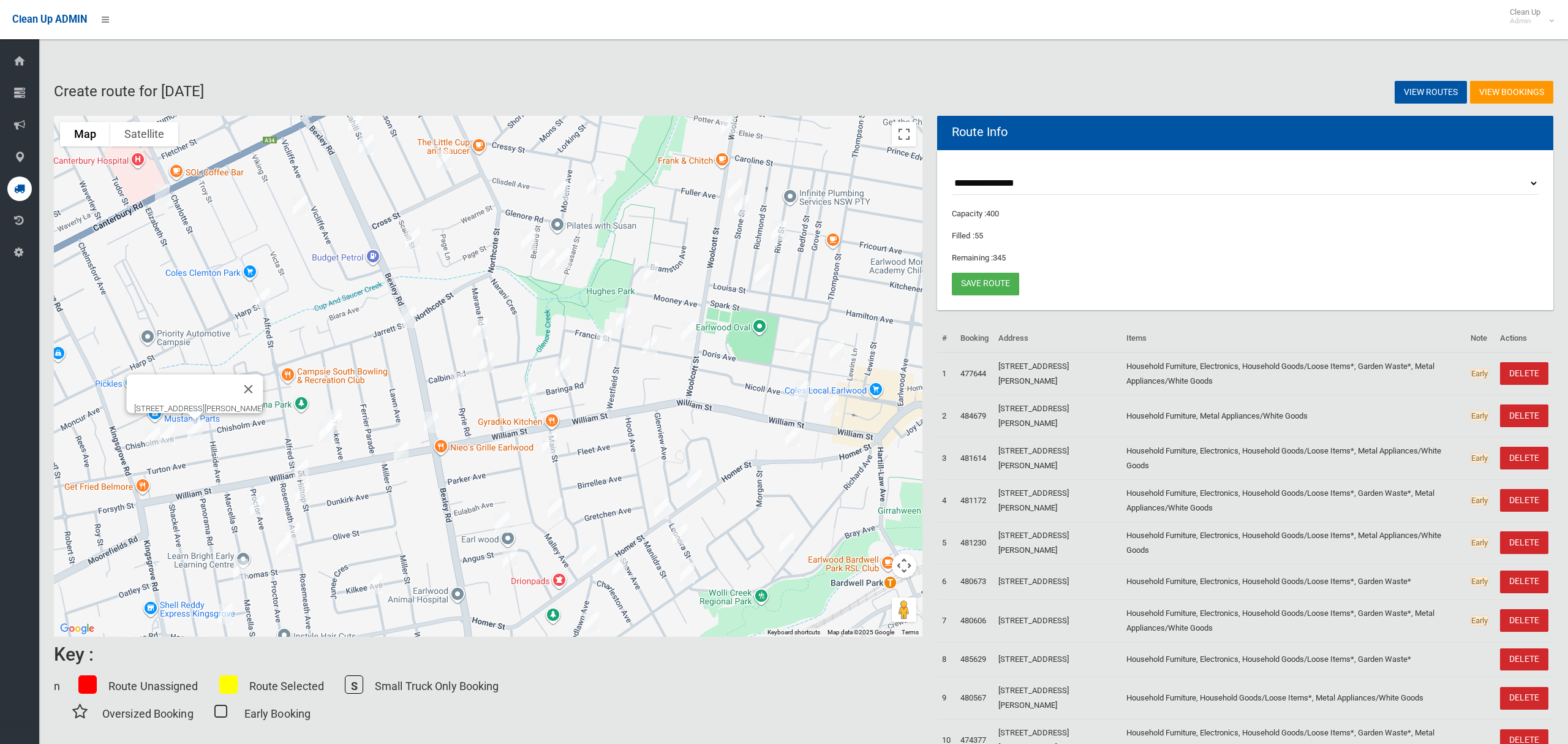
drag, startPoint x: 592, startPoint y: 296, endPoint x: 624, endPoint y: 272, distance: 40.0
click at [624, 272] on div "29 Chisholm Avenue, CLEMTON PARK NSW 2206" at bounding box center [488, 376] width 868 height 521
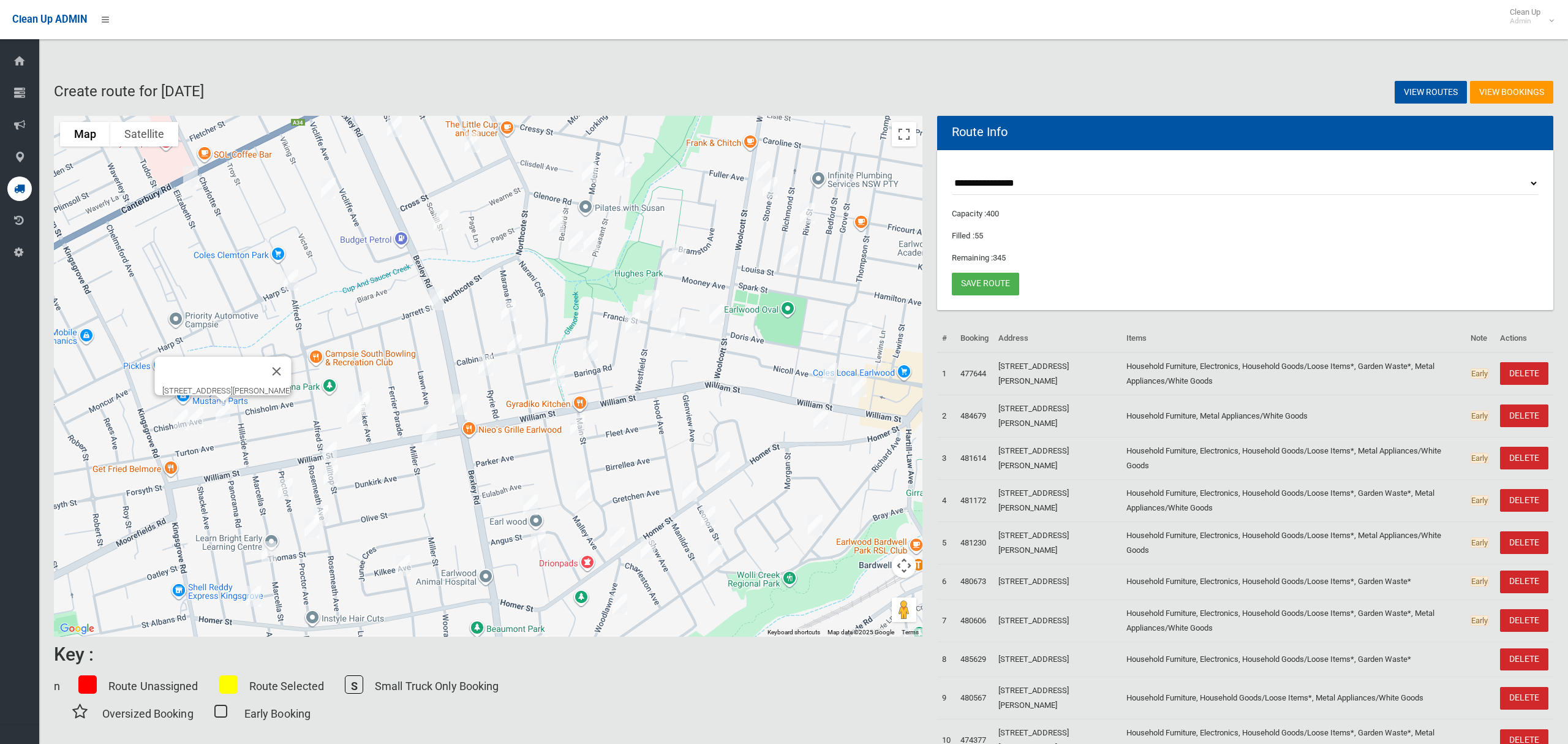
click at [294, 280] on img "1 Alfred Street, CLEMTON PARK NSW 2206" at bounding box center [291, 279] width 25 height 30
click at [436, 298] on img "101 Bexley Road, EARLWOOD NSW 2206" at bounding box center [436, 299] width 25 height 30
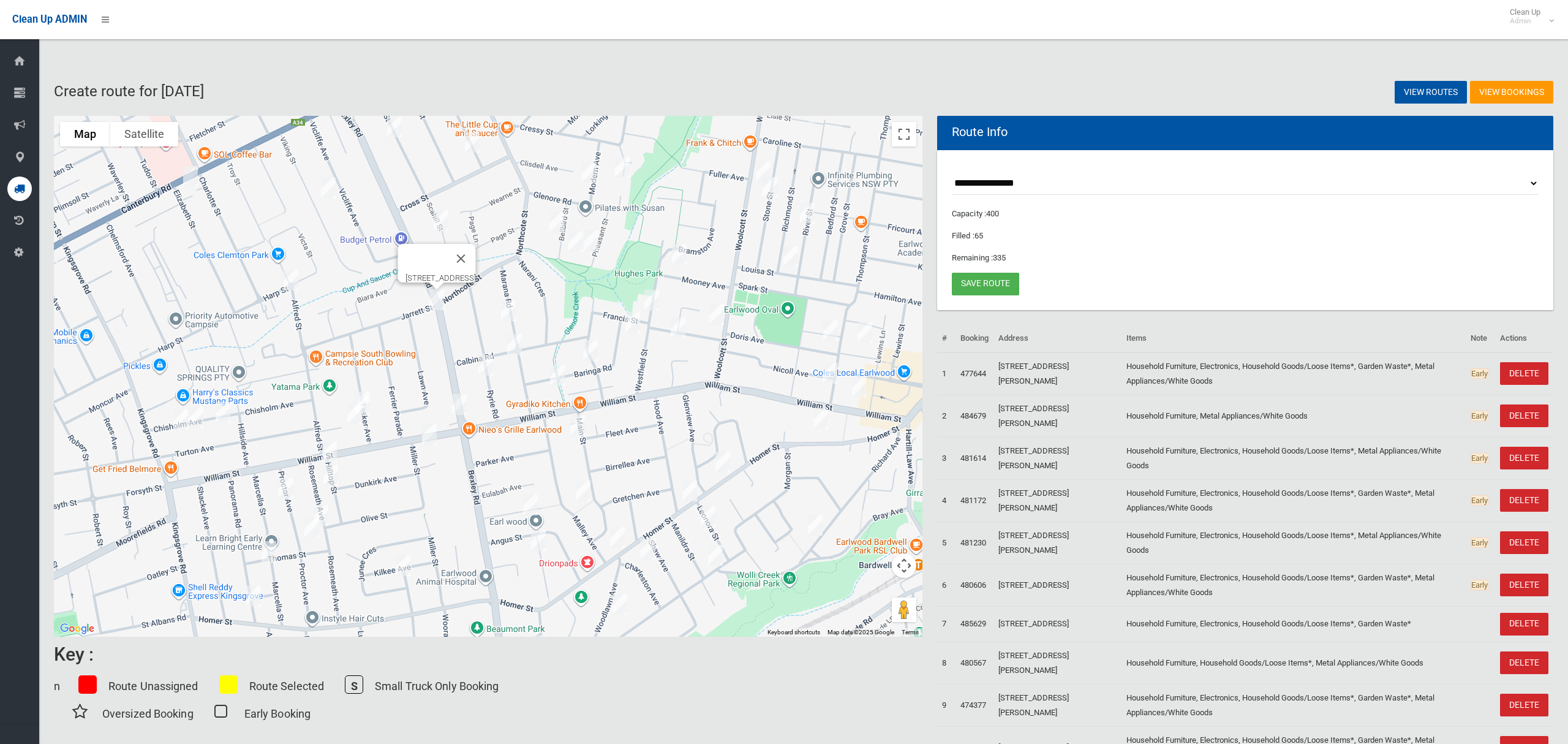
click at [509, 306] on img "17 Marana Road, EARLWOOD NSW 2206" at bounding box center [508, 310] width 25 height 30
click at [516, 342] on img "29 Marana Road, EARLWOOD NSW 2206" at bounding box center [514, 343] width 25 height 30
click at [487, 362] on img "33B Ryrie Road, EARLWOOD NSW 2206" at bounding box center [485, 364] width 25 height 30
click at [459, 403] on img "153 Bexley Road, EARLWOOD NSW 2206" at bounding box center [459, 404] width 25 height 30
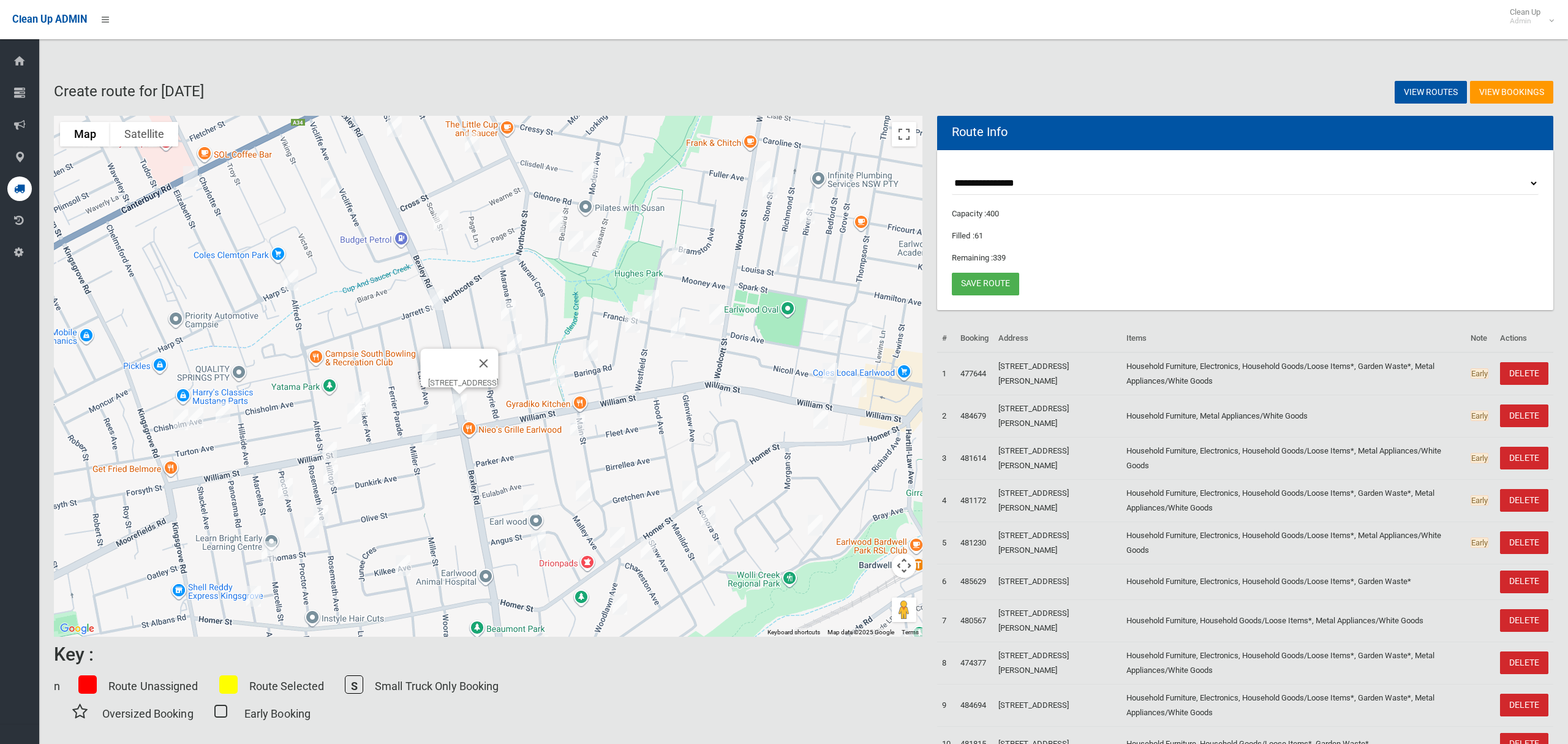
click at [511, 309] on img "17 Marana Road, EARLWOOD NSW 2206" at bounding box center [508, 310] width 25 height 30
click at [510, 308] on img "17 Marana Road, EARLWOOD NSW 2206" at bounding box center [508, 310] width 25 height 30
click at [514, 342] on img "29 Marana Road, EARLWOOD NSW 2206" at bounding box center [514, 343] width 25 height 30
click at [556, 375] on img "4 Baringa Road, EARLWOOD NSW 2206" at bounding box center [557, 375] width 25 height 30
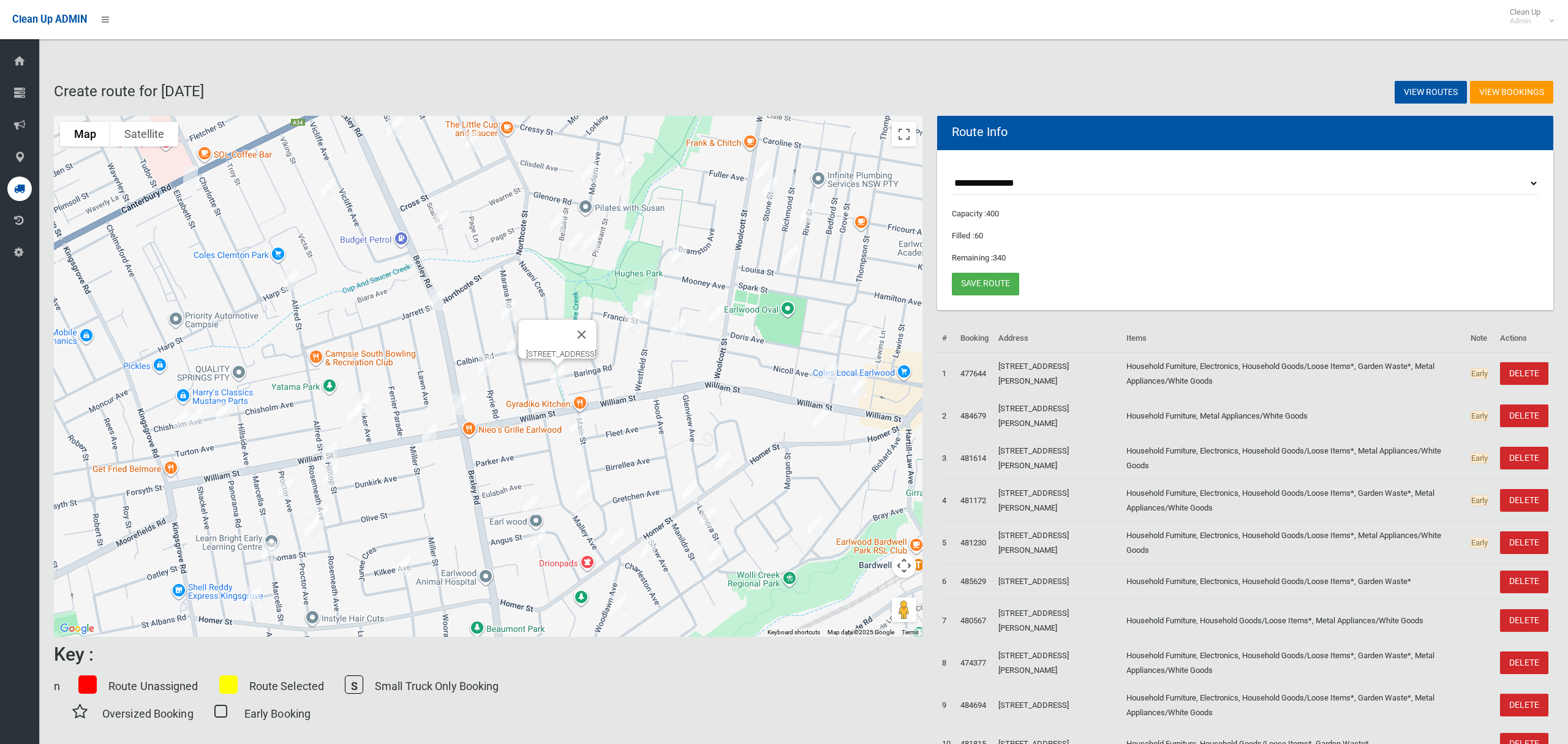
click at [325, 511] on img "29 Rosemeath Avenue, KINGSGROVE NSW 2208" at bounding box center [320, 514] width 25 height 30
click at [991, 287] on link "Save route" at bounding box center [985, 284] width 68 height 23
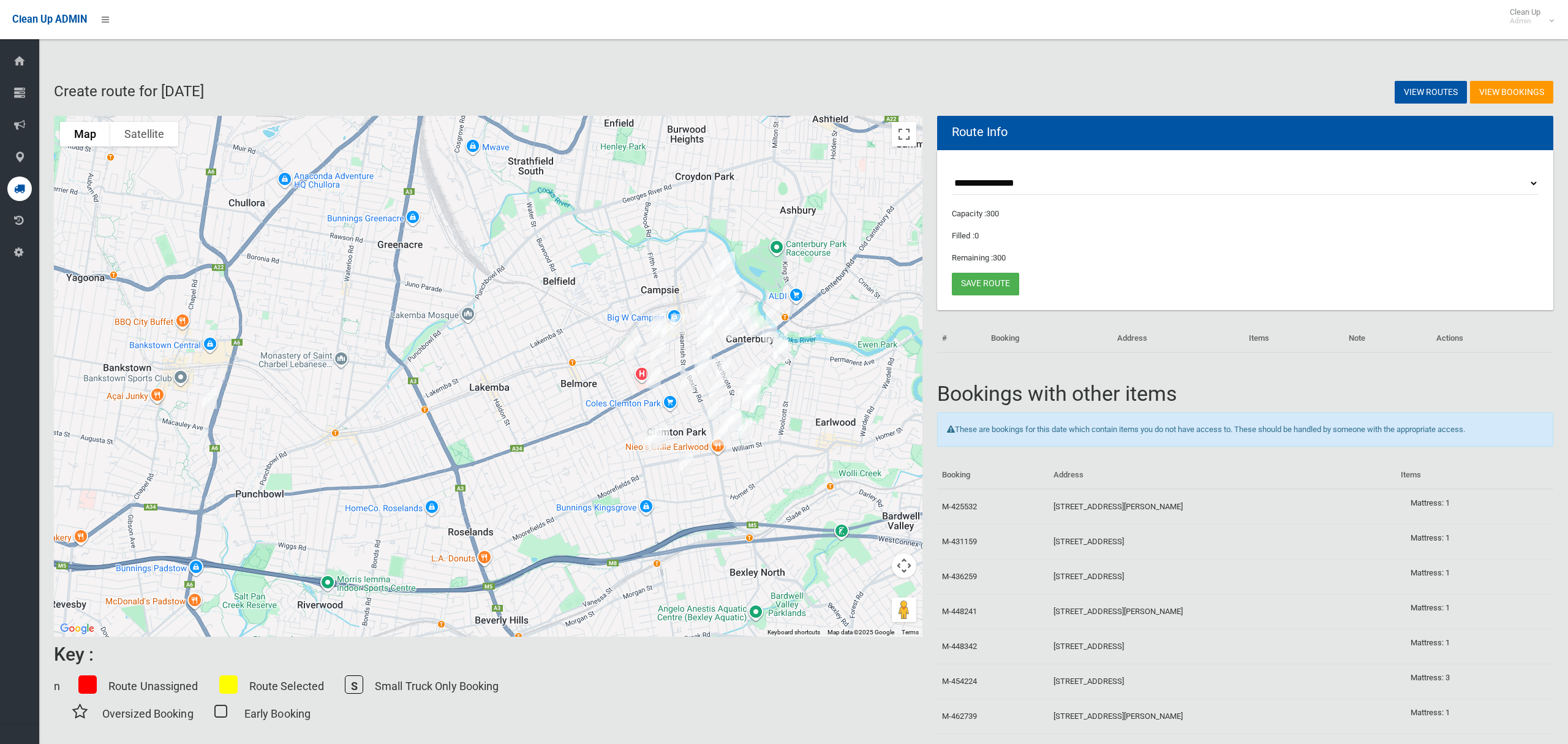
click at [1001, 185] on select "**********" at bounding box center [1244, 183] width 586 height 23
select select "*****"
click at [951, 172] on select "**********" at bounding box center [1244, 183] width 586 height 23
click at [908, 136] on button "Toggle fullscreen view" at bounding box center [904, 134] width 25 height 25
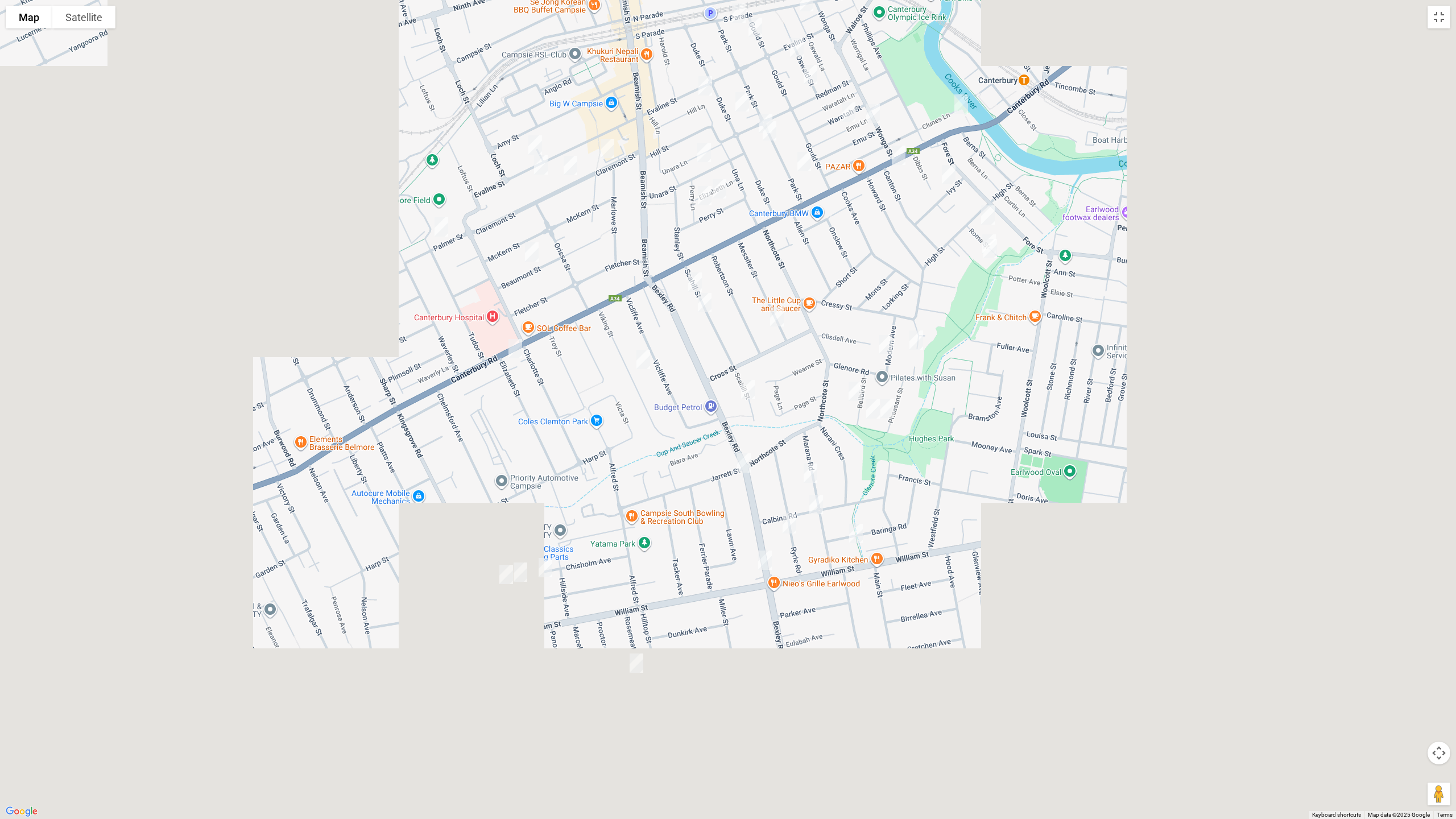
drag, startPoint x: 875, startPoint y: 417, endPoint x: 878, endPoint y: 238, distance: 179.0
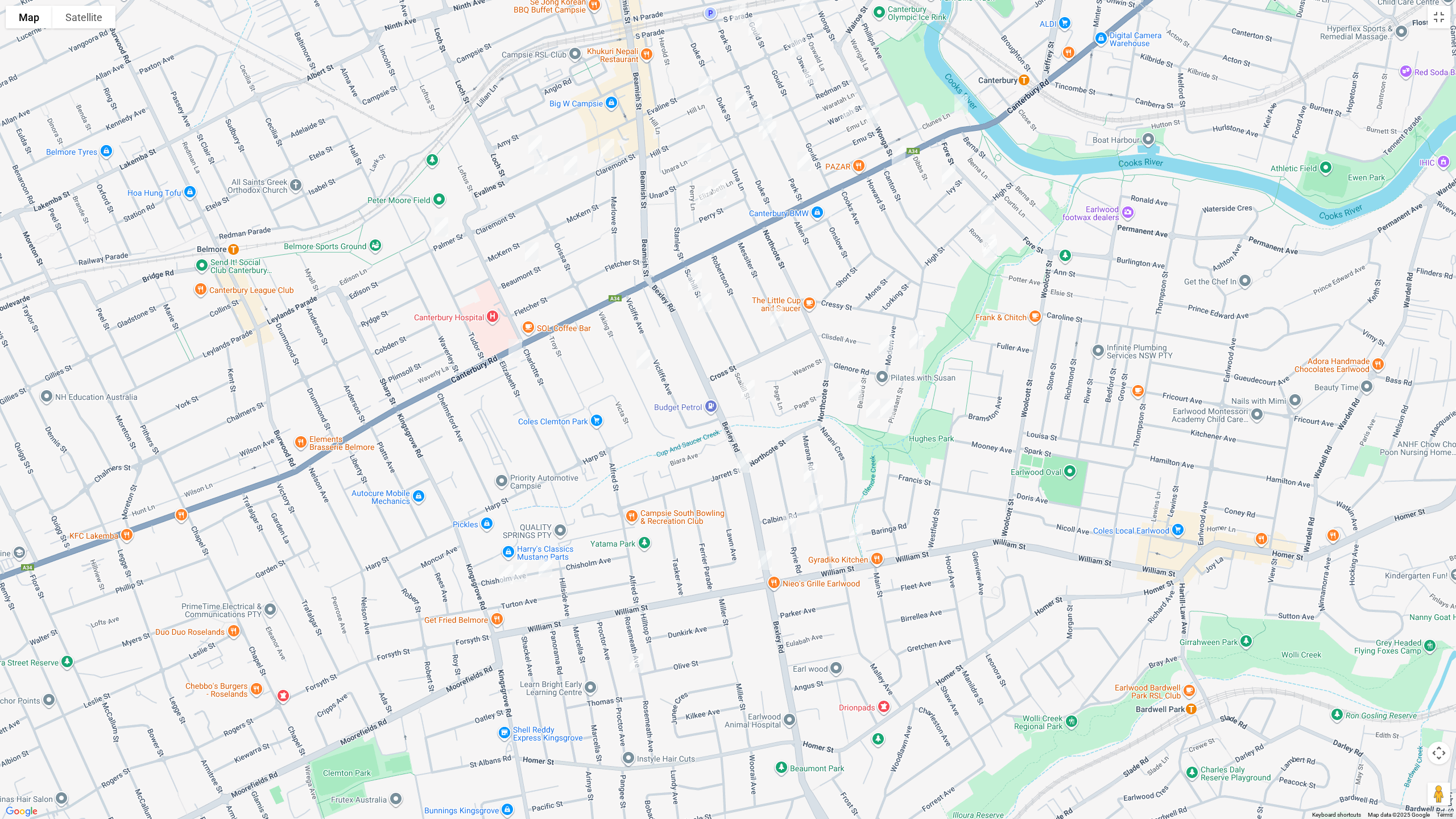
click at [878, 238] on div at bounding box center [728, 410] width 1456 height 819
click at [742, 461] on img "101 Bexley Road, EARLWOOD NSW 2206" at bounding box center [743, 462] width 23 height 28
click at [761, 556] on img "153 Bexley Road, EARLWOOD NSW 2206" at bounding box center [765, 560] width 23 height 28
drag, startPoint x: 964, startPoint y: 99, endPoint x: 934, endPoint y: 142, distance: 52.4
click at [962, 99] on img "231-235 Canterbury Road, CANTERBURY NSW 2193" at bounding box center [961, 104] width 23 height 28
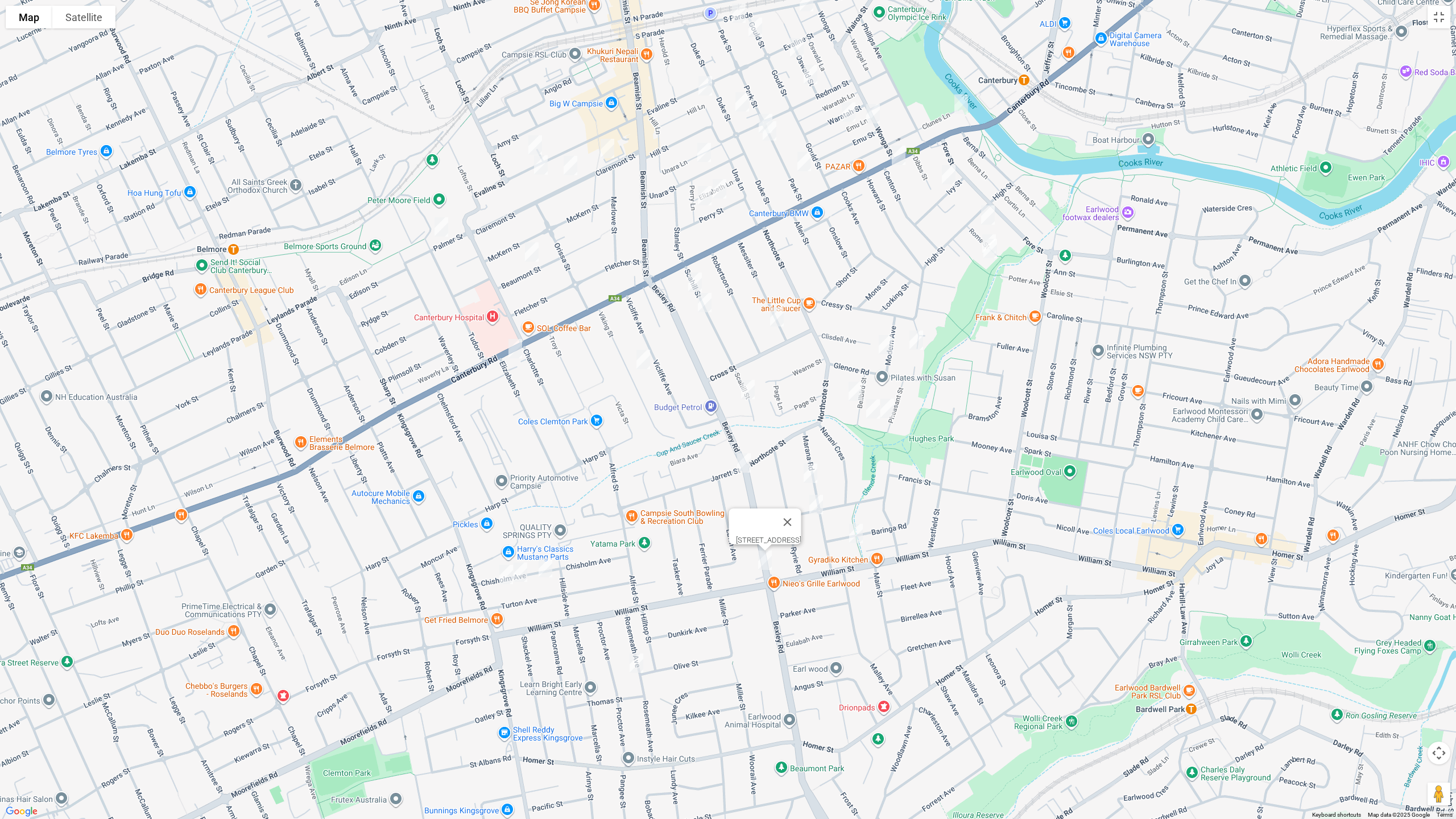
click at [900, 157] on img "314 Canterbury Road, CANTERBURY NSW 2193" at bounding box center [898, 155] width 23 height 28
click at [935, 107] on button "Close" at bounding box center [921, 117] width 27 height 27
click at [960, 104] on img "231-235 Canterbury Road, CANTERBURY NSW 2193" at bounding box center [961, 104] width 23 height 28
drag, startPoint x: 911, startPoint y: 199, endPoint x: 911, endPoint y: 321, distance: 122.0
click at [908, 322] on div "[STREET_ADDRESS]" at bounding box center [728, 410] width 1456 height 819
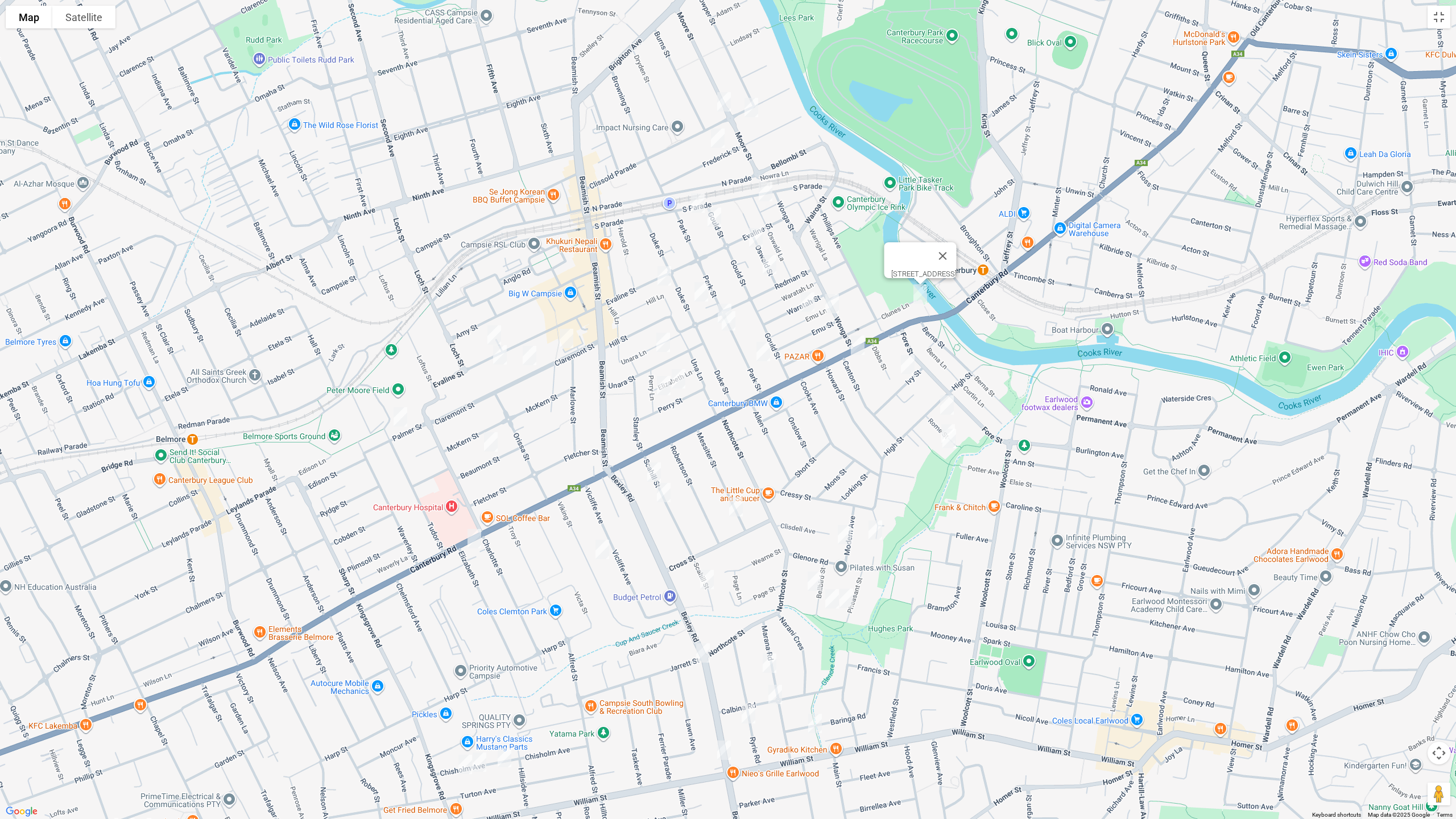
drag, startPoint x: 886, startPoint y: 284, endPoint x: 854, endPoint y: 426, distance: 145.6
click at [858, 447] on div "[STREET_ADDRESS]" at bounding box center [728, 410] width 1456 height 819
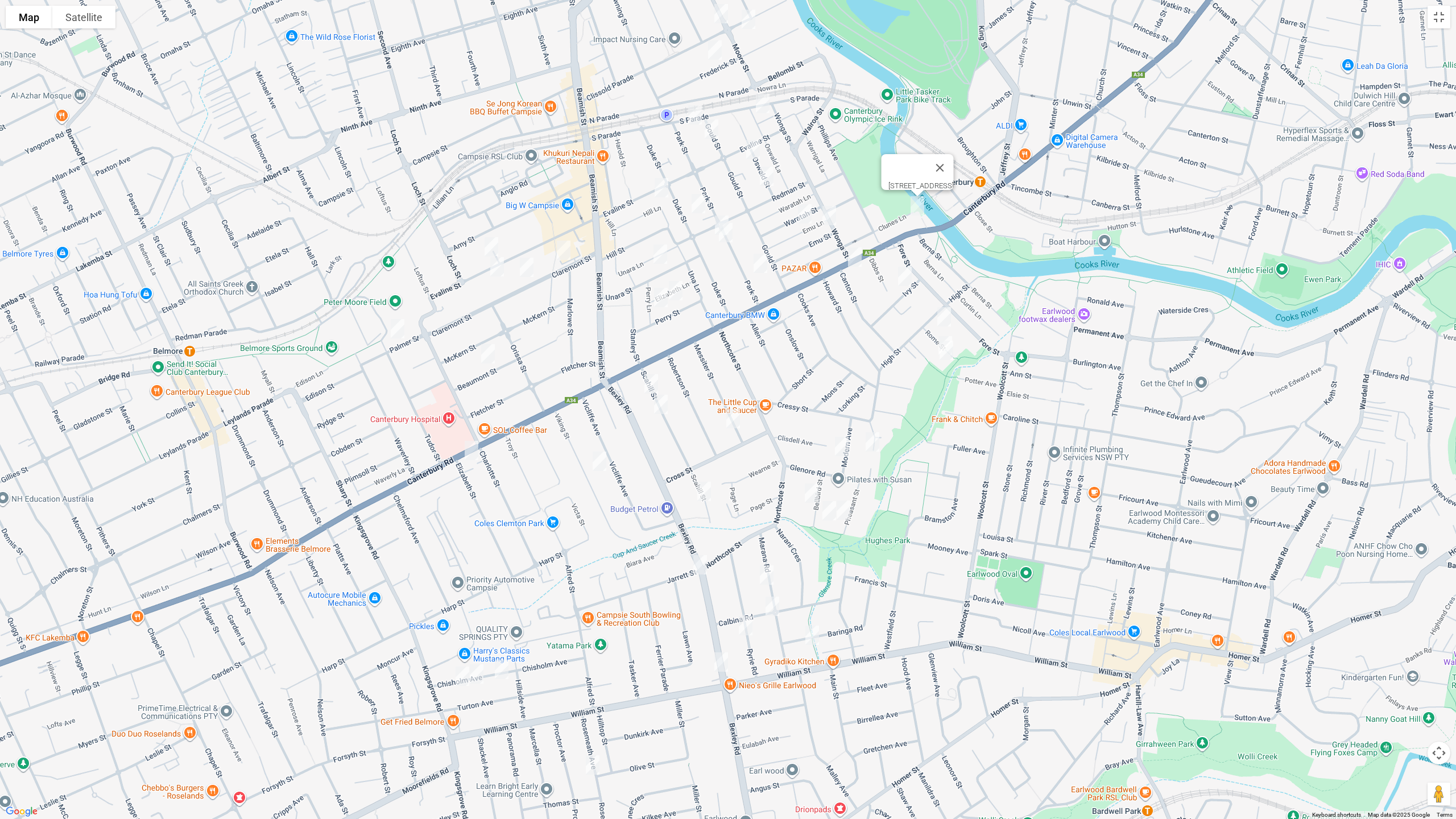
drag, startPoint x: 801, startPoint y: 374, endPoint x: 788, endPoint y: 268, distance: 106.8
click at [793, 257] on div "[STREET_ADDRESS]" at bounding box center [728, 410] width 1456 height 819
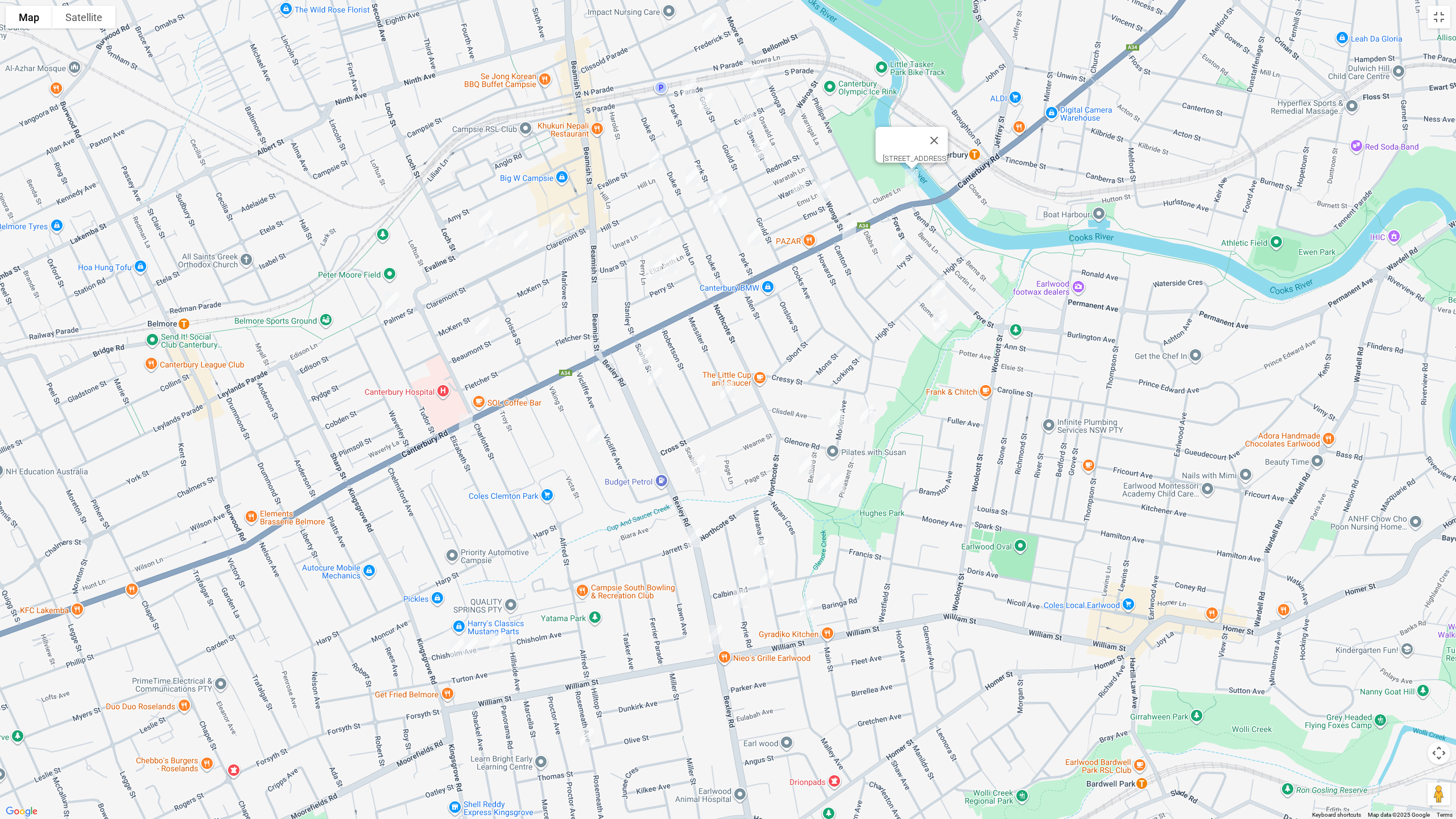
click at [452, 650] on img "7 Chisholm Avenue, CLEMTON PARK NSW 2206" at bounding box center [456, 648] width 23 height 28
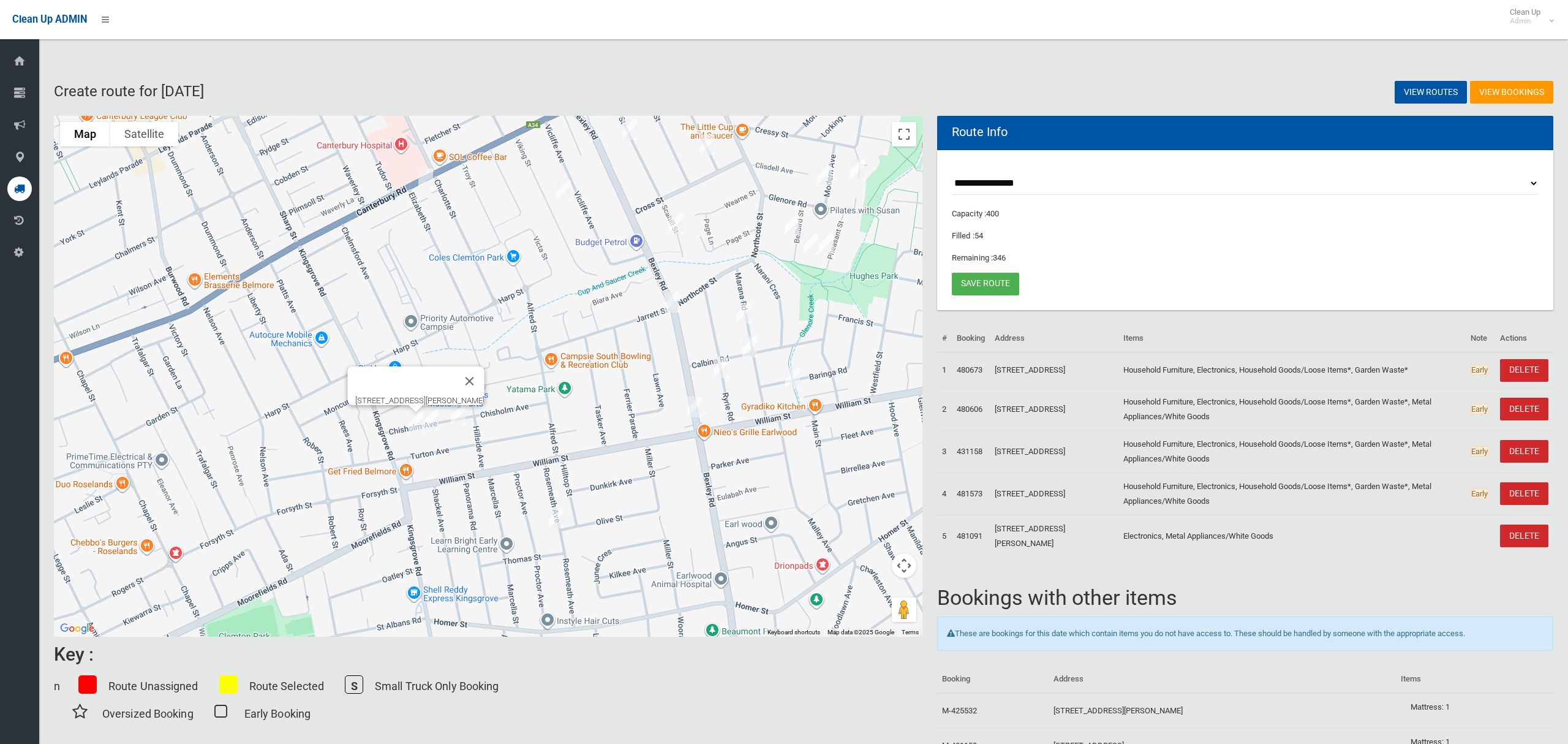
drag, startPoint x: 609, startPoint y: 301, endPoint x: 724, endPoint y: 105, distance: 227.2
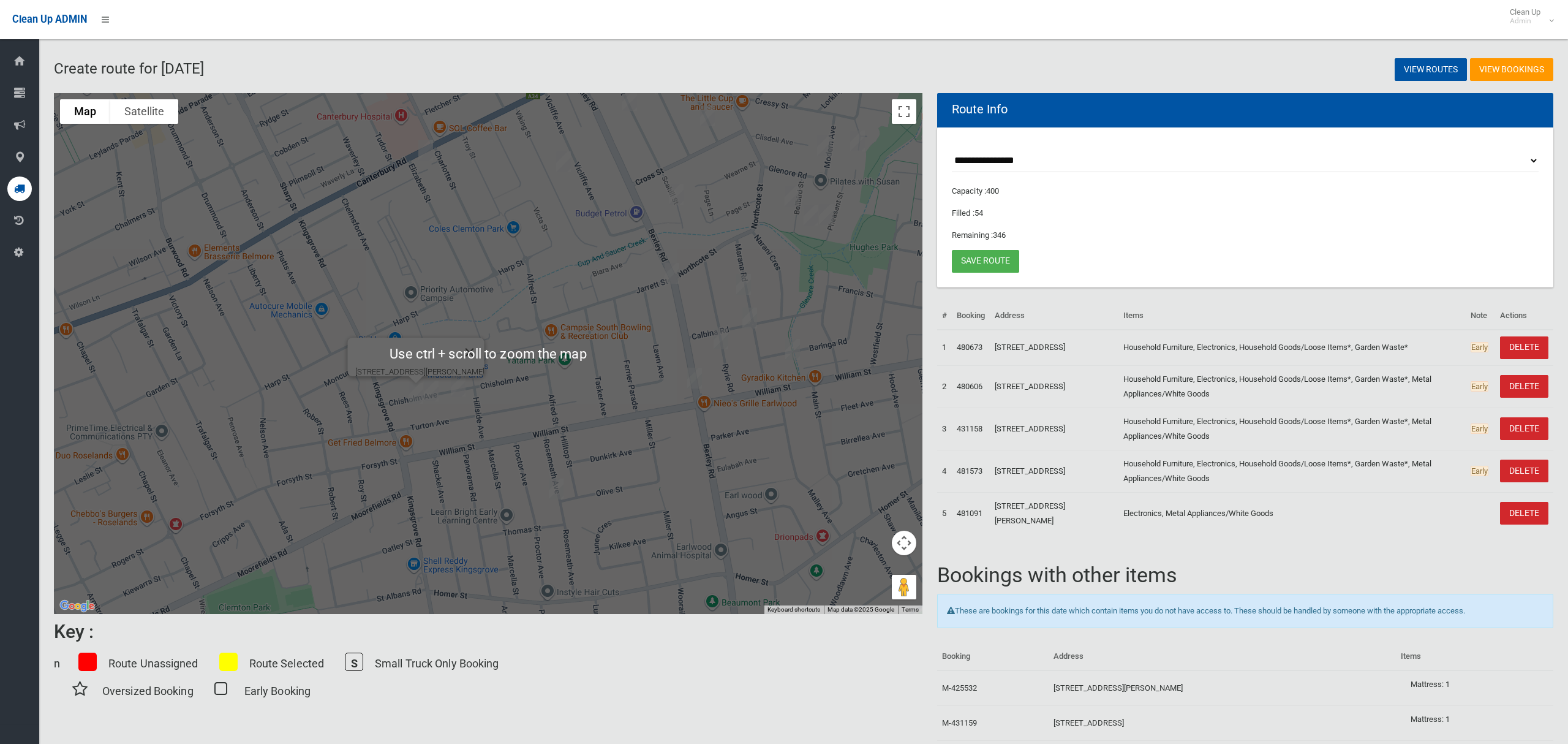
scroll to position [71, 0]
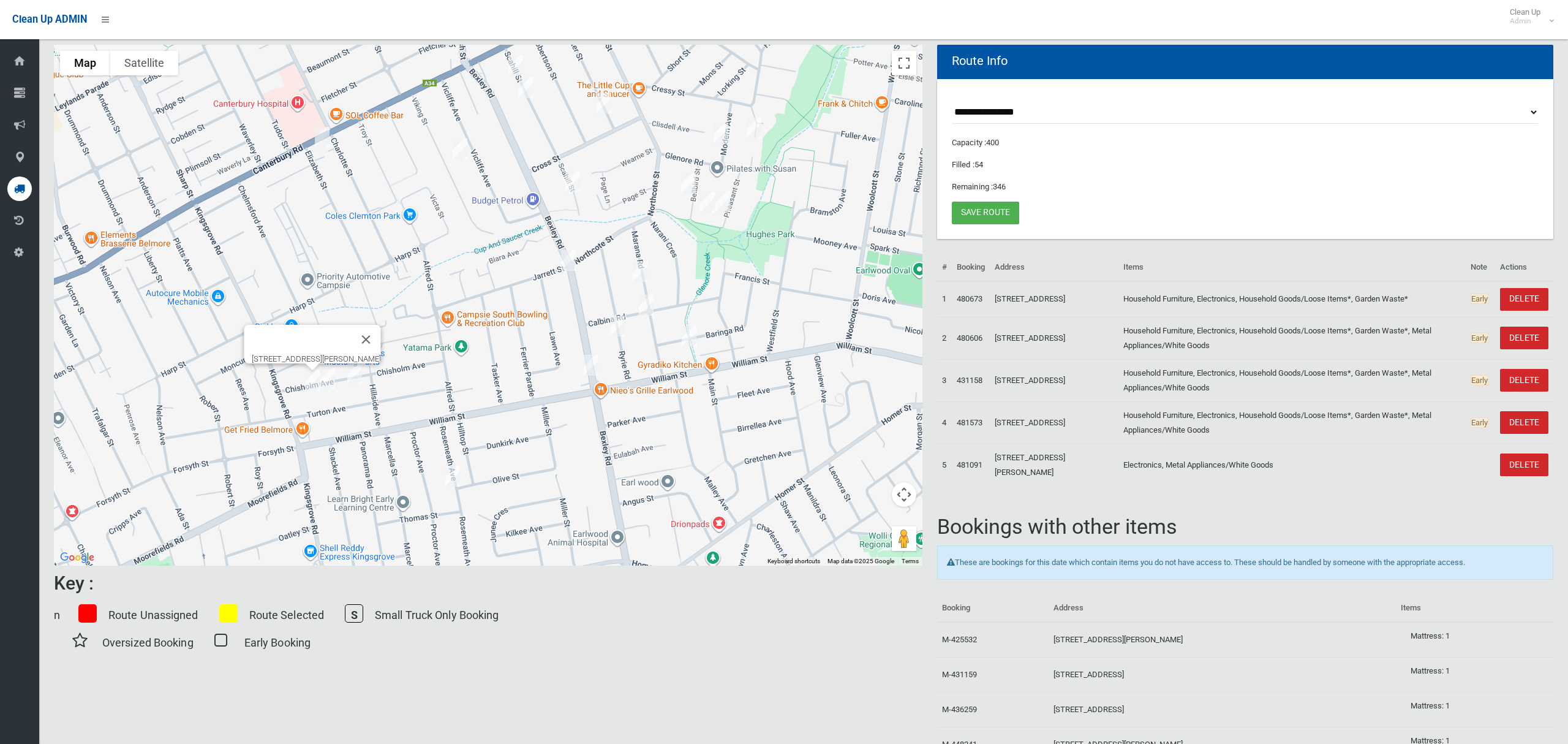
drag, startPoint x: 601, startPoint y: 290, endPoint x: 498, endPoint y: 329, distance: 110.1
click at [498, 329] on div "7 Chisholm Avenue, CLEMTON PARK NSW 2206" at bounding box center [488, 305] width 868 height 521
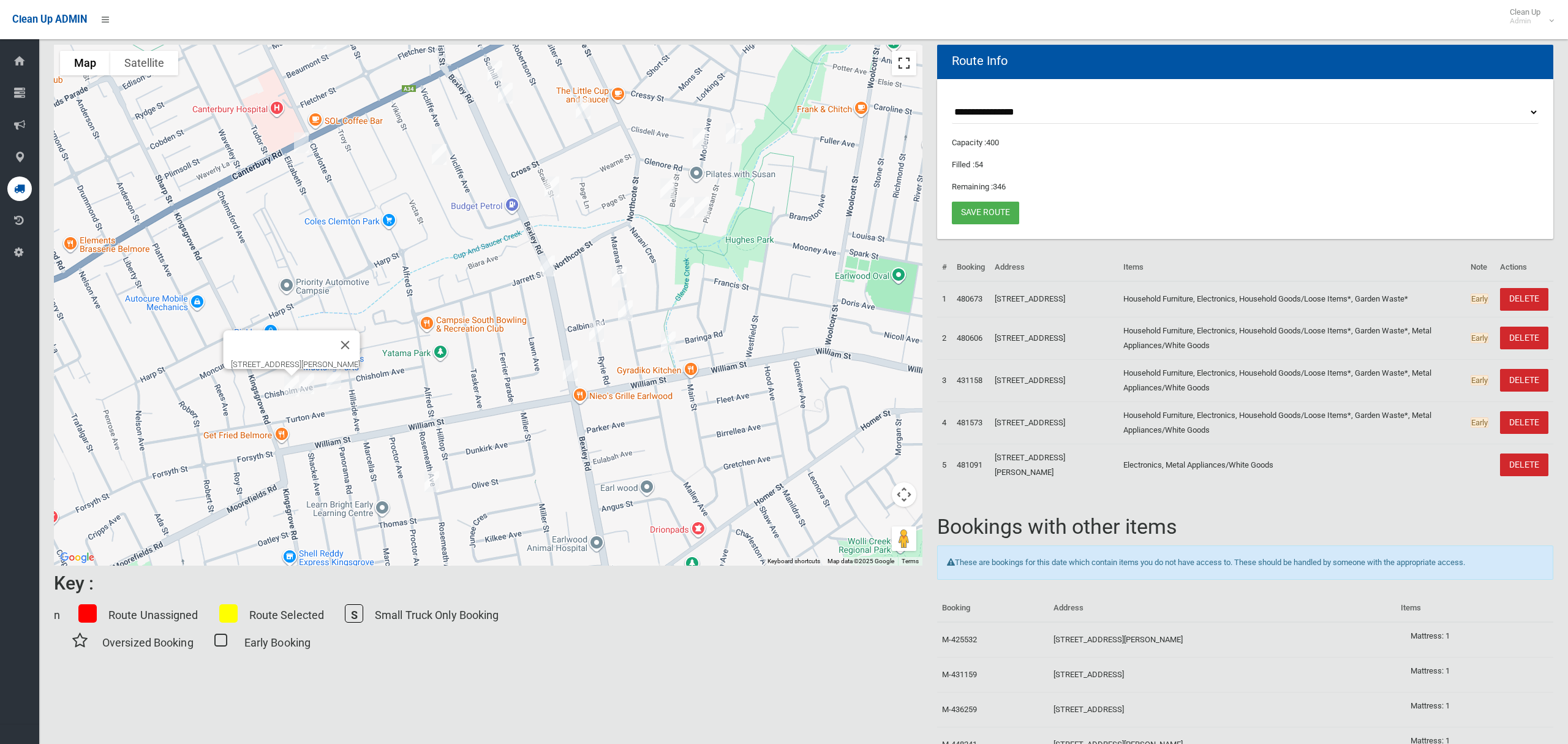
click at [903, 64] on button "Toggle fullscreen view" at bounding box center [904, 63] width 25 height 25
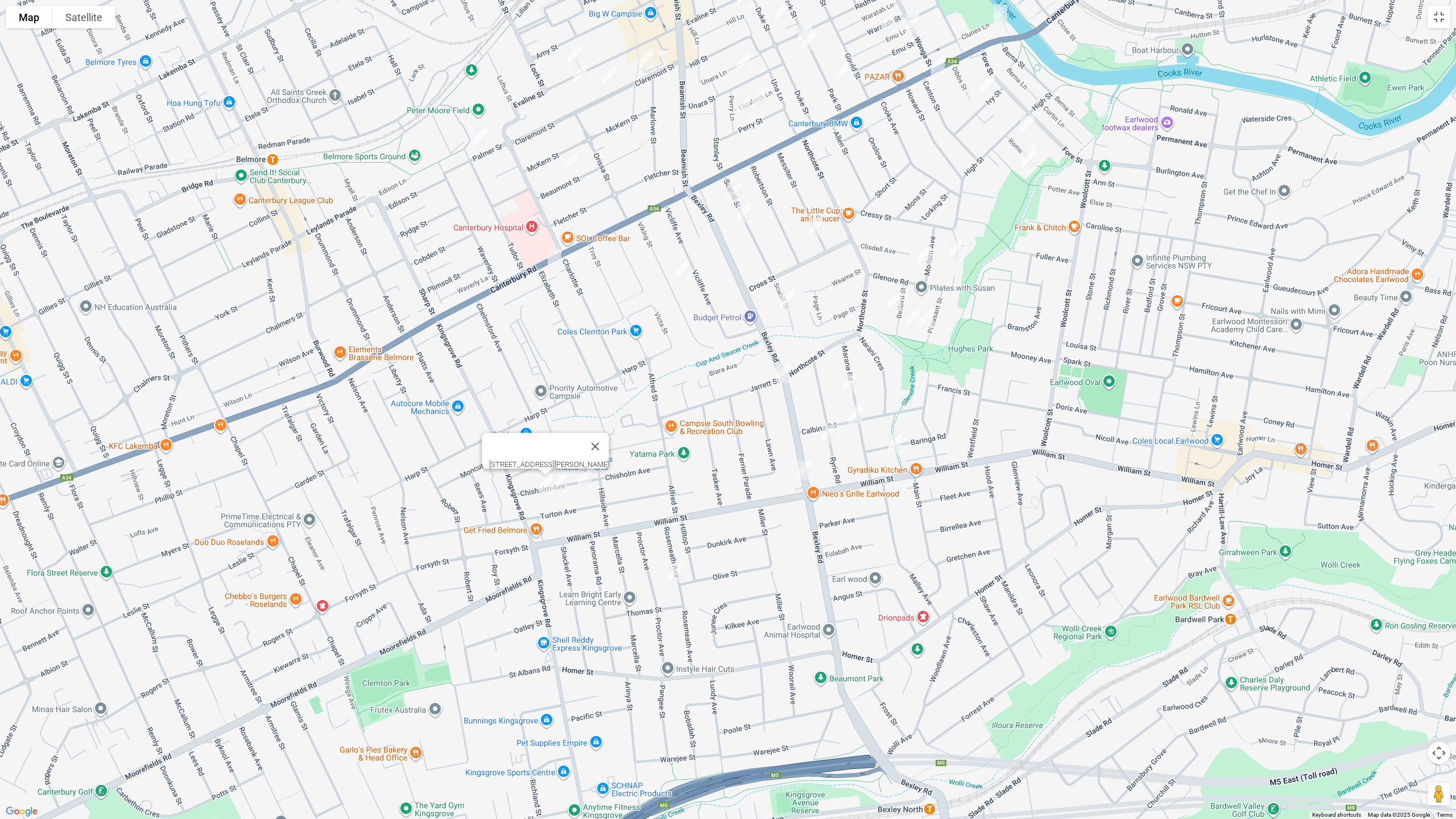
click at [557, 480] on img "15 Chisholm Avenue, CLEMTON PARK NSW 2206" at bounding box center [559, 482] width 23 height 28
click at [584, 478] on img "29 Chisholm Avenue, CLEMTON PARK NSW 2206" at bounding box center [584, 477] width 23 height 28
click at [672, 570] on img "29 Rosemeath Avenue, KINGSGROVE NSW 2208" at bounding box center [675, 573] width 23 height 28
click at [827, 434] on img "33B Ryrie Road, EARLWOOD NSW 2206" at bounding box center [828, 433] width 23 height 28
click at [894, 436] on img "4 Baringa Road, EARLWOOD NSW 2206" at bounding box center [894, 443] width 23 height 28
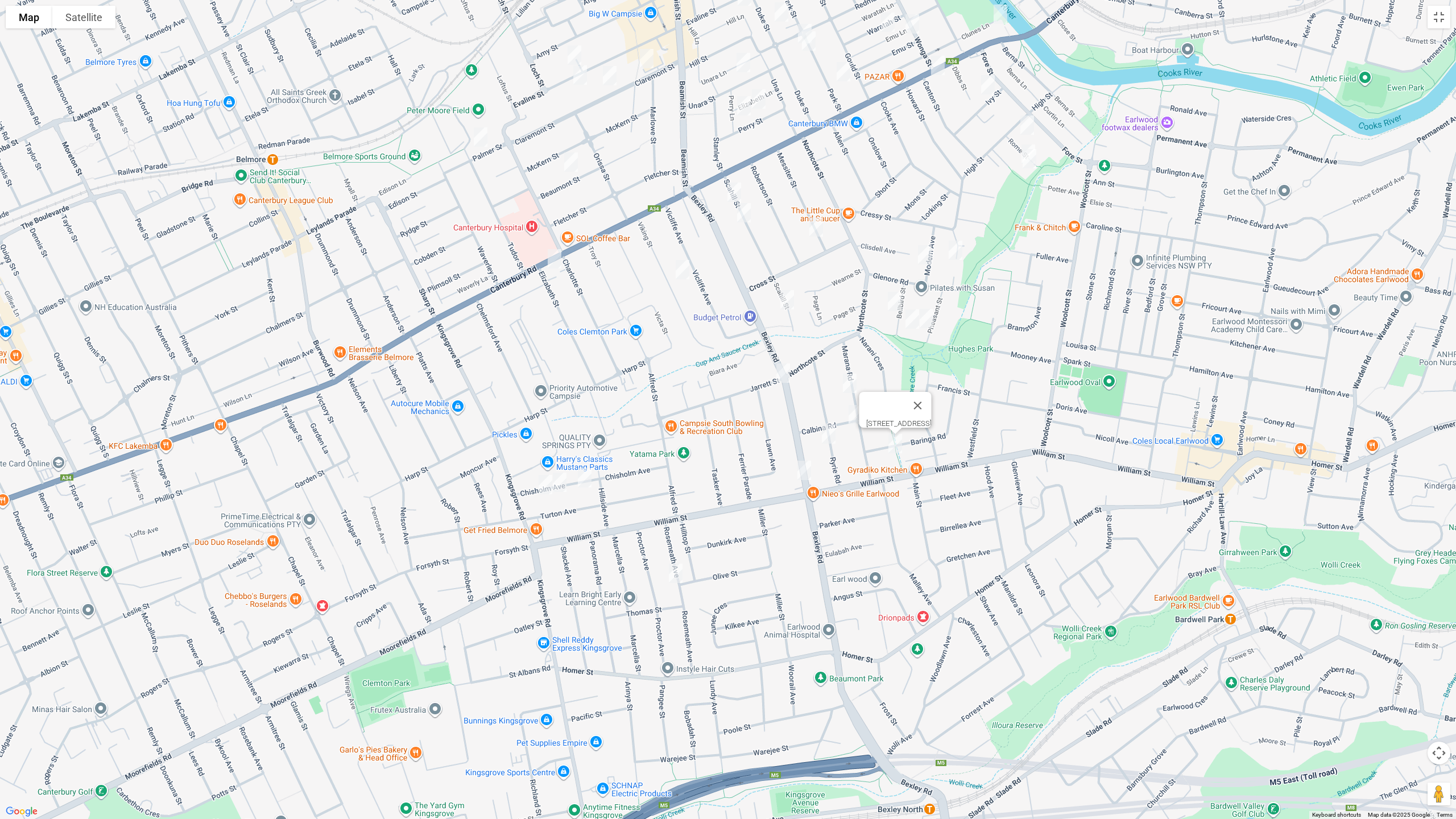
click at [849, 375] on img "17 Marana Road, EARLWOOD NSW 2206" at bounding box center [849, 382] width 23 height 28
click at [853, 409] on img "29 Marana Road, EARLWOOD NSW 2206" at bounding box center [855, 414] width 23 height 28
click at [923, 256] on img "19 Modern Avenue, CANTERBURY NSW 2193" at bounding box center [924, 254] width 23 height 28
click at [962, 252] on img "12 Chalford Avenue, CANTERBURY NSW 2193" at bounding box center [955, 250] width 23 height 28
click at [896, 305] on img "19 Bellbird Street, CANTERBURY NSW 2193" at bounding box center [894, 301] width 23 height 28
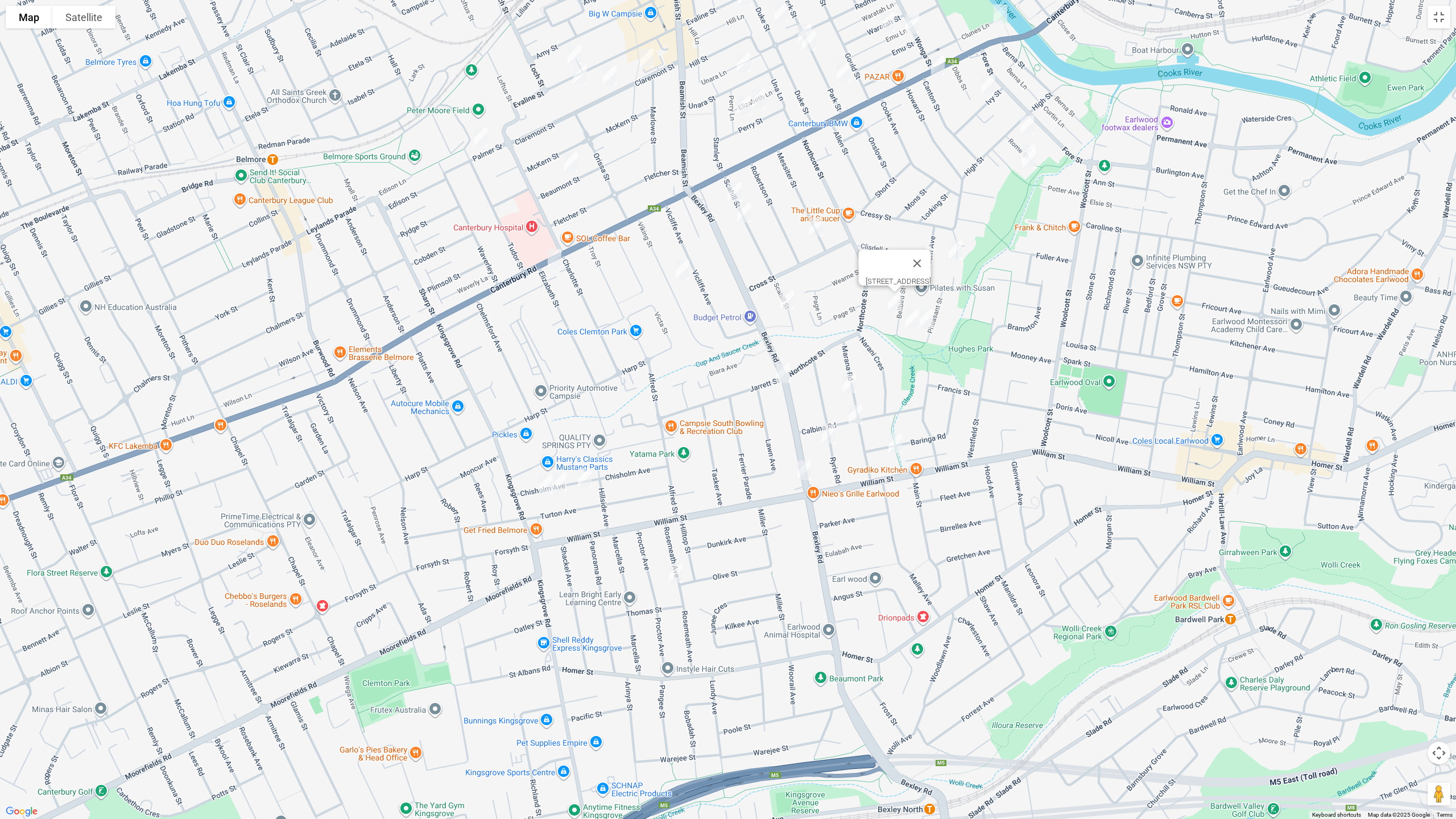
click at [911, 318] on img "30 Bellbird Street, CANTERBURY NSW 2193" at bounding box center [911, 319] width 23 height 28
click at [930, 323] on img "27 Pheasant Street, CANTERBURY NSW 2193" at bounding box center [926, 318] width 23 height 28
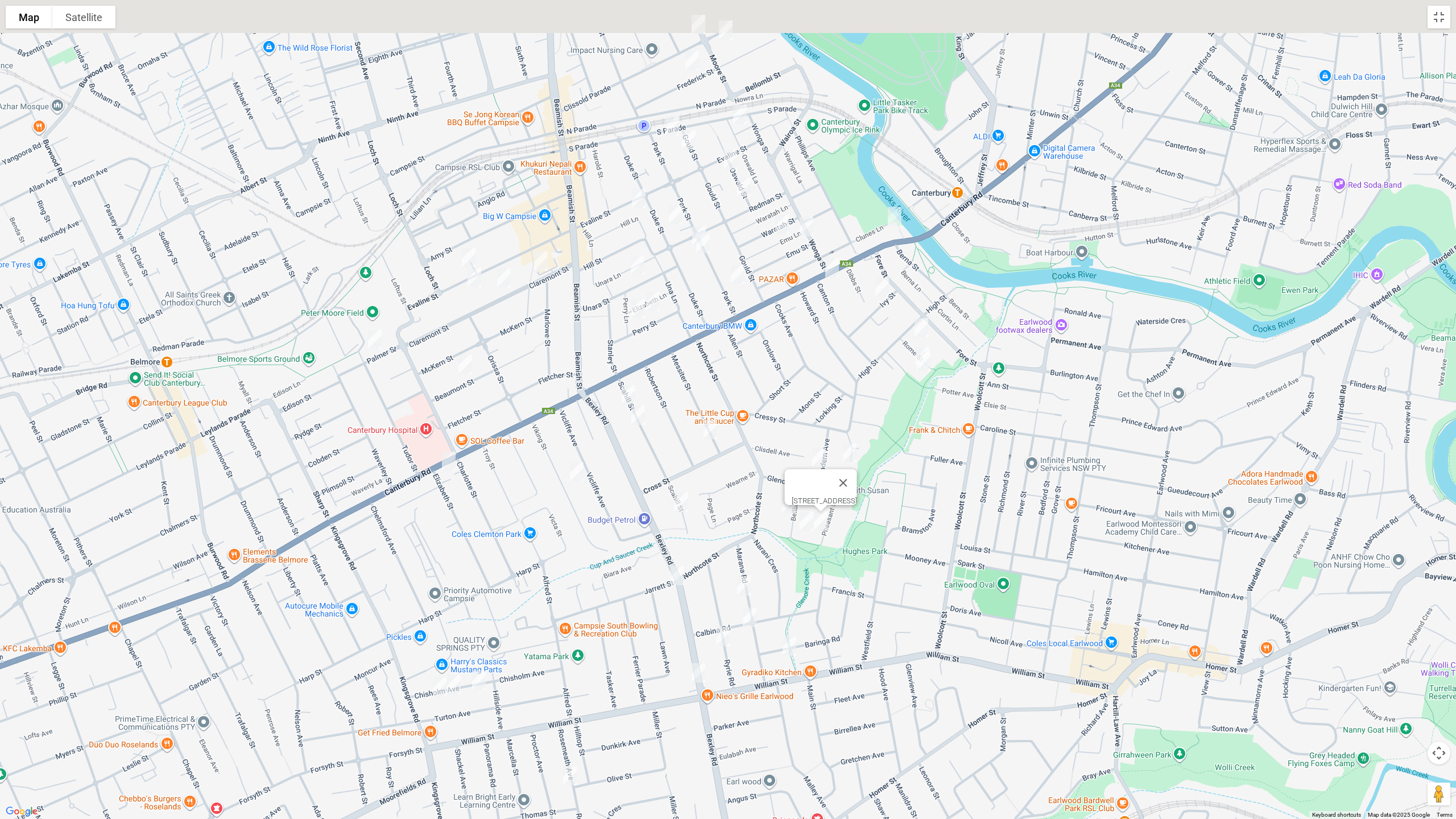
drag, startPoint x: 1058, startPoint y: 242, endPoint x: 977, endPoint y: 411, distance: 187.4
click at [977, 411] on div "27 Pheasant Street, CANTERBURY NSW 2193" at bounding box center [728, 410] width 1456 height 819
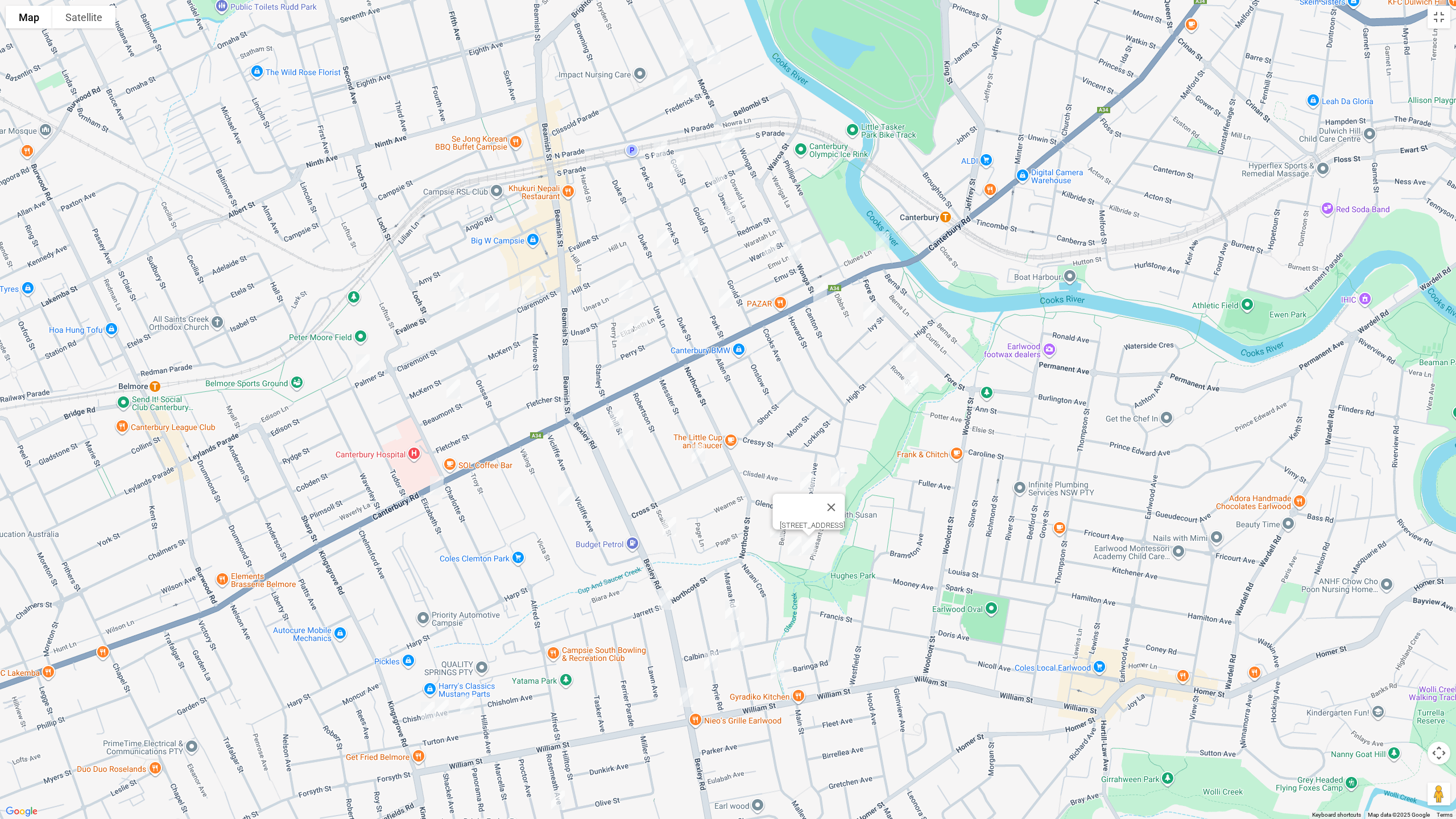
click at [872, 311] on img "5 Ivy Street, CANTERBURY NSW 2193" at bounding box center [870, 311] width 23 height 28
click at [910, 349] on img "1/8 Rome Street, CANTERBURY NSW 2193" at bounding box center [909, 352] width 23 height 28
click at [916, 364] on img "1/8 Rome Street, CANTERBURY NSW 2193" at bounding box center [909, 352] width 23 height 28
click at [922, 370] on img "11 Rome Street, CANTERBURY NSW 2193" at bounding box center [910, 381] width 23 height 28
click at [912, 392] on img "3/13 Rome Street, CANTERBURY NSW 2193" at bounding box center [911, 385] width 23 height 28
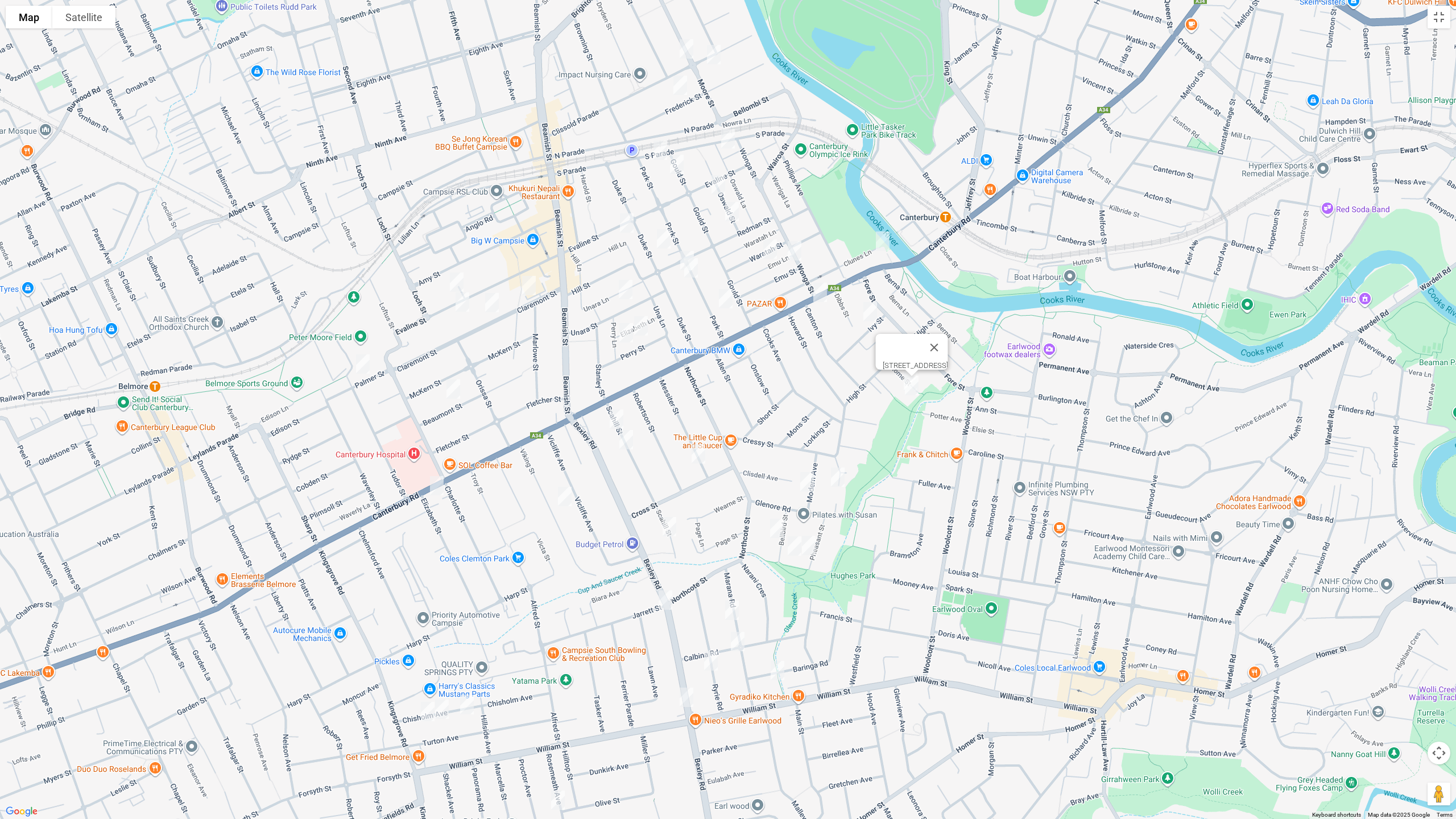
click at [697, 455] on img "45 Messiter Street, CAMPSIE NSW 2194" at bounding box center [698, 453] width 23 height 28
drag, startPoint x: 663, startPoint y: 528, endPoint x: 607, endPoint y: 529, distance: 56.0
click at [663, 529] on img "61 Scahill Street, CAMPSIE NSW 2194" at bounding box center [669, 526] width 23 height 28
click at [565, 501] on img "42 Viking Street, CAMPSIE NSW 2194" at bounding box center [564, 496] width 23 height 28
click at [432, 485] on img "532-536 Canterbury Road, CAMPSIE NSW 2194" at bounding box center [437, 485] width 23 height 28
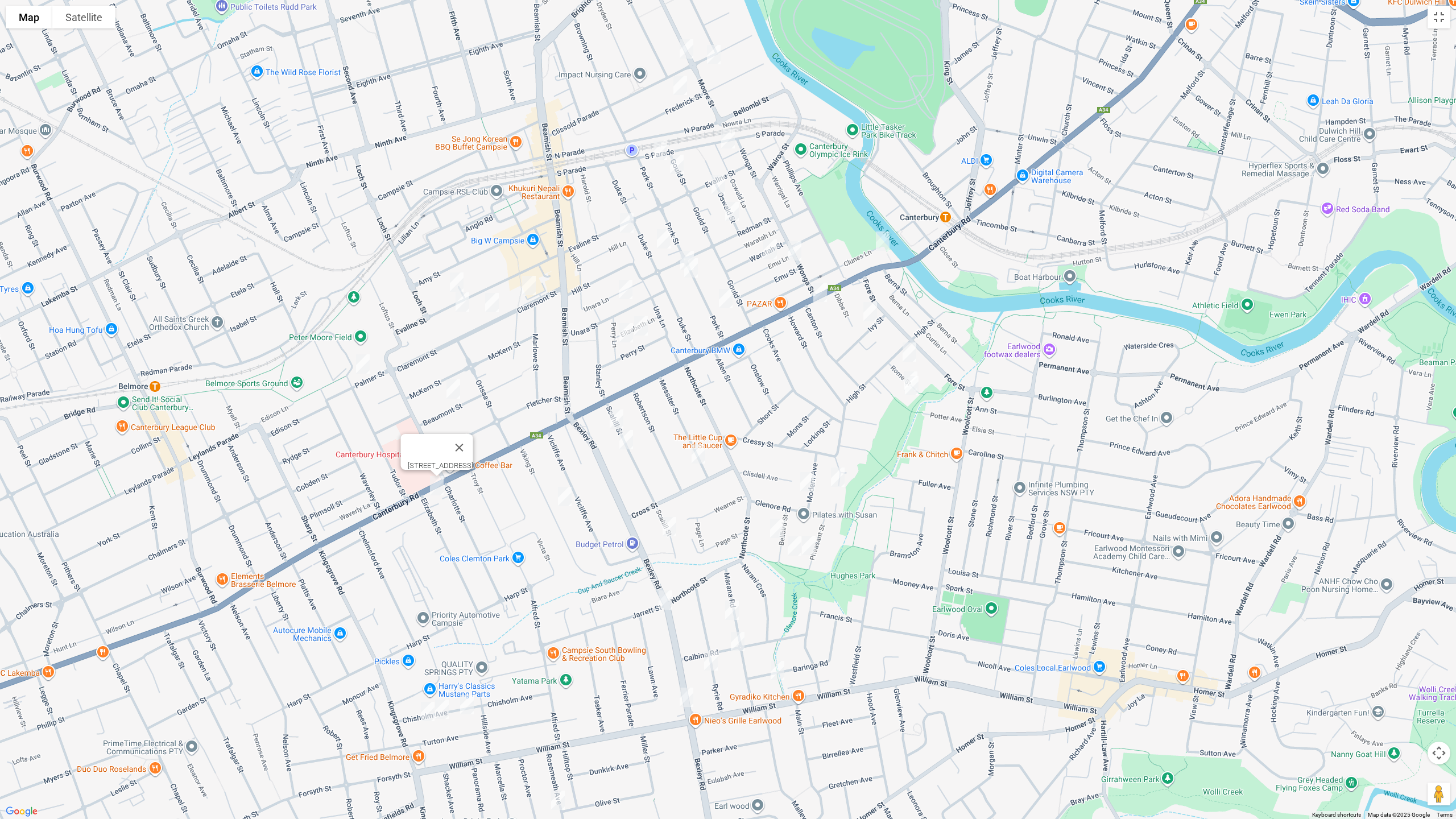
click at [619, 420] on img "7 Scahill Street, CAMPSIE NSW 2194" at bounding box center [616, 419] width 23 height 28
drag, startPoint x: 630, startPoint y: 442, endPoint x: 610, endPoint y: 434, distance: 21.5
click at [629, 442] on img "19 Scahill Street, CAMPSIE NSW 2194" at bounding box center [626, 439] width 23 height 28
click at [456, 279] on img "103-105 Evaline Street, CAMPSIE NSW 2194" at bounding box center [456, 281] width 23 height 28
click at [462, 298] on img "116 Evaline Street, CAMPSIE NSW 2194" at bounding box center [462, 302] width 23 height 28
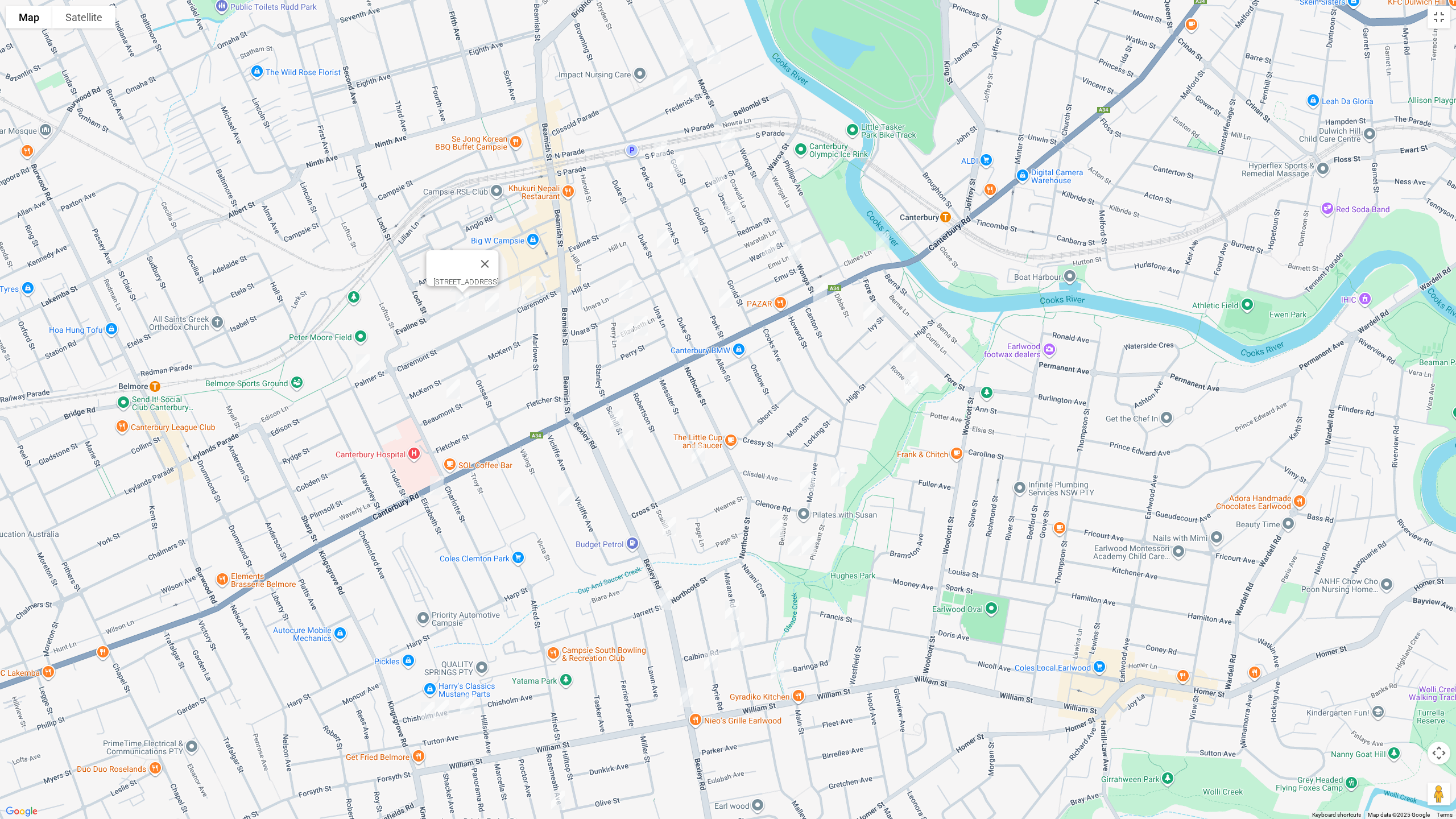
click at [494, 302] on img "37 Claremont Street, CAMPSIE NSW 2194" at bounding box center [492, 302] width 23 height 28
click at [529, 292] on img "19 Claremont Street, CAMPSIE NSW 2194" at bounding box center [528, 285] width 23 height 28
click at [364, 360] on img "13 Palmer Street, CAMPSIE NSW 2194" at bounding box center [363, 364] width 23 height 28
click at [454, 392] on img "37 Beaumont Street, CAMPSIE NSW 2194" at bounding box center [453, 388] width 23 height 28
drag, startPoint x: 622, startPoint y: 441, endPoint x: 630, endPoint y: 444, distance: 8.5
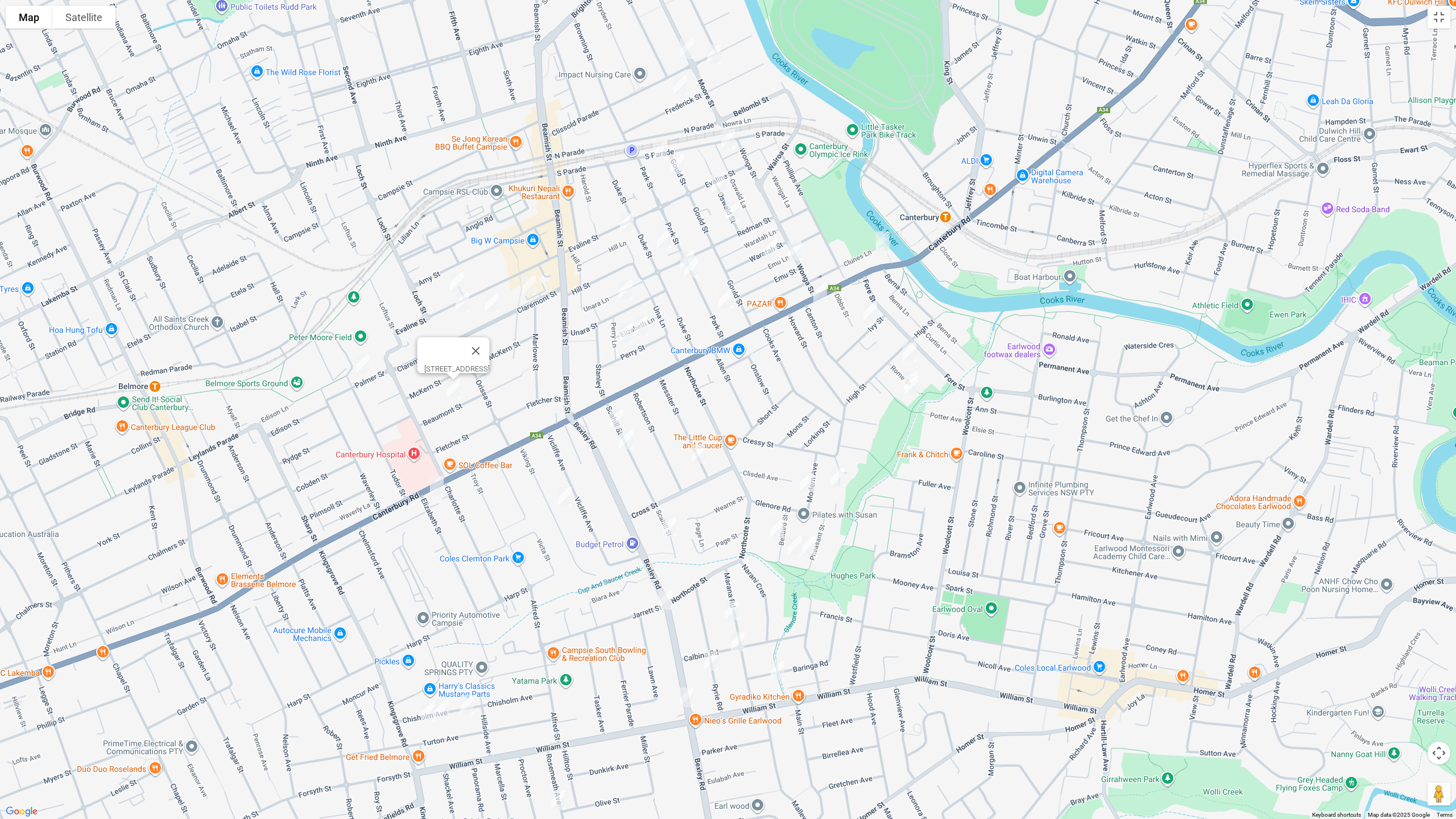
click at [622, 441] on img "19 Scahill Street, CAMPSIE NSW 2194" at bounding box center [626, 439] width 23 height 28
click at [626, 289] on img "15 Unara Street, CAMPSIE NSW 2194" at bounding box center [625, 289] width 23 height 28
click at [646, 324] on img "19-21 Perry Street, CAMPSIE NSW 2194" at bounding box center [641, 325] width 23 height 28
click at [626, 333] on img "31 Perry Street, CAMPSIE NSW 2194" at bounding box center [626, 332] width 23 height 28
click at [624, 221] on img "10 Evaline Street, CAMPSIE NSW 2194" at bounding box center [626, 223] width 23 height 28
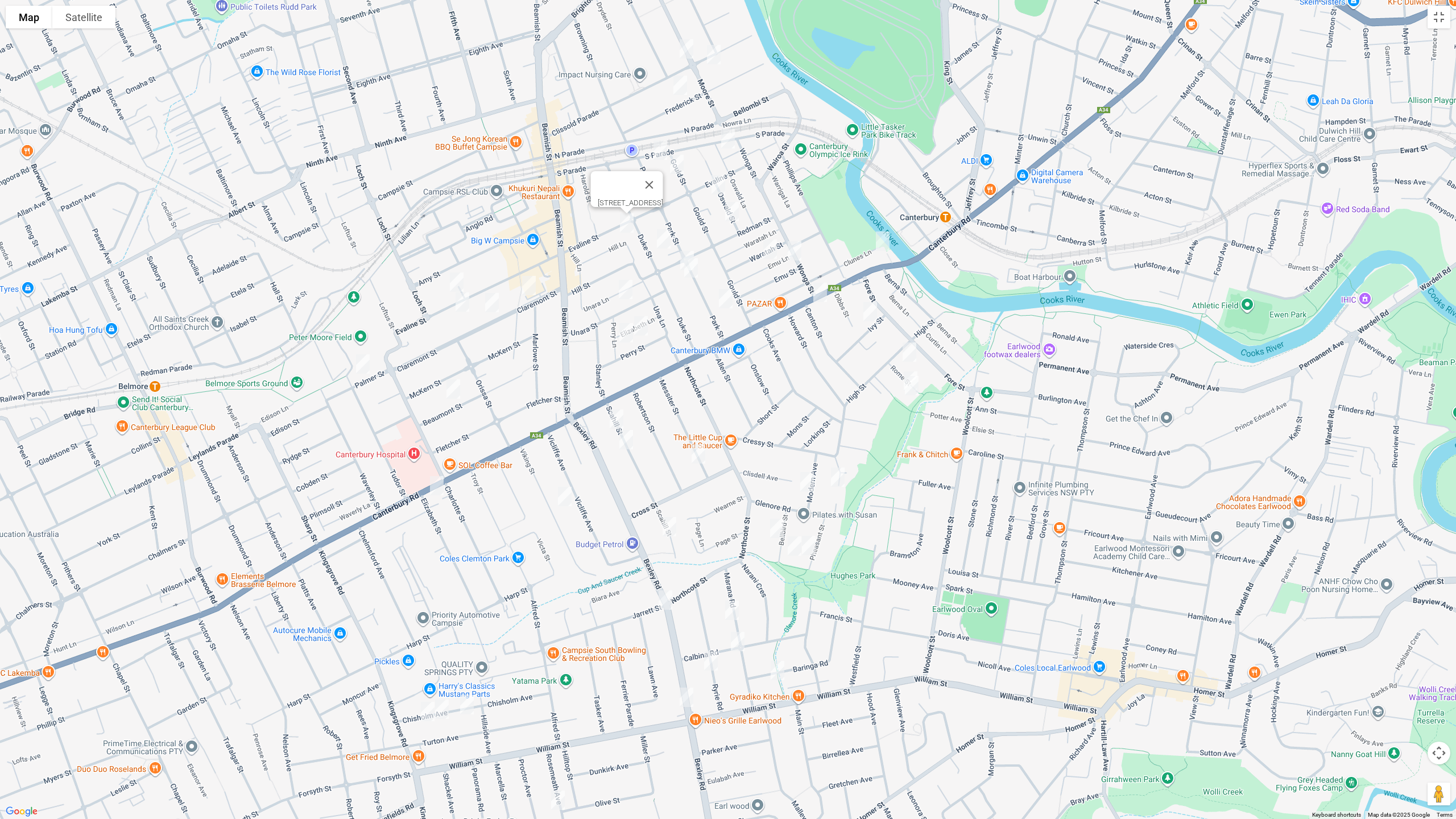
click at [663, 239] on img "4/47 Duke Street, CAMPSIE NSW 2194" at bounding box center [663, 238] width 23 height 28
click at [684, 246] on img "47 Park Street, CAMPSIE NSW 2194" at bounding box center [686, 260] width 23 height 28
click at [690, 267] on img "53 Park Street, CAMPSIE NSW 2194" at bounding box center [691, 268] width 23 height 28
click at [725, 299] on img "76 Park Street, CAMPSIE NSW 2194" at bounding box center [725, 298] width 23 height 28
click at [736, 207] on img "2/29 Oswald Street, CAMPSIE NSW 2194" at bounding box center [731, 211] width 23 height 28
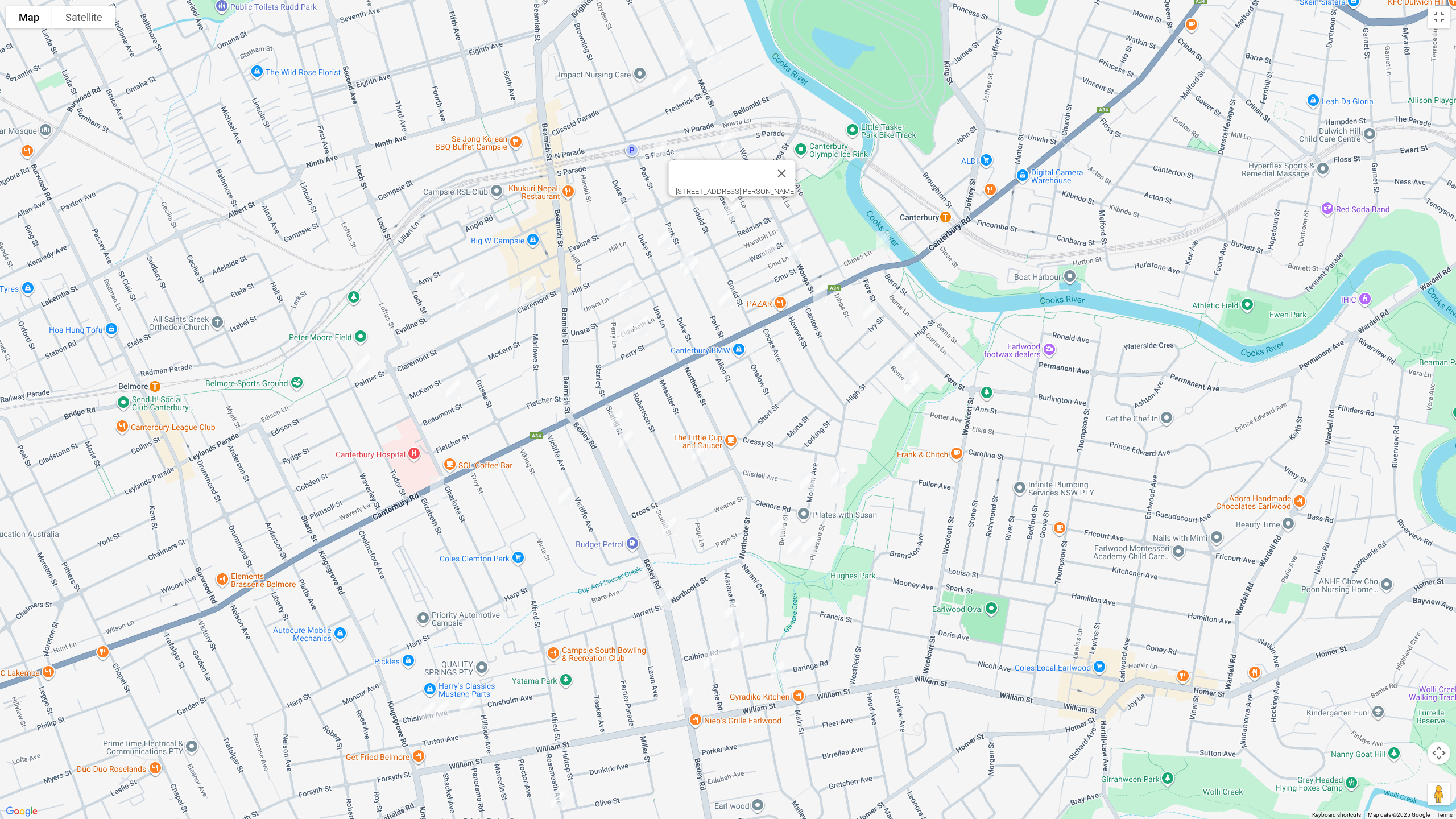
click at [766, 247] on img "16 Waratah Street, CANTERBURY NSW 2193" at bounding box center [770, 248] width 23 height 28
click at [793, 255] on img "3 Emu Street, CANTERBURY NSW 2193" at bounding box center [794, 250] width 23 height 28
click at [718, 180] on img "13-17 Oswald Street, CAMPSIE NSW 2194" at bounding box center [718, 184] width 23 height 28
drag, startPoint x: 687, startPoint y: 54, endPoint x: 717, endPoint y: 65, distance: 32.0
click at [688, 54] on img "47 Clissold Parade, CAMPSIE NSW 2194" at bounding box center [686, 48] width 23 height 28
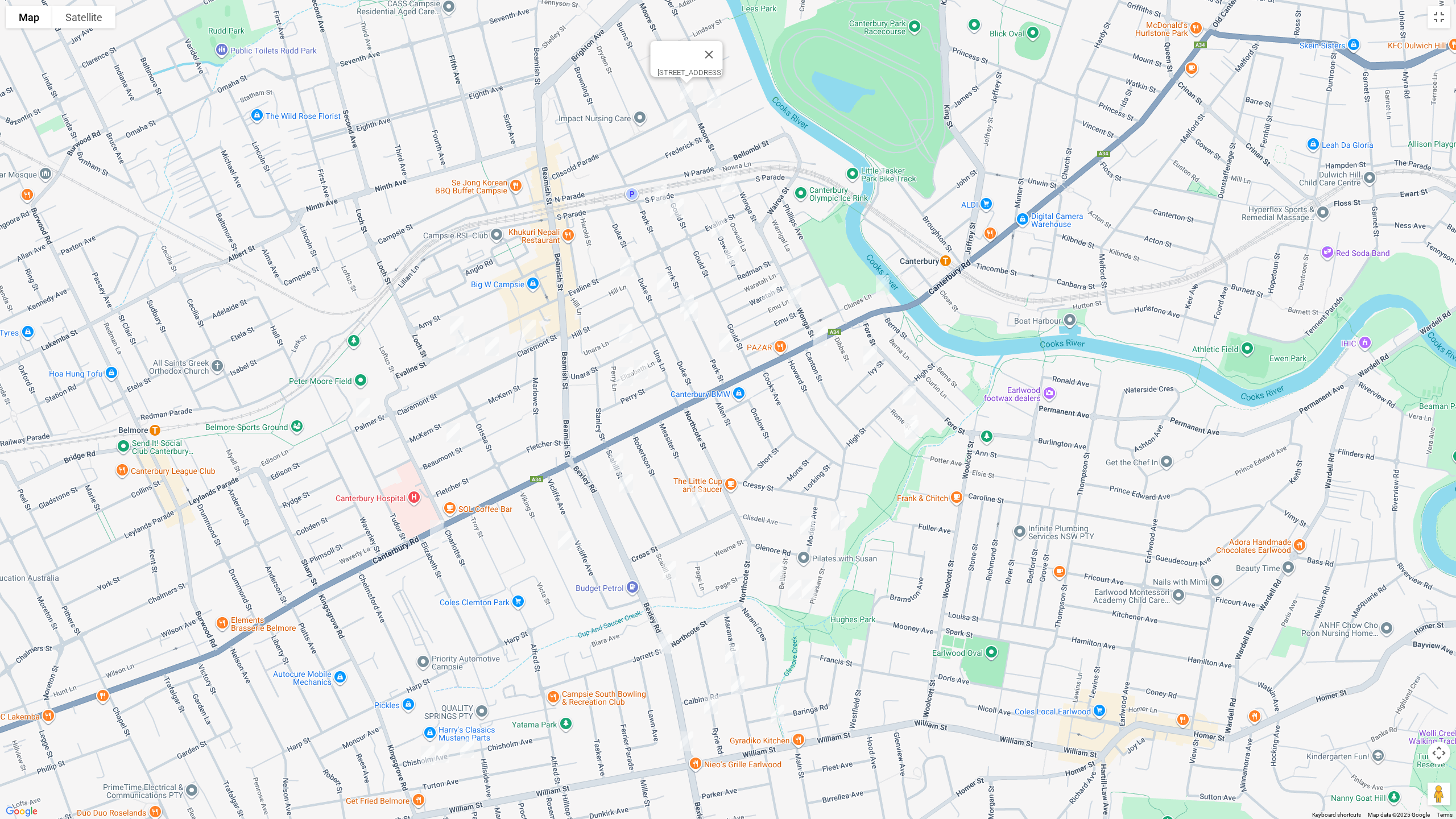
click at [714, 97] on img "32A Clissold Parade, CAMPSIE NSW 2194" at bounding box center [714, 98] width 23 height 28
click at [681, 127] on img "63 Frederick Street, CAMPSIE NSW 2194" at bounding box center [680, 128] width 23 height 28
click at [664, 190] on img "2/29 South Parade, CAMPSIE NSW 2194" at bounding box center [660, 194] width 23 height 28
click at [680, 211] on img "2/3 Gould Street, CAMPSIE NSW 2194" at bounding box center [676, 207] width 23 height 28
drag, startPoint x: 730, startPoint y: 194, endPoint x: 725, endPoint y: 199, distance: 7.1
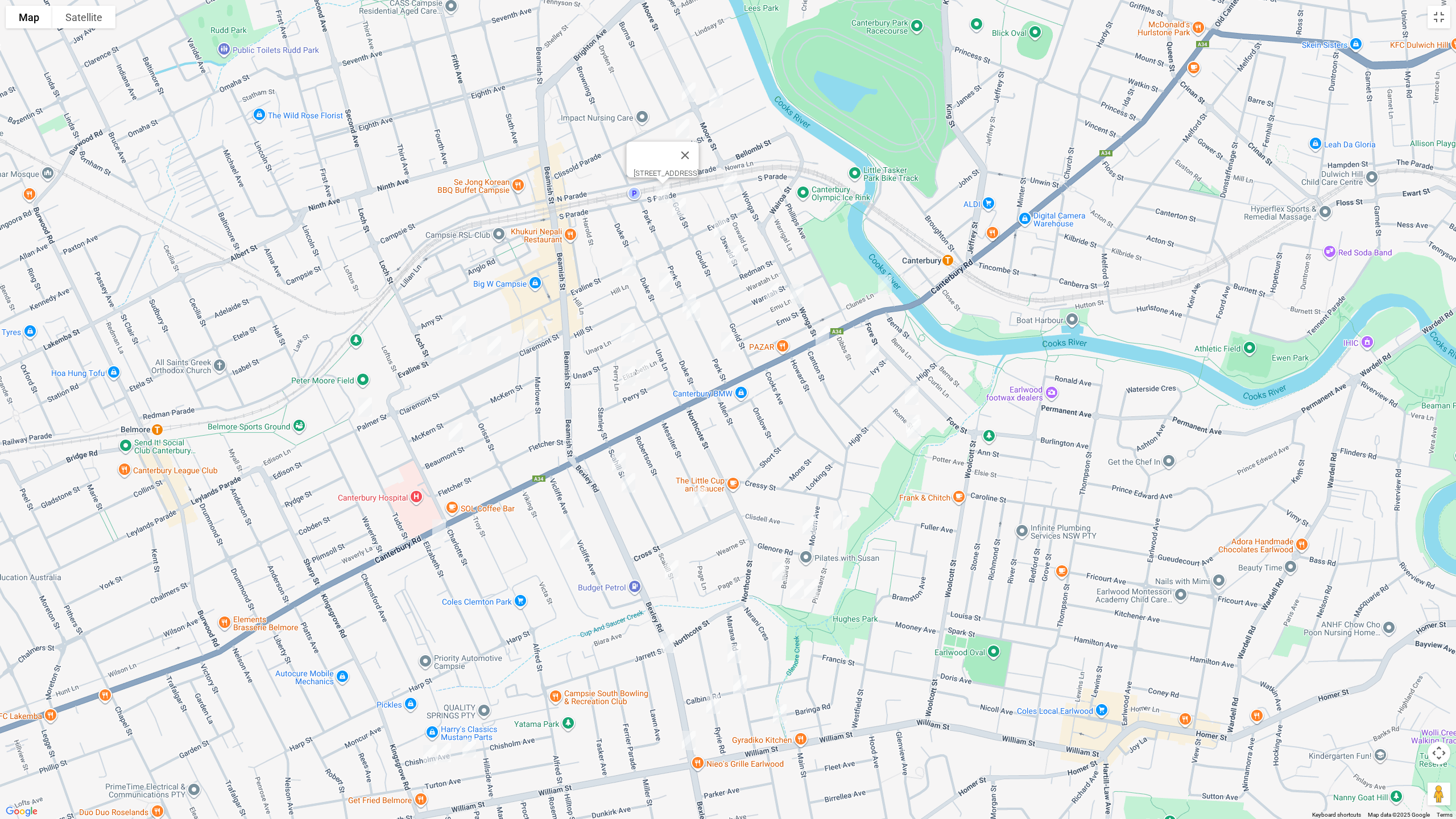
click at [731, 193] on img "2/15 South Parade, CANTERBURY NSW 2193" at bounding box center [730, 181] width 23 height 28
click at [682, 209] on img "2/3 Gould Street, CAMPSIE NSW 2194" at bounding box center [679, 207] width 23 height 28
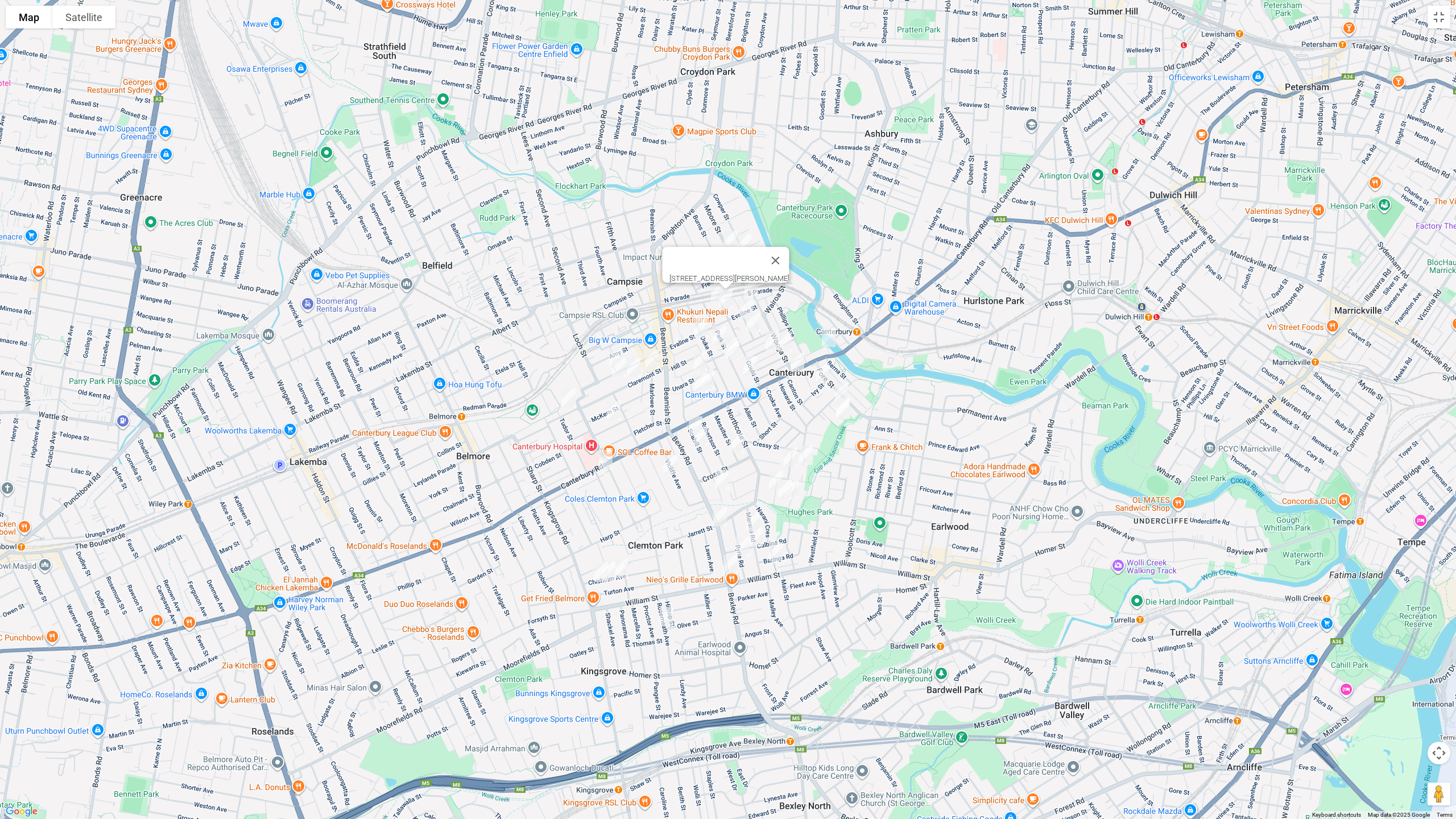
click at [1442, 28] on div "2/3 Gould Street, CAMPSIE NSW 2194" at bounding box center [728, 410] width 1456 height 819
click at [1436, 25] on button "Toggle fullscreen view" at bounding box center [1438, 17] width 23 height 23
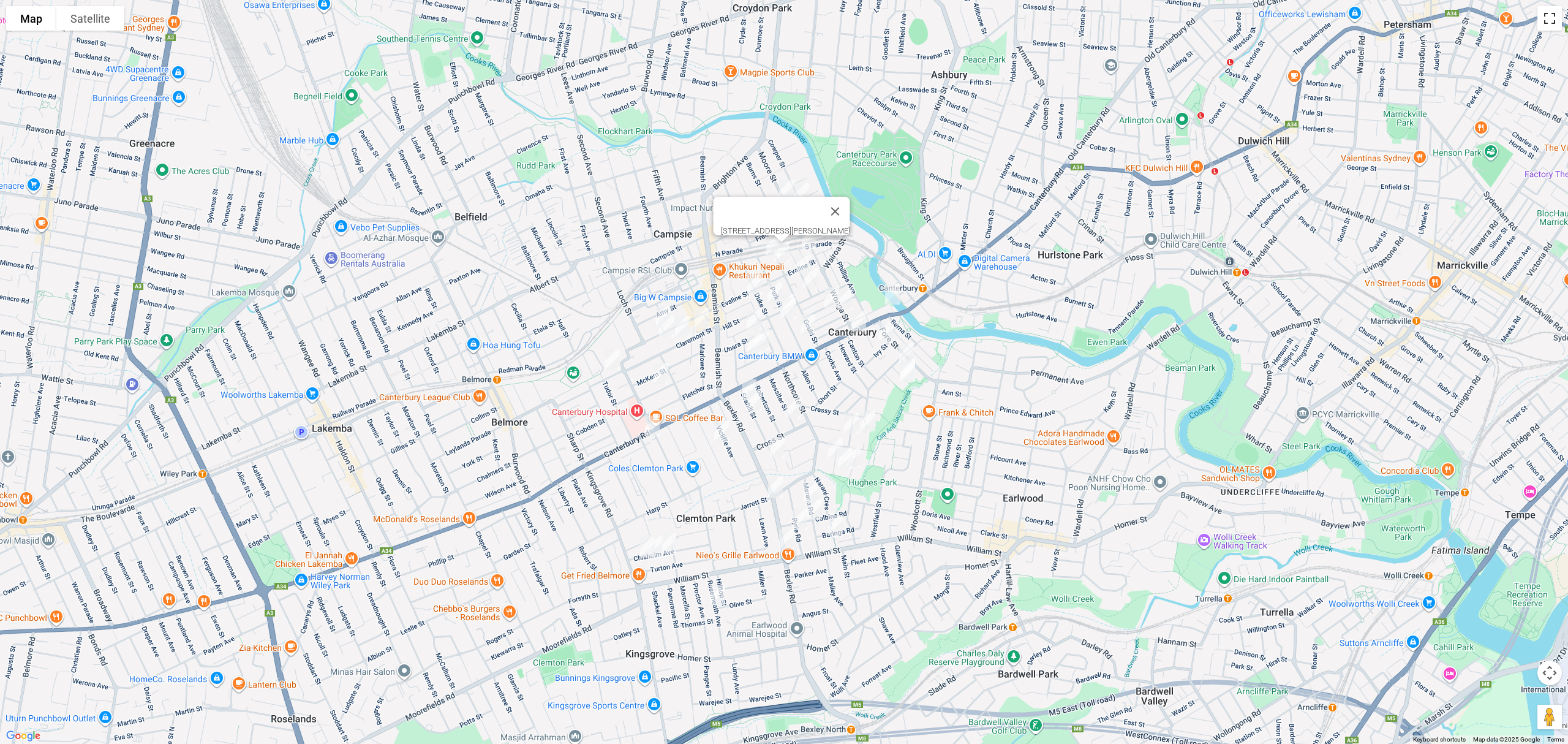
scroll to position [0, 0]
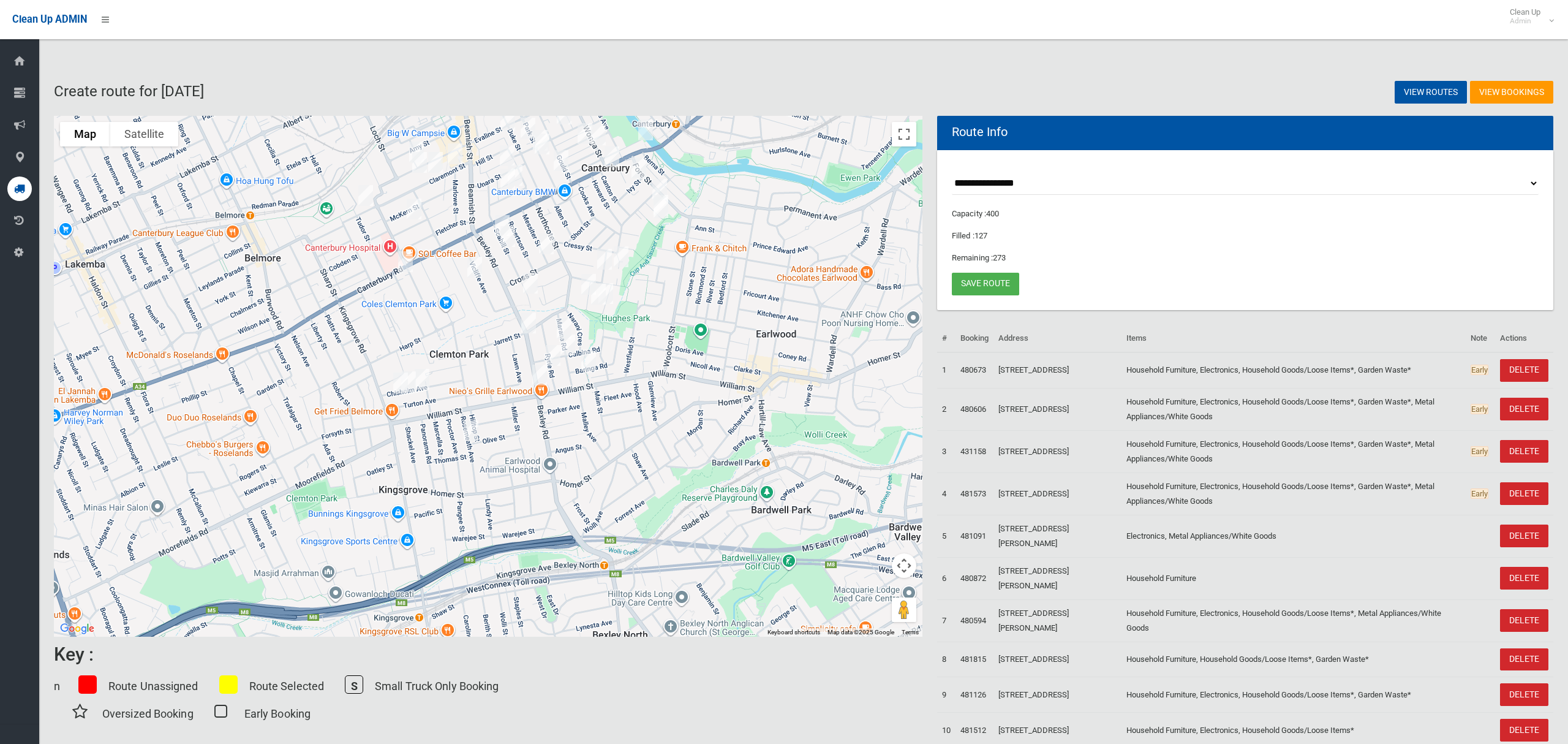
drag, startPoint x: 769, startPoint y: 395, endPoint x: 811, endPoint y: 242, distance: 158.7
click at [811, 242] on div "2/3 Gould Street, CAMPSIE NSW 2194" at bounding box center [488, 376] width 868 height 521
click at [471, 431] on img "29 Rosemeath Avenue, KINGSGROVE NSW 2208" at bounding box center [470, 430] width 25 height 30
click at [510, 387] on button "Close" at bounding box center [496, 390] width 29 height 29
click at [588, 361] on img "4 Baringa Road, EARLWOOD NSW 2206" at bounding box center [588, 361] width 25 height 30
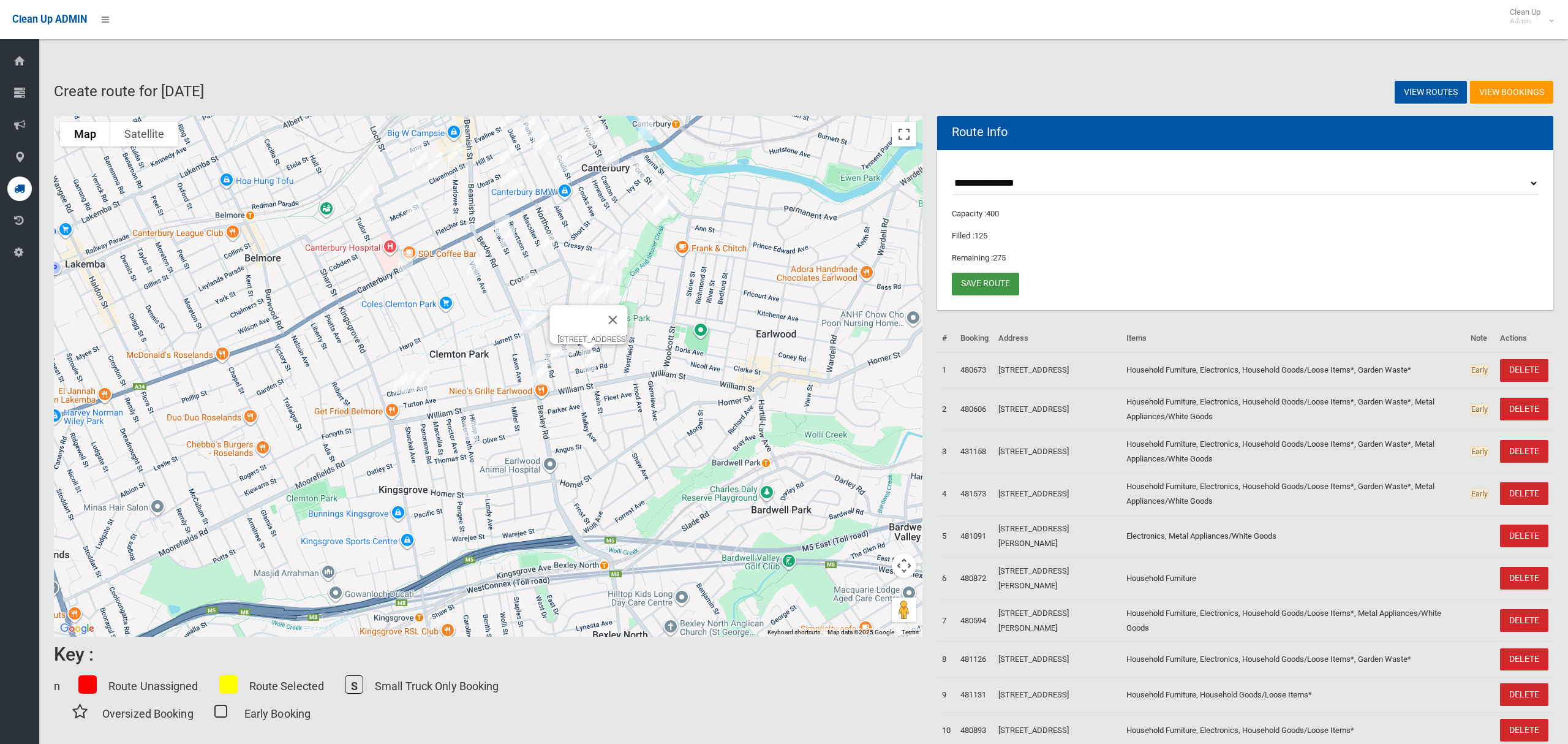
click at [993, 284] on link "Save route" at bounding box center [985, 284] width 68 height 23
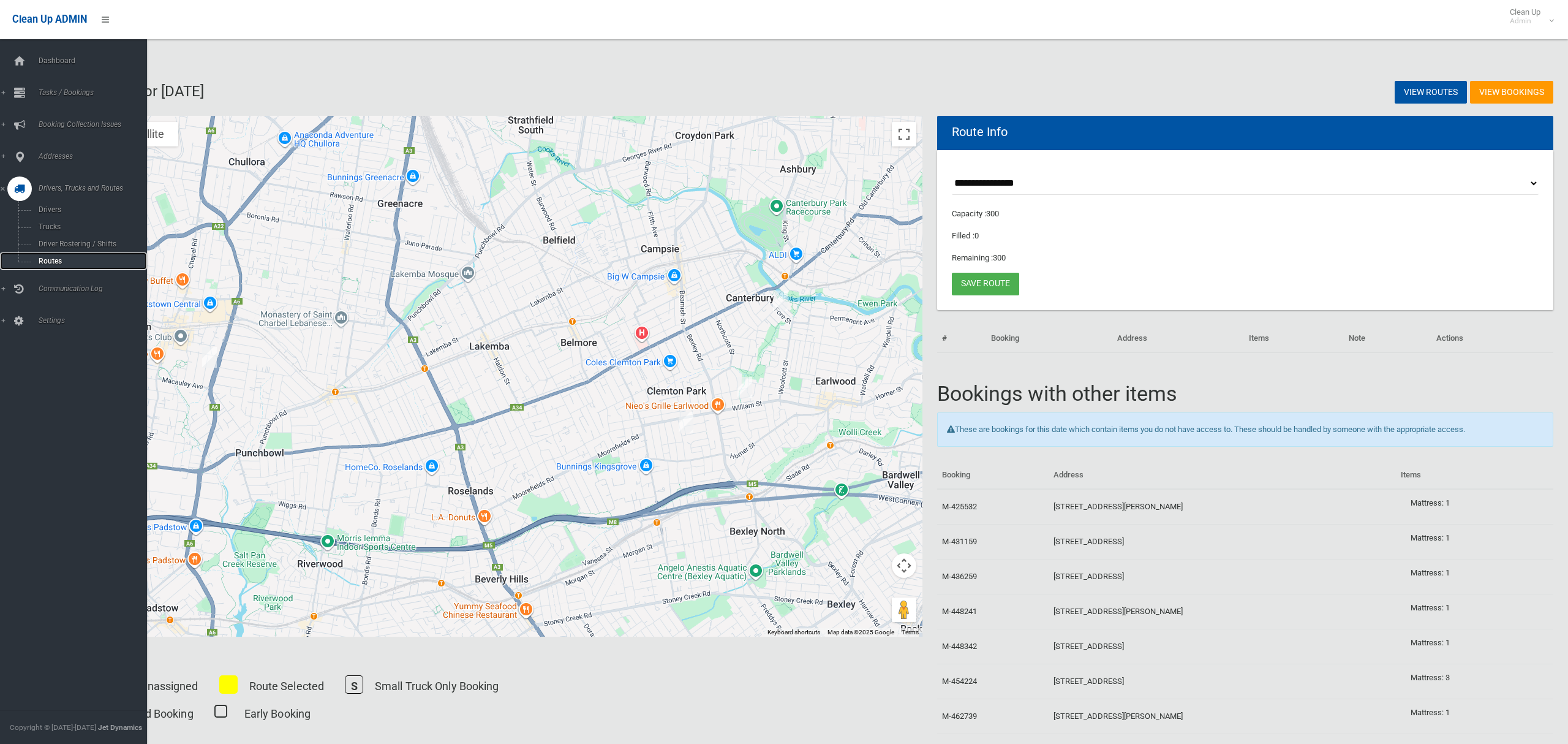
click at [49, 262] on span "Routes" at bounding box center [85, 261] width 102 height 8
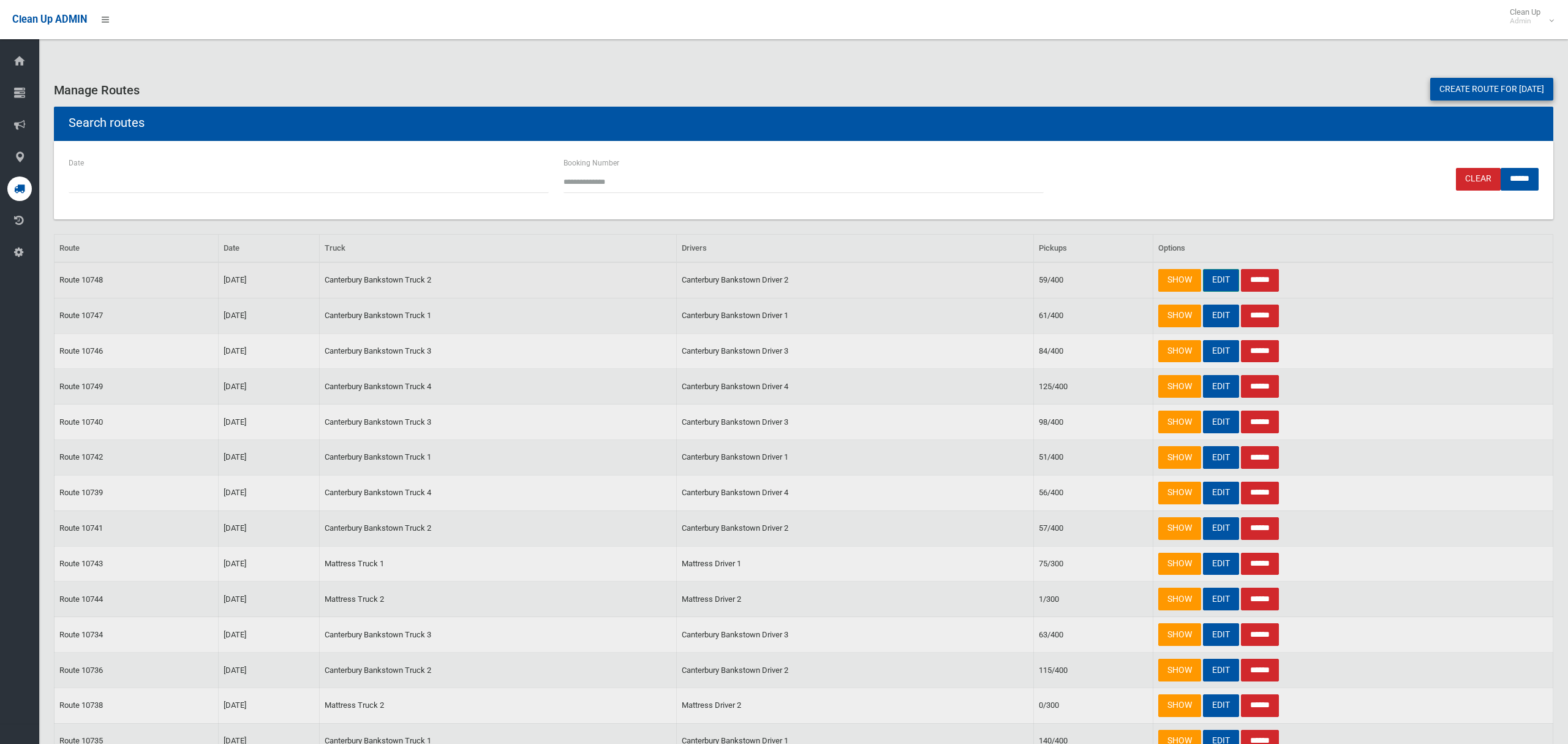
click at [1221, 283] on link "EDIT" at bounding box center [1220, 280] width 36 height 23
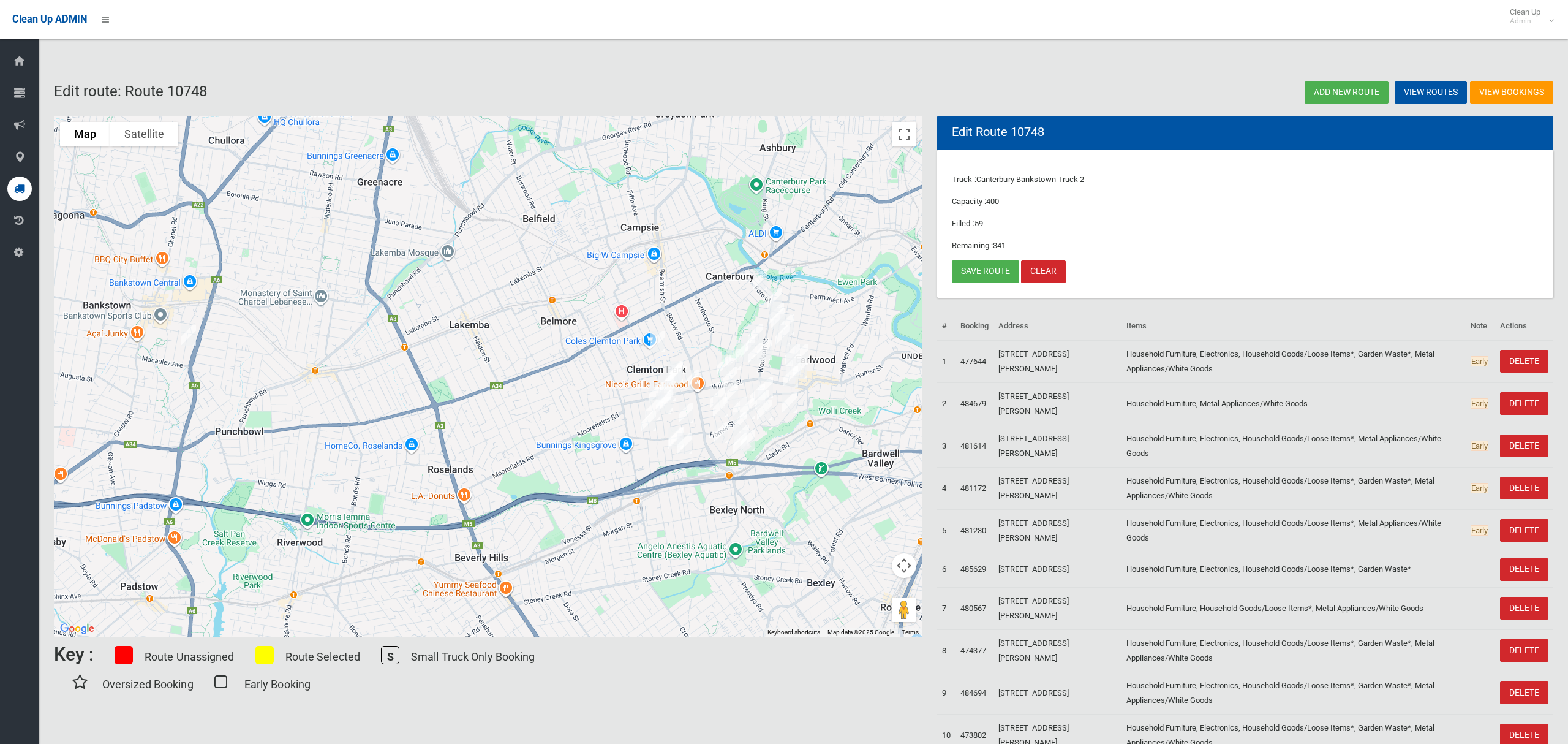
click at [720, 359] on img "4 Baringa Road, EARLWOOD NSW 2206" at bounding box center [724, 364] width 25 height 30
click at [759, 273] on img "1/8 Rome Street, CANTERBURY NSW 2193" at bounding box center [759, 279] width 25 height 30
click at [674, 392] on img "34 Proctor Avenue, KINGSGROVE NSW 2208" at bounding box center [663, 403] width 25 height 30
click at [664, 404] on img "34 Proctor Avenue, KINGSGROVE NSW 2208" at bounding box center [663, 403] width 25 height 30
click at [903, 132] on button "Toggle fullscreen view" at bounding box center [904, 134] width 25 height 25
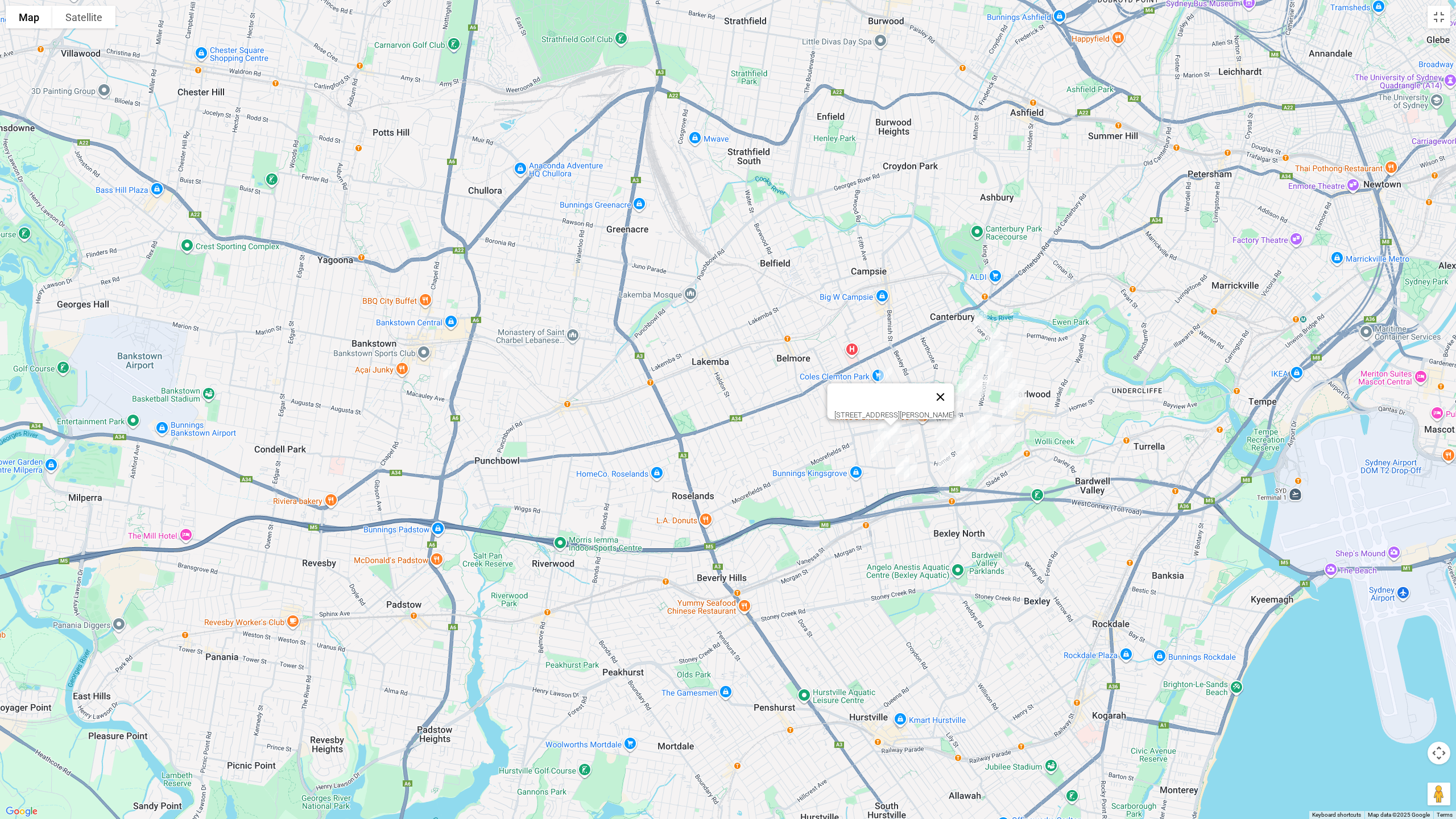
click at [954, 389] on button "Close" at bounding box center [940, 397] width 27 height 27
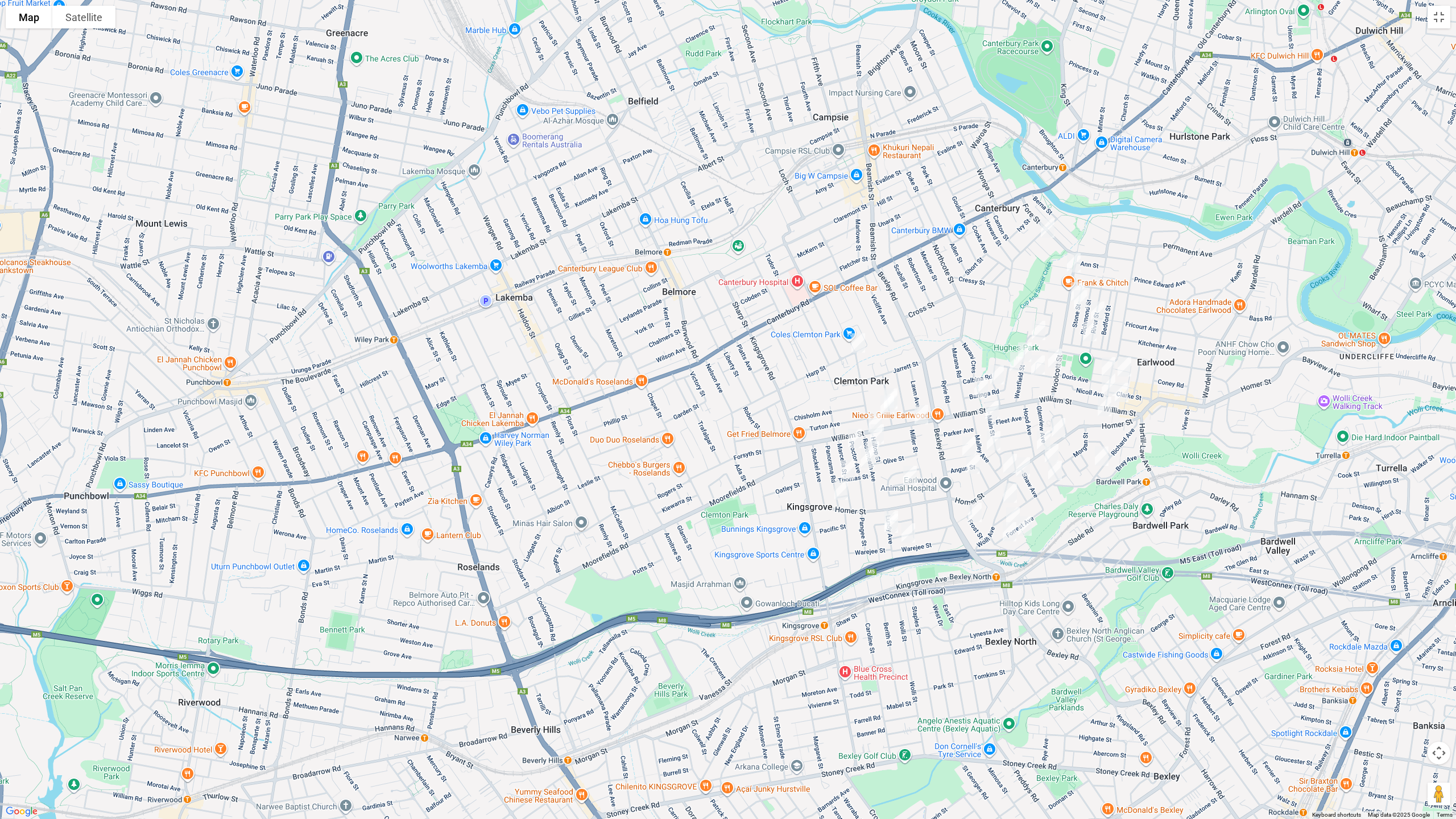
click at [881, 451] on img "29 Rosemeath Avenue, KINGSGROVE NSW 2208" at bounding box center [872, 450] width 23 height 28
click at [1436, 21] on button "Toggle fullscreen view" at bounding box center [1438, 17] width 23 height 23
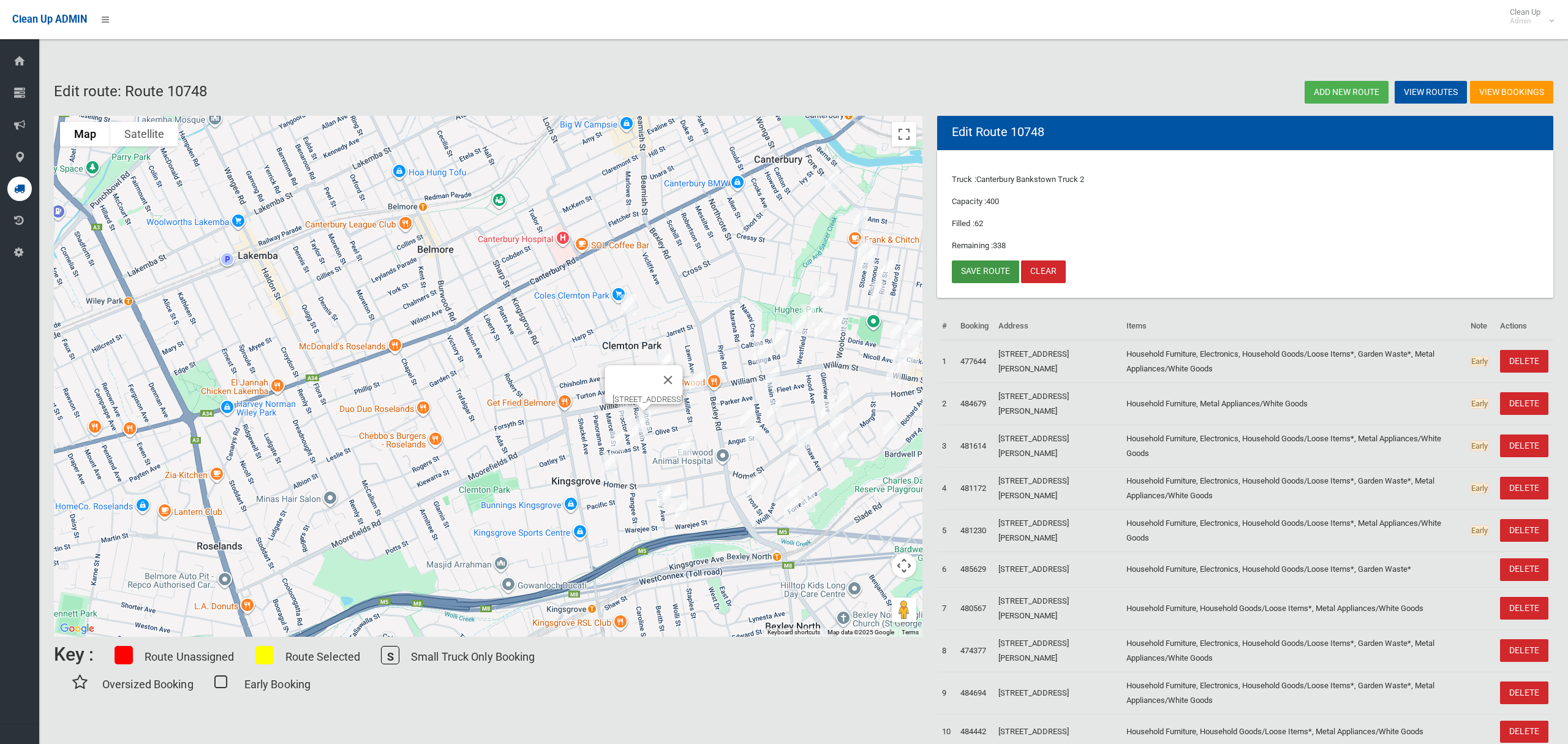
click at [989, 266] on link "Save route" at bounding box center [985, 272] width 68 height 23
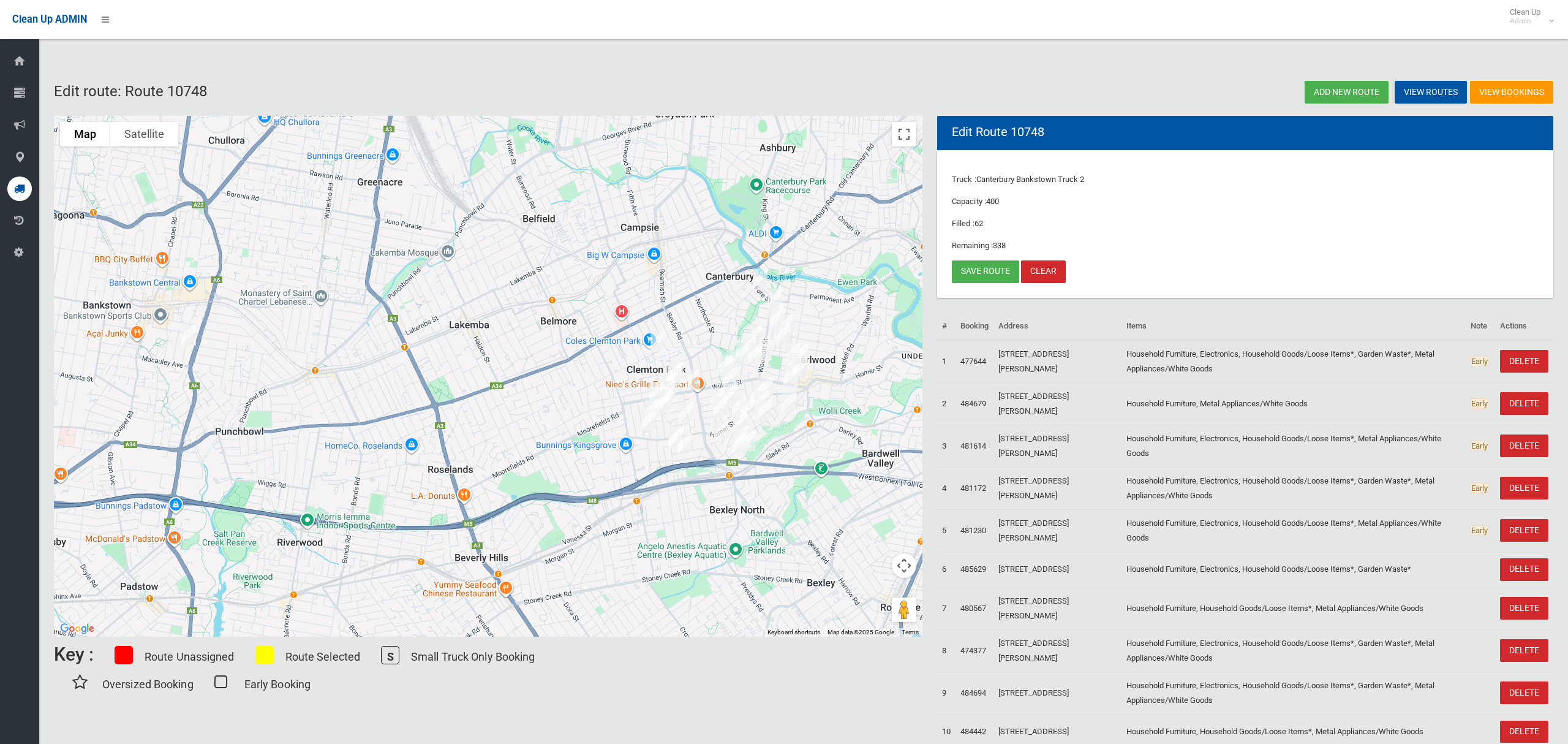
click at [191, 336] on img "27 Percy Street, BANKSTOWN NSW 2200" at bounding box center [188, 334] width 25 height 30
click at [187, 337] on img "27 Percy Street, BANKSTOWN NSW 2200" at bounding box center [188, 334] width 25 height 30
click at [994, 278] on link "Save route" at bounding box center [985, 272] width 68 height 23
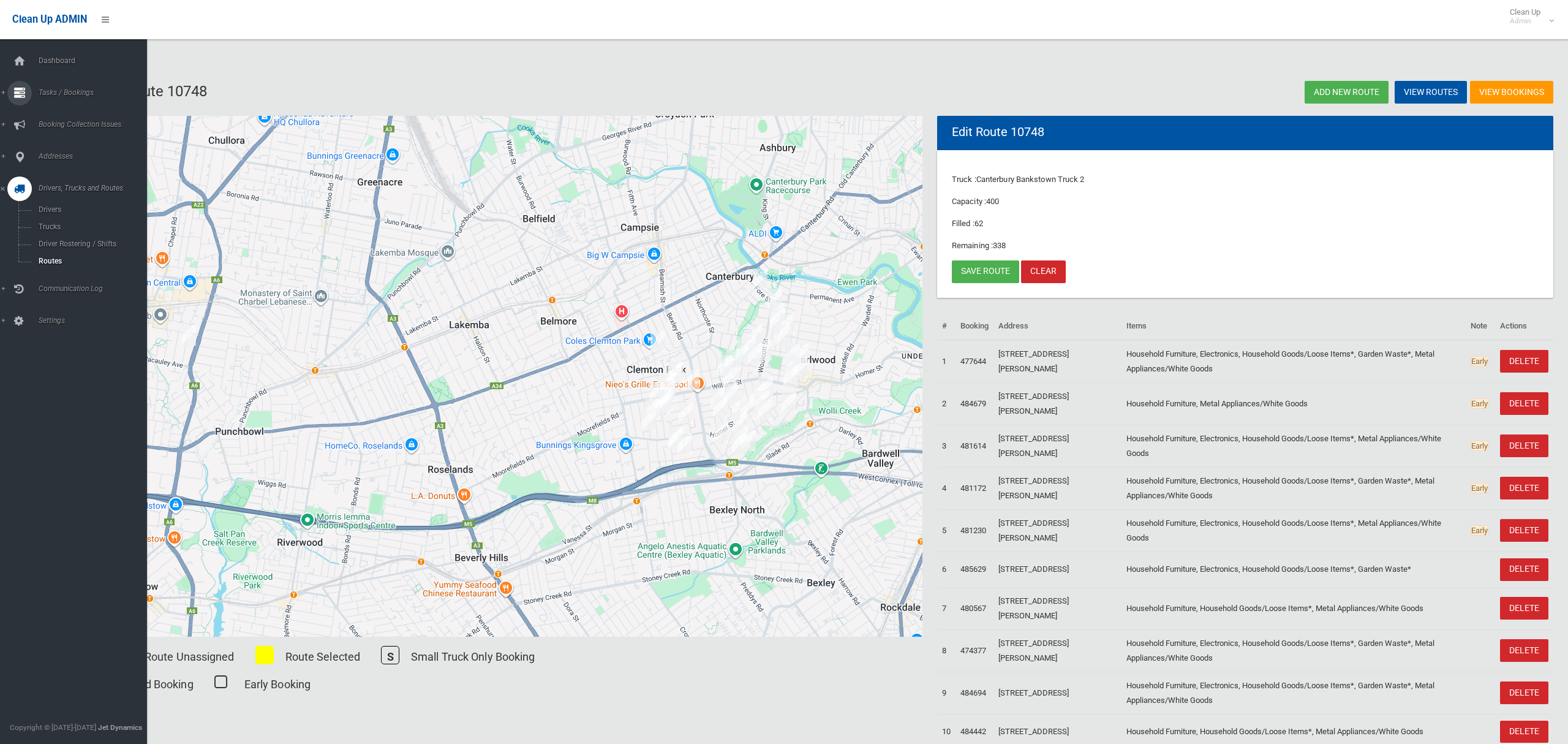
click at [60, 94] on span "Tasks / Bookings" at bounding box center [91, 92] width 113 height 8
click at [49, 175] on link "Search" at bounding box center [73, 182] width 147 height 17
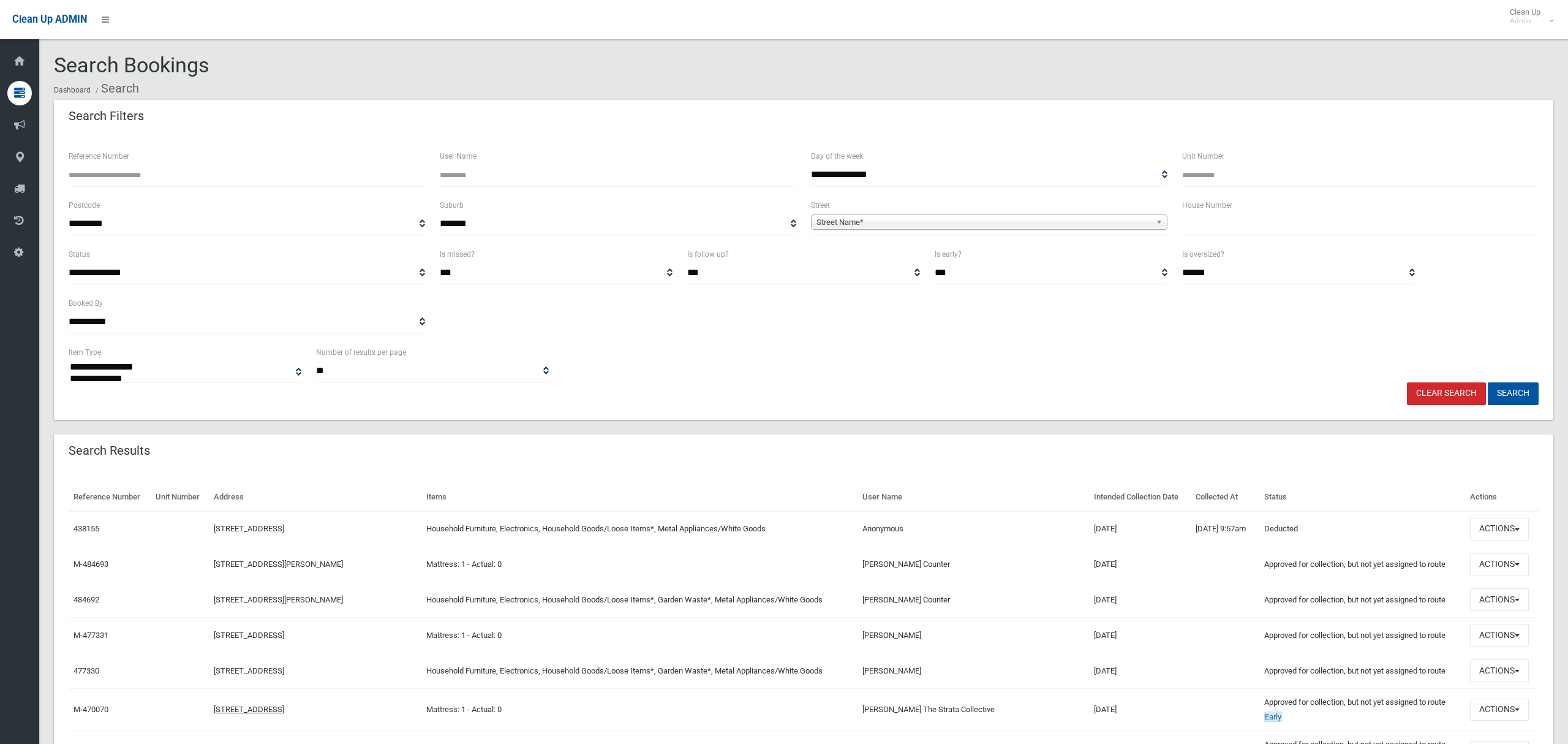
select select
type input "**"
click at [1061, 221] on span "Street Name*" at bounding box center [983, 222] width 335 height 15
type input "********"
click at [1076, 260] on li "Percy St reet (BANKSTOWN 2200)" at bounding box center [989, 256] width 350 height 16
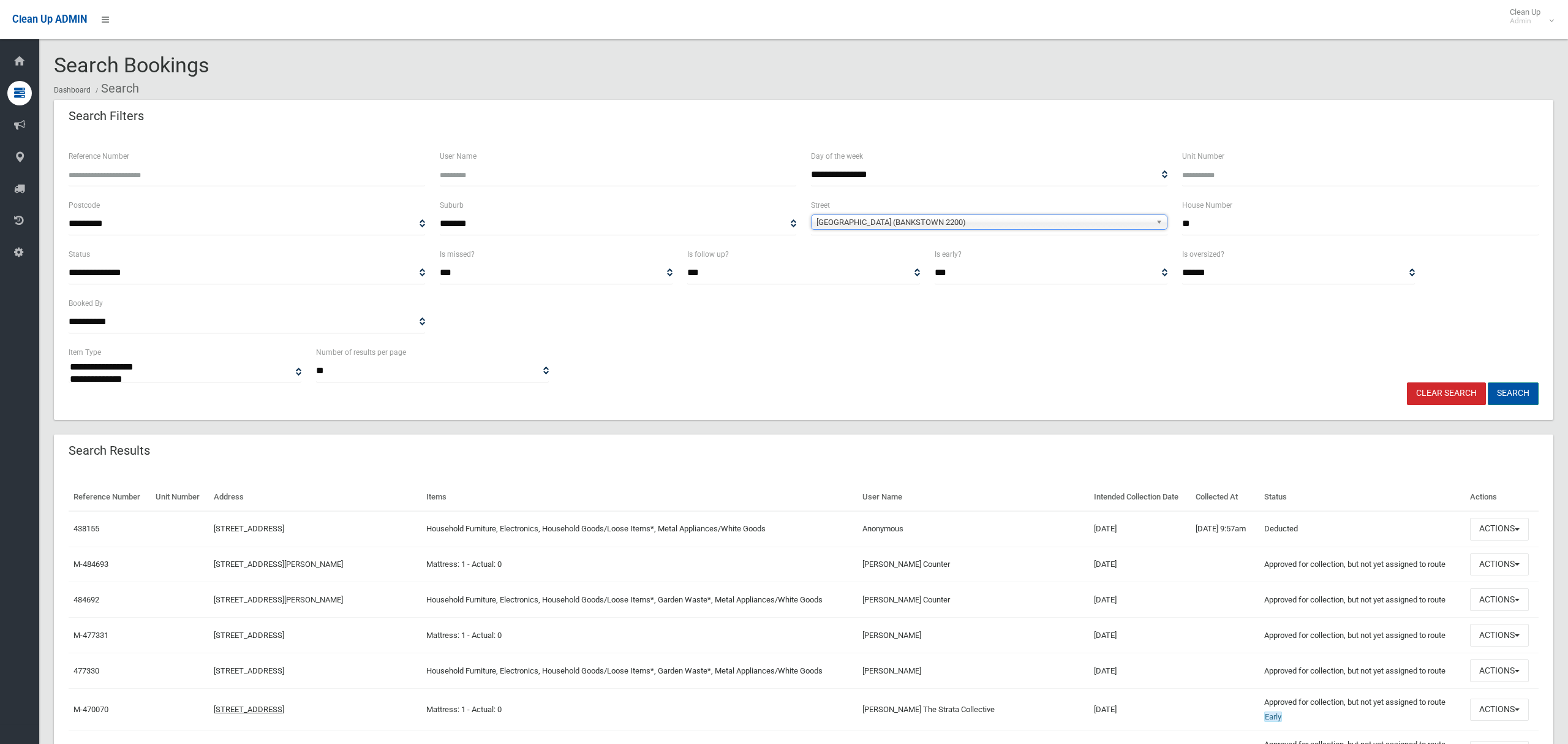
click at [1500, 397] on button "Search" at bounding box center [1513, 394] width 51 height 23
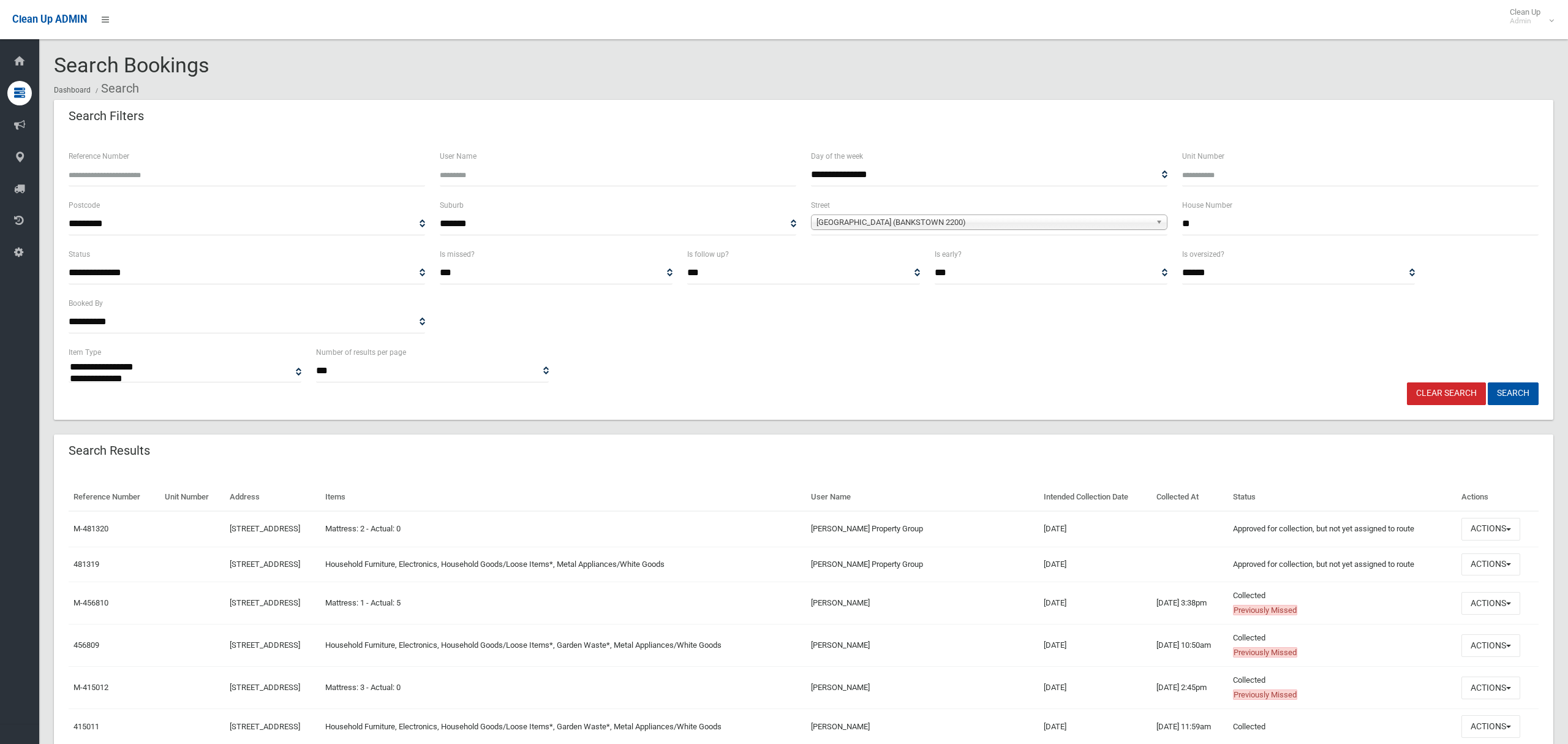
select select
click at [1487, 650] on button "Actions" at bounding box center [1490, 645] width 59 height 23
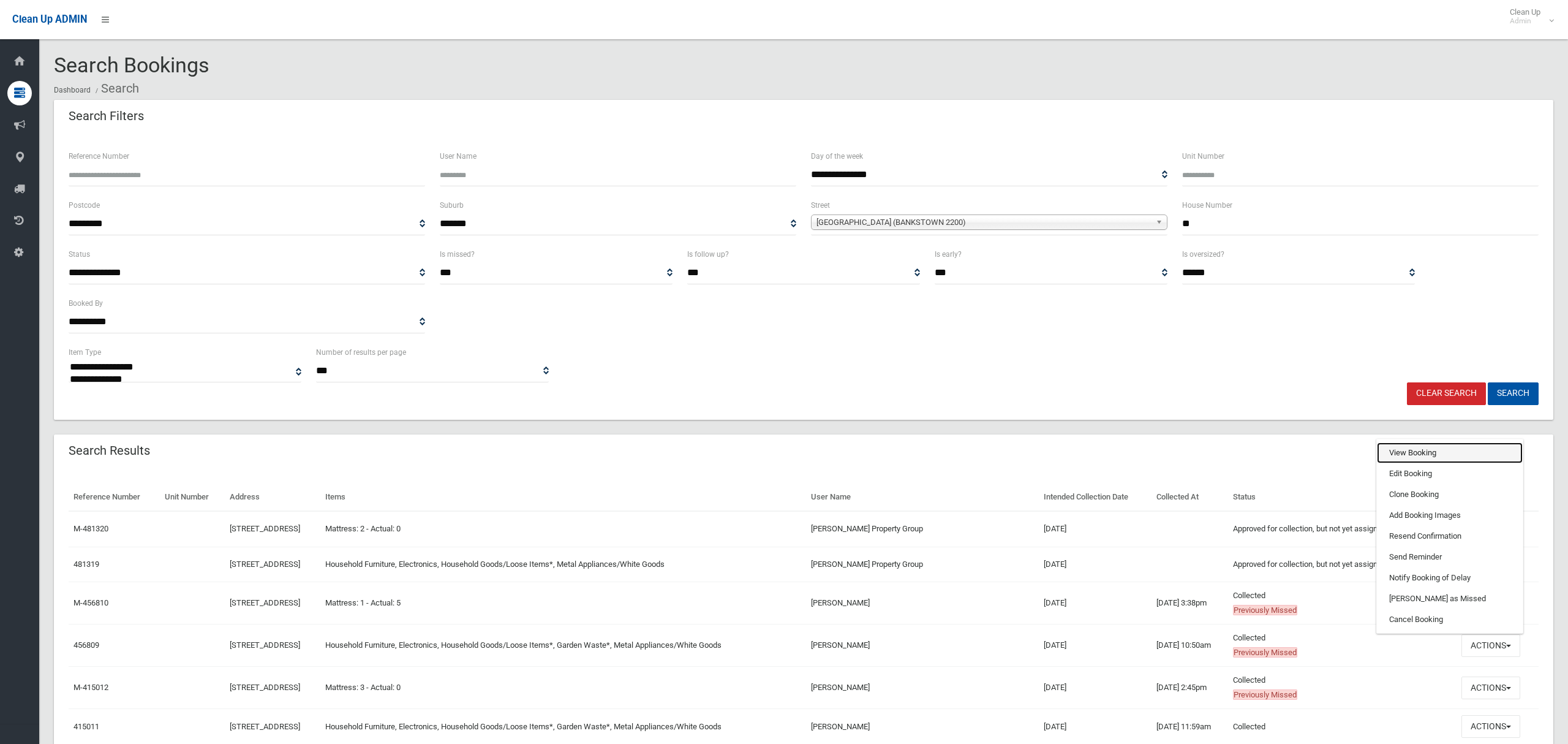
click at [1433, 458] on link "View Booking" at bounding box center [1449, 452] width 145 height 21
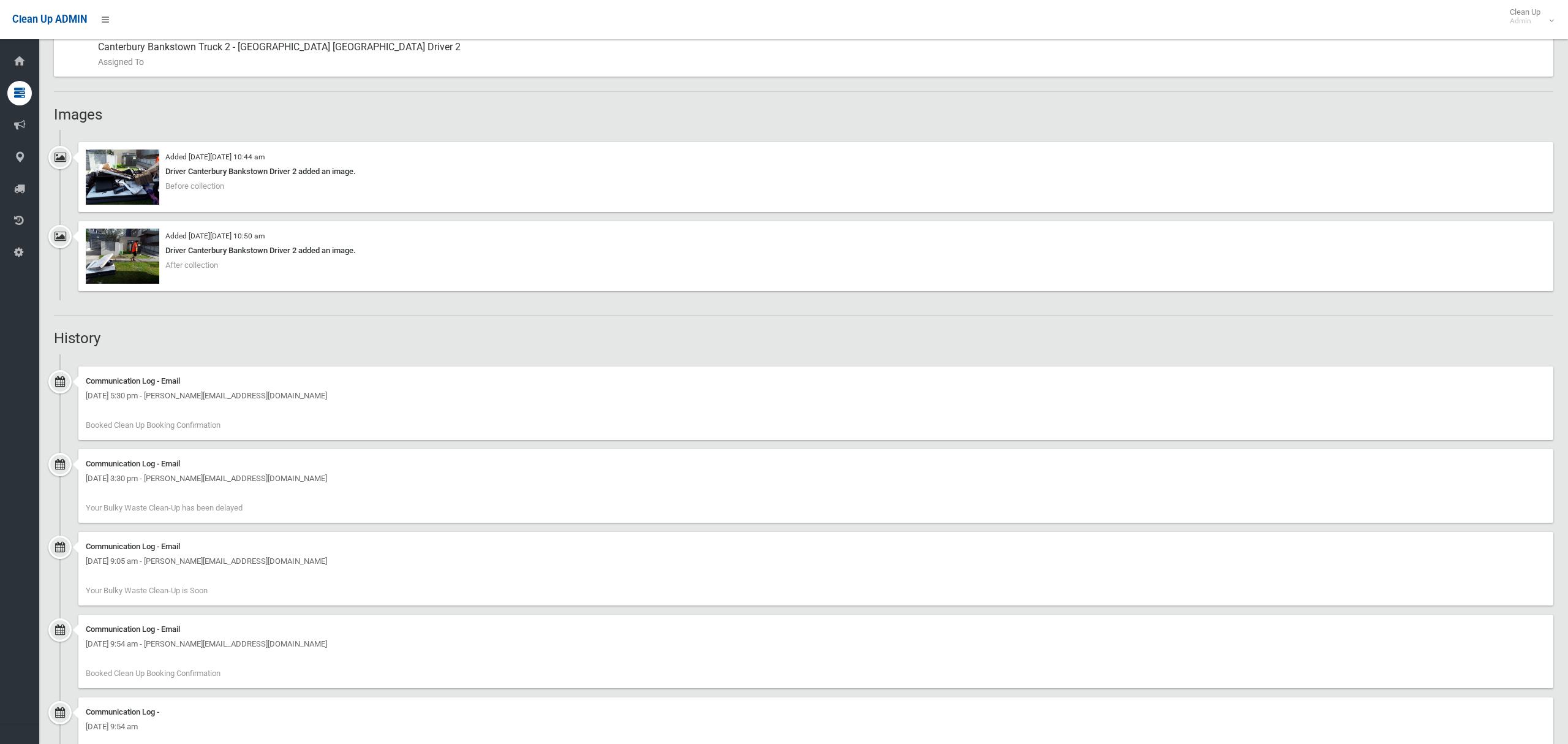
scroll to position [802, 0]
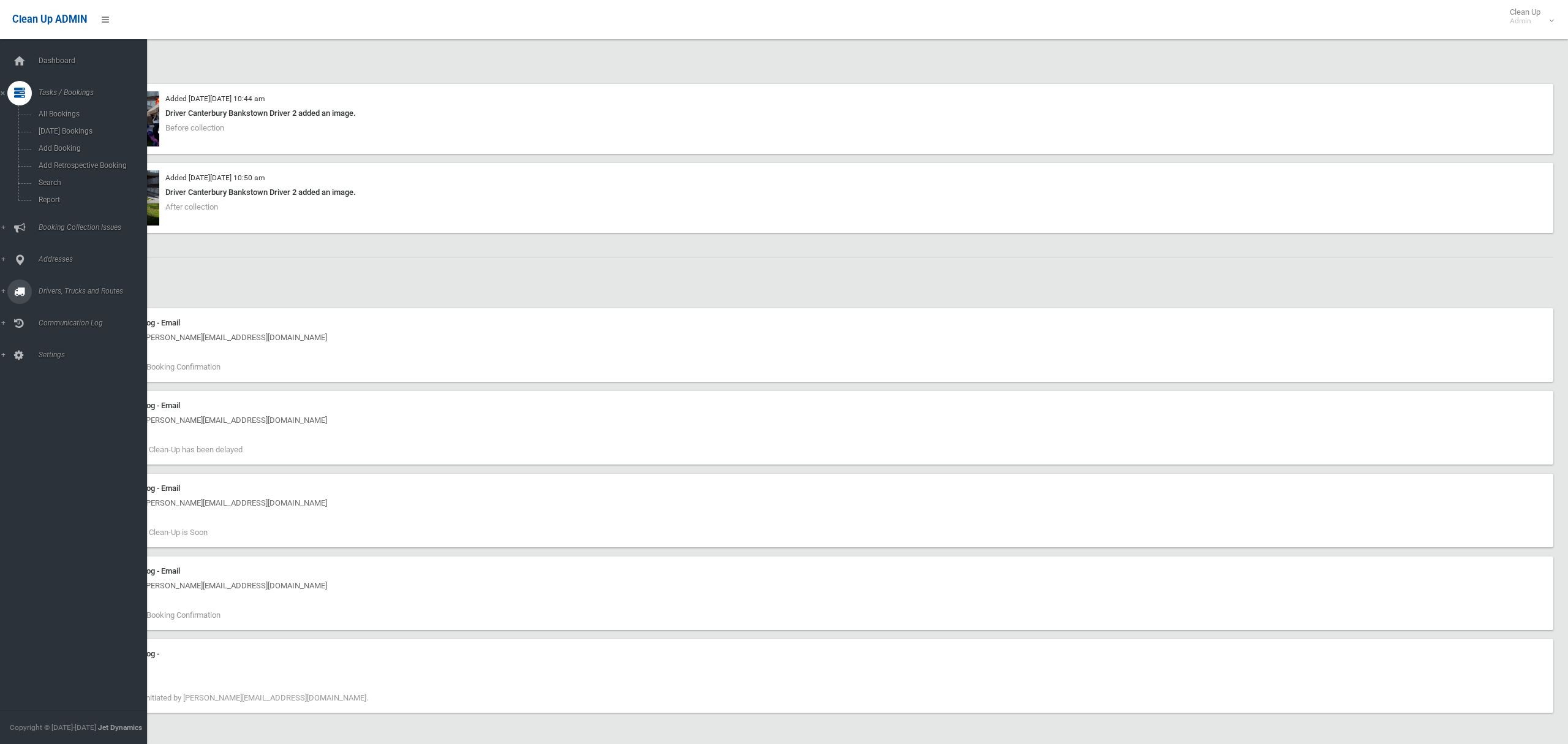
click at [77, 287] on span "Drivers, Trucks and Routes" at bounding box center [91, 290] width 113 height 8
click at [62, 243] on span "Driver Rostering / Shifts" at bounding box center [85, 243] width 102 height 8
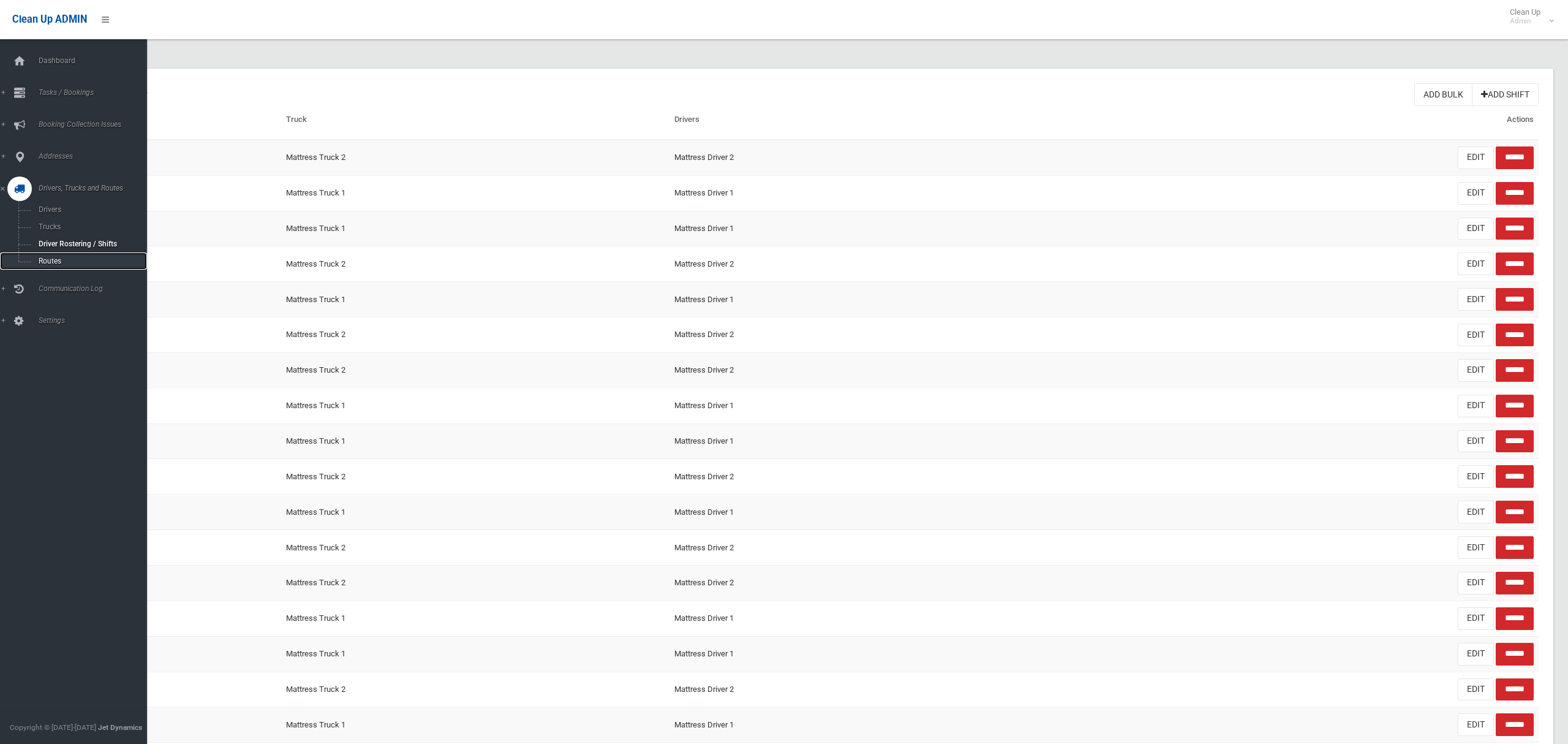
click at [53, 262] on span "Routes" at bounding box center [85, 261] width 102 height 8
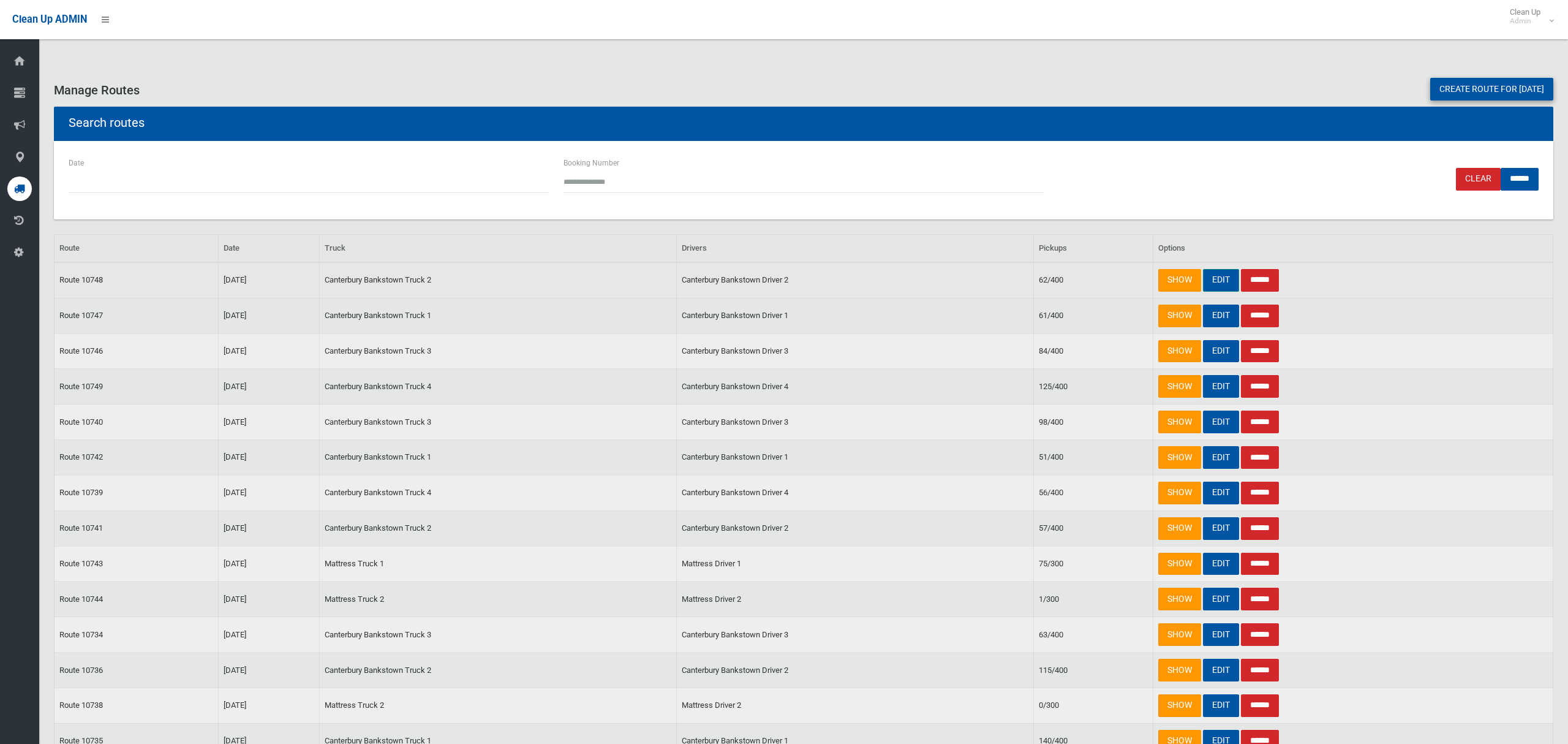
click at [1217, 283] on link "EDIT" at bounding box center [1220, 280] width 36 height 23
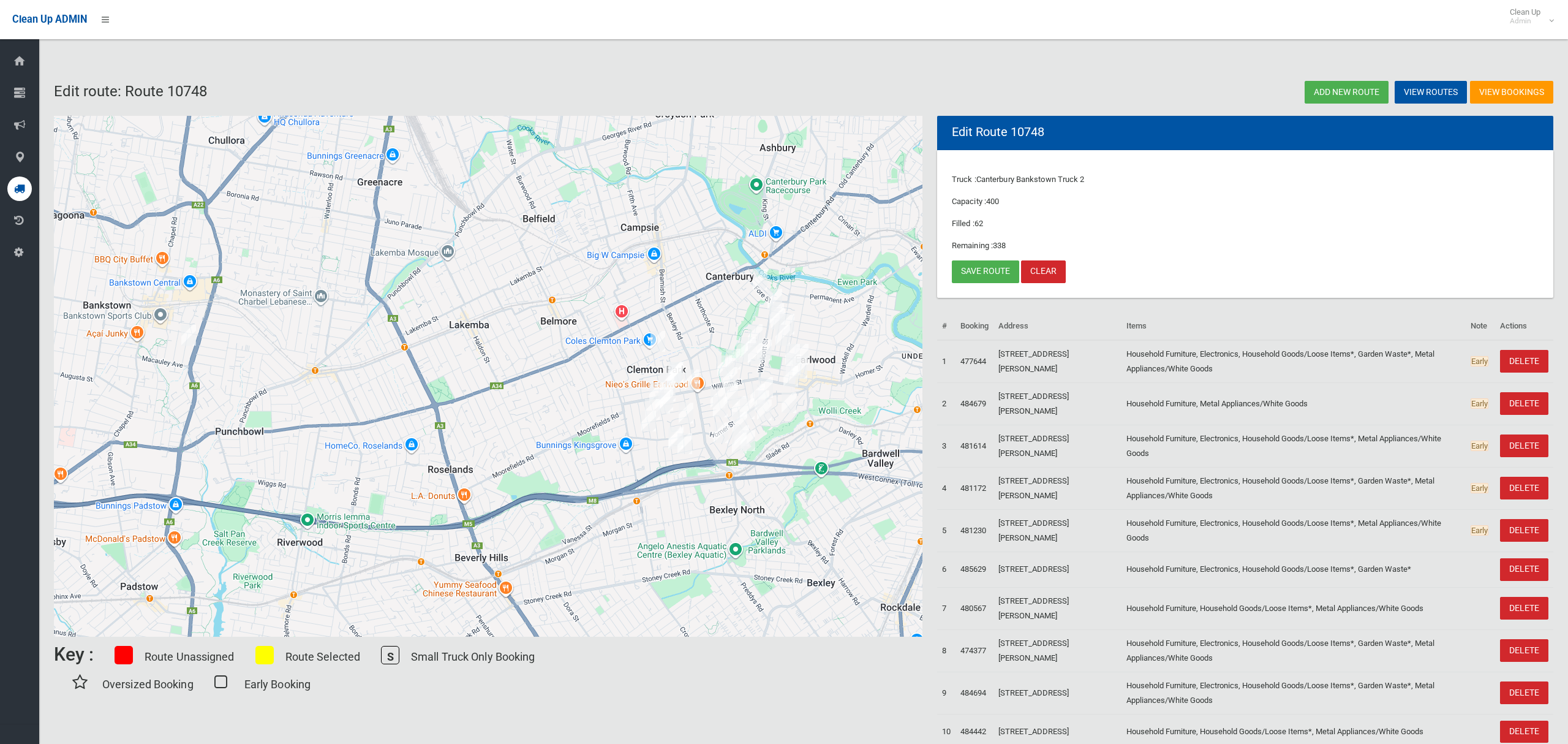
click at [188, 337] on img "27 Percy Street, BANKSTOWN NSW 2200" at bounding box center [188, 334] width 25 height 30
click at [187, 336] on img "27 Percy Street, BANKSTOWN NSW 2200" at bounding box center [188, 334] width 25 height 30
click at [970, 276] on link "Save route" at bounding box center [985, 272] width 68 height 23
click at [1528, 10] on span "Clean Up Admin" at bounding box center [1529, 16] width 49 height 18
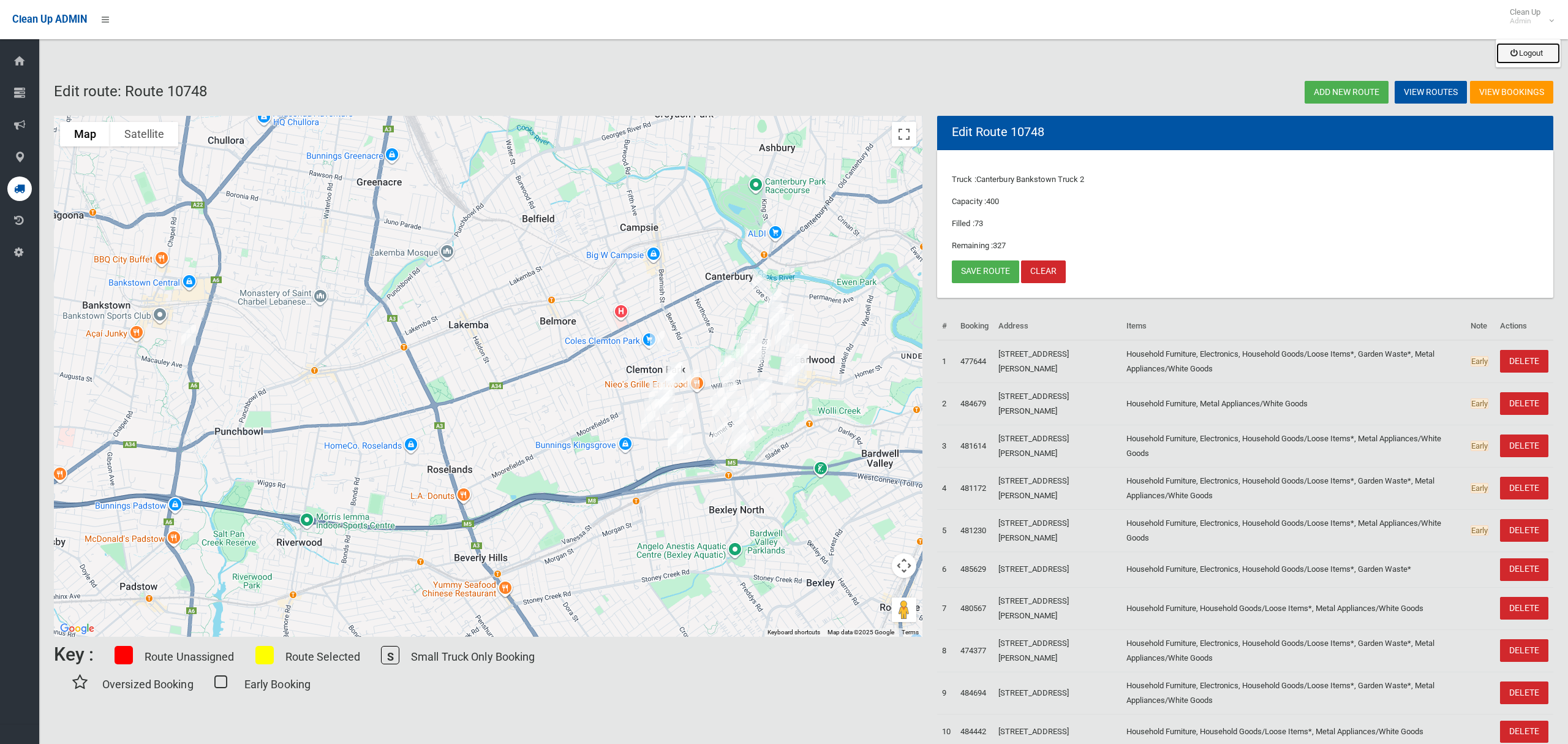
click at [1528, 57] on link "Logout" at bounding box center [1528, 53] width 64 height 21
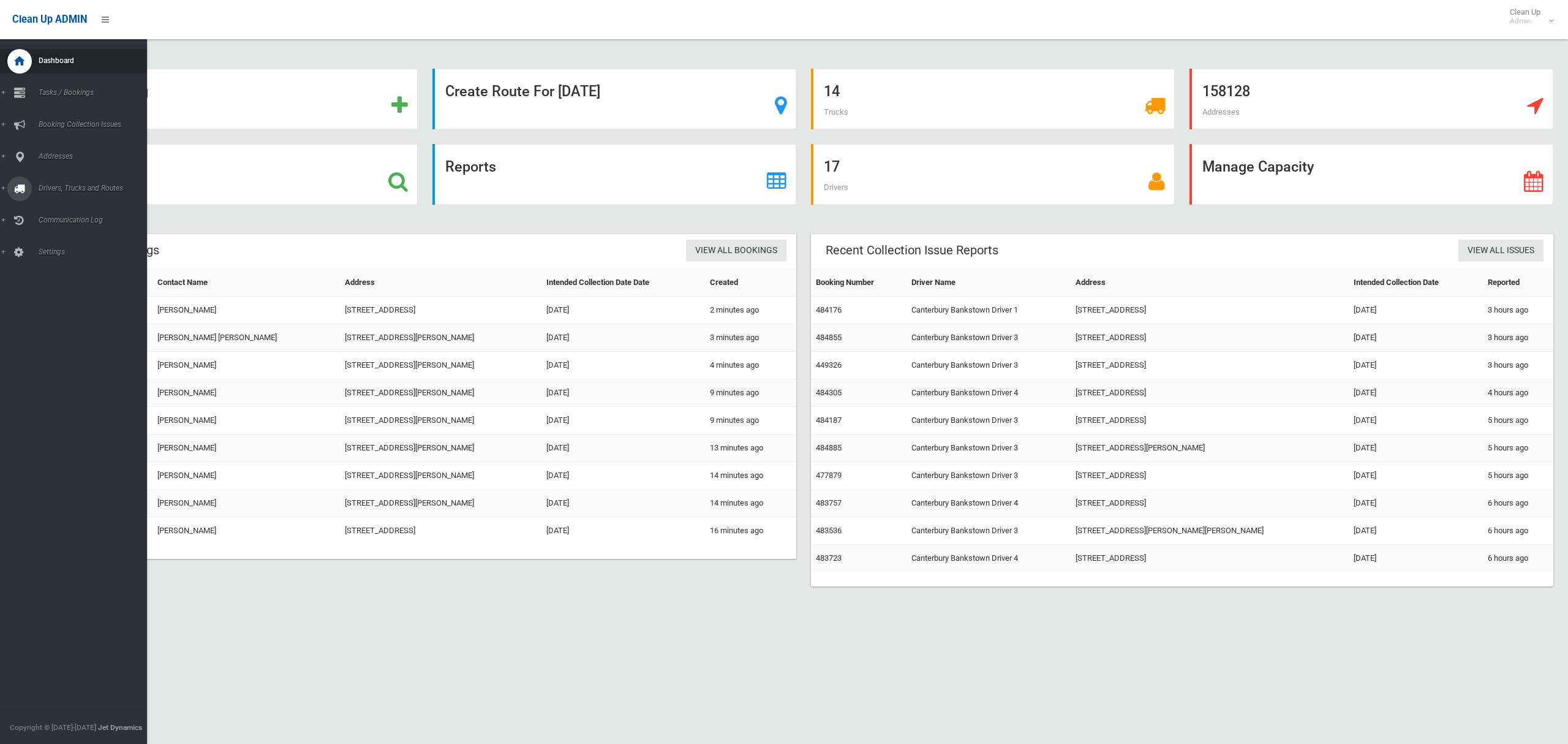
click at [57, 189] on span "Drivers, Trucks and Routes" at bounding box center [91, 188] width 113 height 8
click at [54, 264] on link "Routes" at bounding box center [73, 261] width 147 height 17
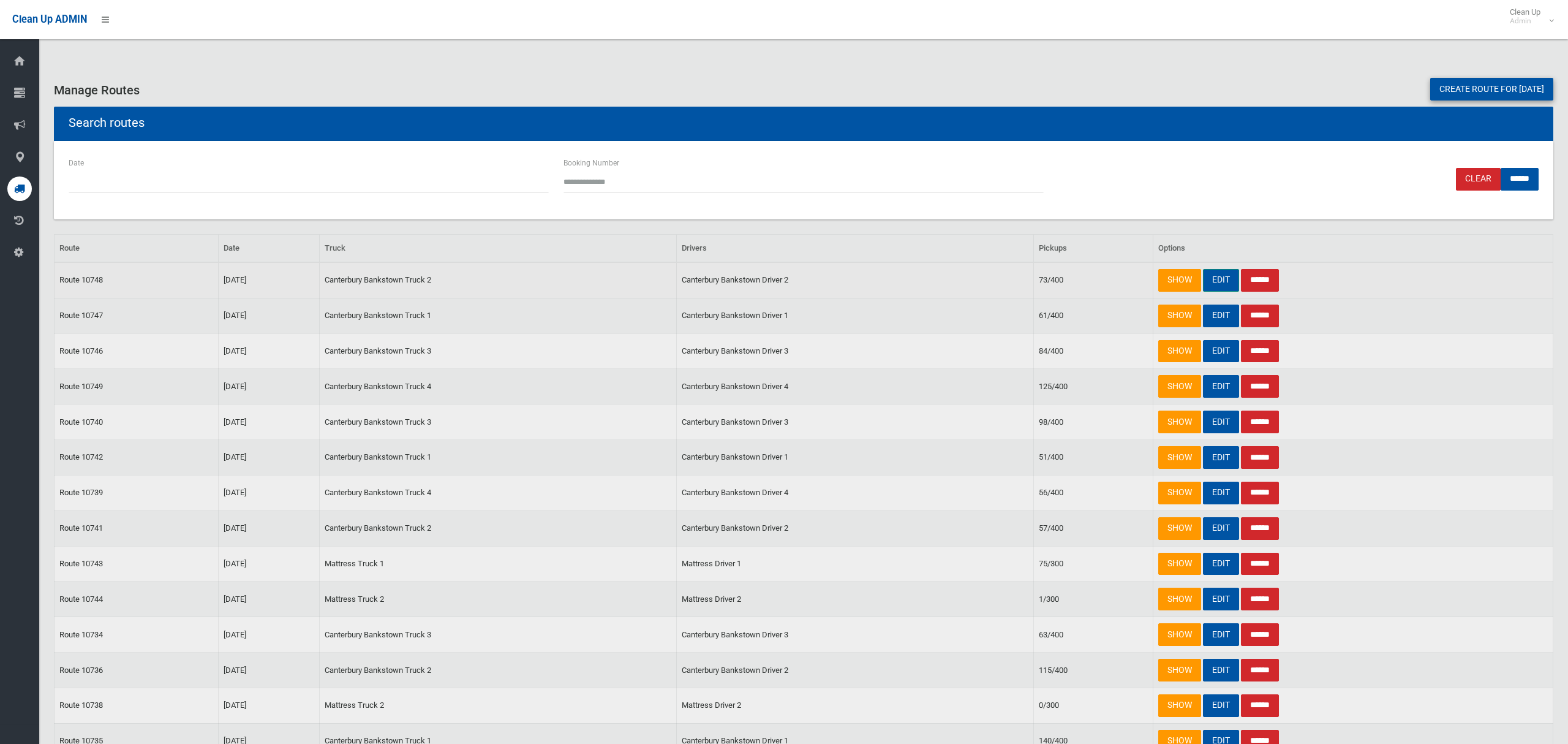
click at [1218, 279] on link "EDIT" at bounding box center [1220, 280] width 36 height 23
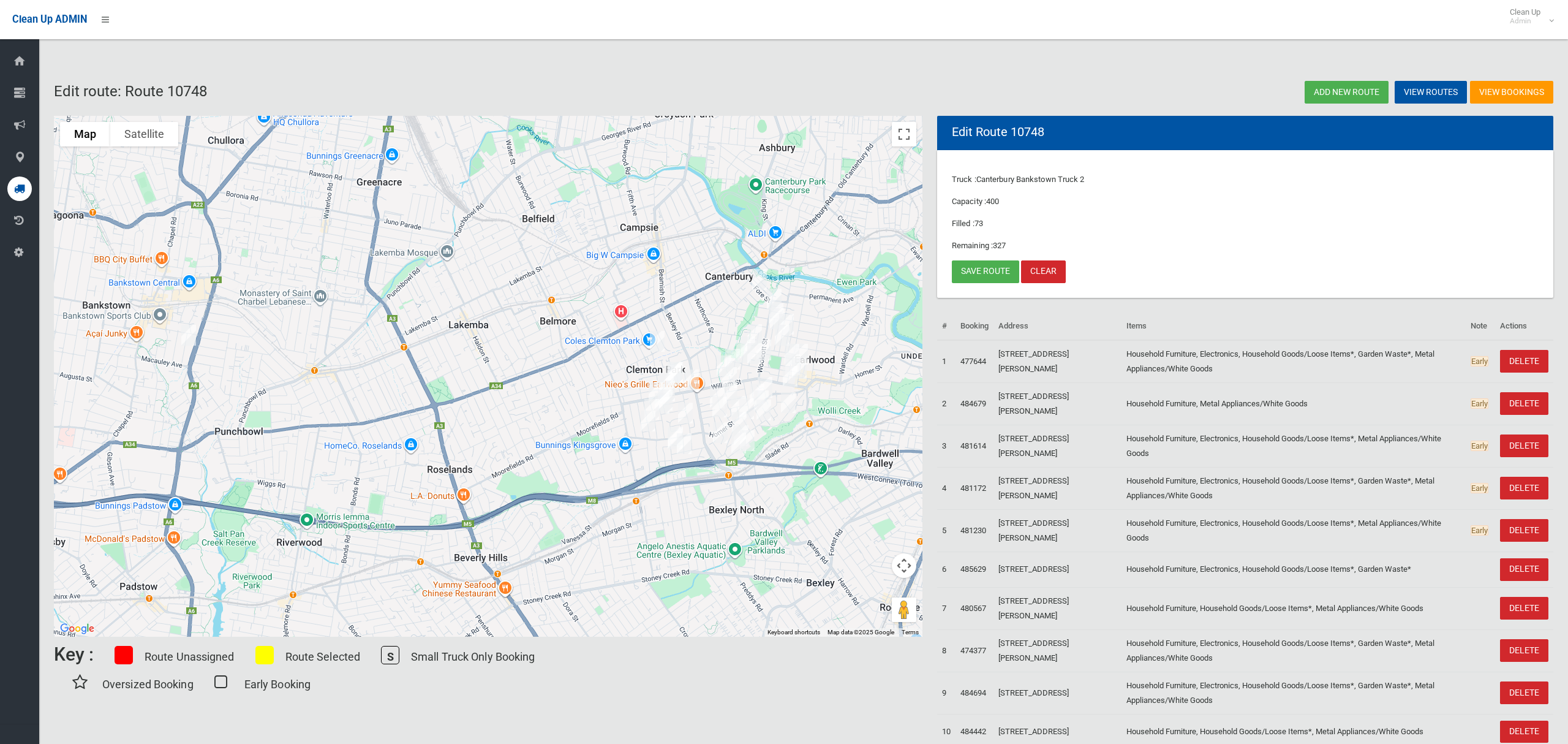
click at [188, 337] on img "27 Percy Street, BANKSTOWN NSW 2200" at bounding box center [188, 334] width 25 height 30
click at [188, 333] on img "27 Percy Street, BANKSTOWN NSW 2200" at bounding box center [188, 334] width 25 height 30
drag, startPoint x: 968, startPoint y: 269, endPoint x: 939, endPoint y: 268, distance: 29.0
click at [968, 268] on link "Save route" at bounding box center [985, 272] width 68 height 23
click at [1524, 20] on small "Admin" at bounding box center [1524, 21] width 30 height 9
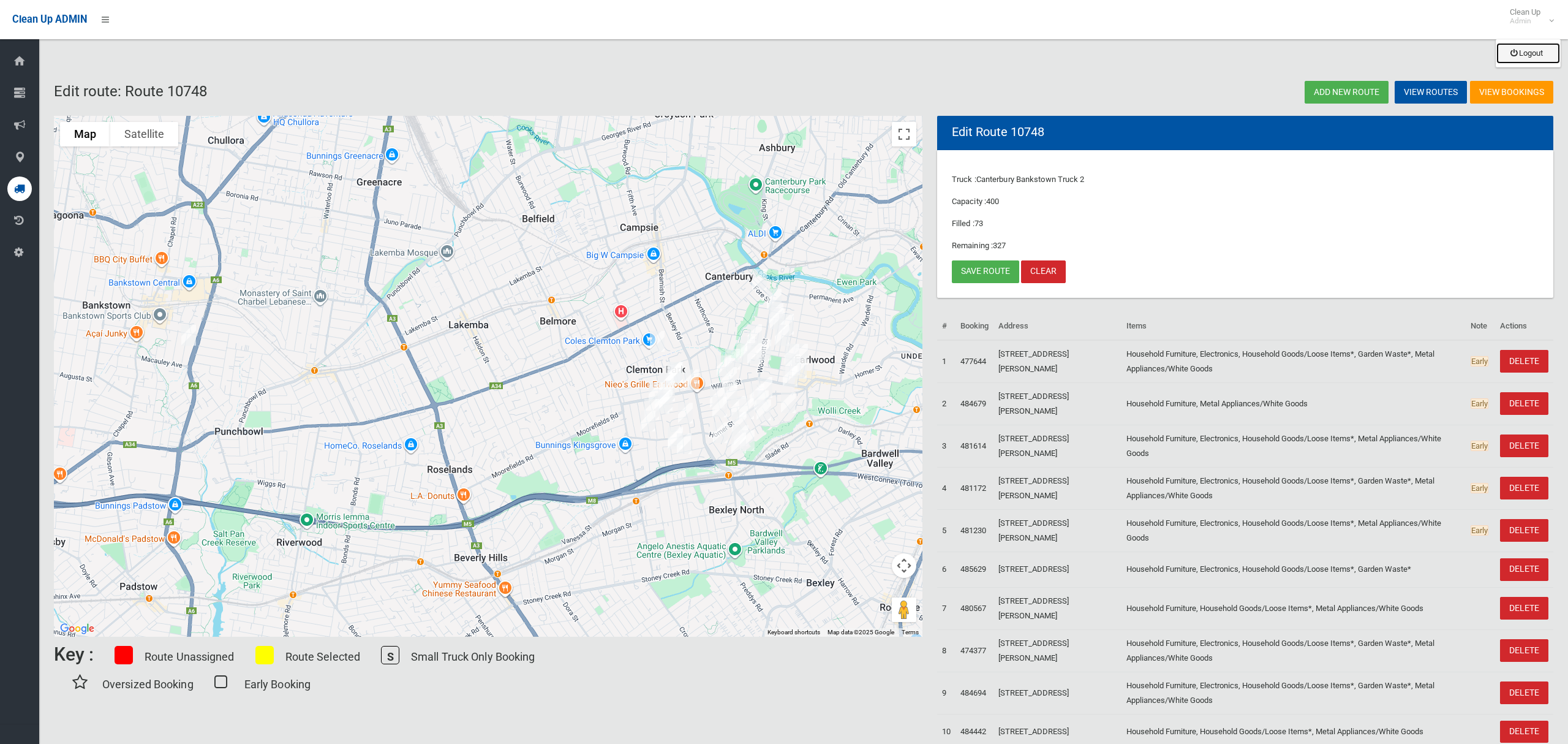
click at [1526, 53] on link "Logout" at bounding box center [1528, 53] width 64 height 21
